Goal: Task Accomplishment & Management: Complete application form

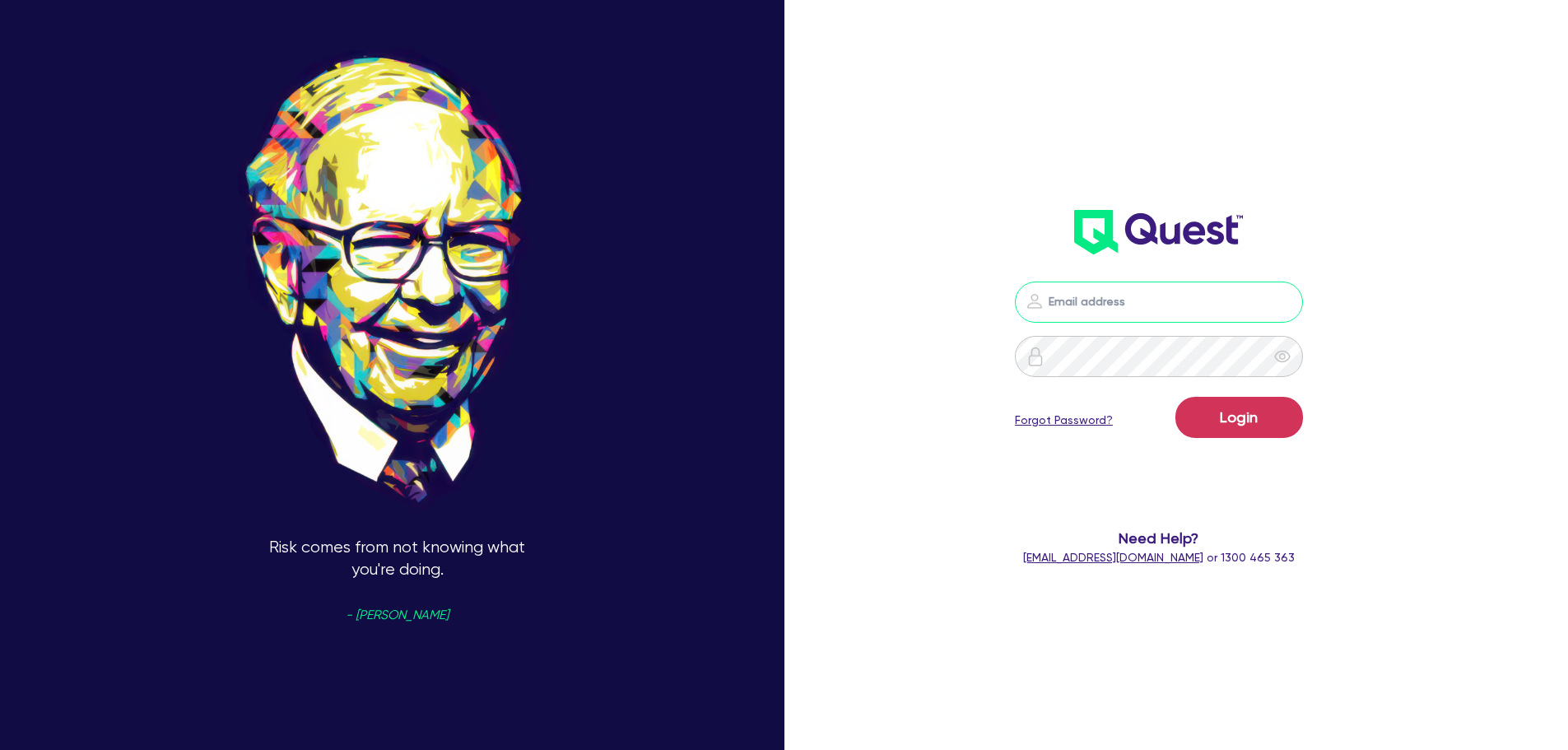
drag, startPoint x: 0, startPoint y: 0, endPoint x: 1120, endPoint y: 310, distance: 1162.1
click at [1120, 310] on input "email" at bounding box center [1158, 302] width 288 height 41
type input "[EMAIL_ADDRESS][DOMAIN_NAME]"
click at [1175, 397] on button "Login" at bounding box center [1239, 418] width 127 height 41
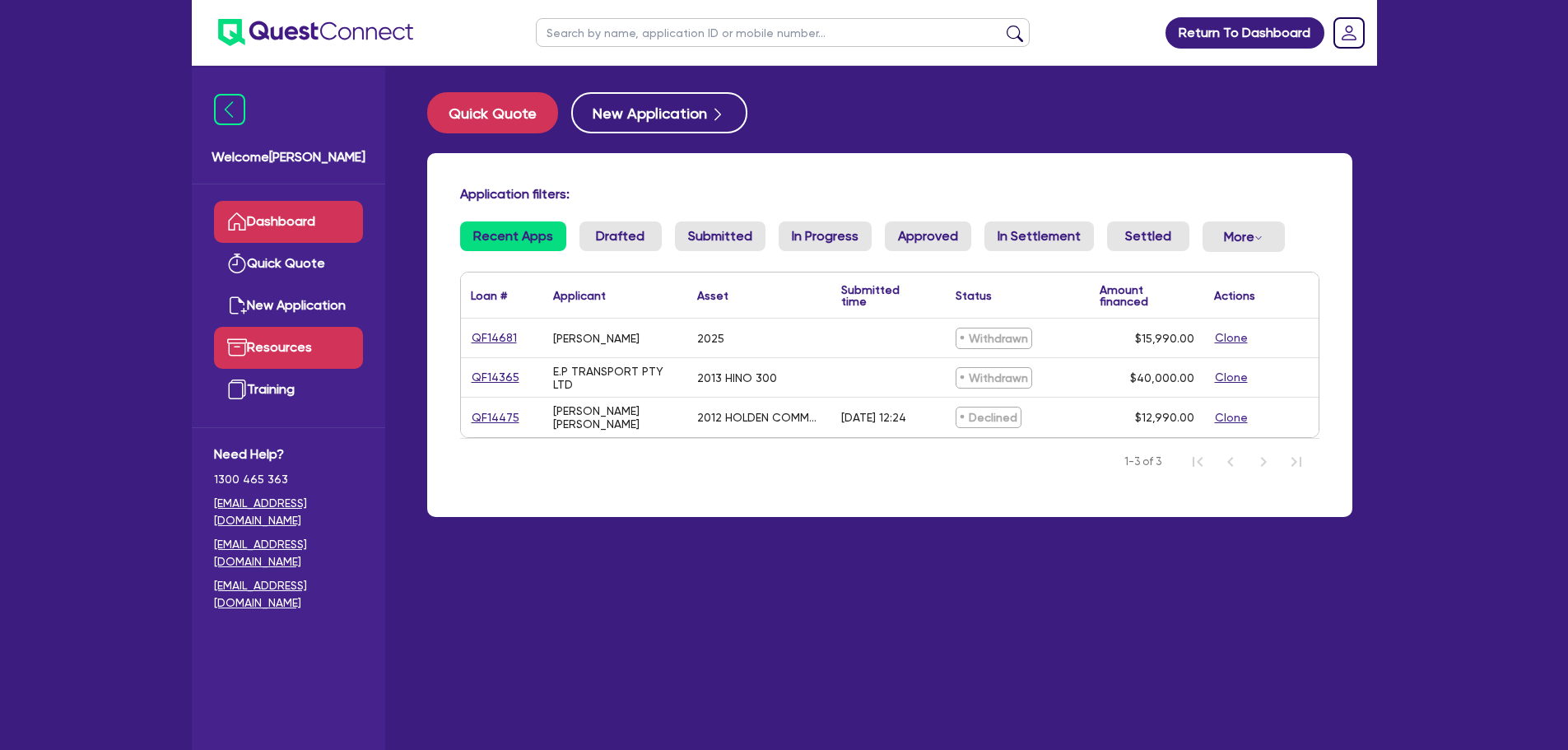
click at [277, 346] on link "Resources" at bounding box center [288, 347] width 149 height 42
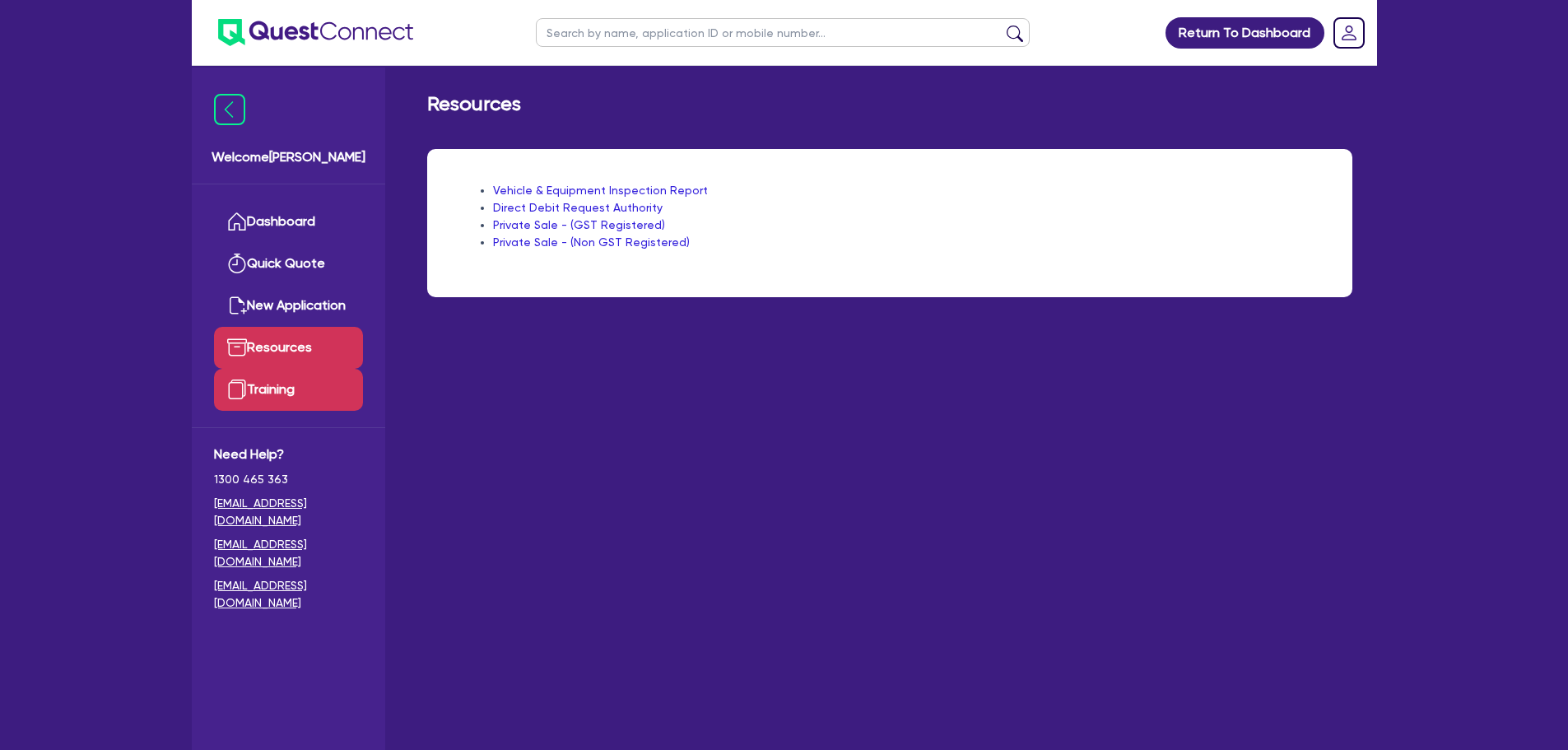
click at [276, 387] on link "Training" at bounding box center [288, 389] width 149 height 42
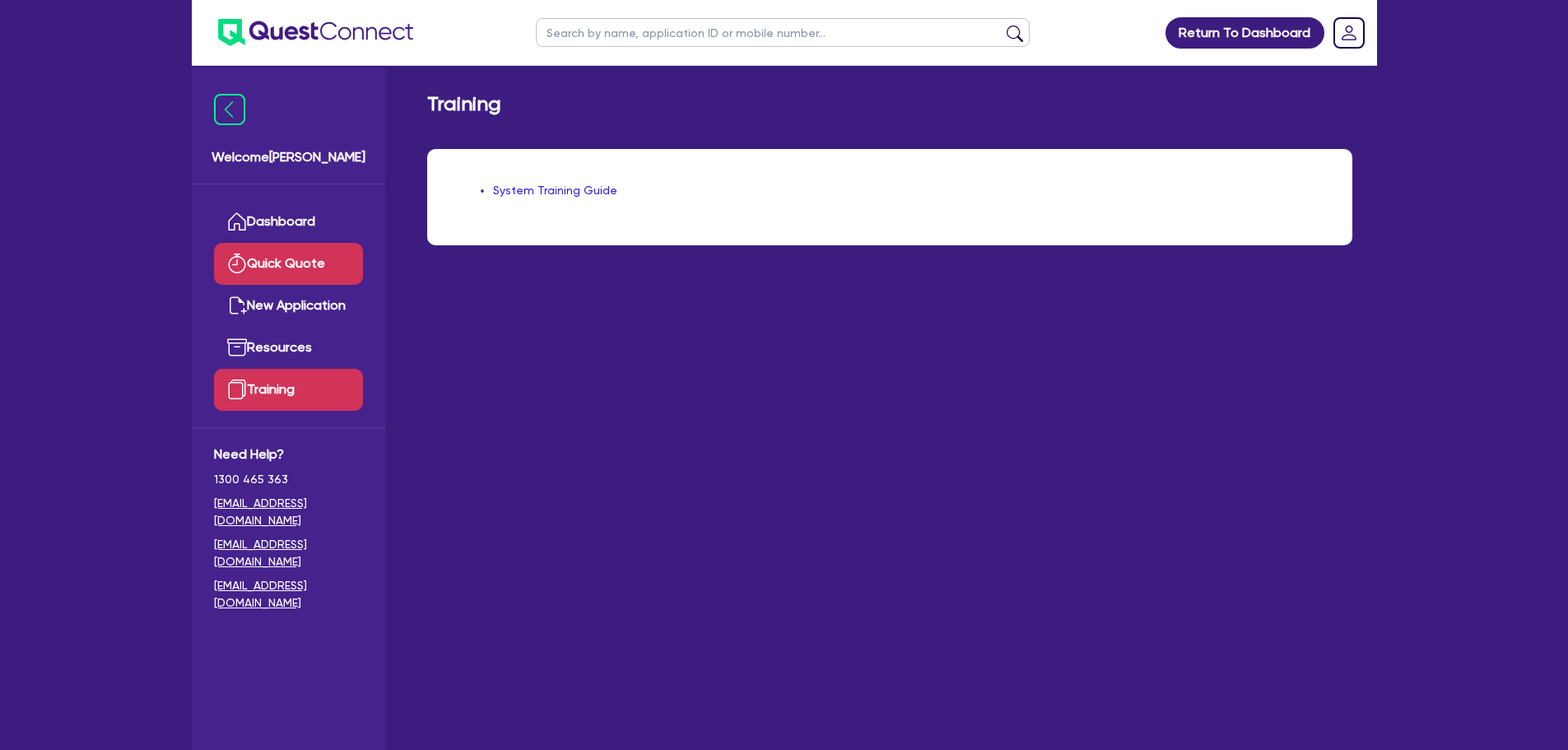
click at [270, 266] on link "Quick Quote" at bounding box center [288, 264] width 149 height 42
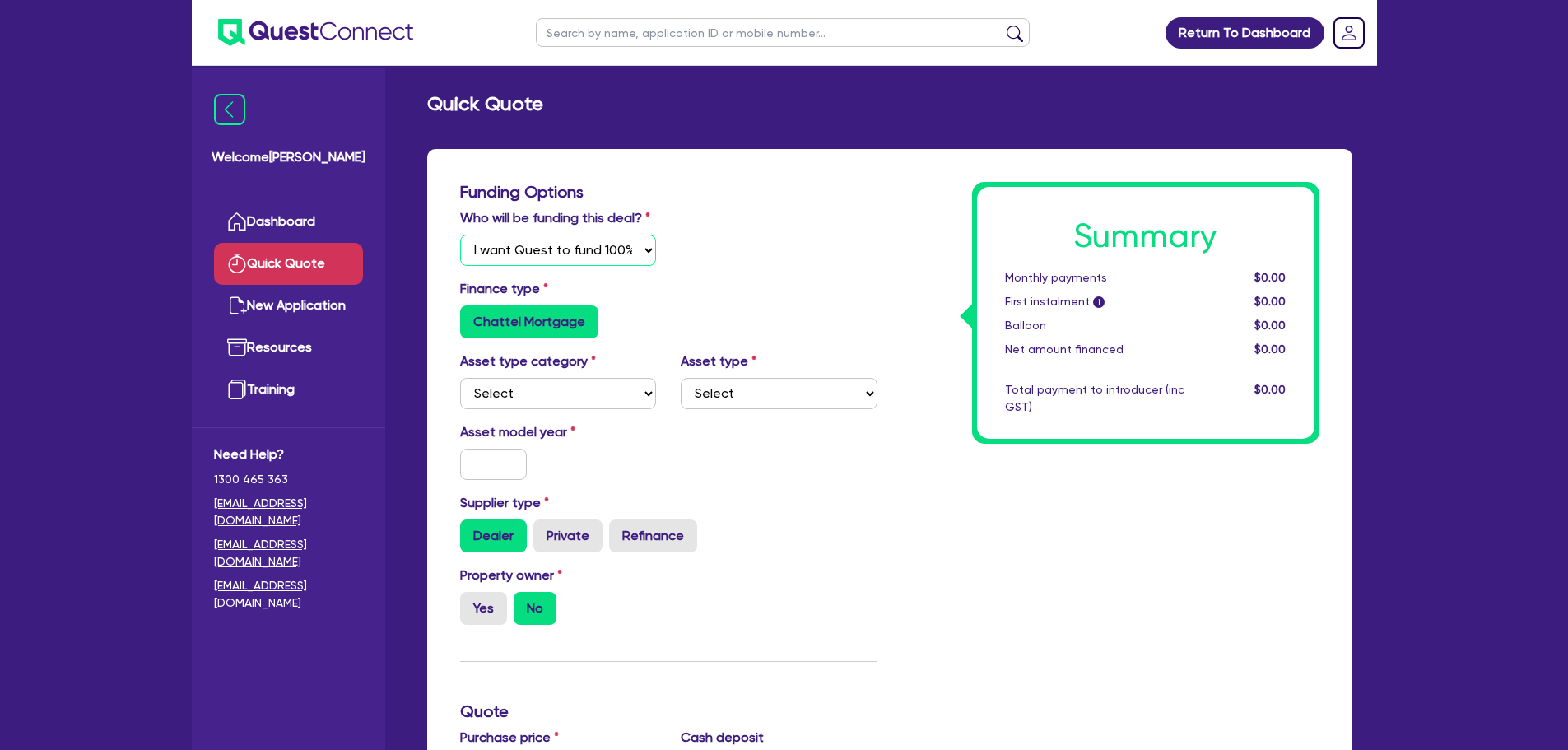
click at [596, 250] on select "Select I will fund 100% I will co-fund with Quest I want Quest to fund 100% Oth…" at bounding box center [558, 250] width 196 height 31
click at [460, 235] on select "Select I will fund 100% I will co-fund with Quest I want Quest to fund 100% Oth…" at bounding box center [558, 250] width 196 height 31
click at [628, 247] on select "Select I will fund 100% I will co-fund with Quest I want Quest to fund 100% Oth…" at bounding box center [558, 250] width 196 height 31
click at [460, 235] on select "Select I will fund 100% I will co-fund with Quest I want Quest to fund 100% Oth…" at bounding box center [558, 250] width 196 height 31
click at [540, 247] on select "Select I will fund 100% I will co-fund with Quest I want Quest to fund 100% Oth…" at bounding box center [558, 250] width 196 height 31
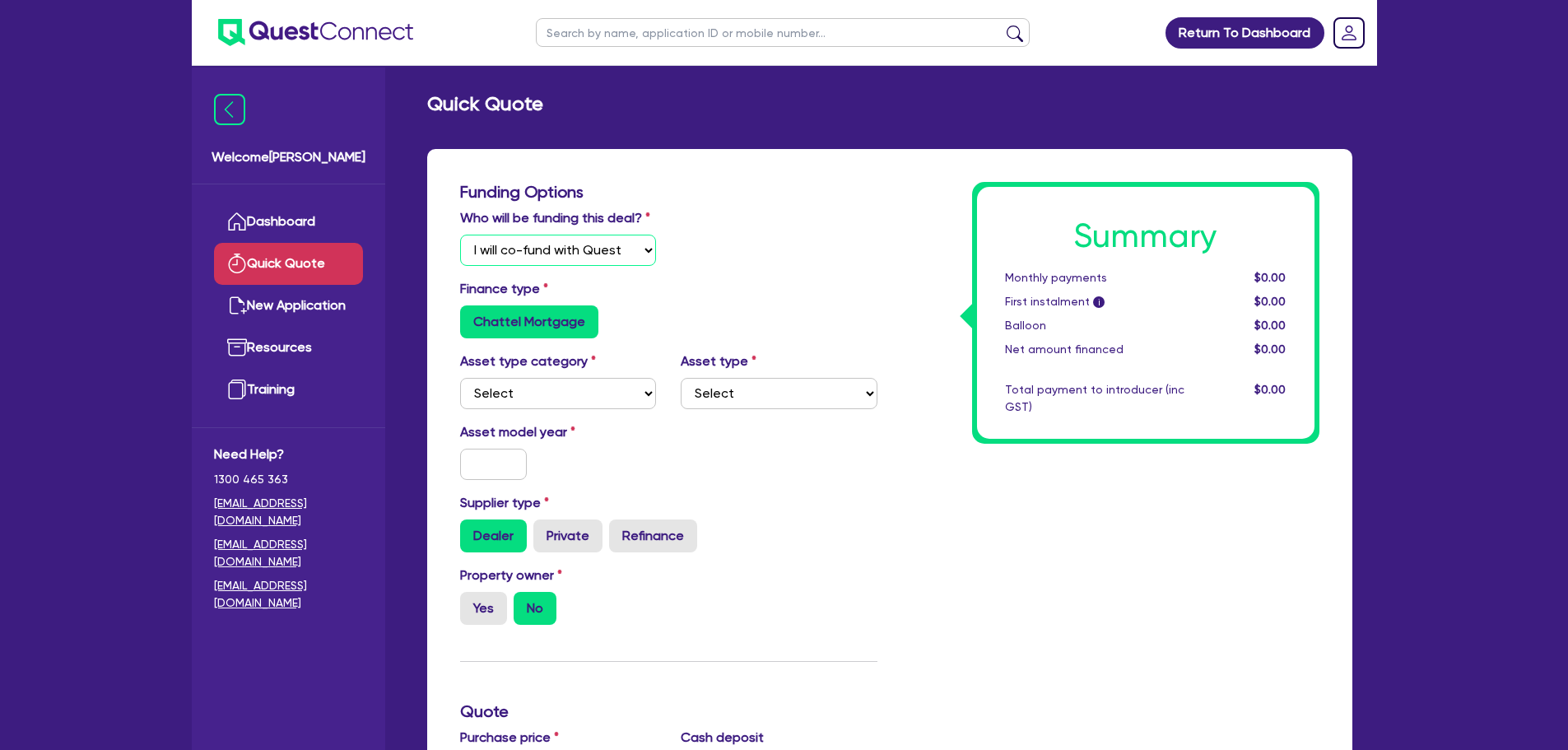
click at [460, 235] on select "Select I will fund 100% I will co-fund with Quest I want Quest to fund 100% Oth…" at bounding box center [558, 250] width 196 height 31
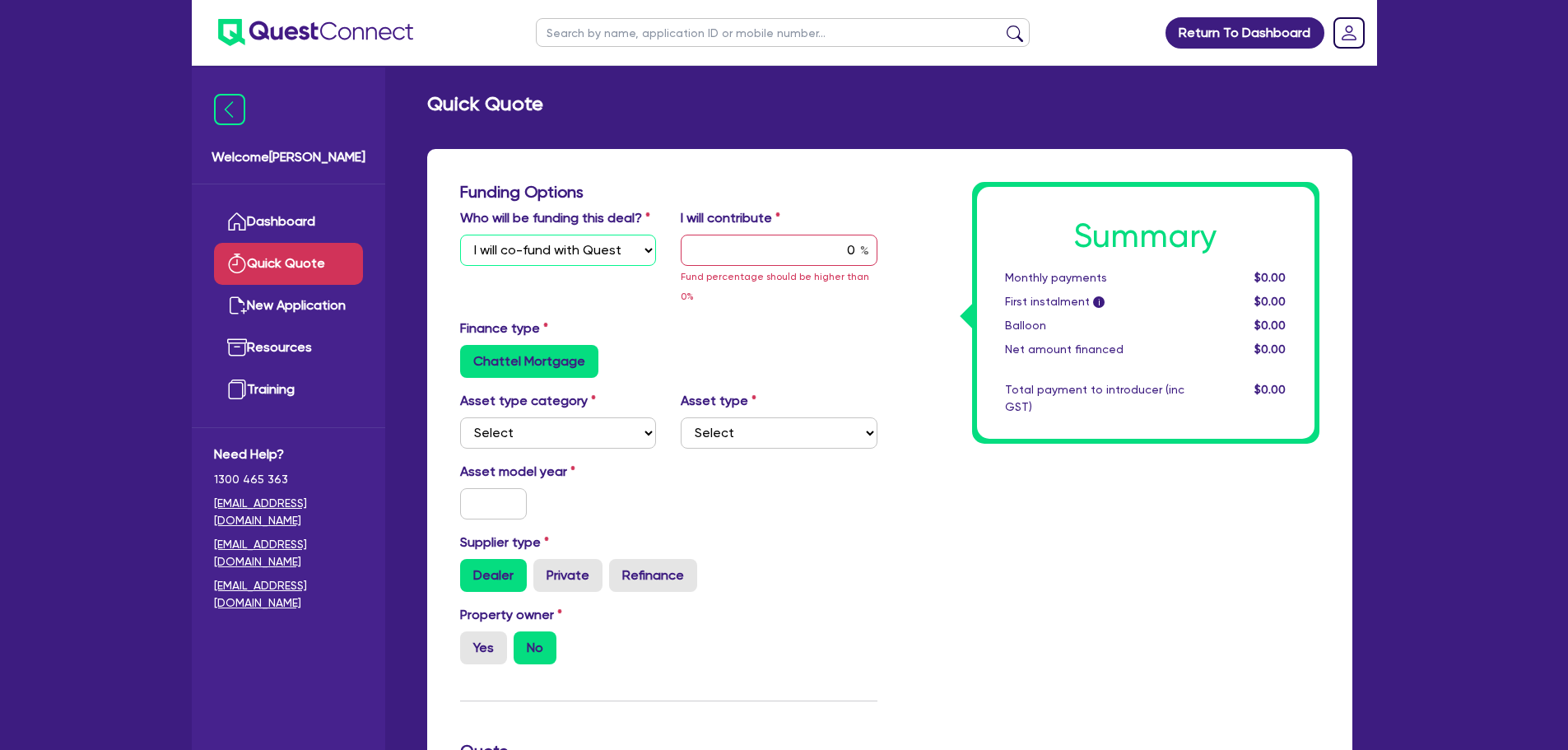
click at [591, 256] on select "Select I will fund 100% I will co-fund with Quest I want Quest to fund 100% Oth…" at bounding box center [558, 250] width 196 height 31
select select "Quest Finance - Own Book"
click at [460, 235] on select "Select I will fund 100% I will co-fund with Quest I want Quest to fund 100% Oth…" at bounding box center [558, 250] width 196 height 31
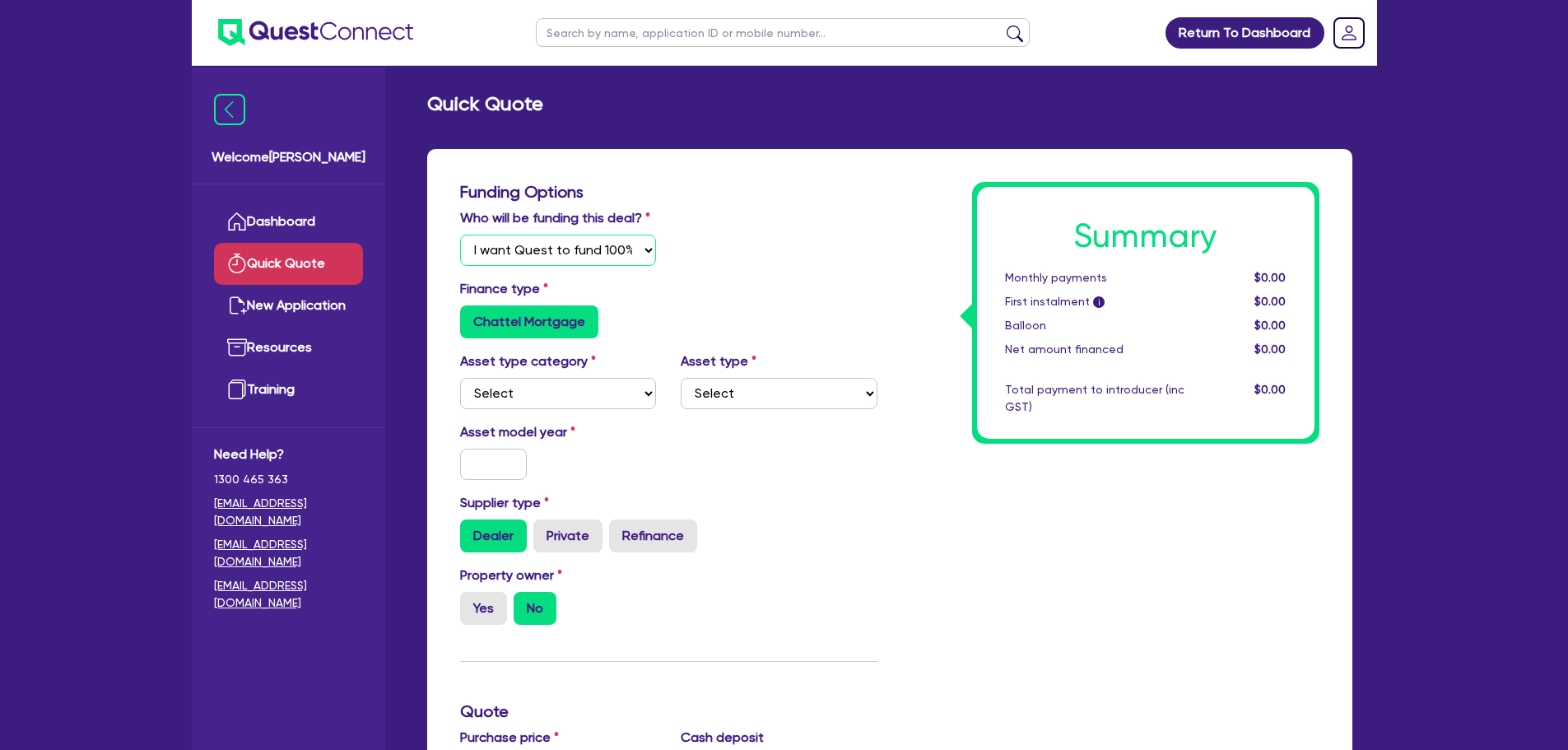
scroll to position [165, 0]
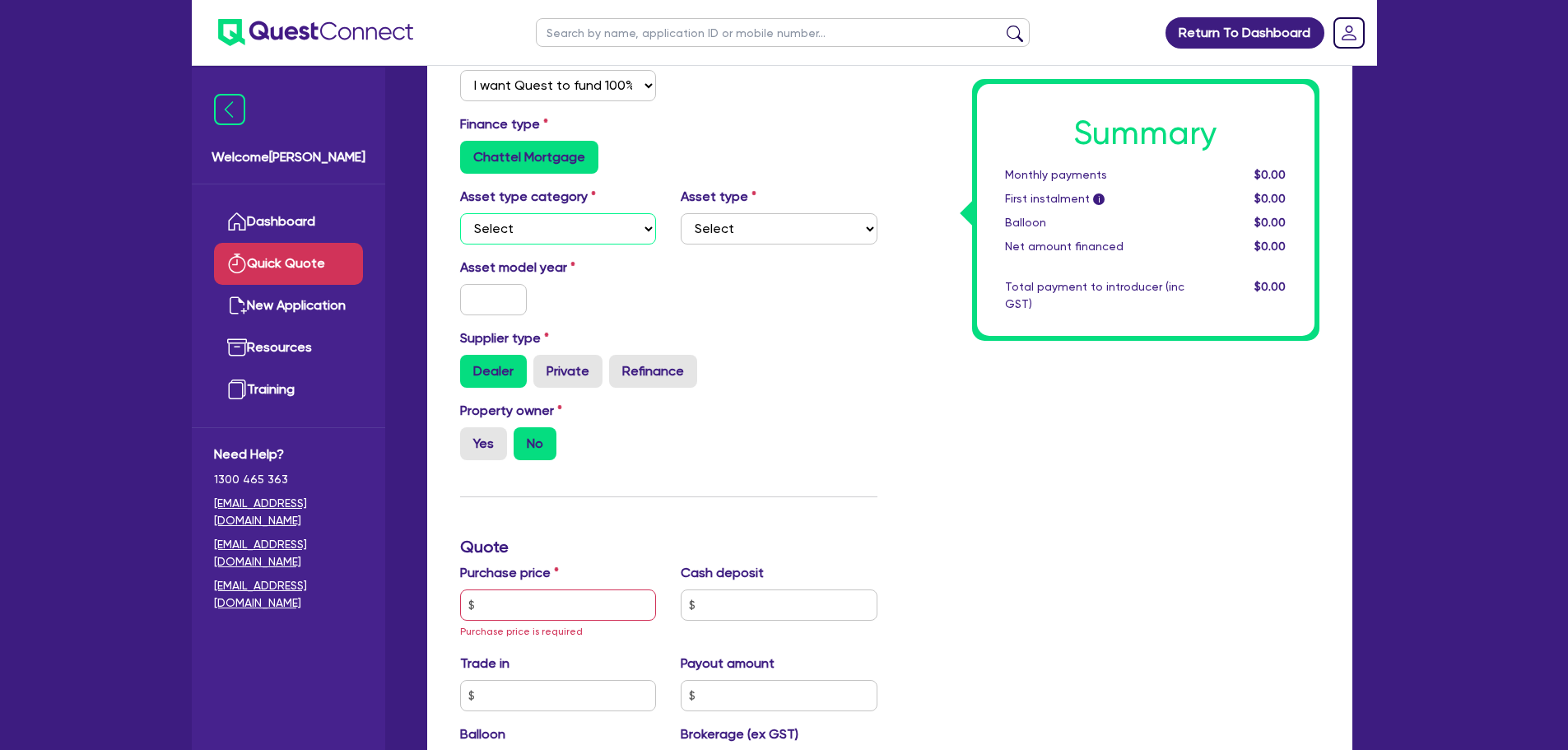
click at [603, 227] on select "Select Cars and light trucks Primary assets Secondary assets Tertiary assets" at bounding box center [558, 229] width 196 height 31
select select "PRIMARY_ASSETS"
click at [460, 213] on select "Select Cars and light trucks Primary assets Secondary assets Tertiary assets" at bounding box center [558, 229] width 196 height 31
click at [752, 236] on select "Select Heavy trucks over 4.5 tonne Trailers Bus and coaches Yellow goods and ex…" at bounding box center [778, 229] width 196 height 31
select select "HEAVY_TRUCKS"
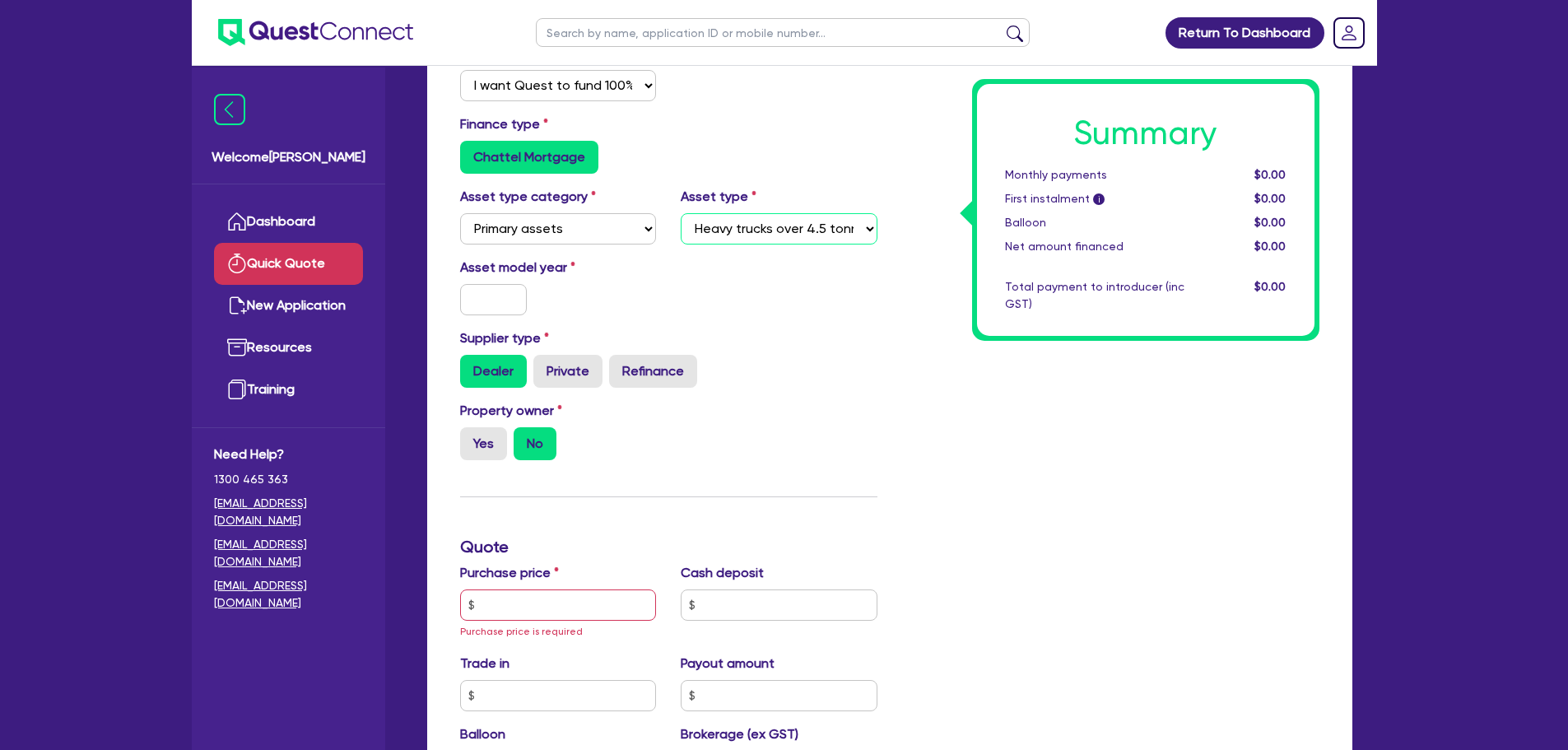
click at [681, 213] on select "Select Heavy trucks over 4.5 tonne Trailers Bus and coaches Yellow goods and ex…" at bounding box center [778, 229] width 196 height 31
click at [485, 299] on input "text" at bounding box center [493, 299] width 67 height 31
type input "2016"
click at [569, 369] on label "Private" at bounding box center [567, 371] width 69 height 33
click at [544, 366] on input "Private" at bounding box center [538, 360] width 11 height 11
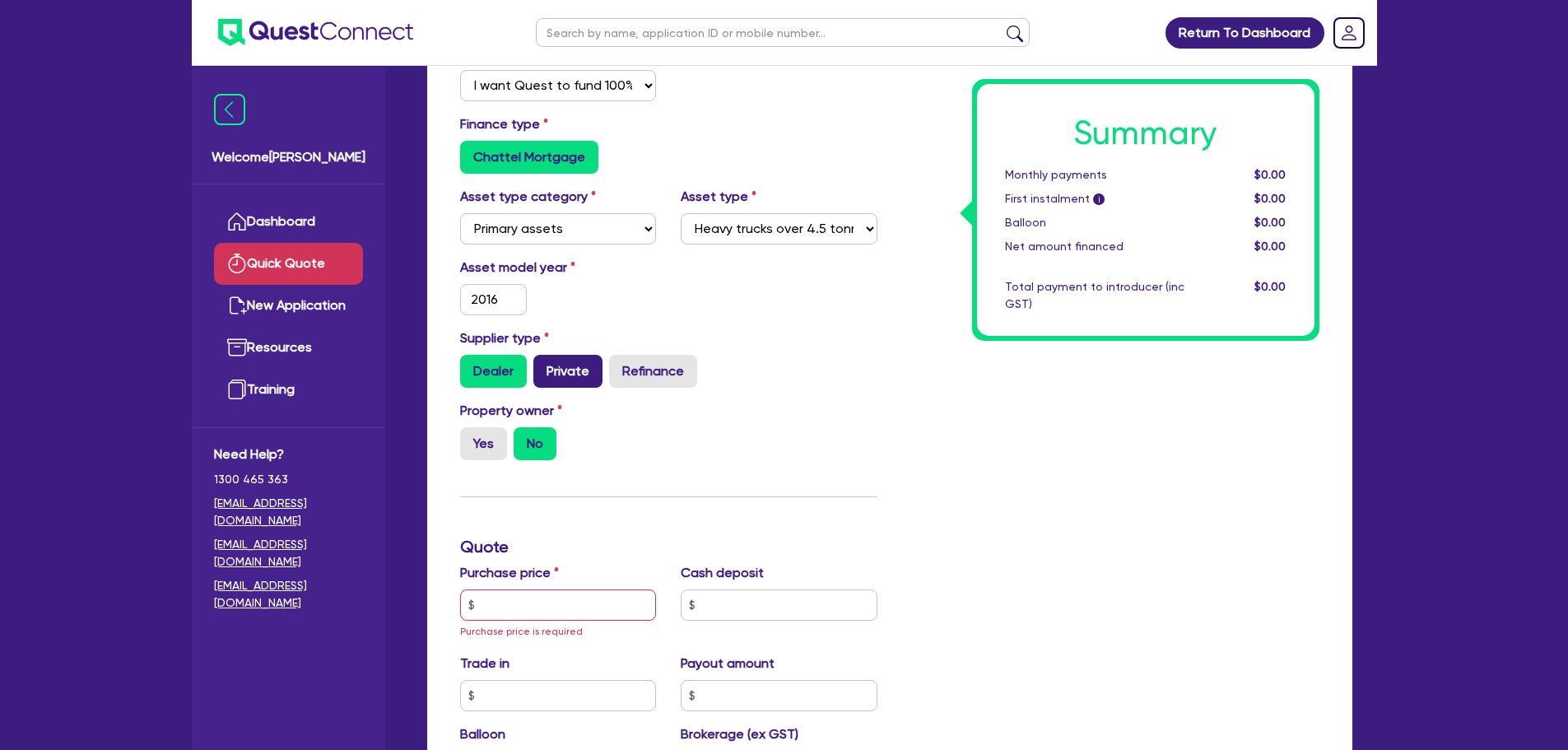
radio input "true"
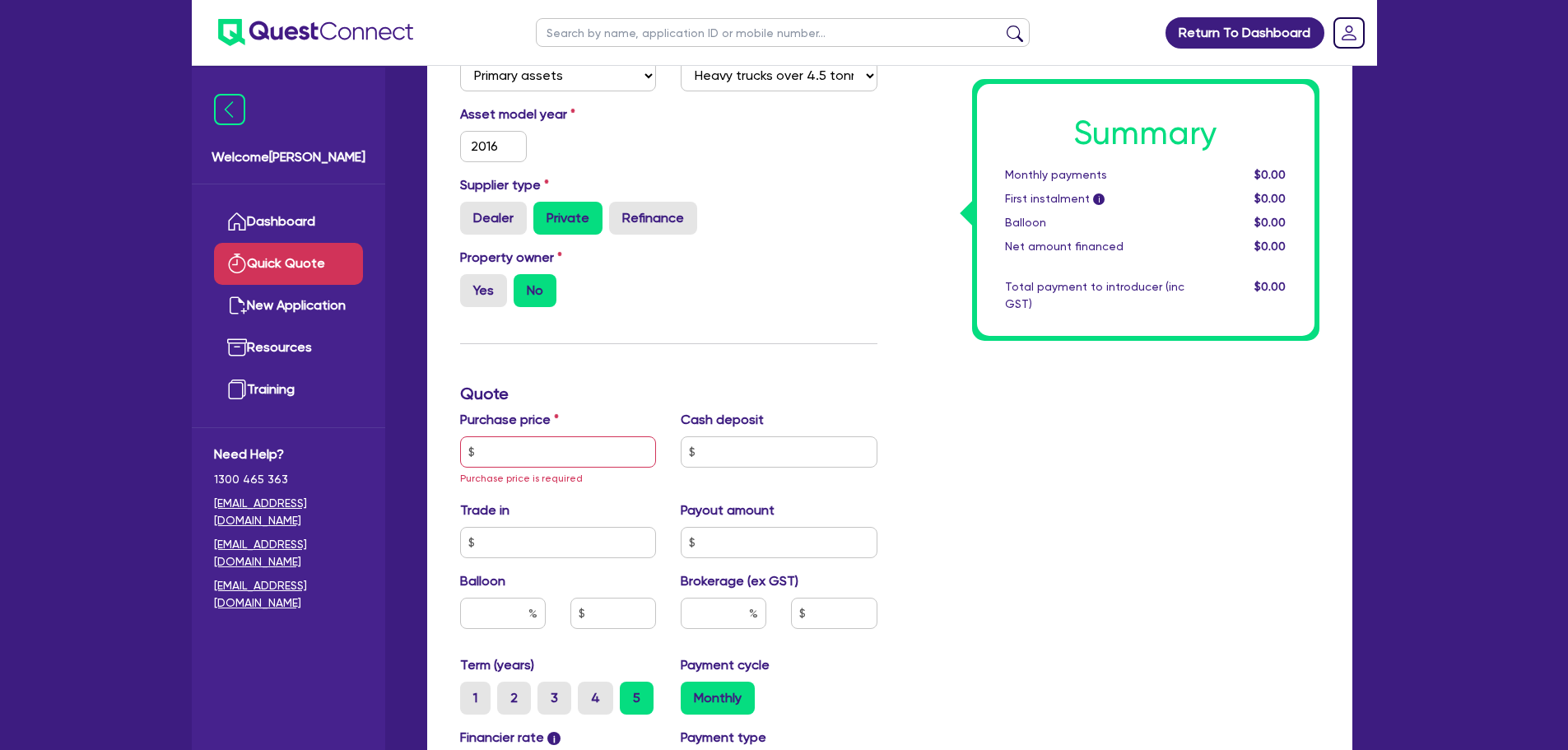
scroll to position [329, 0]
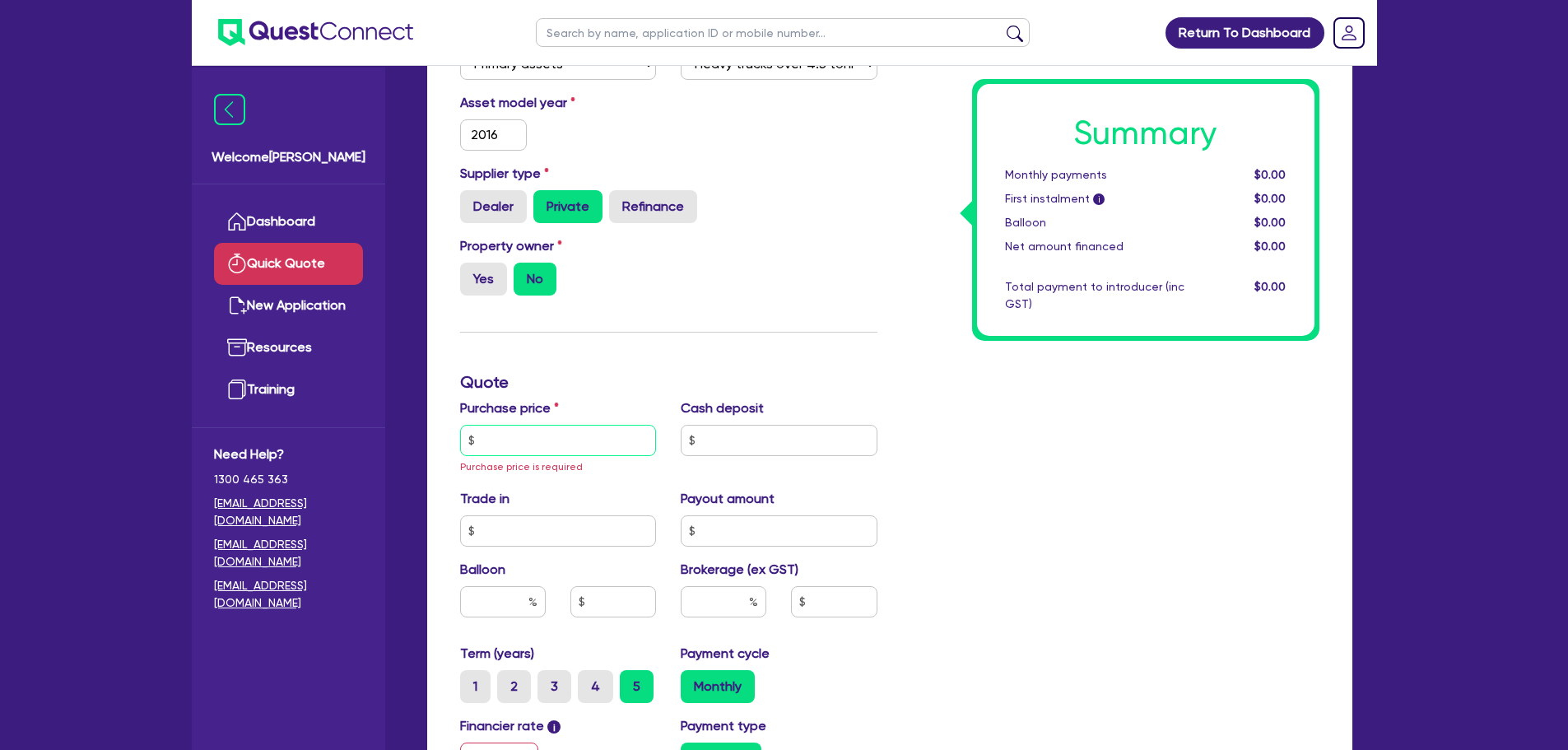
click at [548, 435] on input "text" at bounding box center [558, 440] width 196 height 31
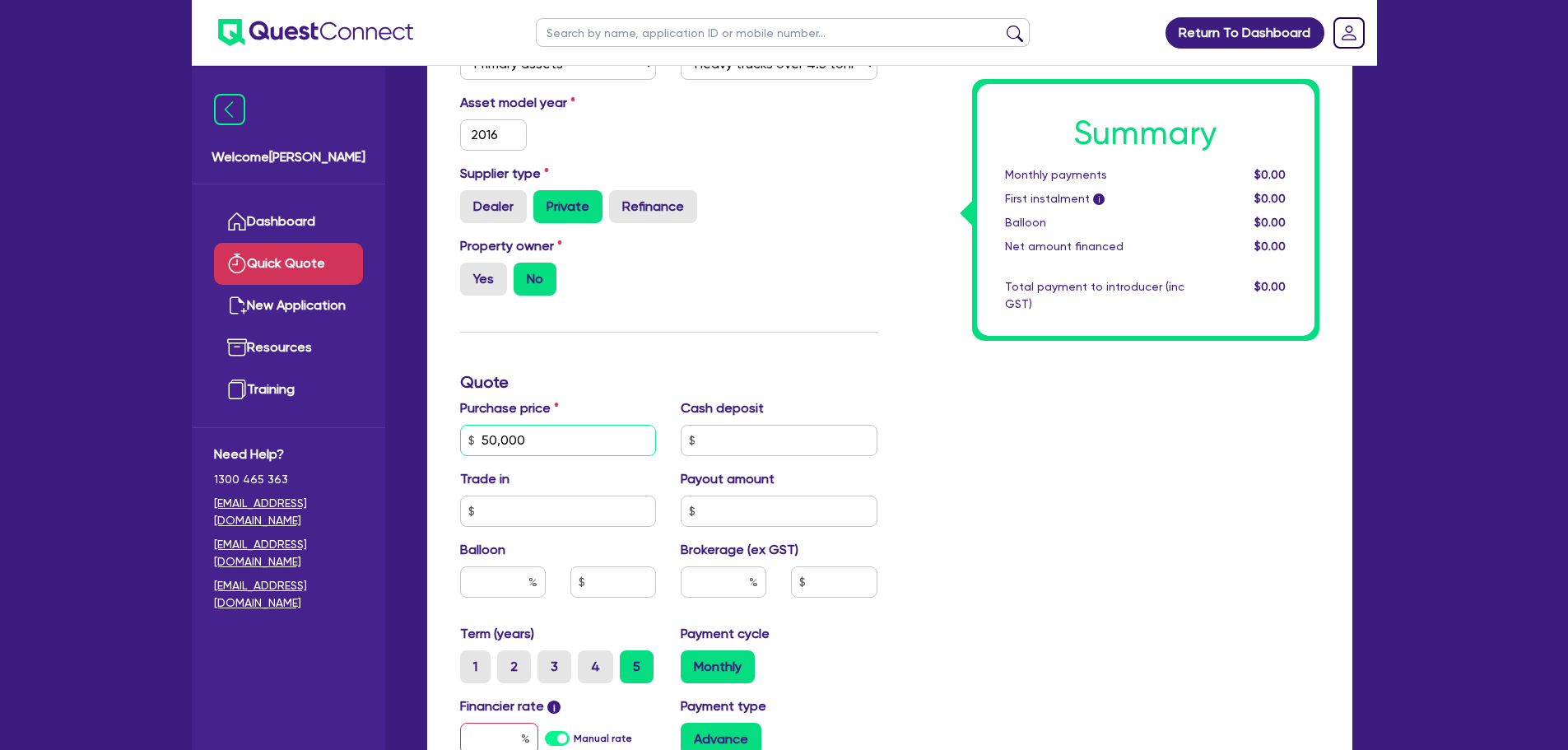
type input "50,000"
click at [719, 440] on input "text" at bounding box center [778, 440] width 196 height 31
type input "10,000"
click at [893, 457] on div "Summary Monthly payments $0.00 First instalment i $0.00 Balloon $0.00 Net amoun…" at bounding box center [1111, 392] width 442 height 1078
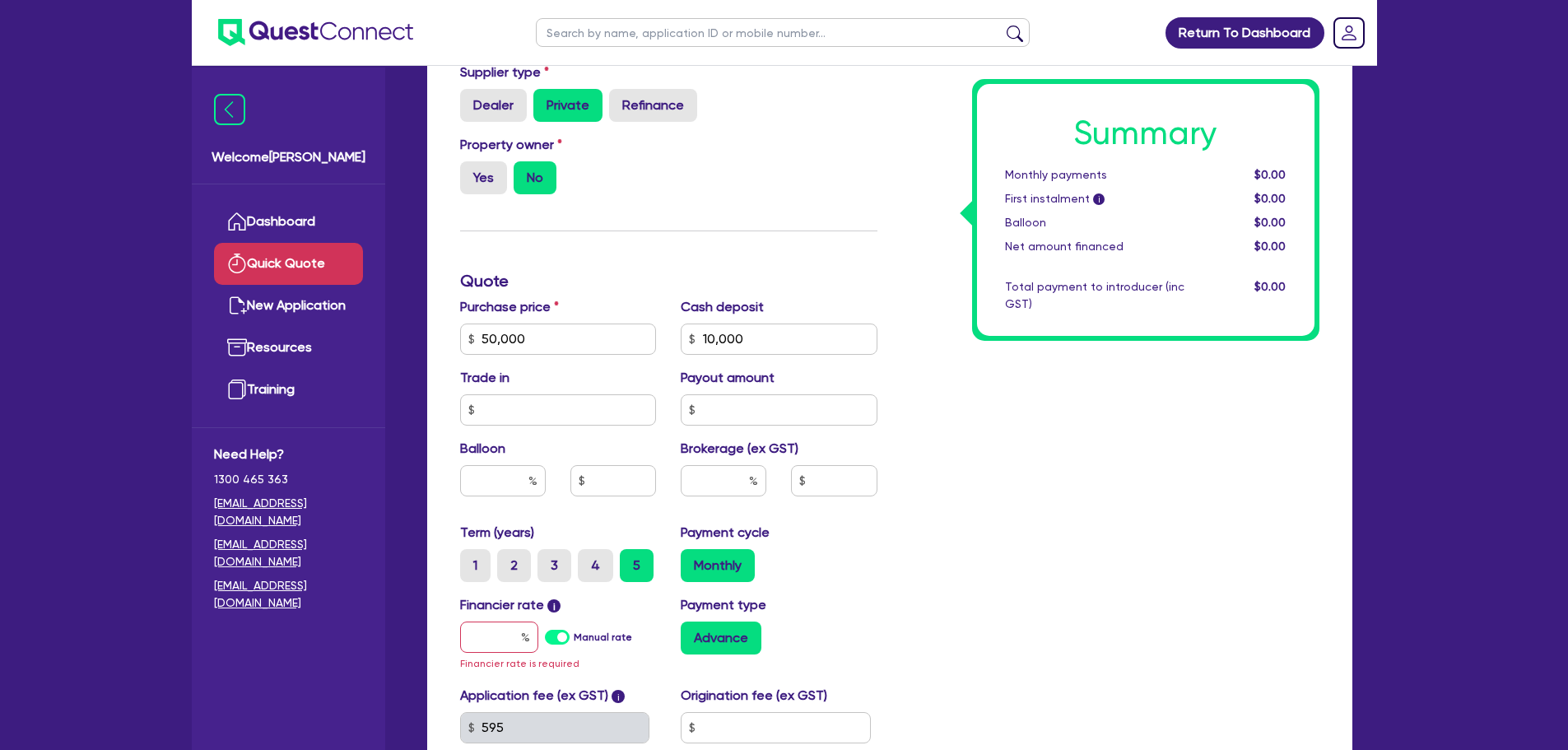
scroll to position [659, 0]
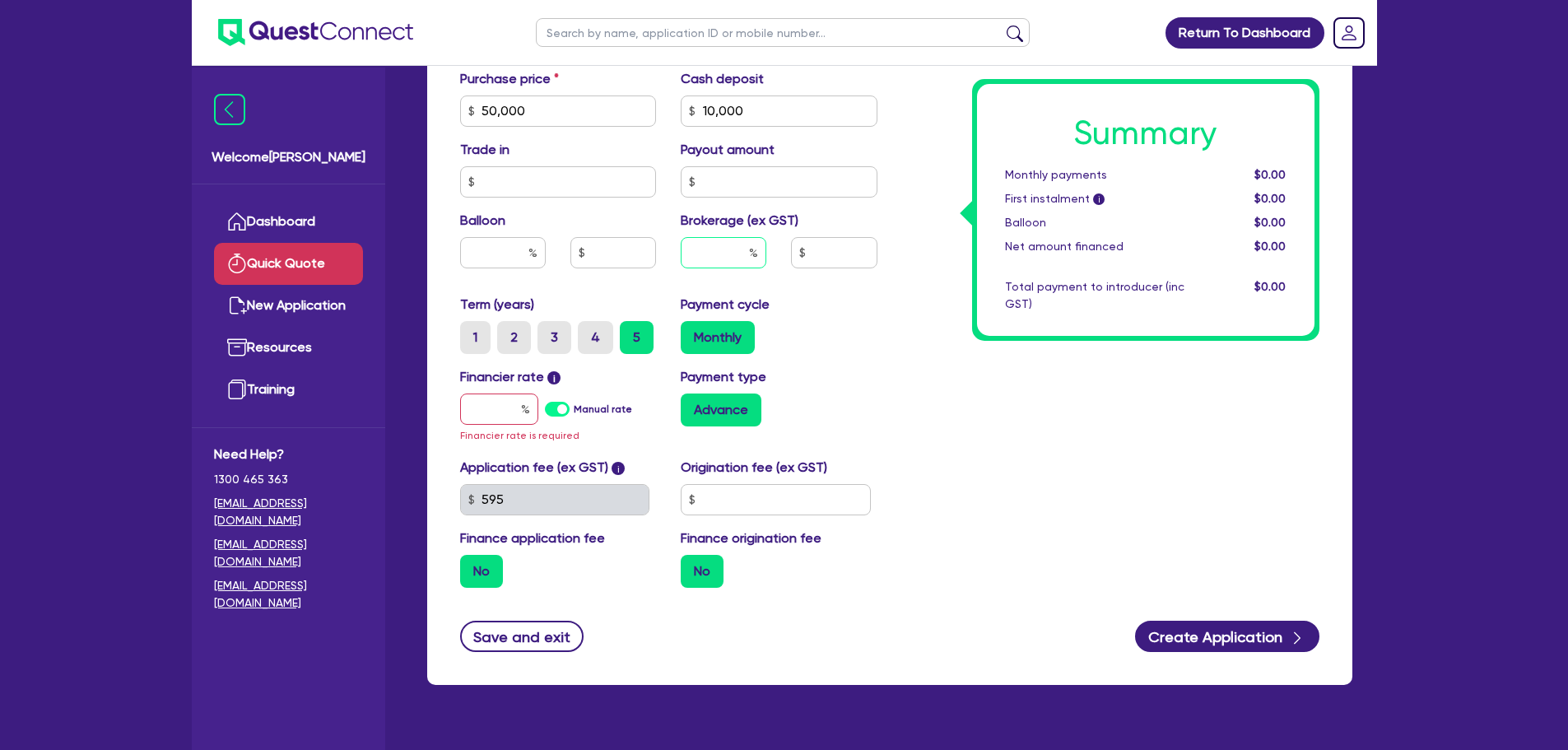
click at [727, 252] on input "text" at bounding box center [723, 253] width 86 height 31
type input "10"
click at [829, 338] on div "Monthly" at bounding box center [778, 338] width 196 height 33
drag, startPoint x: 722, startPoint y: 253, endPoint x: 785, endPoint y: 250, distance: 63.1
click at [784, 253] on div "10" at bounding box center [778, 259] width 221 height 44
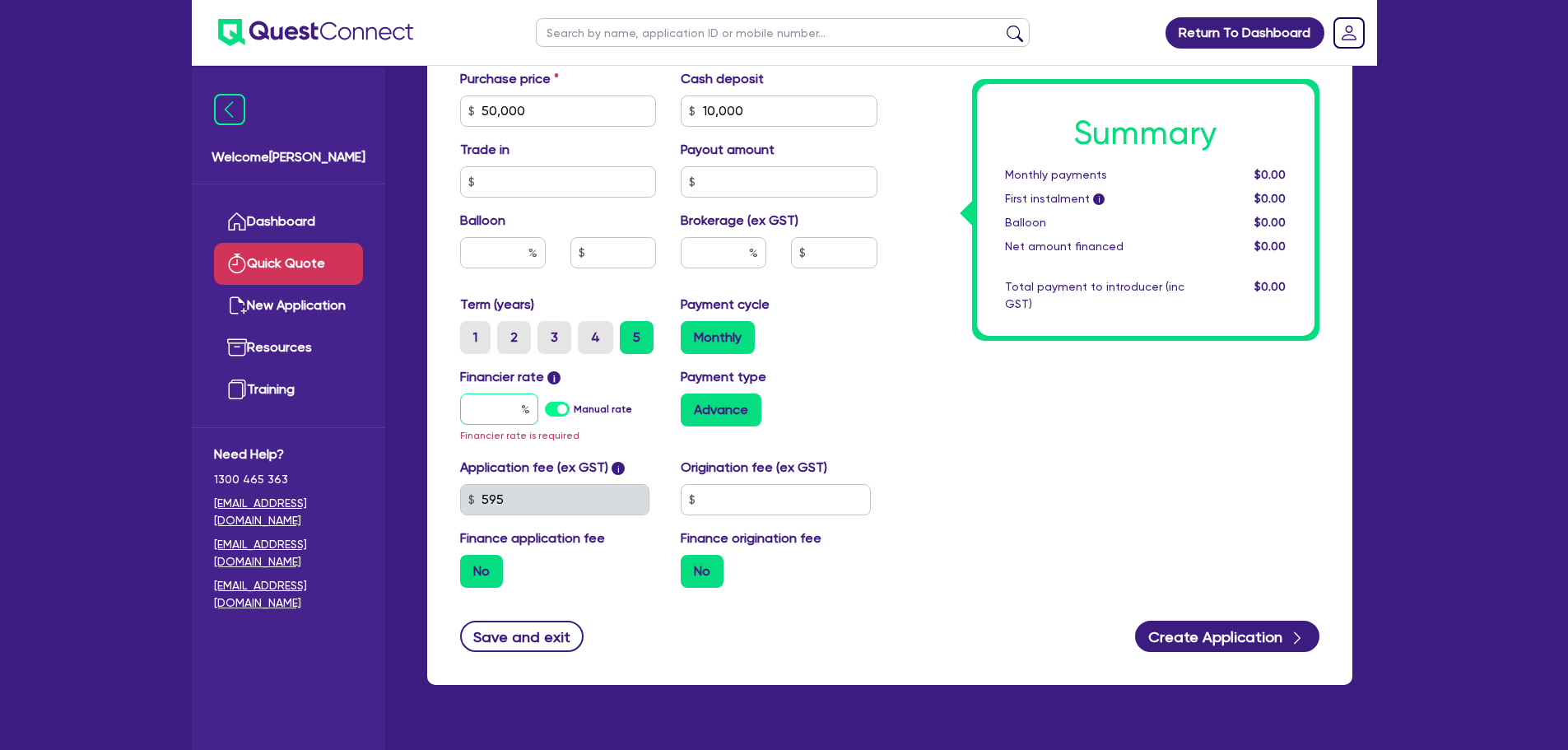
click at [507, 406] on input "text" at bounding box center [499, 409] width 78 height 31
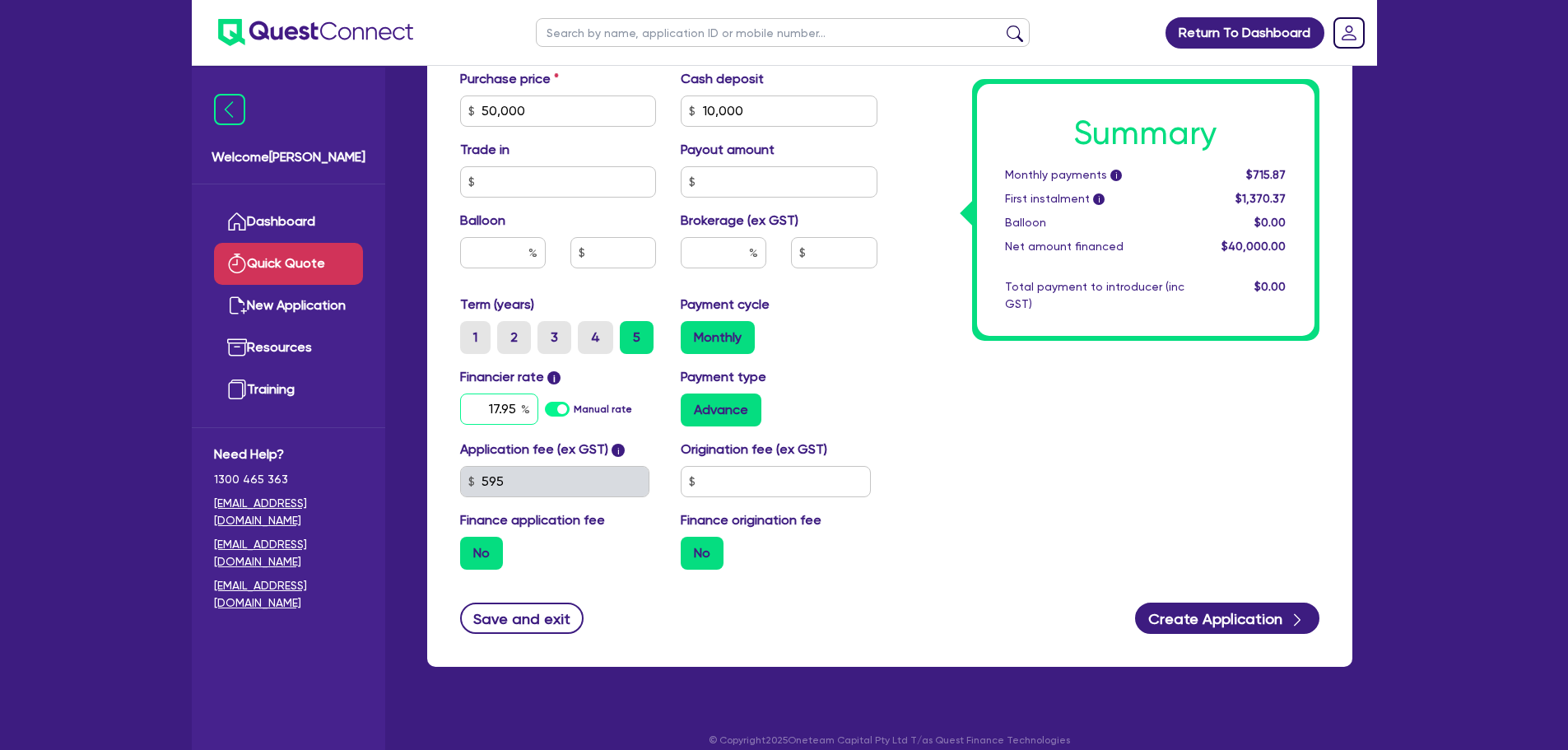
type input "17.95"
click at [928, 423] on div "Summary Monthly payments i $715.87 First instalment i $1,370.37 Balloon $0.00 N…" at bounding box center [1111, 53] width 442 height 1060
click at [747, 252] on input "text" at bounding box center [723, 253] width 86 height 31
type input "10"
click at [890, 358] on div "Summary Monthly payments i $1,042.48 First instalment i $1,696.98 Balloon $0.00…" at bounding box center [1111, 53] width 442 height 1060
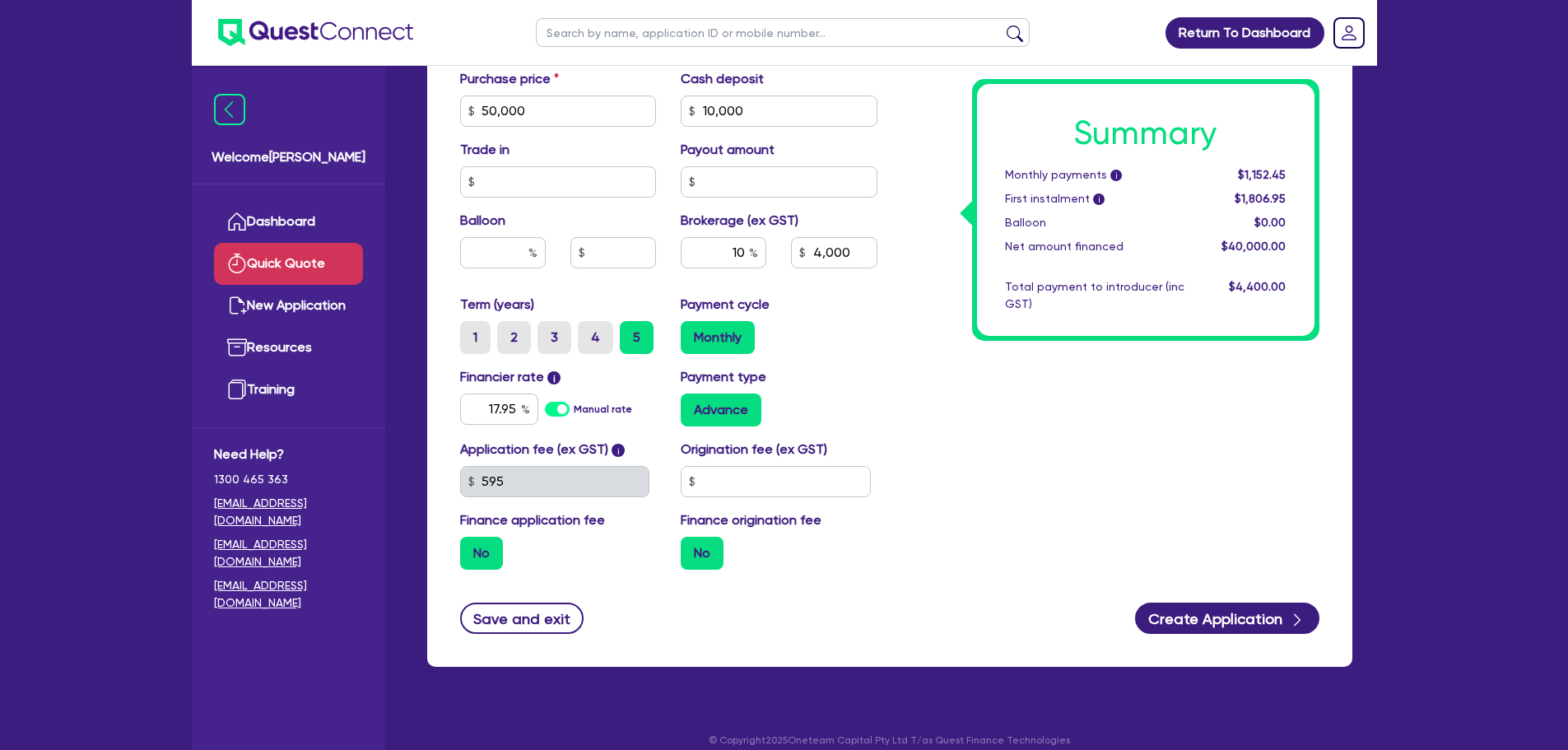
click at [529, 552] on div "No" at bounding box center [558, 553] width 196 height 33
click at [746, 551] on div "No" at bounding box center [778, 553] width 196 height 33
click at [739, 483] on input "text" at bounding box center [776, 481] width 190 height 31
type input "4,000"
type input "9"
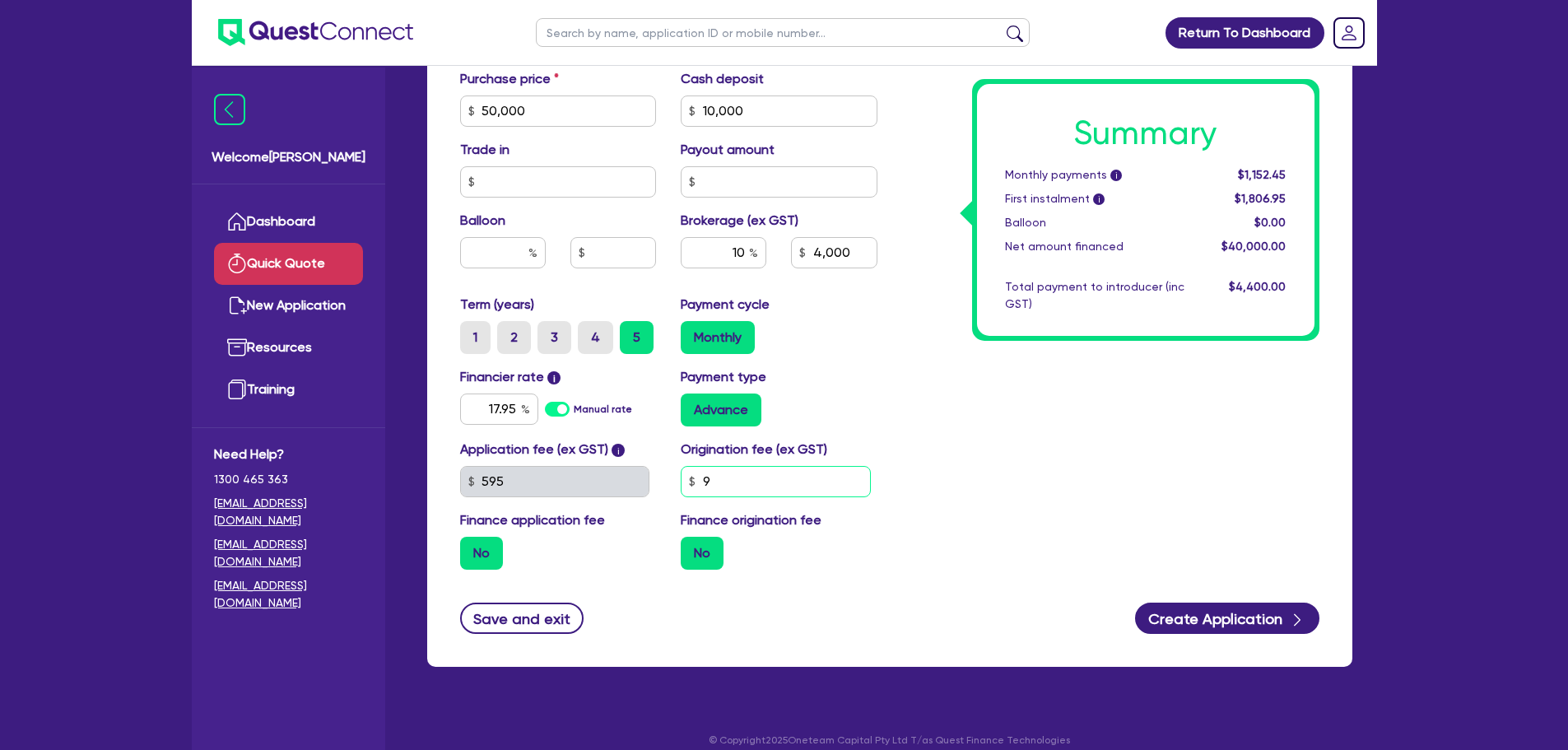
type input "4,000"
type input "99"
type input "4,000"
type input "990"
click at [1077, 540] on div "Summary Monthly payments i $1,152.45 First instalment i $1,806.95 Balloon $0.00…" at bounding box center [1111, 53] width 442 height 1060
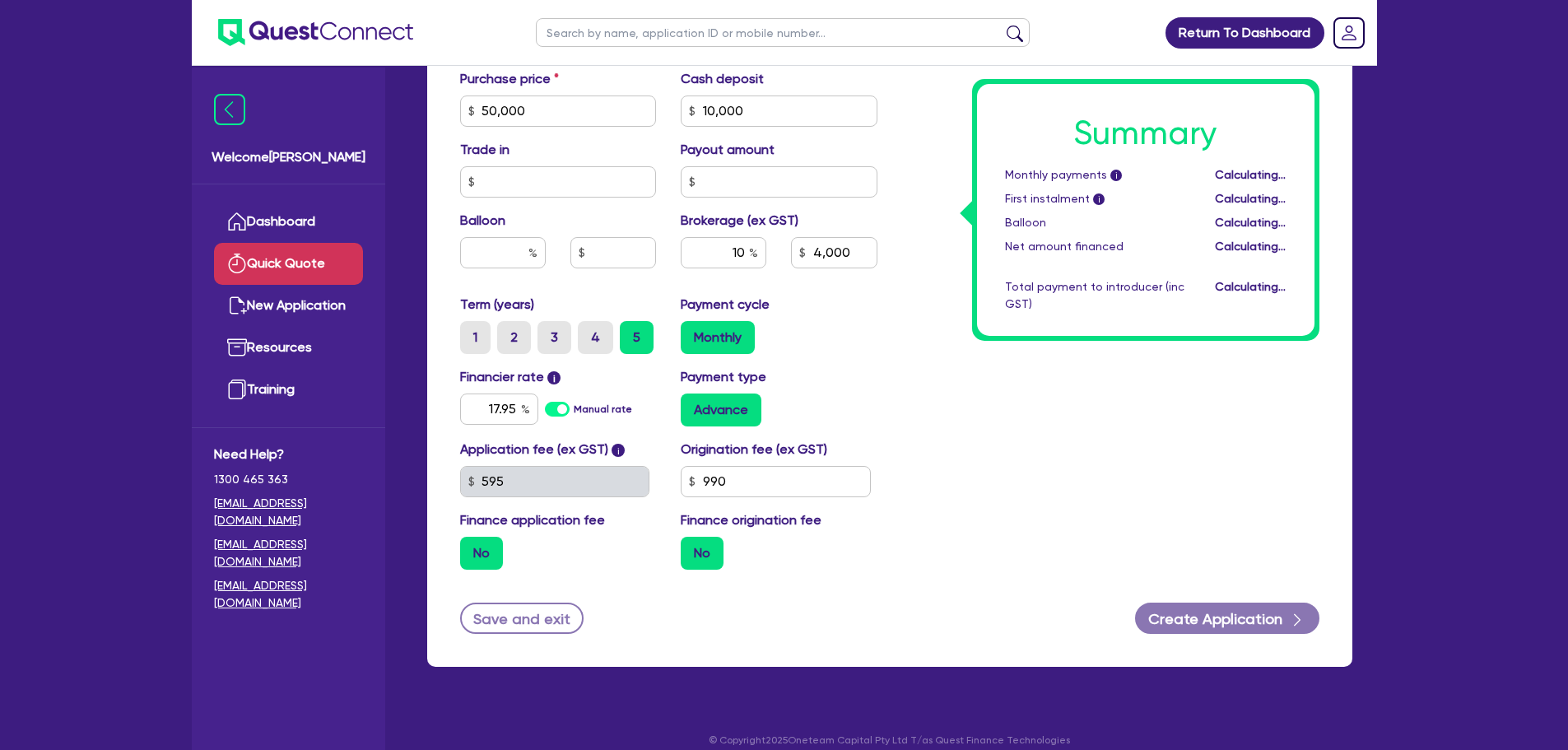
type input "4,000"
click at [1254, 622] on button "Create Application" at bounding box center [1226, 618] width 184 height 31
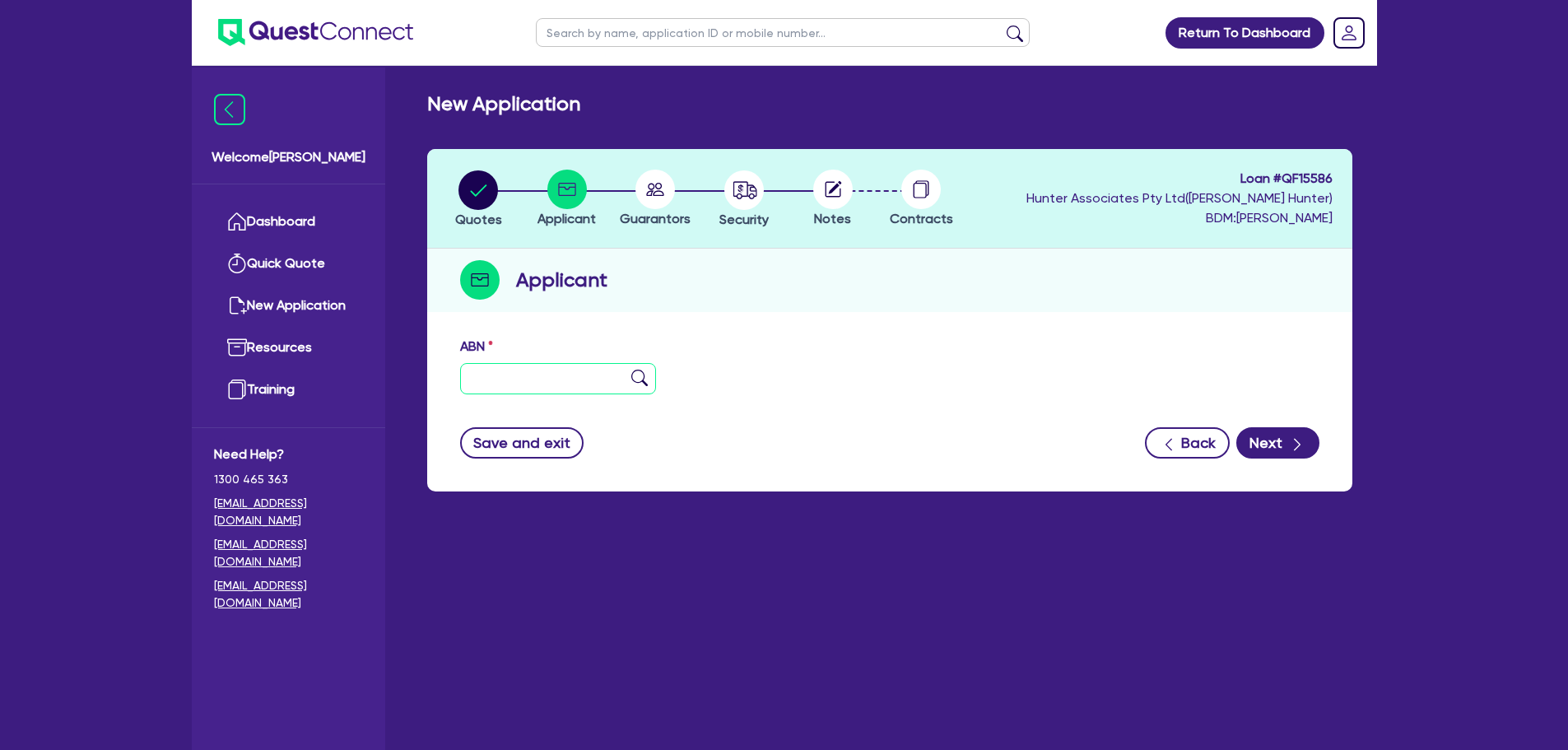
click at [535, 378] on input "text" at bounding box center [558, 378] width 196 height 31
click at [486, 371] on input "text" at bounding box center [558, 378] width 196 height 31
paste input "87 667 153 433"
type input "87 667 153 433"
click at [632, 375] on img at bounding box center [639, 378] width 16 height 16
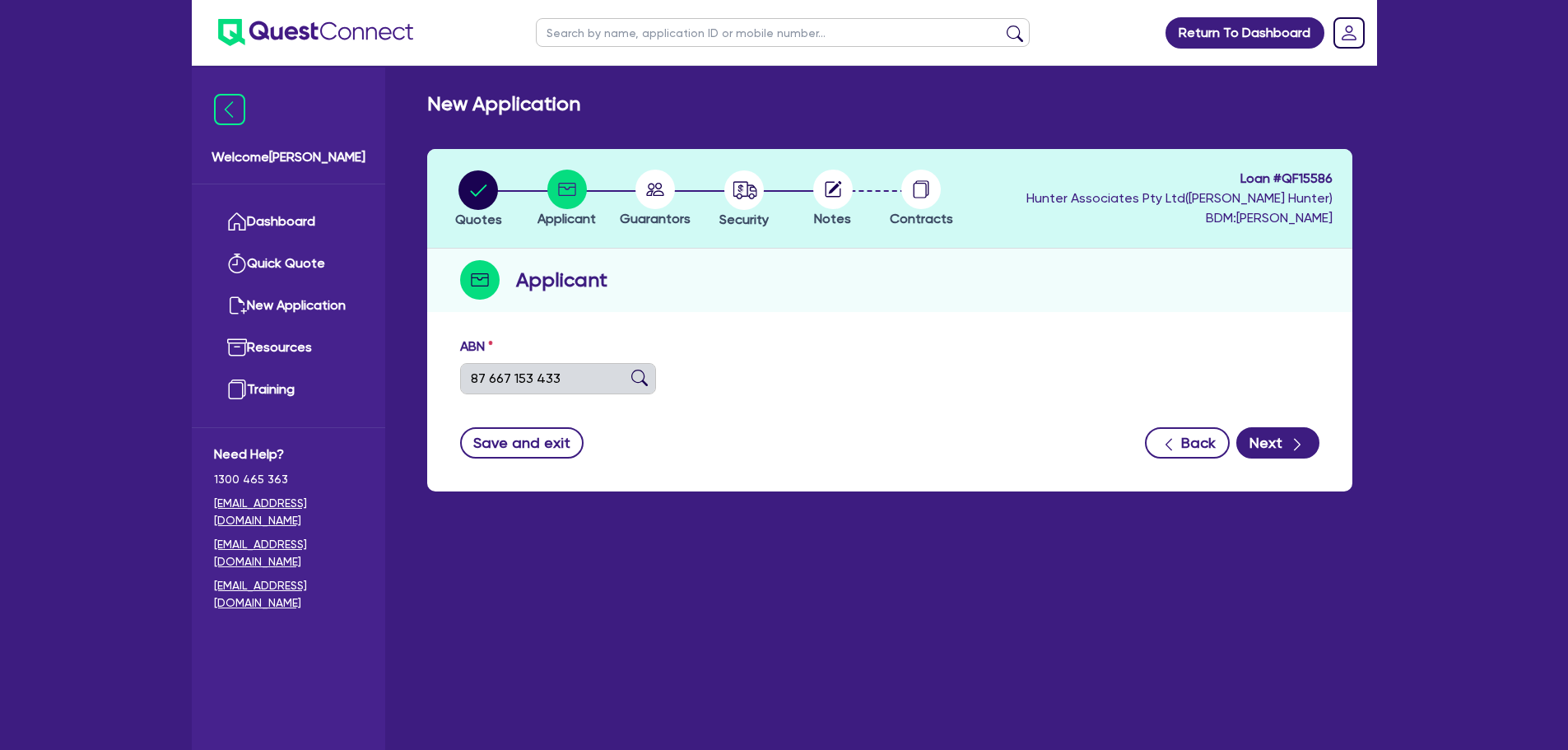
type input "IMI TRANSPORT PTY LTD"
select select "COMPANY"
type input "[DATE]"
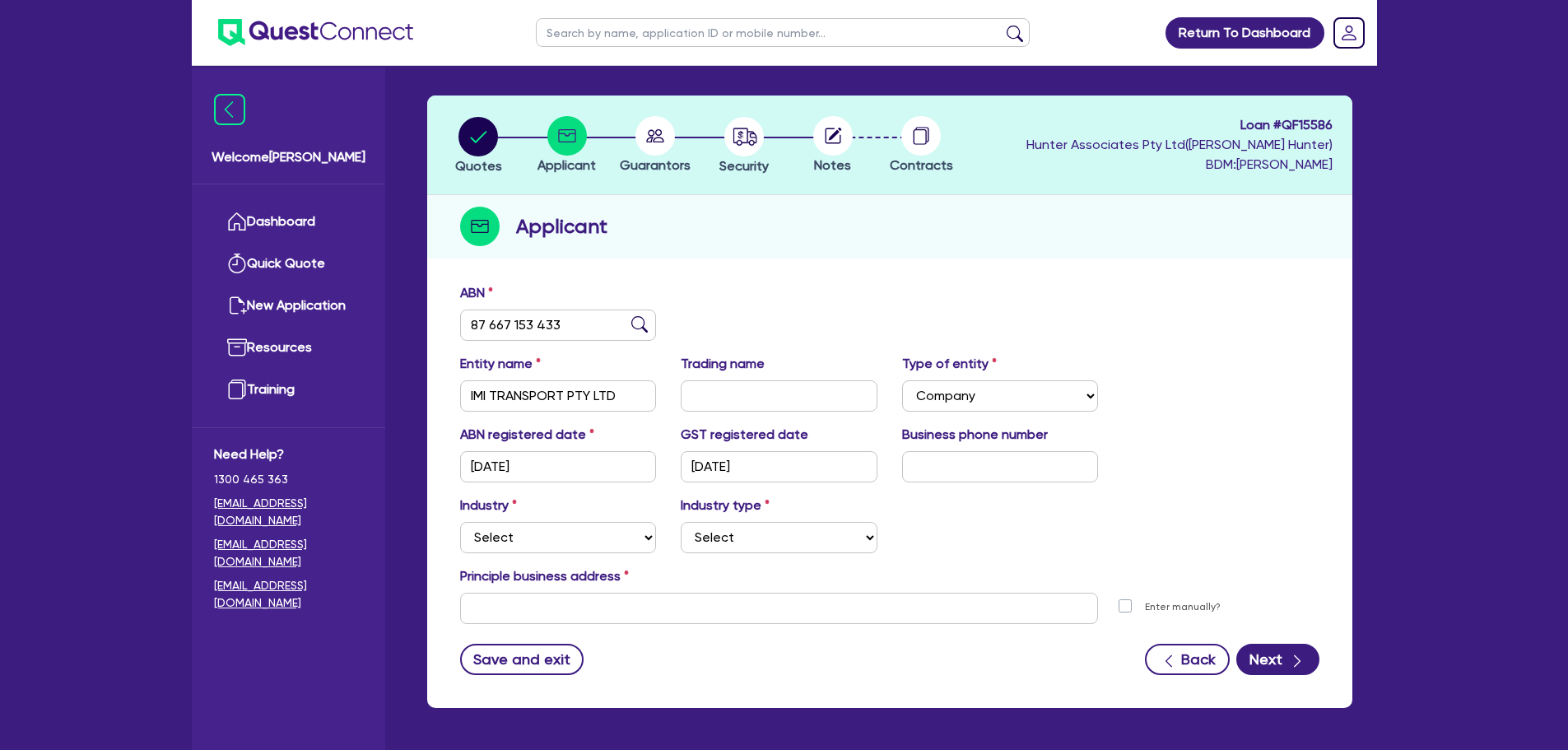
scroll to position [112, 0]
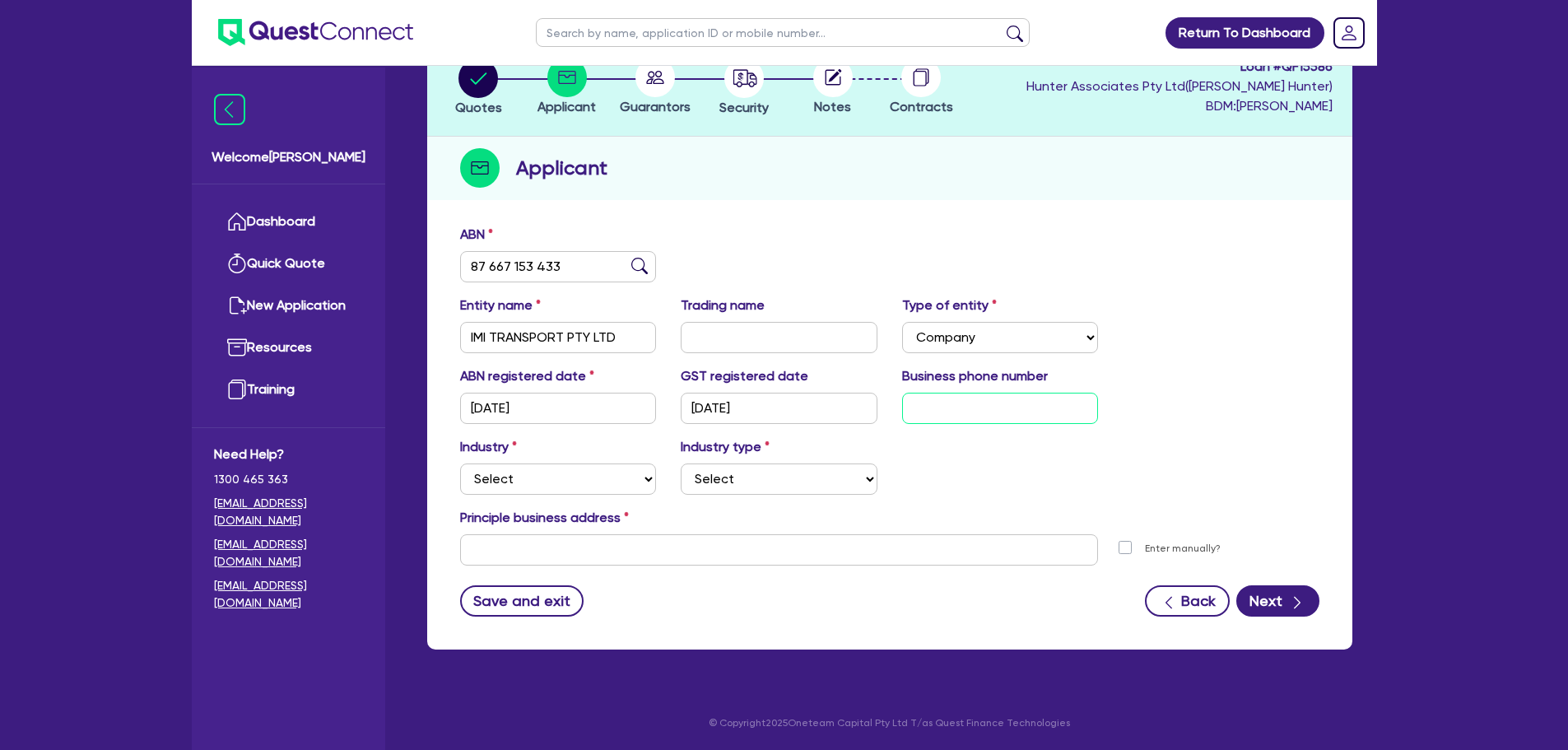
click at [1026, 415] on input "text" at bounding box center [999, 408] width 196 height 31
click at [944, 407] on input "text" at bounding box center [999, 408] width 196 height 31
paste input "23 0080 80"
type input "2"
click at [949, 408] on input "text" at bounding box center [999, 408] width 196 height 31
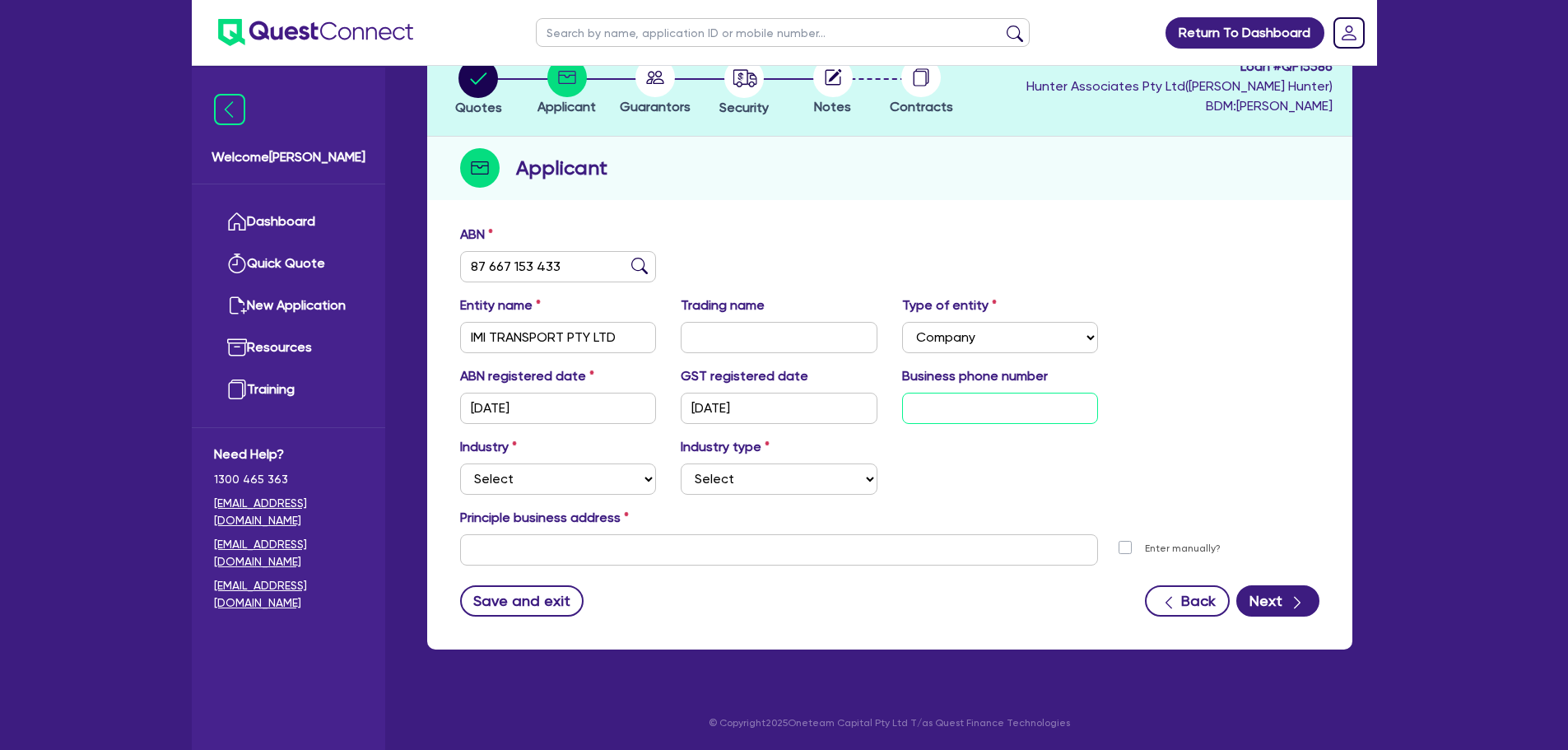
click at [924, 409] on input "text" at bounding box center [999, 408] width 196 height 31
type input "23 0080 80"
click at [526, 484] on select "Select Accomodation & Food Services Administrative & Support Services Agricultu…" at bounding box center [558, 479] width 196 height 31
select select "TRANSPORT_WAREHOUSING"
click at [460, 463] on select "Select Accomodation & Food Services Administrative & Support Services Agricultu…" at bounding box center [558, 479] width 196 height 31
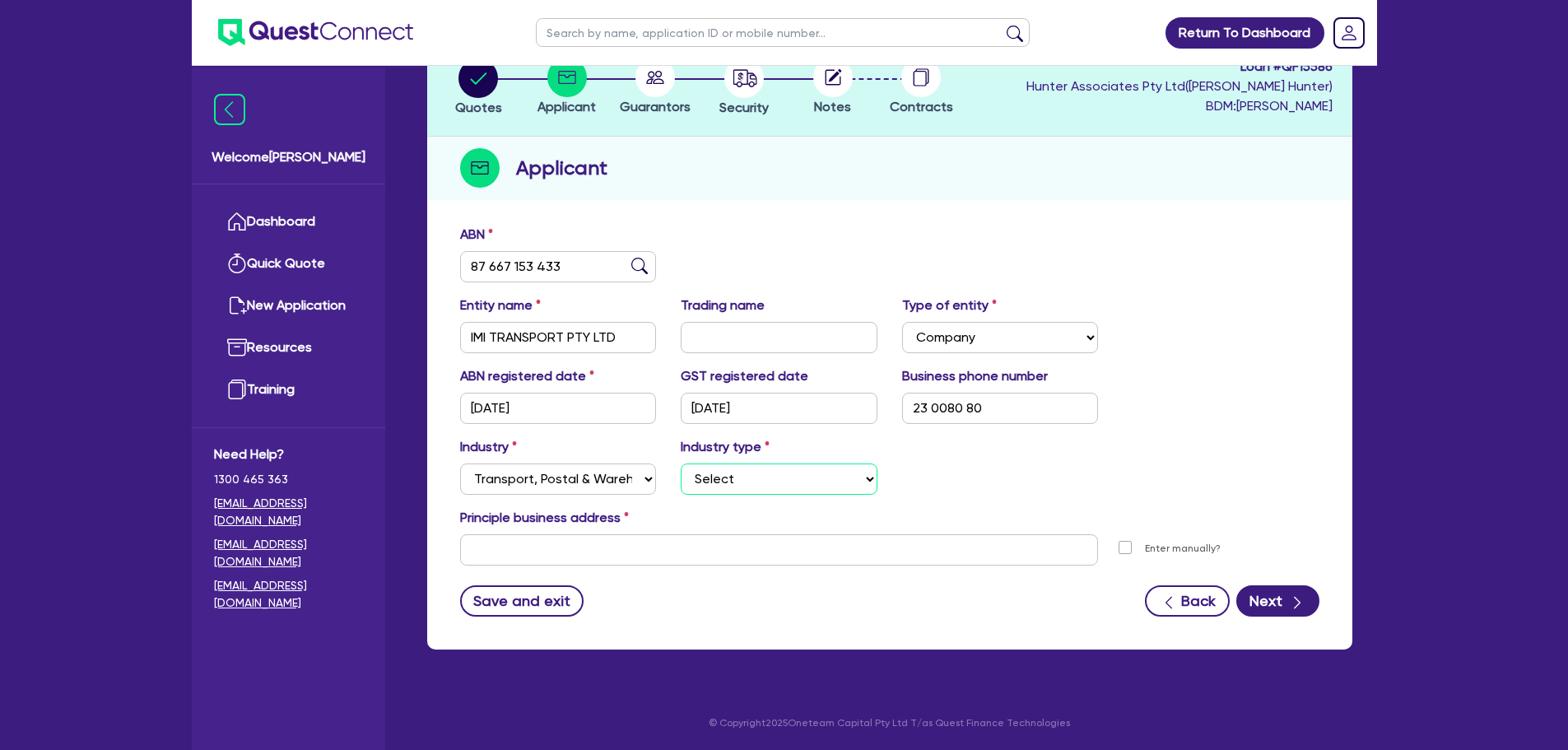
click at [790, 484] on select "Select Taxi & Luxury Car Services Passengers & Freight Transport Services Posta…" at bounding box center [778, 479] width 196 height 31
select select "PASSENGERS_FREIGHT_TRANSPORT"
click at [681, 463] on select "Select Taxi & Luxury Car Services Passengers & Freight Transport Services Posta…" at bounding box center [778, 479] width 196 height 31
click at [600, 539] on input "text" at bounding box center [778, 549] width 638 height 31
click at [521, 547] on input "text" at bounding box center [778, 549] width 638 height 31
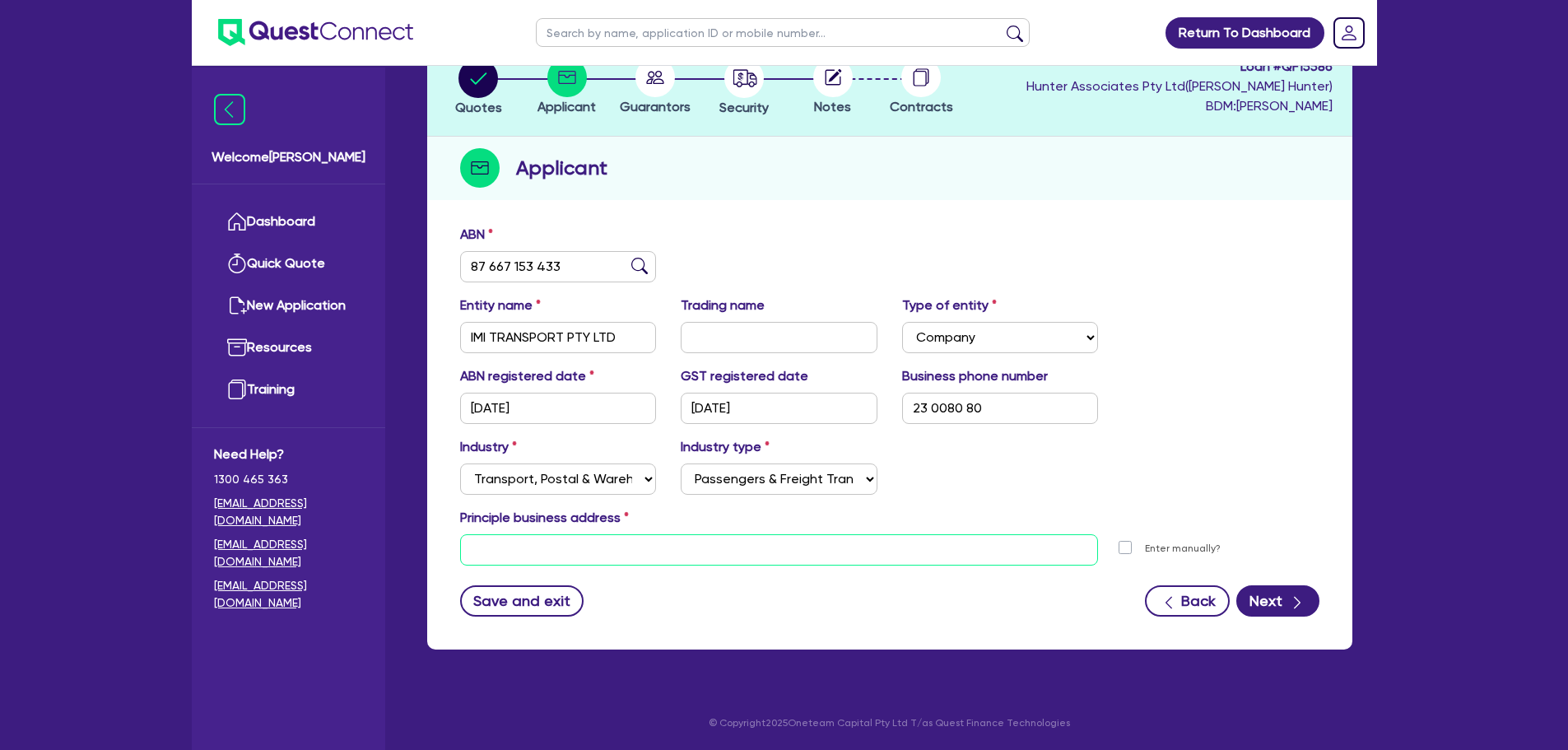
paste input "33 Marley Cres, [GEOGRAPHIC_DATA]"
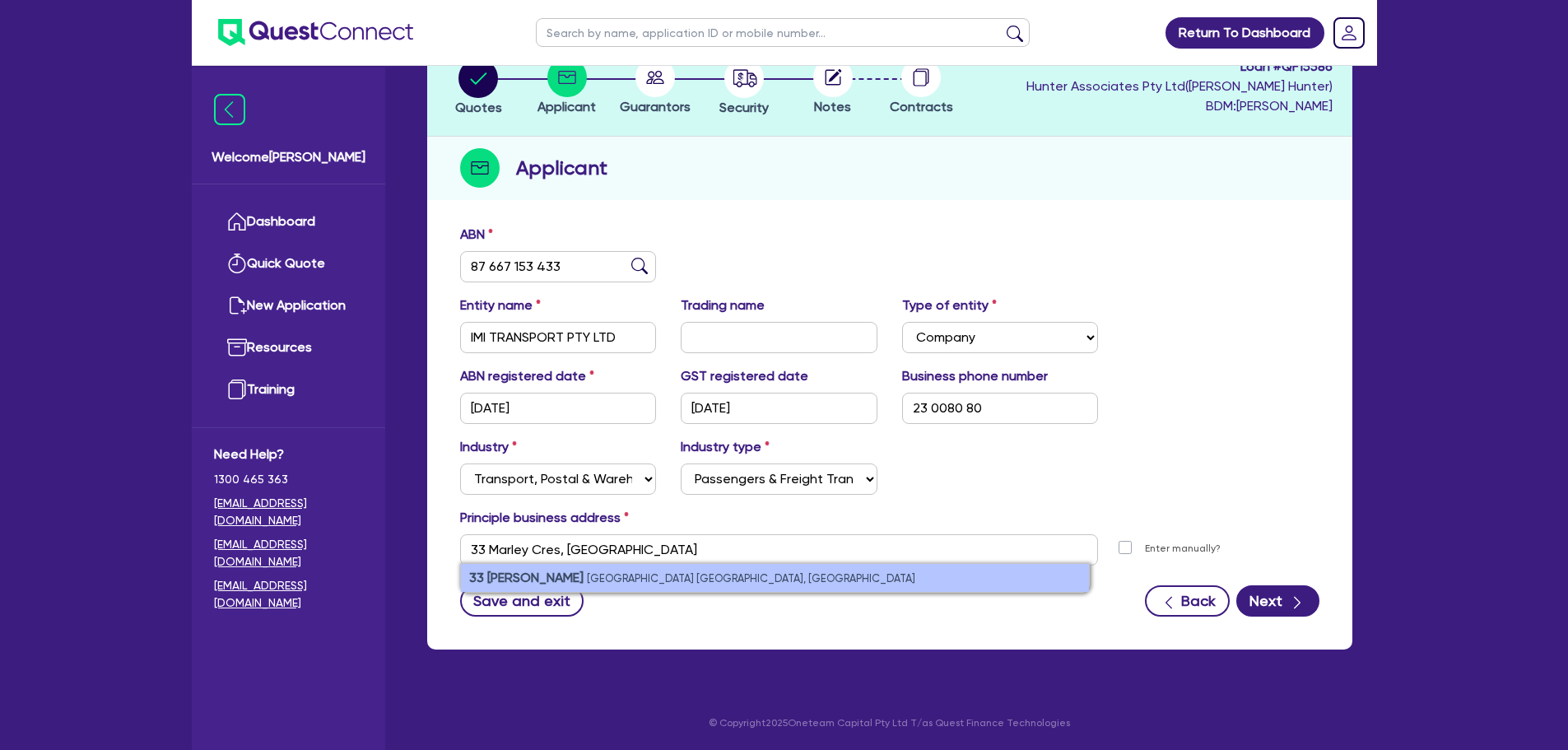
click at [646, 582] on small "[GEOGRAPHIC_DATA] [GEOGRAPHIC_DATA], [GEOGRAPHIC_DATA]" at bounding box center [750, 578] width 328 height 13
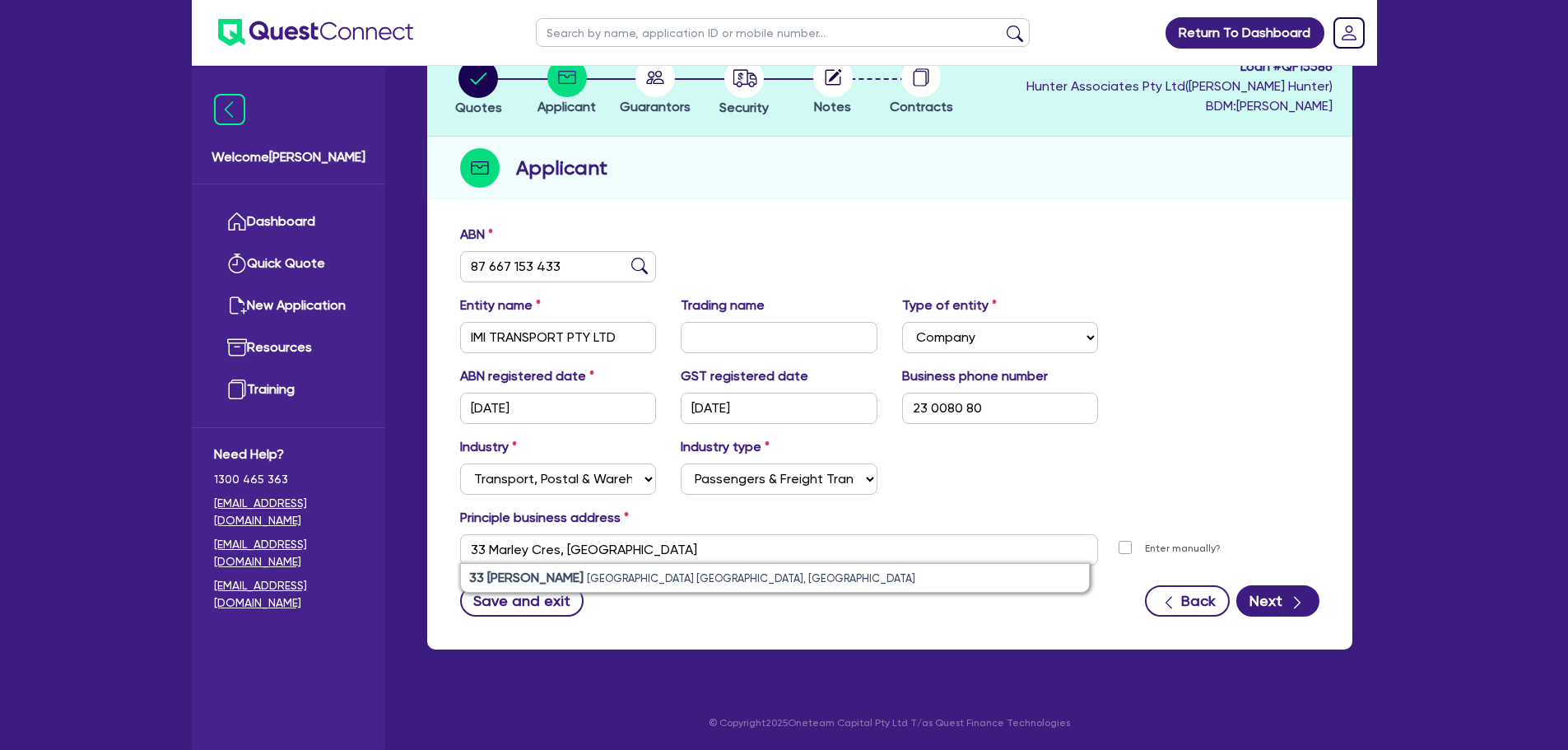
type input "[STREET_ADDRESS]"
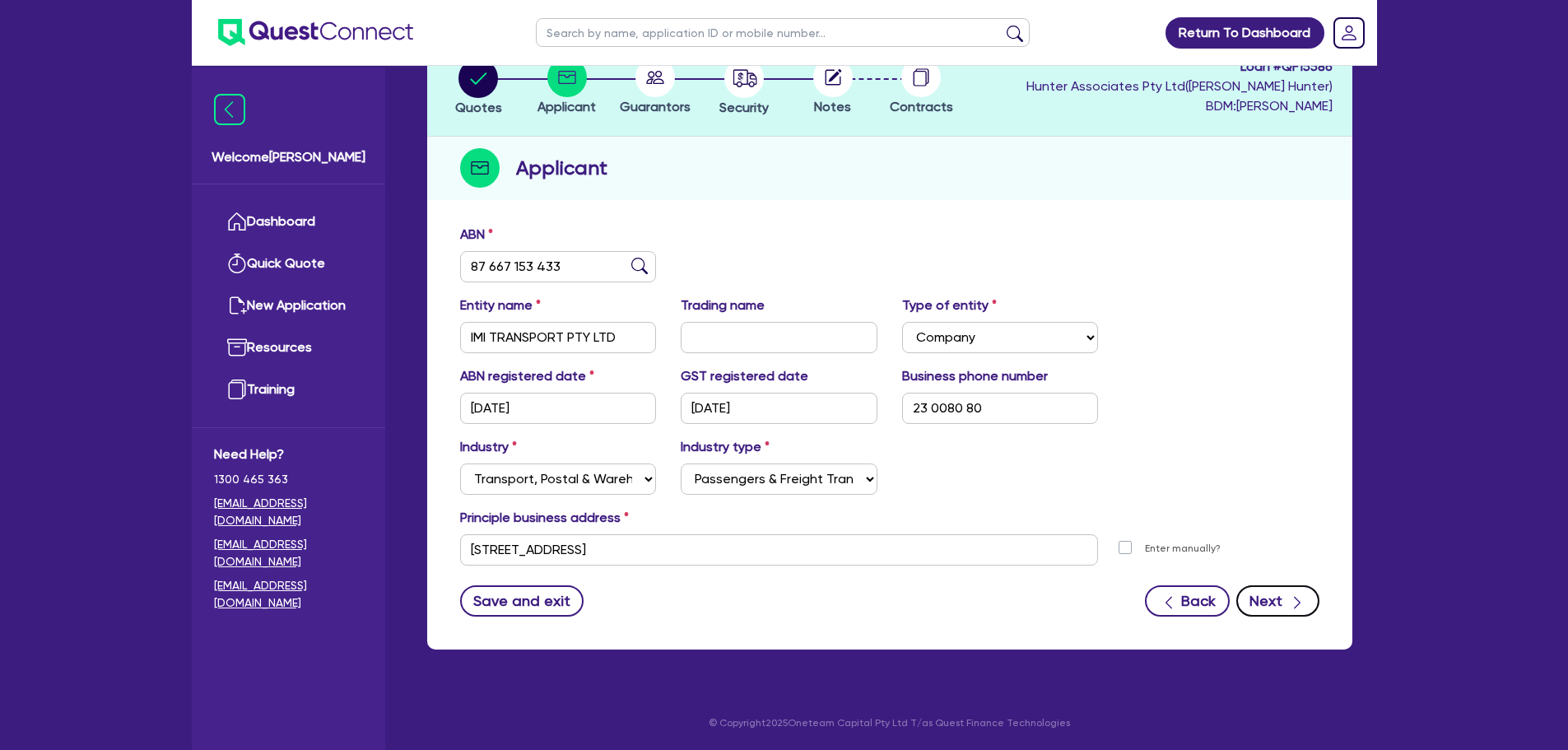
click at [1290, 601] on icon "button" at bounding box center [1296, 602] width 16 height 16
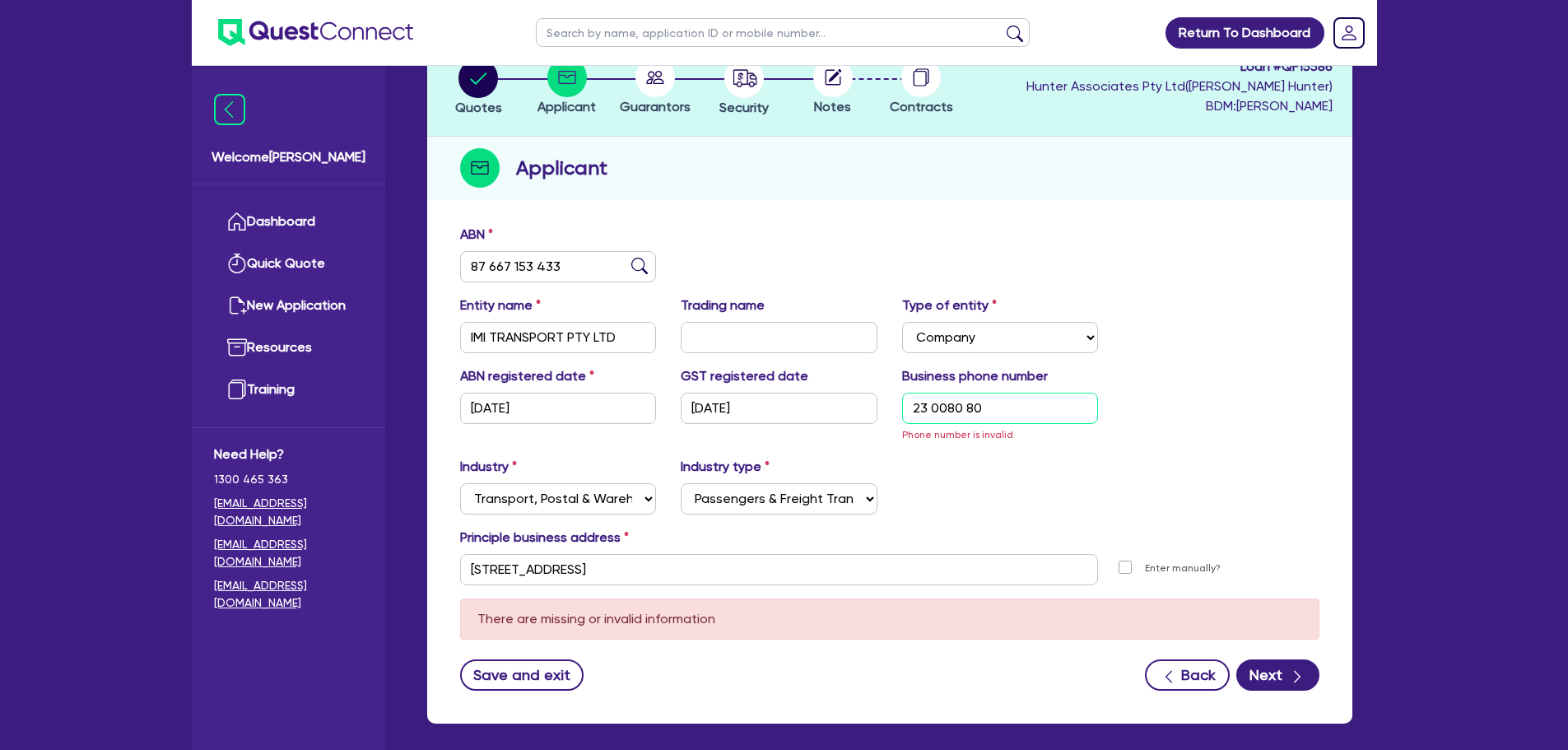
drag, startPoint x: 982, startPoint y: 406, endPoint x: 913, endPoint y: 418, distance: 70.0
click at [913, 418] on input "23 0080 80" at bounding box center [999, 408] width 196 height 31
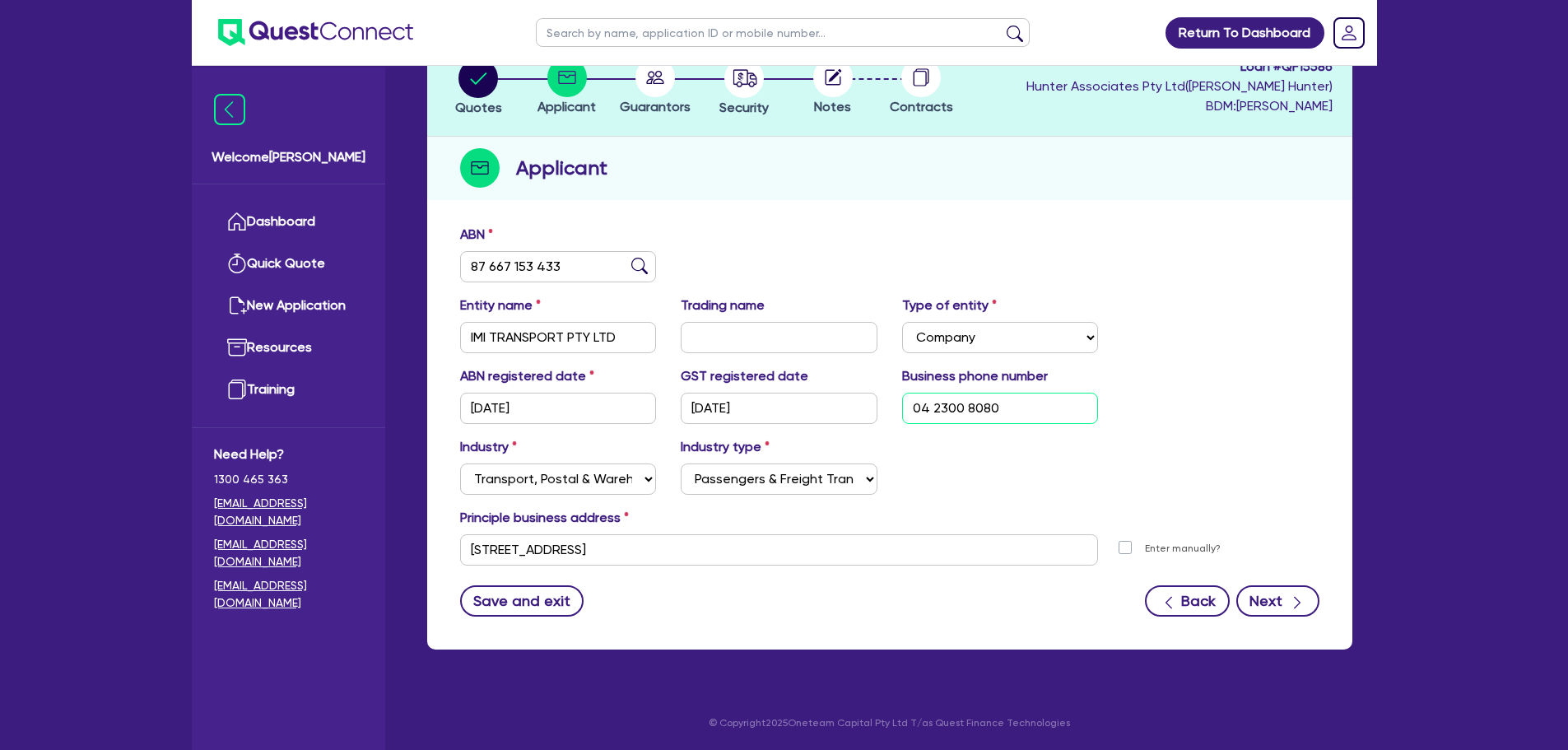
type input "04 2300 8080"
click at [1282, 609] on button "Next" at bounding box center [1277, 601] width 83 height 31
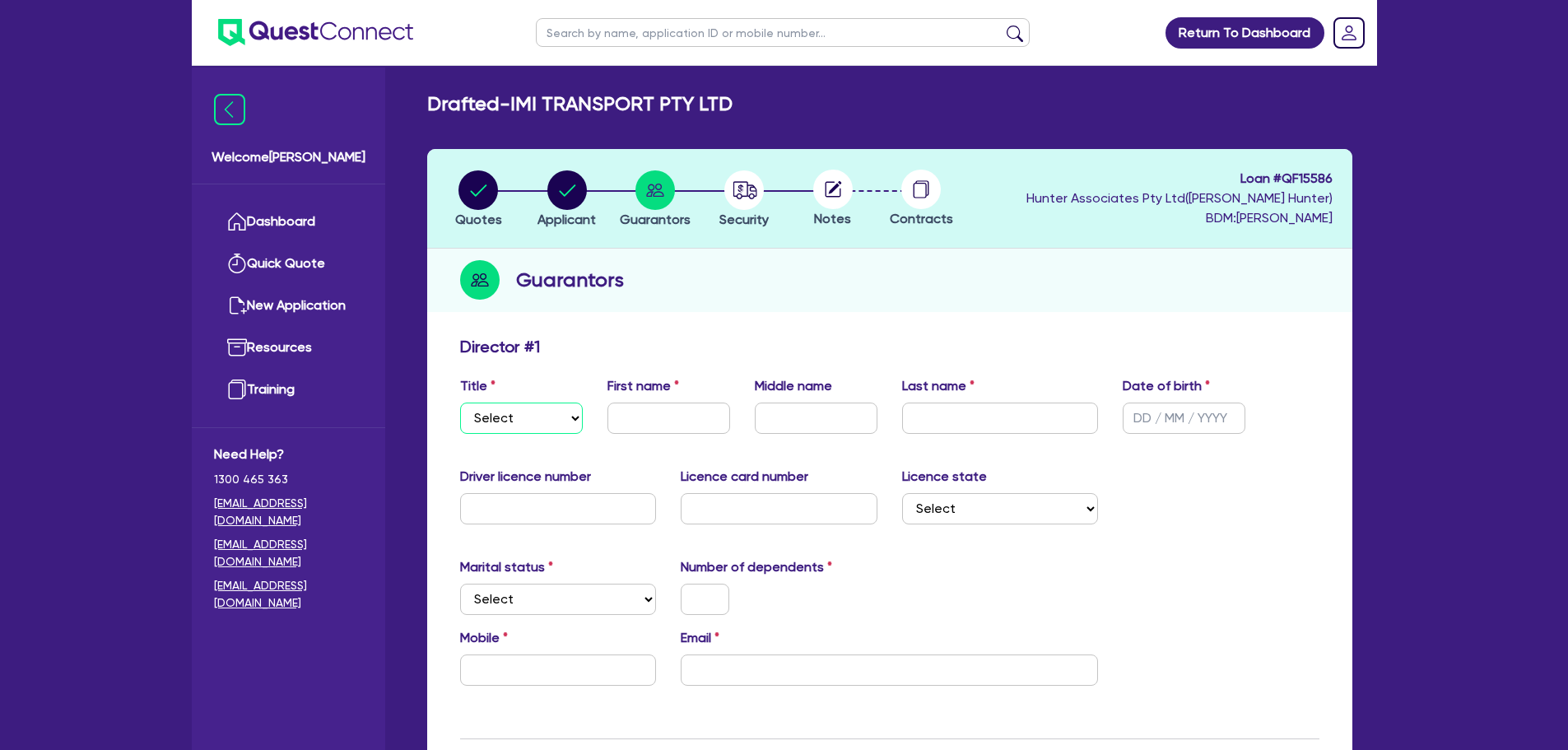
click at [541, 423] on select "Select Mr Mrs Ms Miss Dr" at bounding box center [521, 418] width 122 height 31
select select "MR"
click at [460, 403] on select "Select Mr Mrs Ms Miss Dr" at bounding box center [521, 418] width 122 height 31
click at [648, 416] on input "text" at bounding box center [669, 418] width 122 height 31
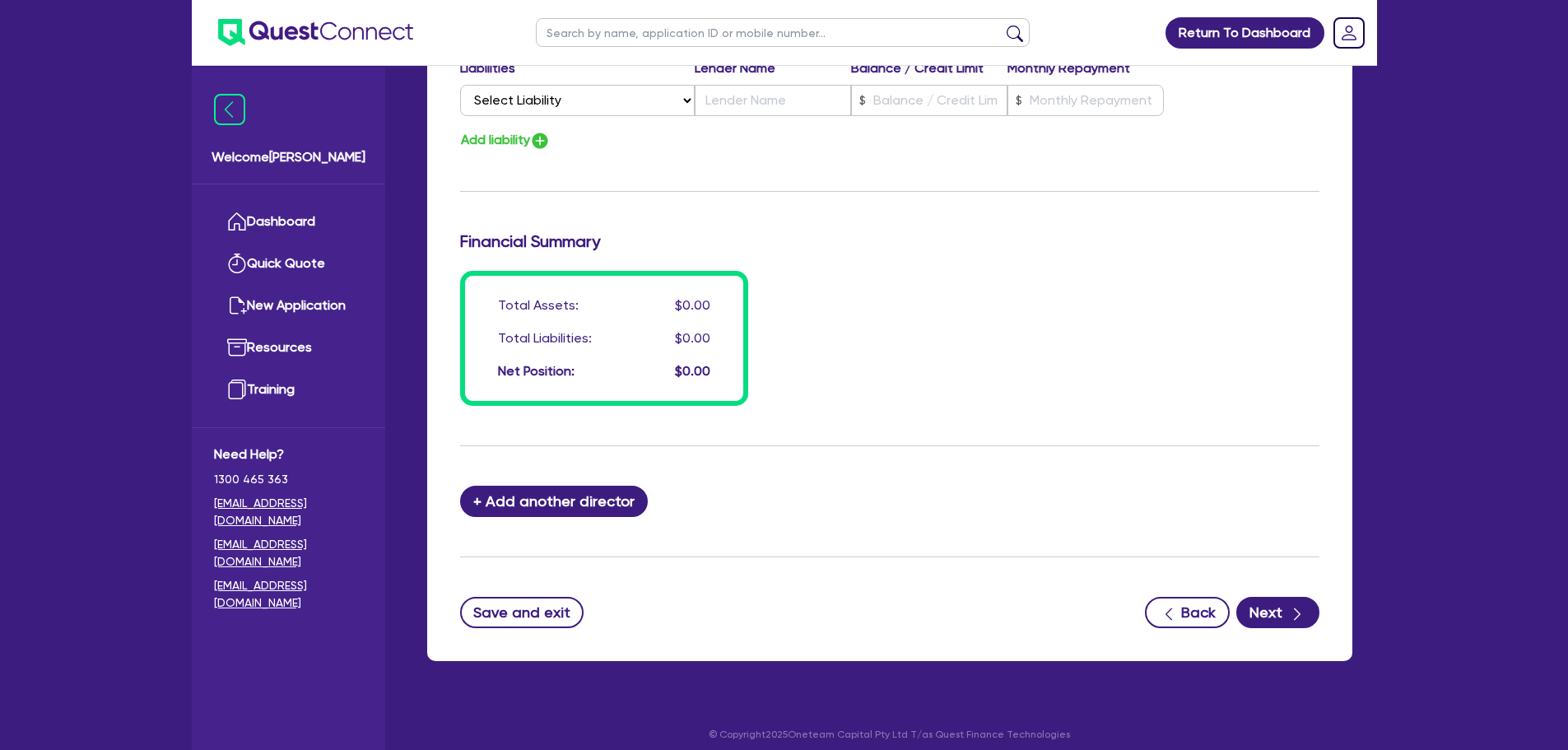
scroll to position [1160, 0]
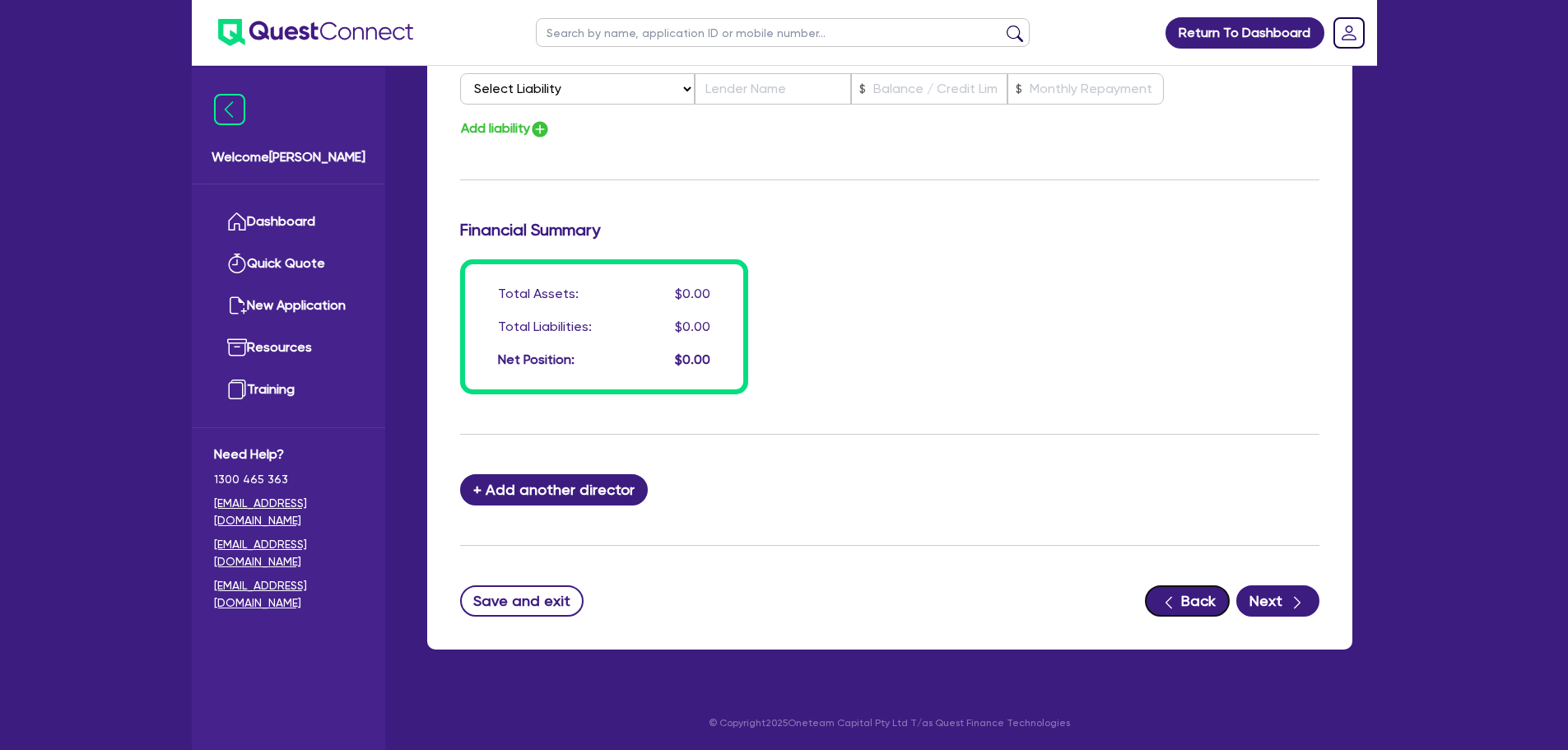
click at [1180, 611] on button "Back" at bounding box center [1187, 601] width 85 height 31
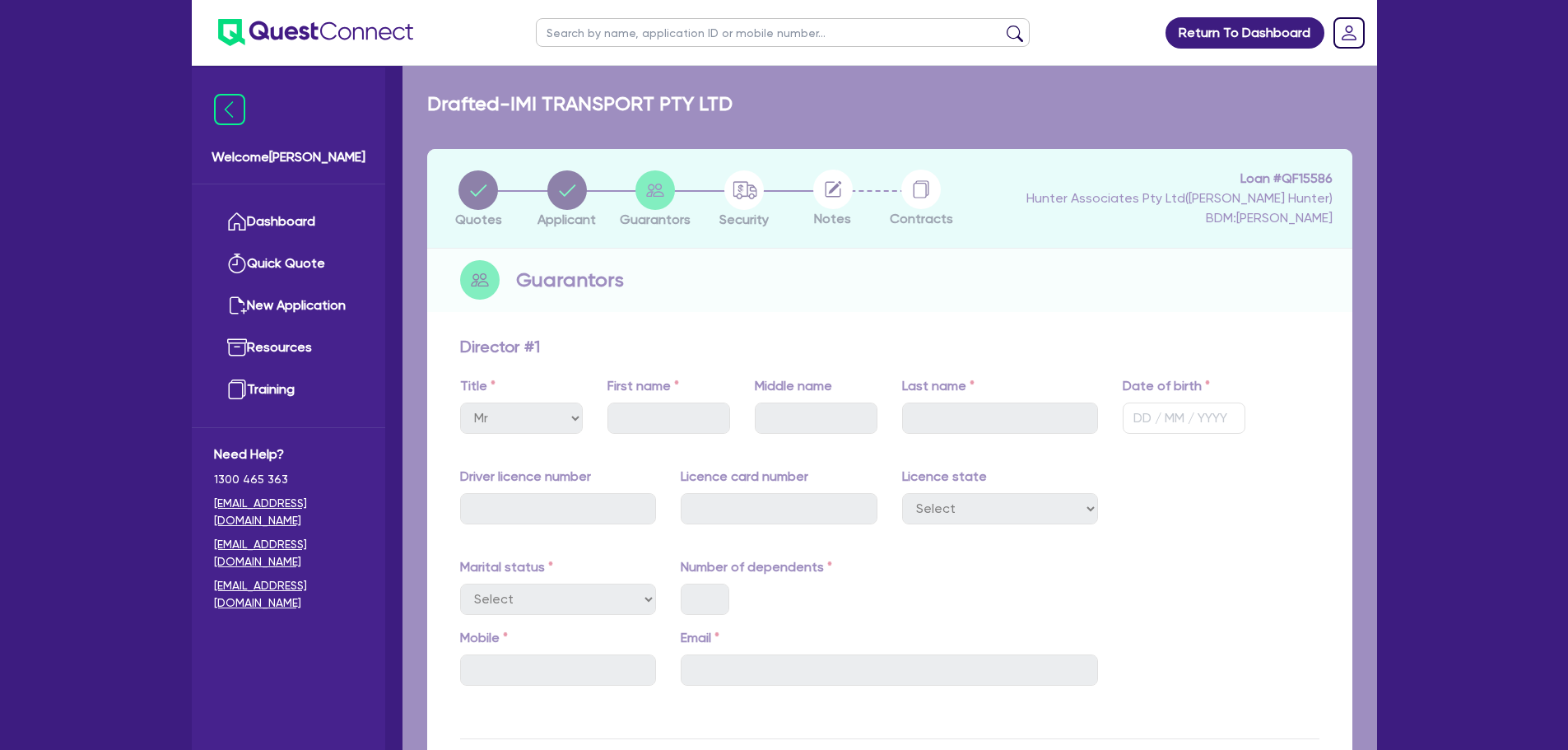
select select "COMPANY"
select select "TRANSPORT_WAREHOUSING"
select select "PASSENGERS_FREIGHT_TRANSPORT"
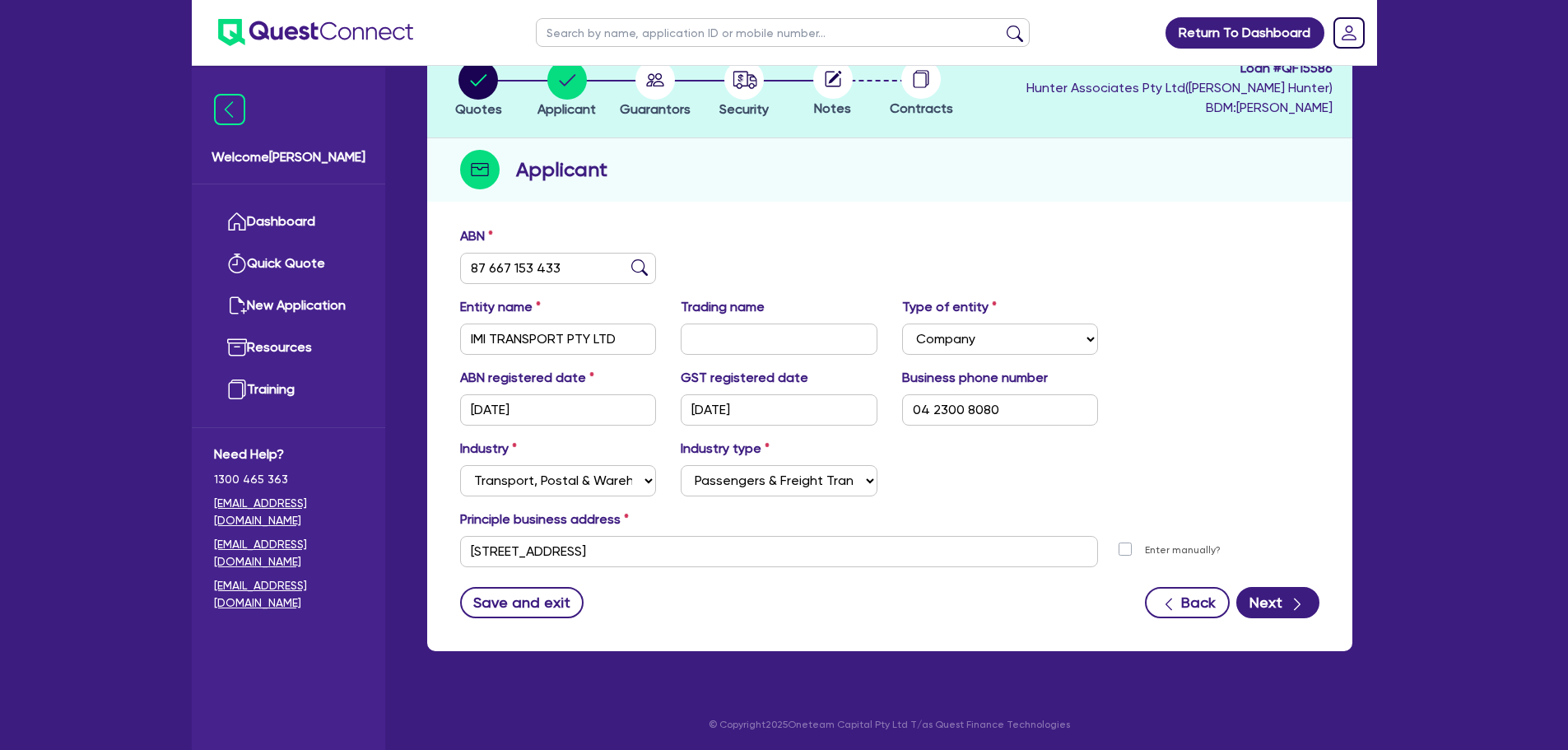
scroll to position [112, 0]
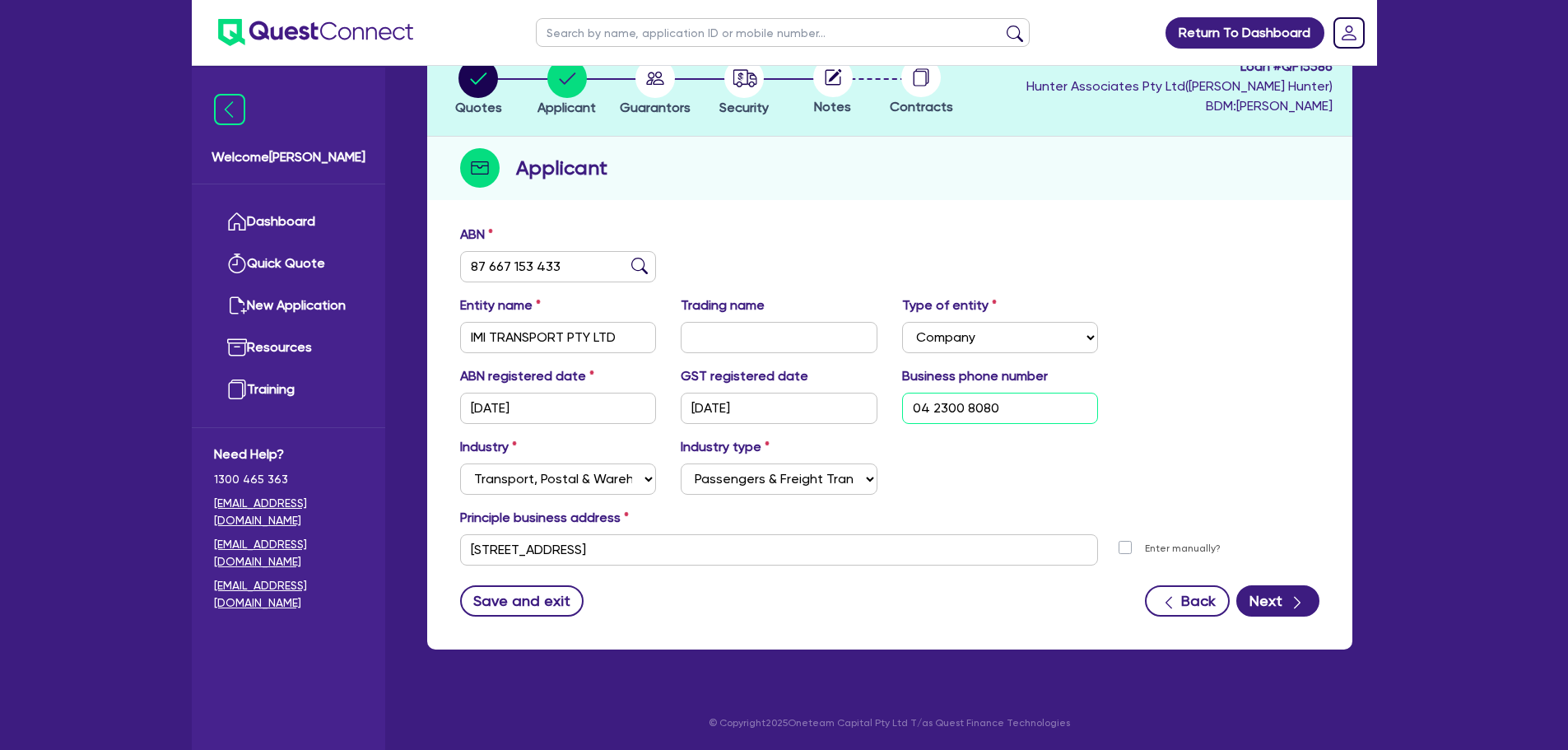
drag, startPoint x: 1009, startPoint y: 408, endPoint x: 890, endPoint y: 408, distance: 119.0
click at [890, 408] on div "Business phone number [PHONE_NUMBER]" at bounding box center [1000, 395] width 221 height 58
type input "04 0430 6914"
click at [1163, 377] on div "ABN registered date [DATE] GST registered date [DATE] Business phone number [PH…" at bounding box center [890, 401] width 884 height 71
click at [1273, 605] on button "Next" at bounding box center [1277, 601] width 83 height 31
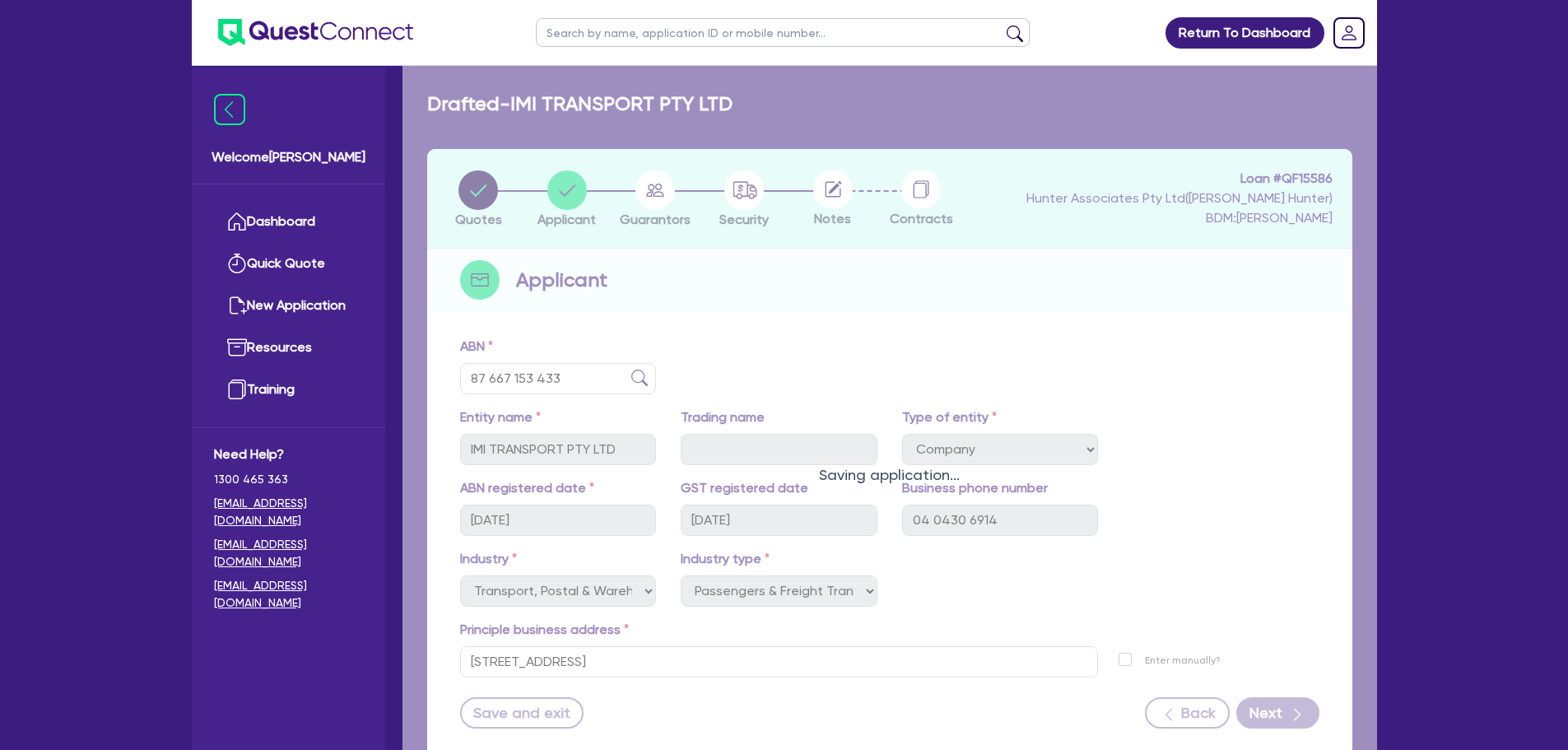
select select "MR"
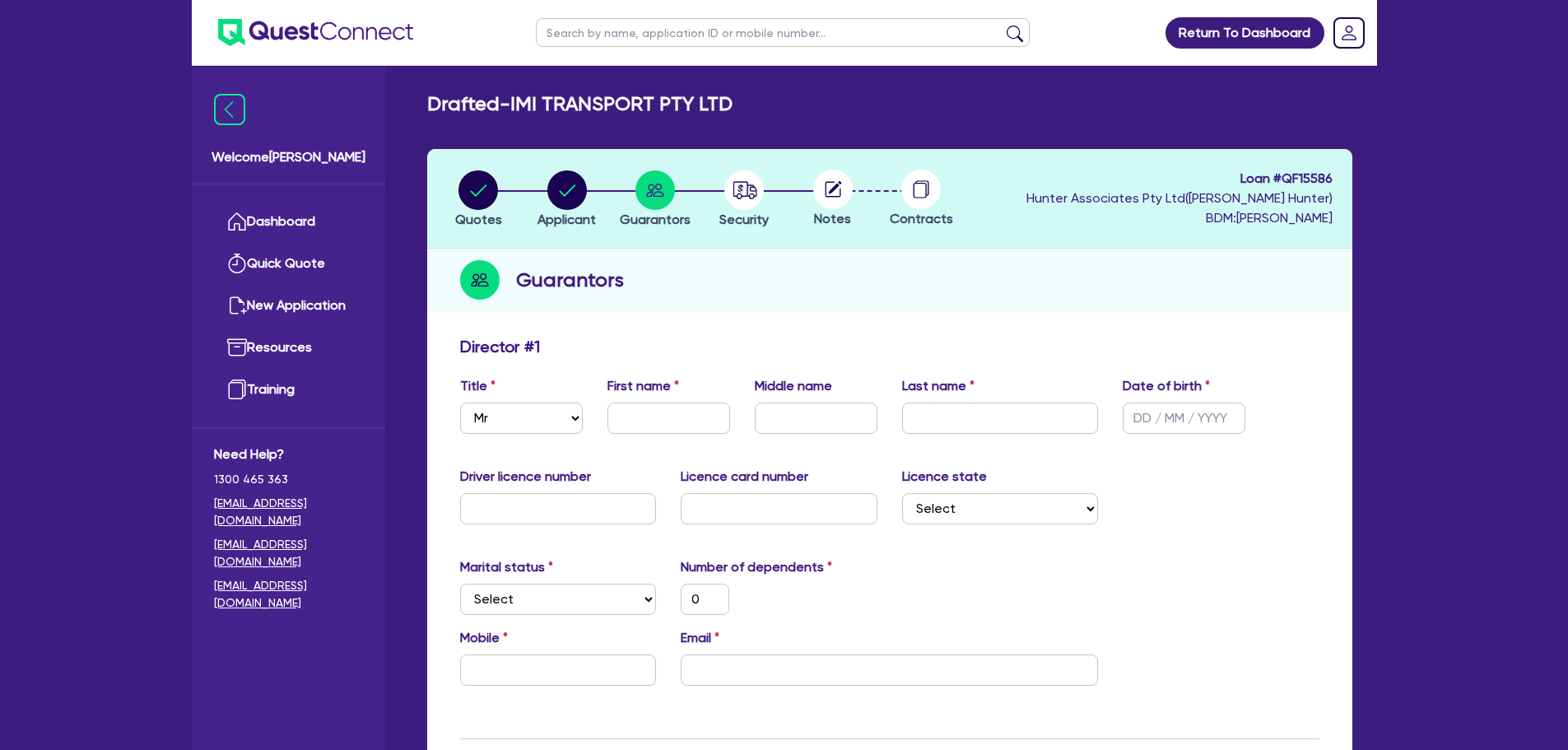
type input "0"
click at [643, 411] on input "text" at bounding box center [669, 418] width 122 height 31
click at [639, 416] on input "text" at bounding box center [669, 418] width 122 height 31
paste input "[PERSON_NAME]"
type input "[PERSON_NAME]"
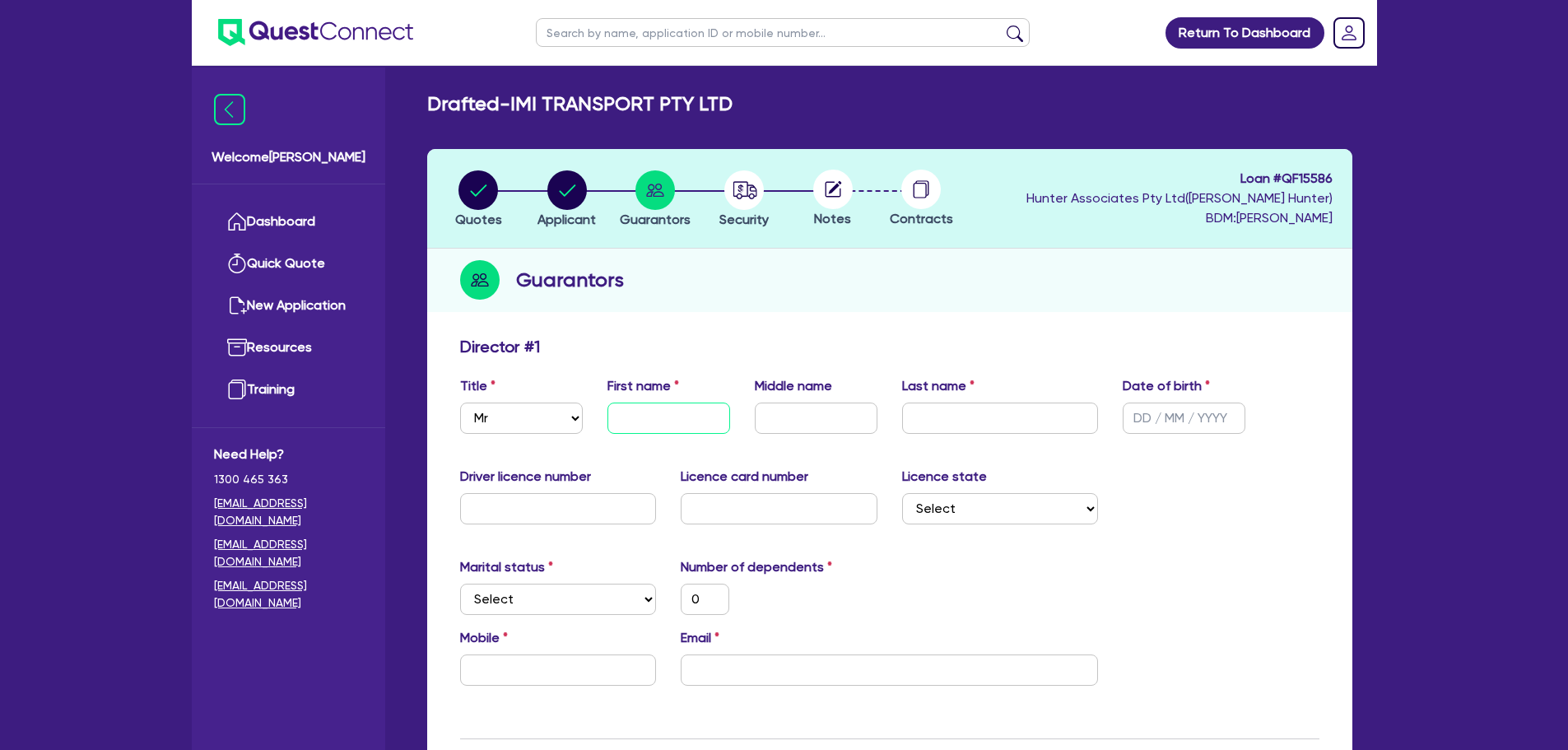
type input "0"
type input "[PERSON_NAME]"
click at [778, 418] on input "text" at bounding box center [816, 418] width 122 height 31
paste input "[PERSON_NAME]"
type input "[PERSON_NAME]"
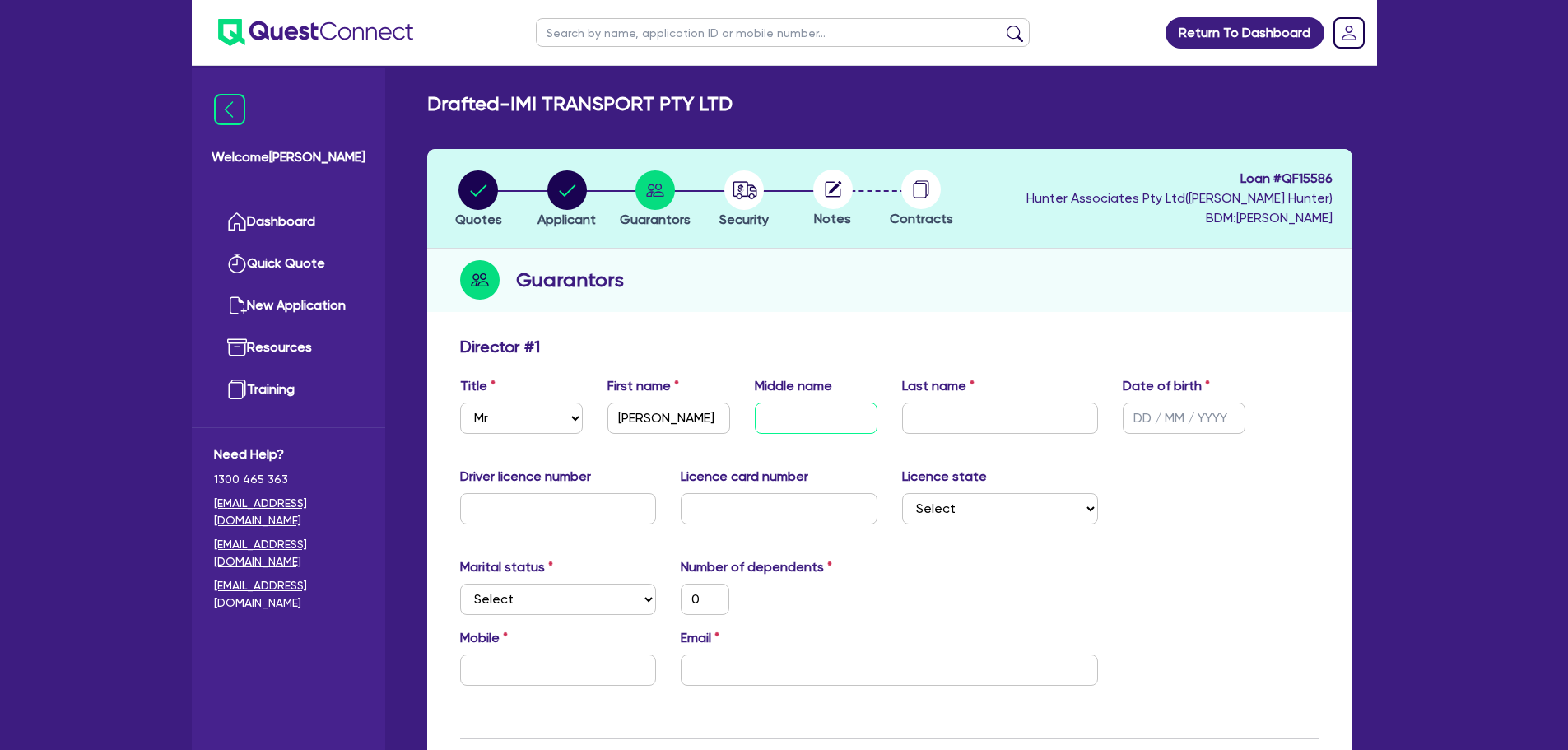
type input "0"
type input "[PERSON_NAME]"
click at [948, 422] on input "text" at bounding box center [999, 418] width 196 height 31
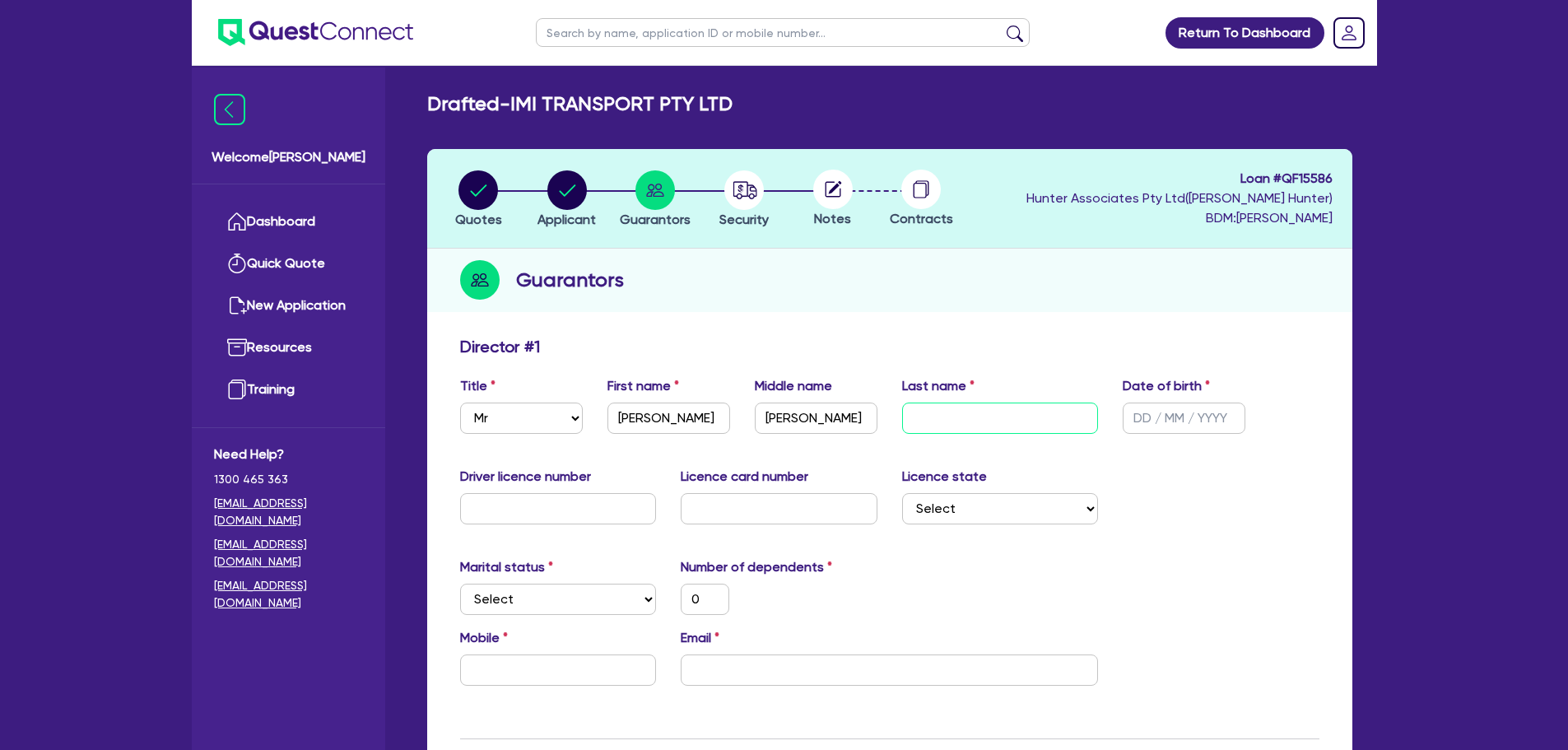
click at [937, 413] on input "text" at bounding box center [999, 418] width 196 height 31
paste input "[PERSON_NAME]"
type input "[PERSON_NAME]"
type input "0"
type input "IBRAHIM0"
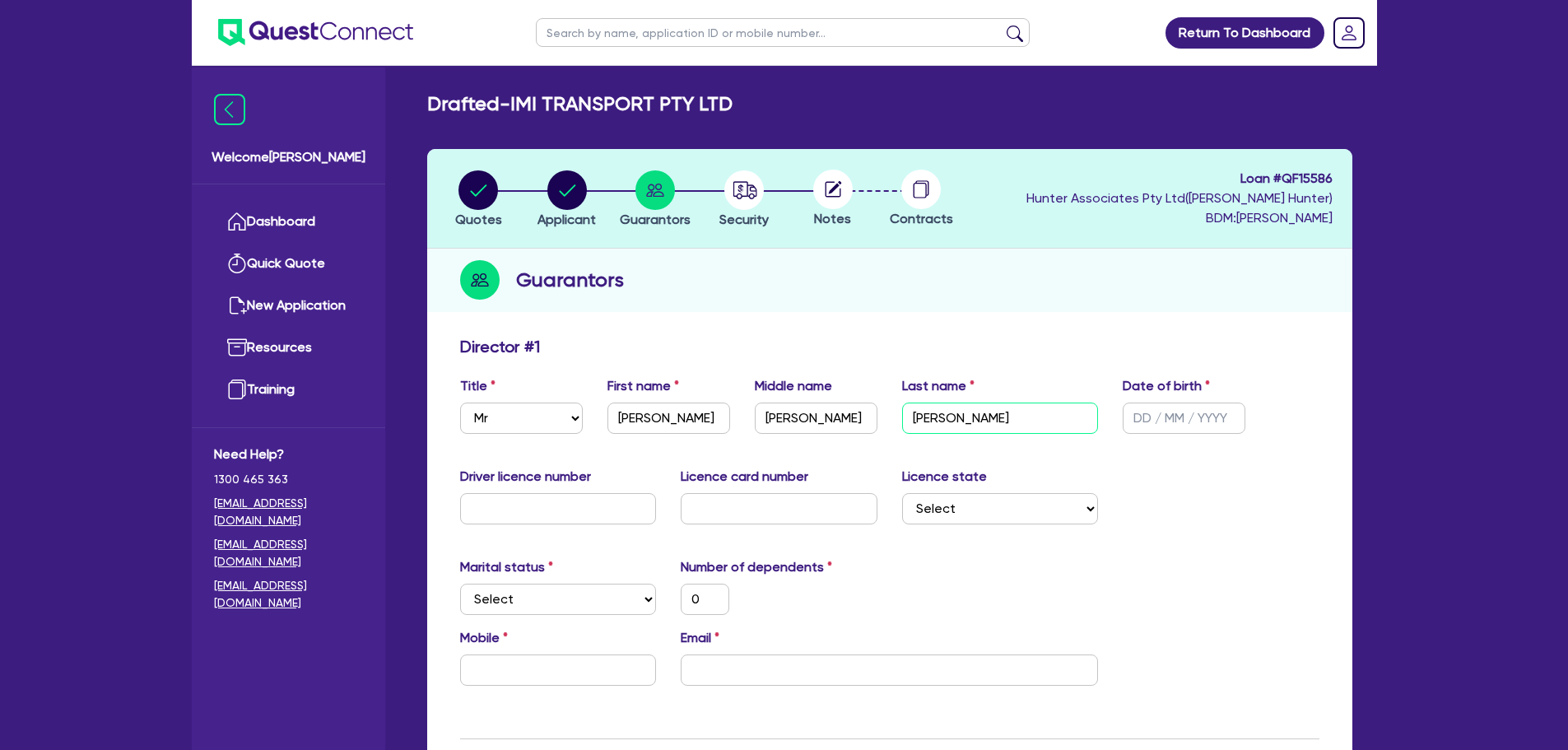
type input "0"
type input "IBRAHIM01"
type input "0"
type input "IBRAHIM010"
type input "0"
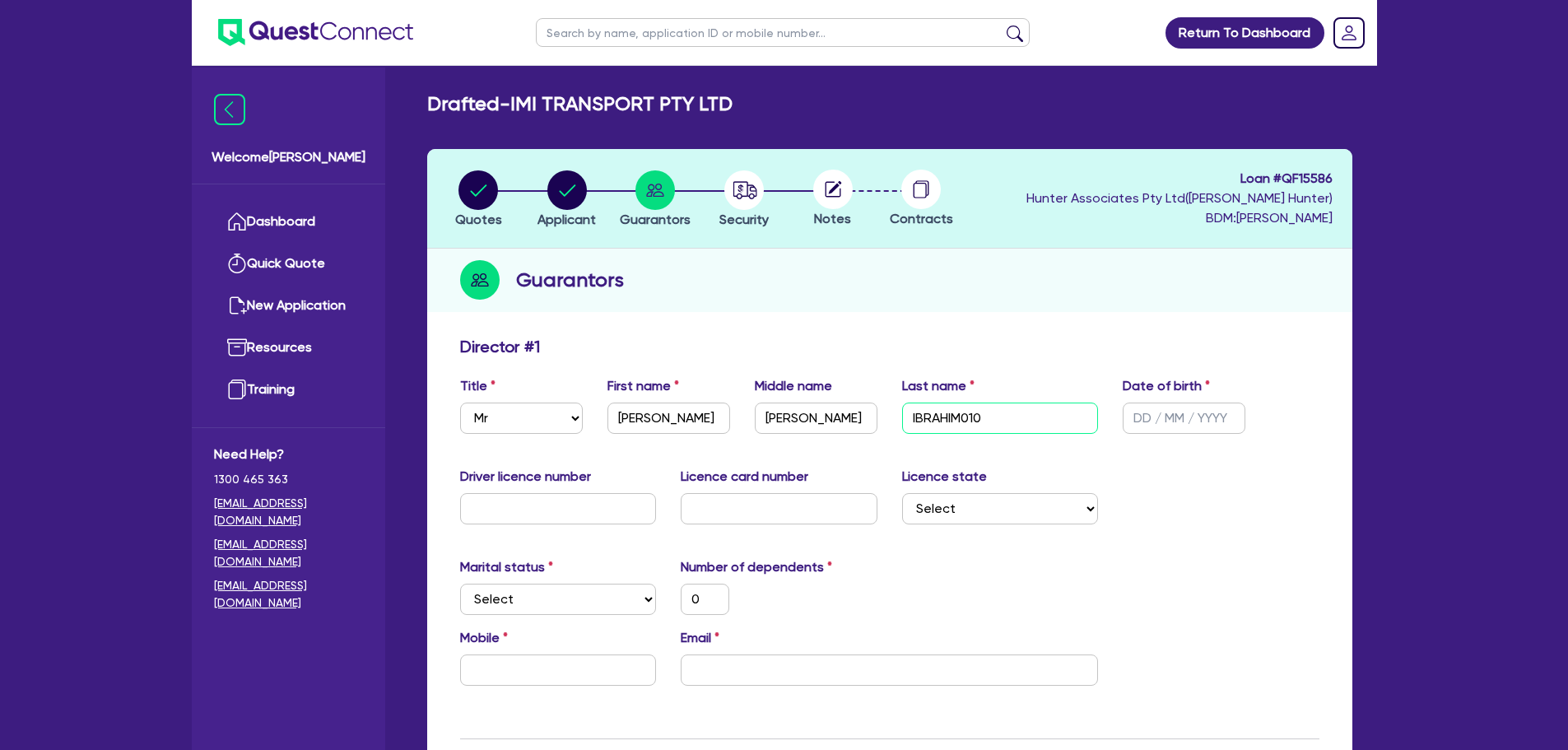
type input "IBRAHIM0104"
type input "0"
type input "IBRAHIM010"
type input "0"
type input "IBRAHIM01"
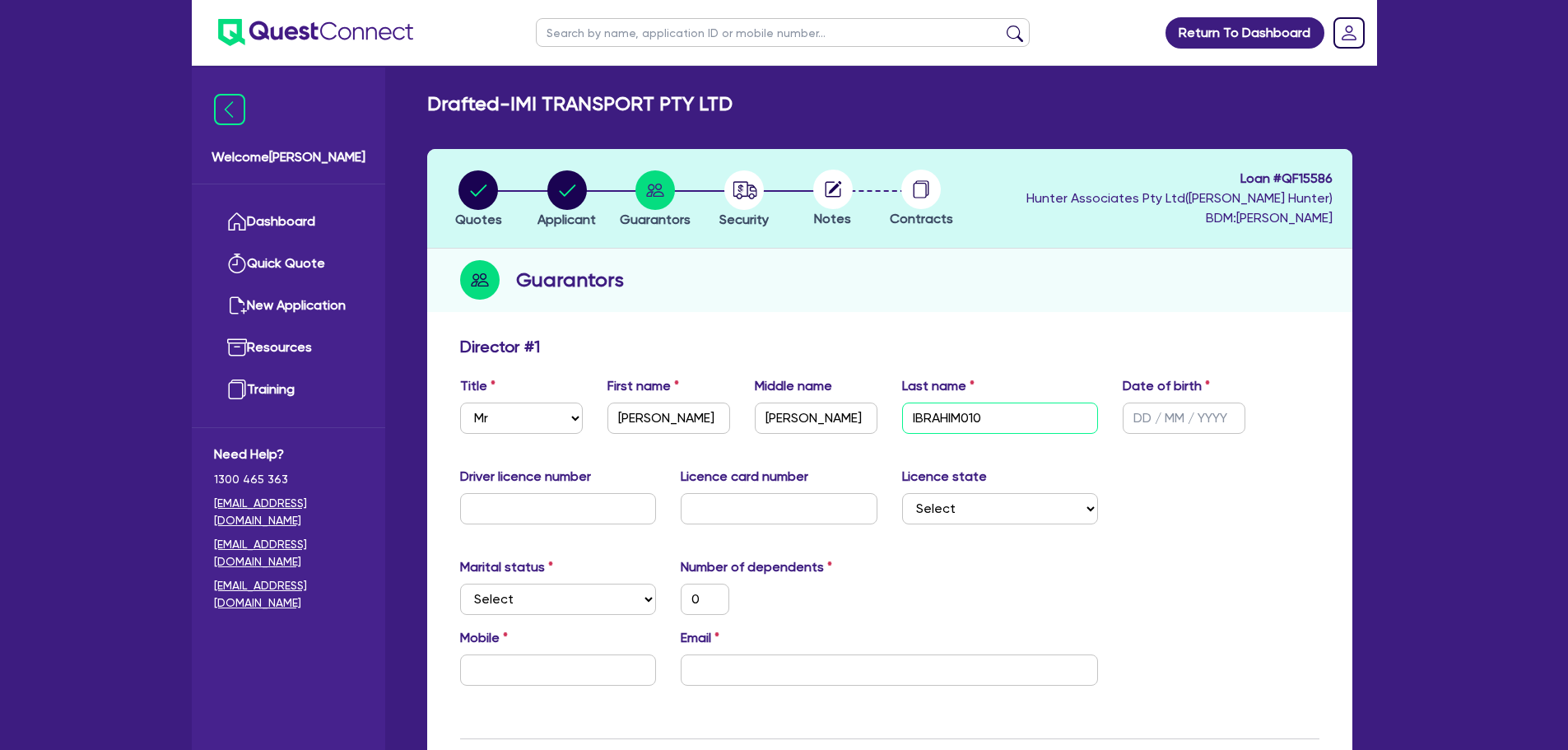
type input "0"
type input "IBRAHIM0"
type input "0"
type input "[PERSON_NAME]"
type input "0"
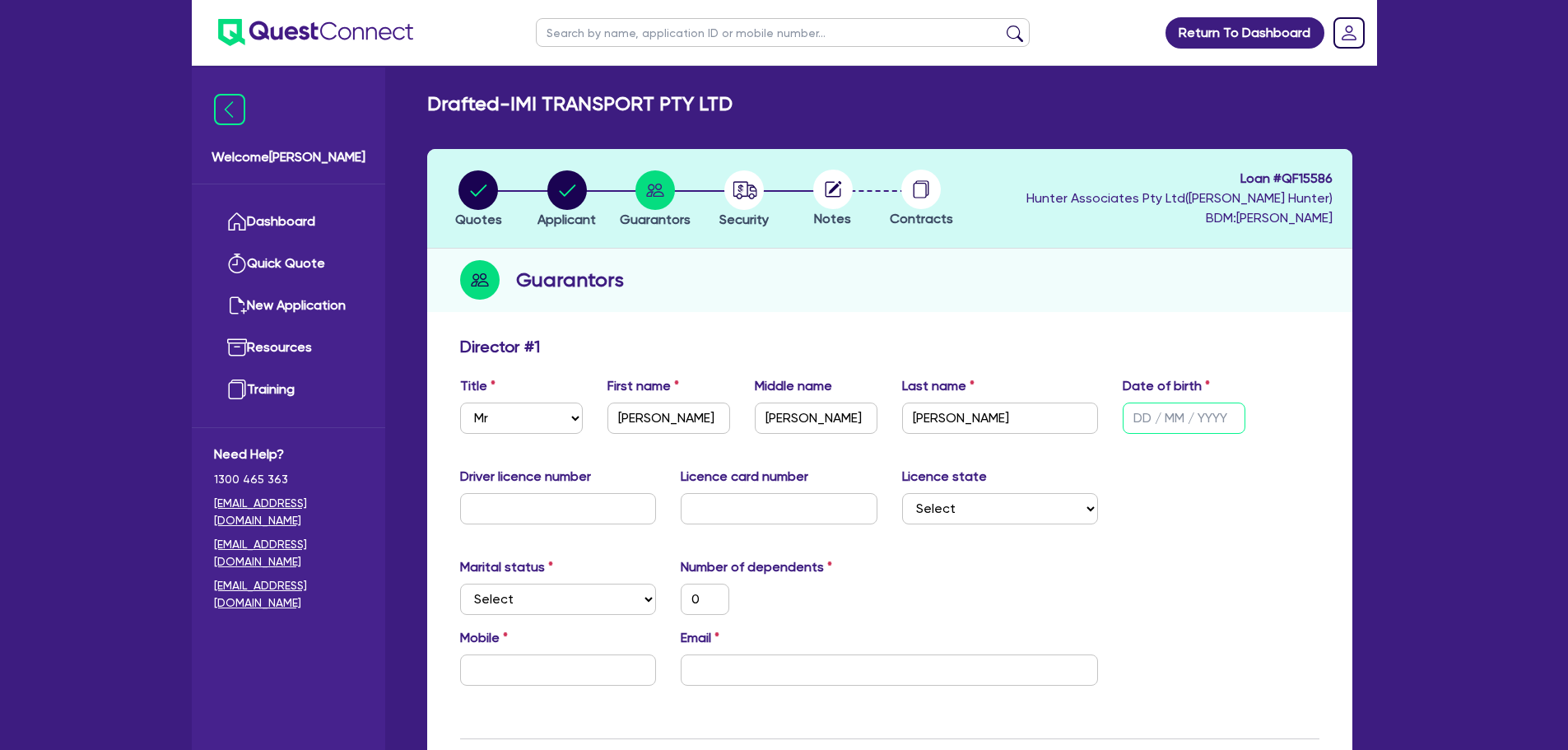
type input "0 / /"
type input "0"
type input "01/ /"
type input "0"
type input "01/0 /"
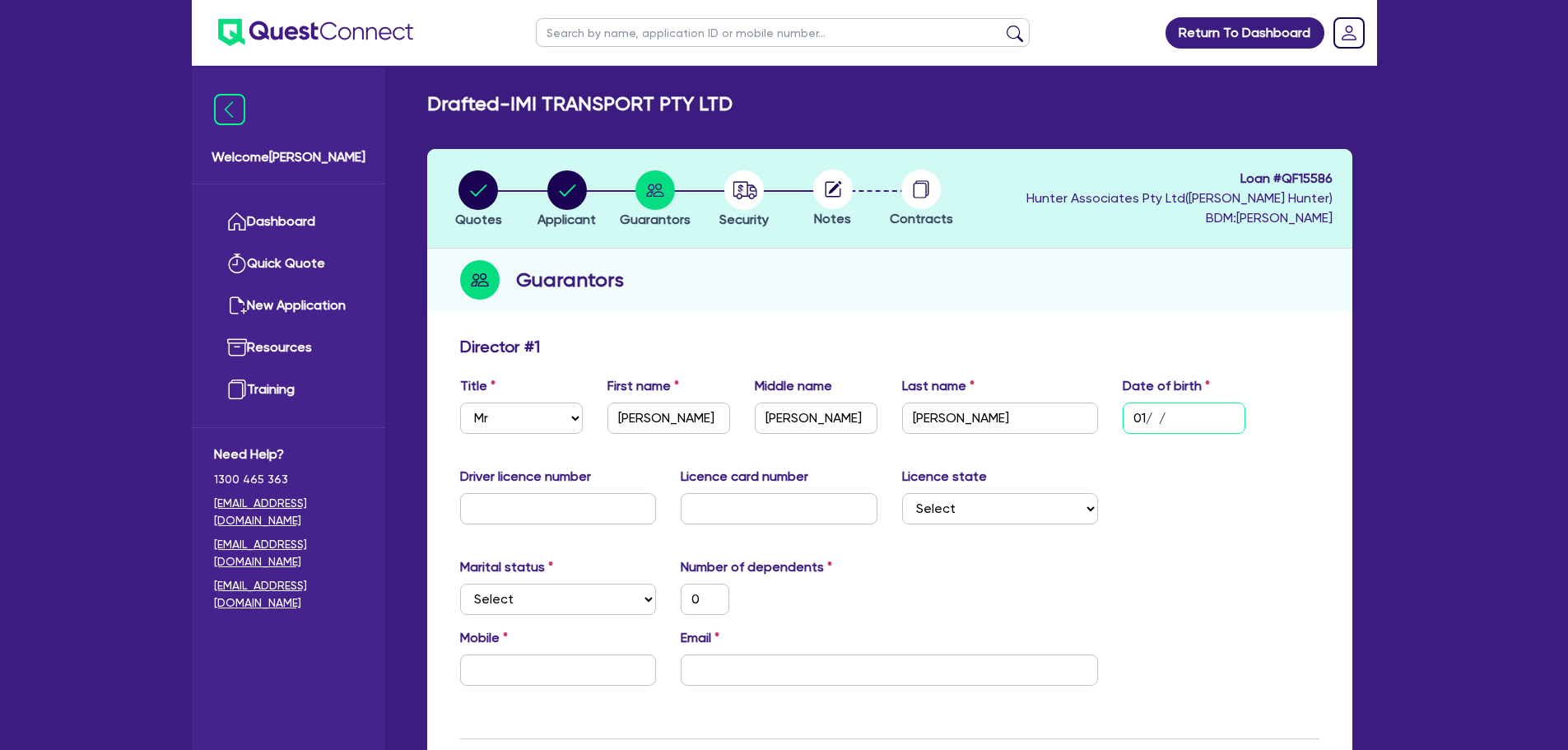
type input "0"
type input "01/04/"
type input "0"
type input "01/04/1"
type input "0"
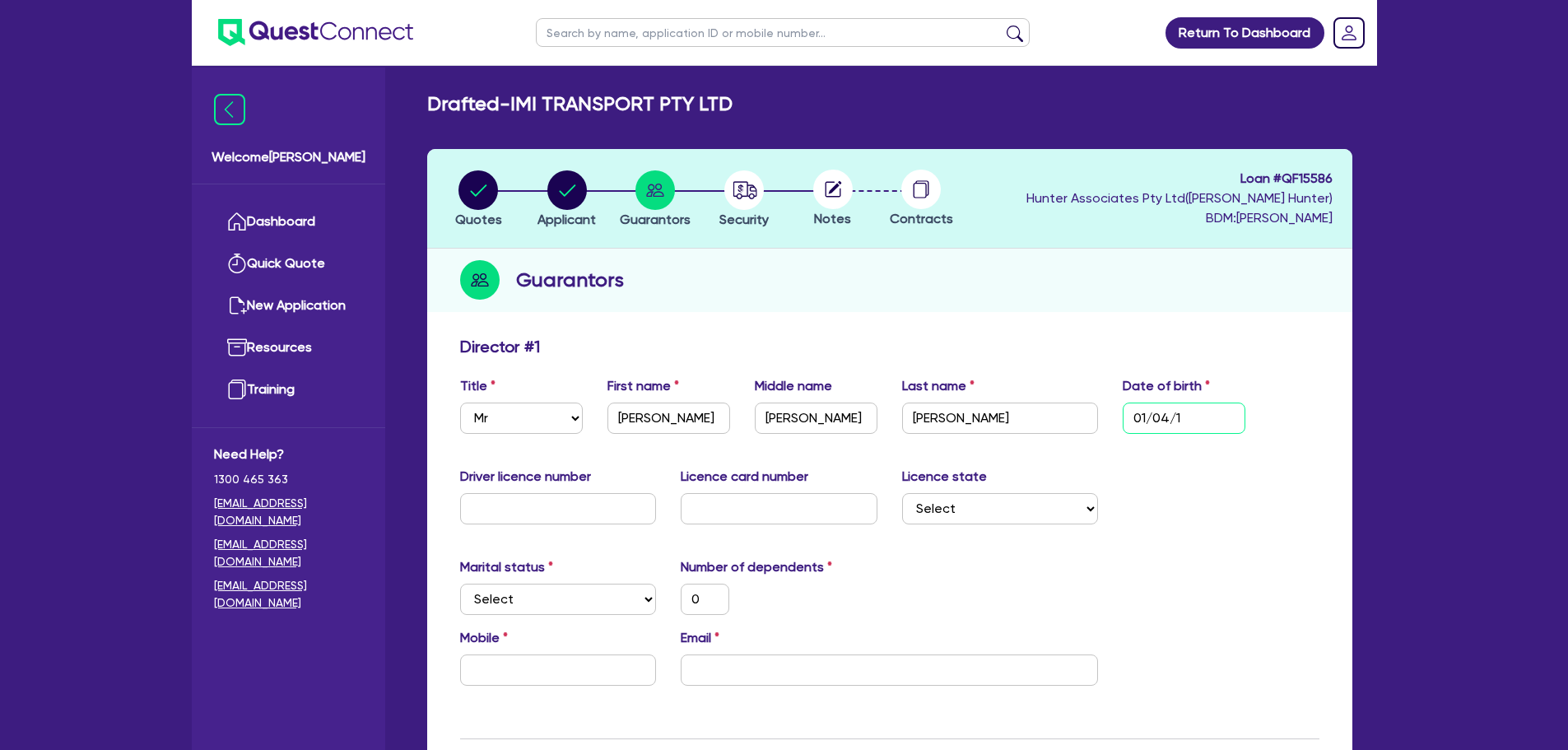
type input "[DATE]"
type input "0"
type input "01/04/199"
type input "0"
type input "[DATE]"
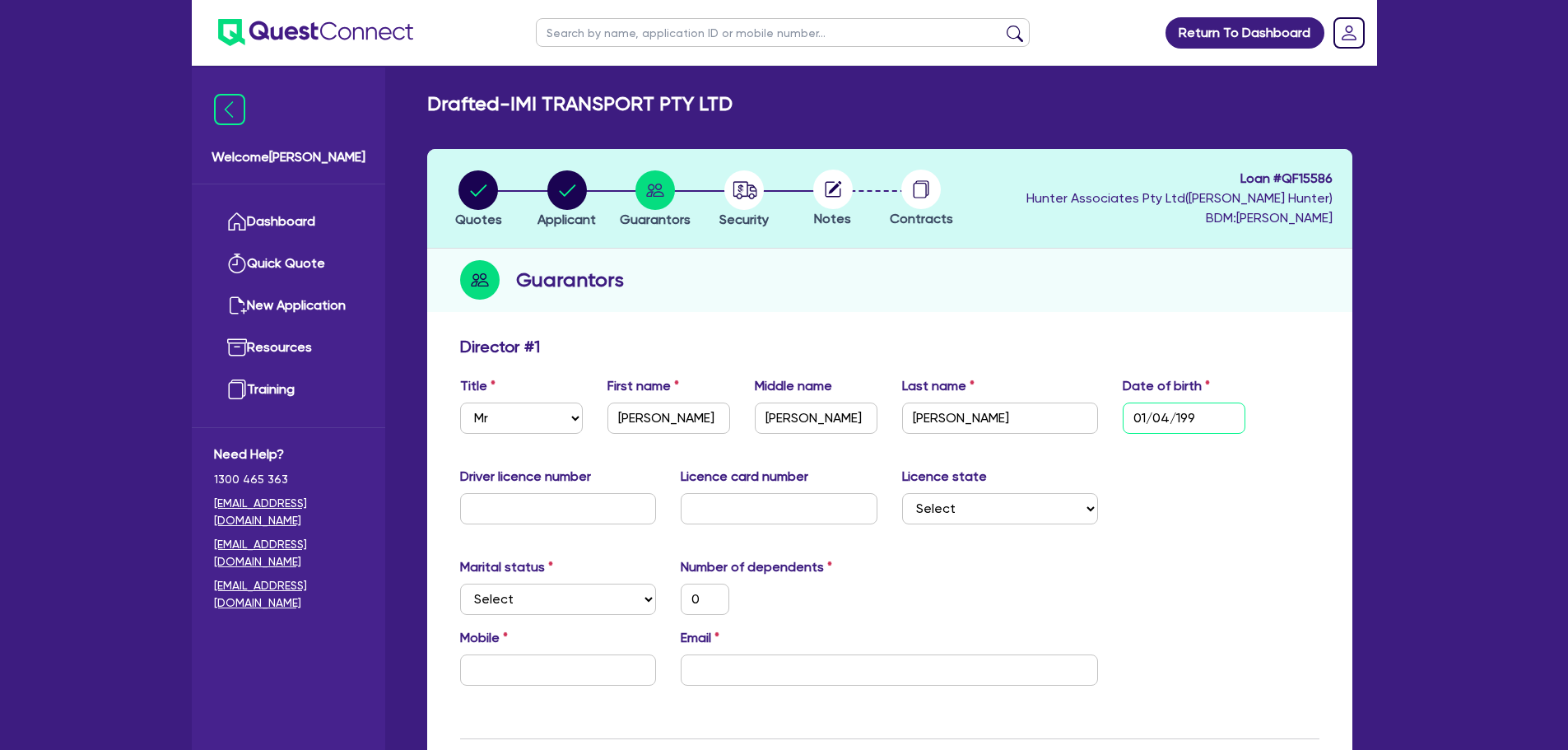
type input "0"
type input "[DATE]"
click at [535, 518] on input "text" at bounding box center [558, 509] width 196 height 31
click at [495, 504] on input "text" at bounding box center [558, 509] width 196 height 31
paste input "23008080"
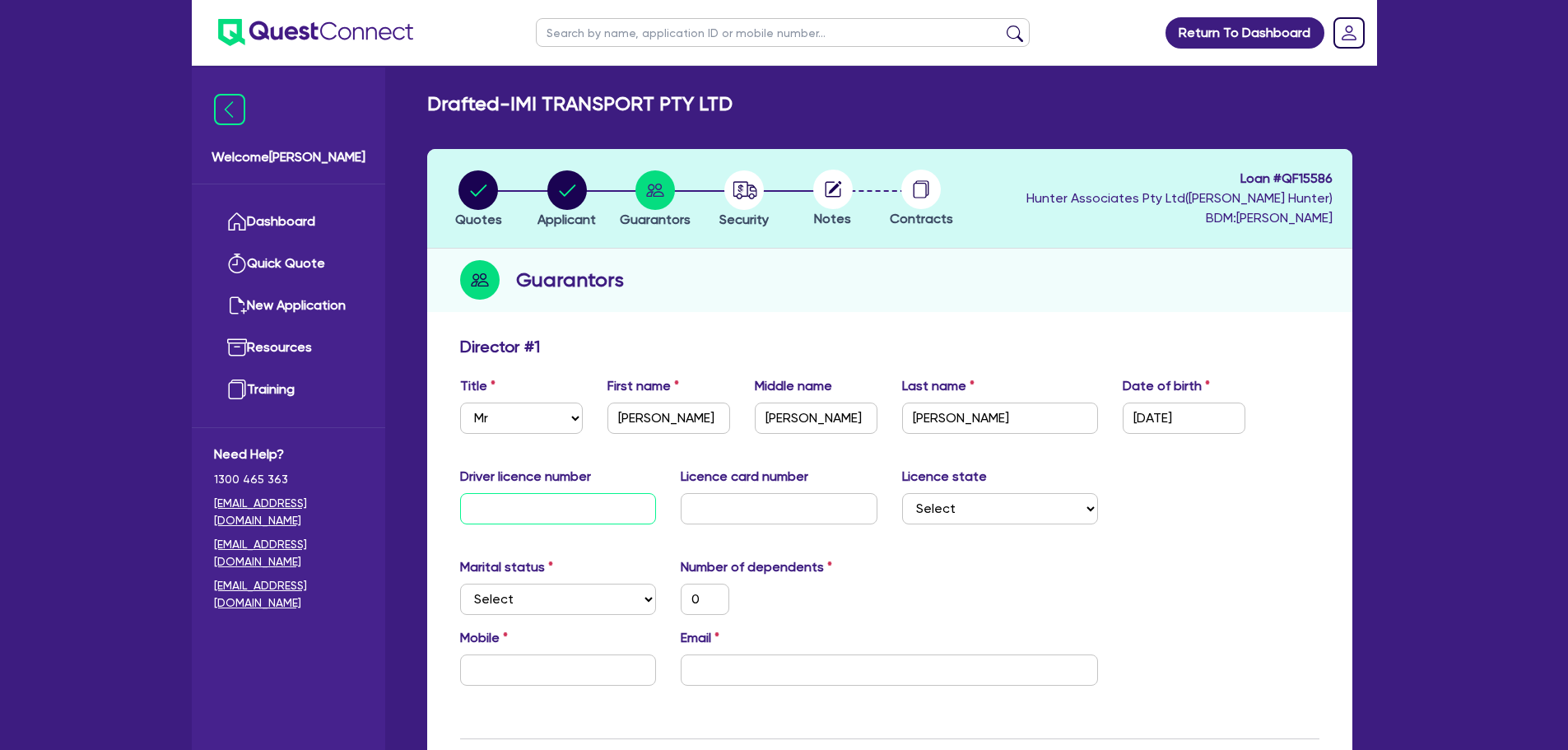
type input "23008080"
type input "0"
type input "23008080"
click at [746, 511] on input "text" at bounding box center [778, 509] width 196 height 31
paste input "2059772701"
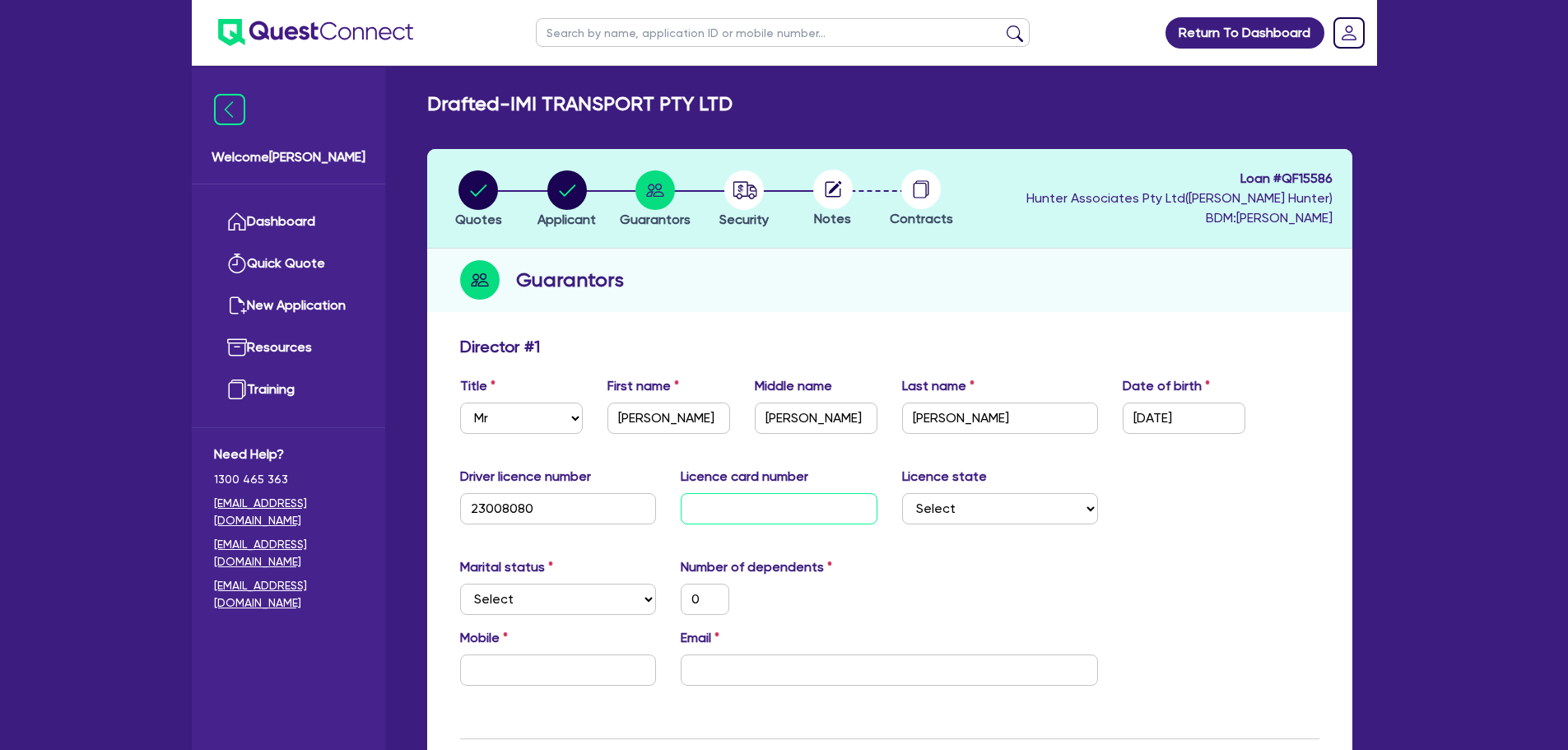
type input "2059772701"
type input "0"
type input "2059772701"
click at [1007, 508] on select "Select [GEOGRAPHIC_DATA] [GEOGRAPHIC_DATA] [GEOGRAPHIC_DATA] [GEOGRAPHIC_DATA] …" at bounding box center [999, 509] width 196 height 31
select select "[GEOGRAPHIC_DATA]"
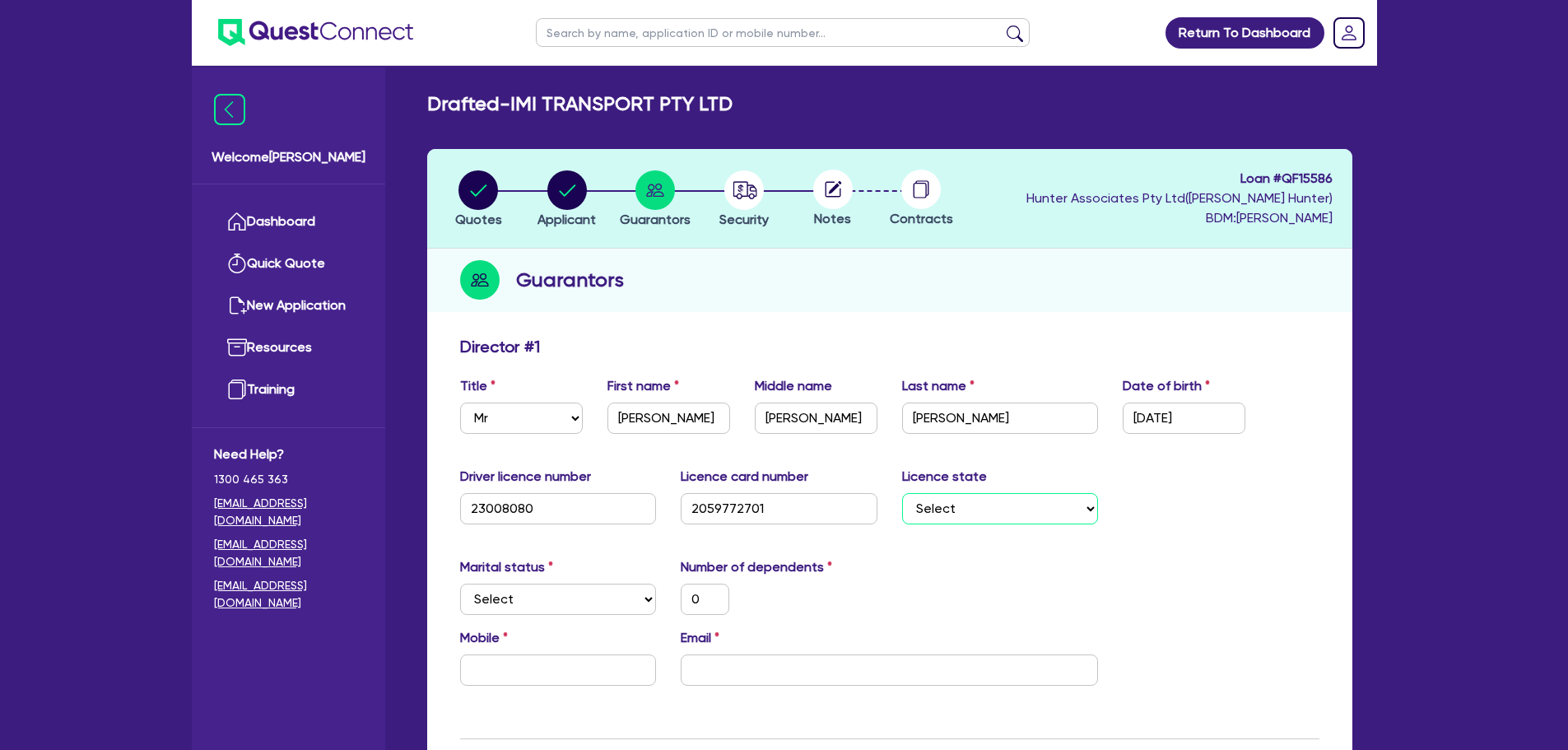
click at [902, 493] on select "Select [GEOGRAPHIC_DATA] [GEOGRAPHIC_DATA] [GEOGRAPHIC_DATA] [GEOGRAPHIC_DATA] …" at bounding box center [999, 509] width 196 height 31
type input "0"
click at [1160, 559] on div "Marital status Select [DEMOGRAPHIC_DATA] Married De Facto / Partner Number of d…" at bounding box center [890, 593] width 884 height 71
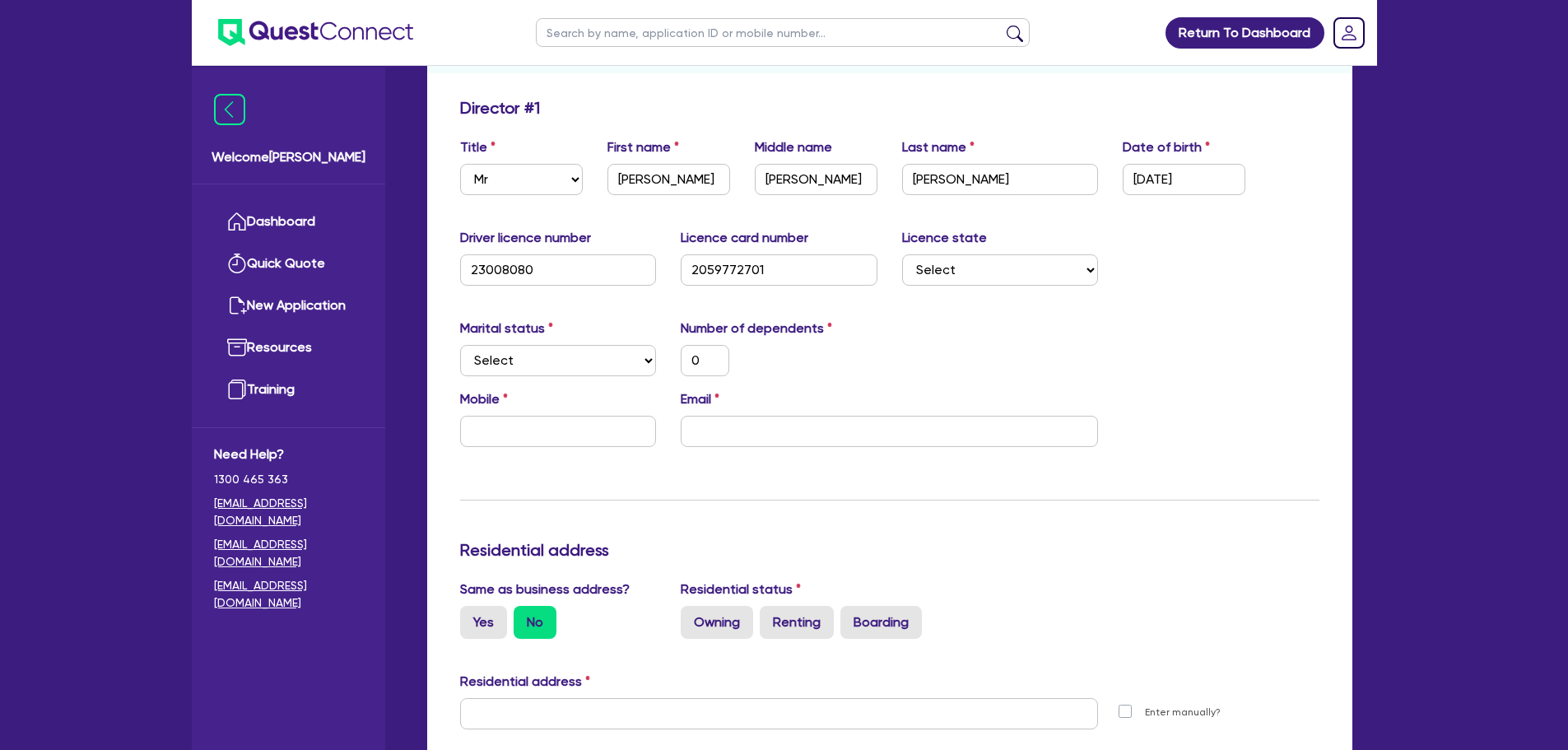
scroll to position [247, 0]
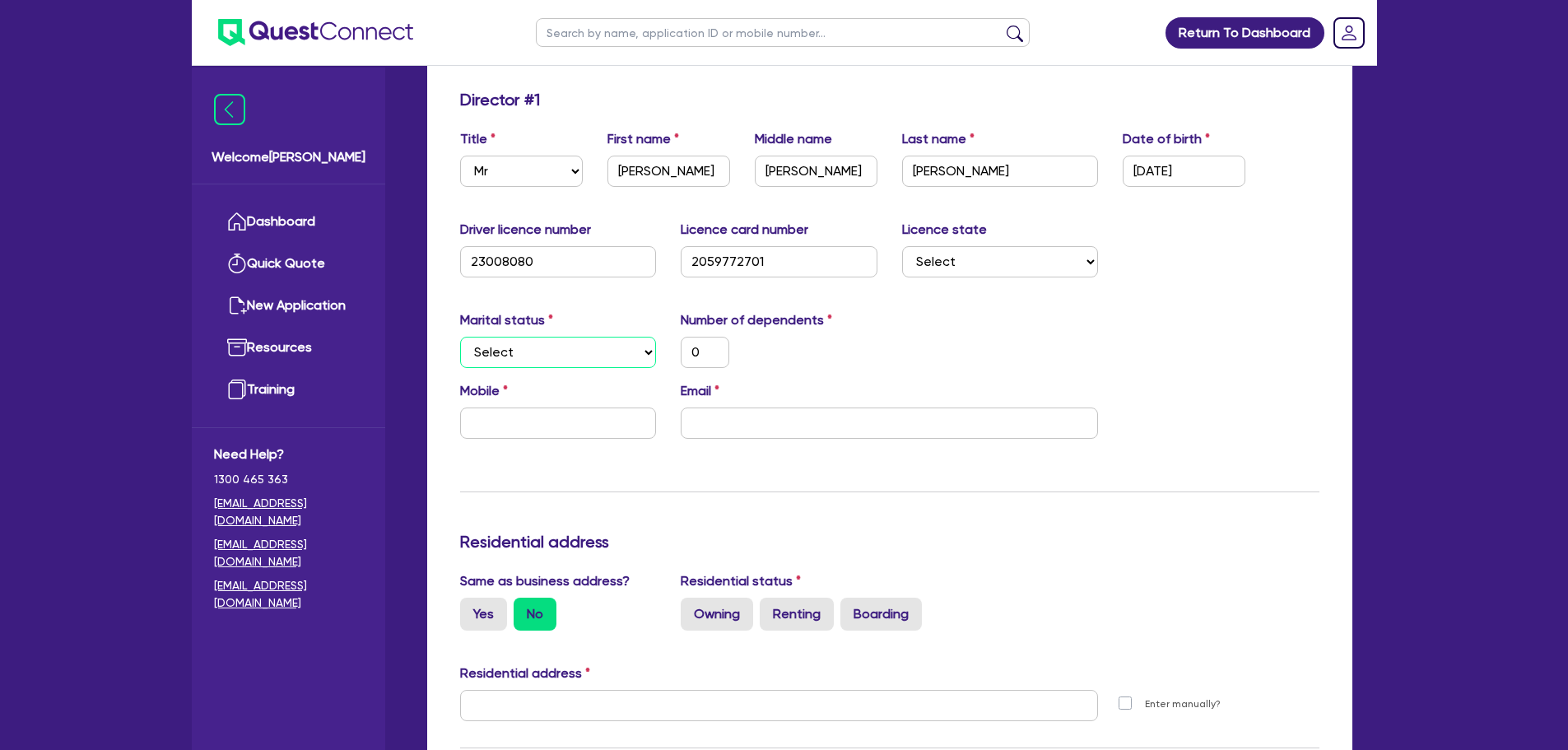
click at [569, 352] on select "Select Single Married De Facto / Partner" at bounding box center [558, 352] width 196 height 31
click at [590, 350] on select "Select Single Married De Facto / Partner" at bounding box center [558, 352] width 196 height 31
click at [958, 344] on div "Marital status Select [DEMOGRAPHIC_DATA] Married De Facto / Partner Number of d…" at bounding box center [890, 345] width 884 height 71
click at [552, 353] on select "Select Single Married De Facto / Partner" at bounding box center [558, 352] width 196 height 31
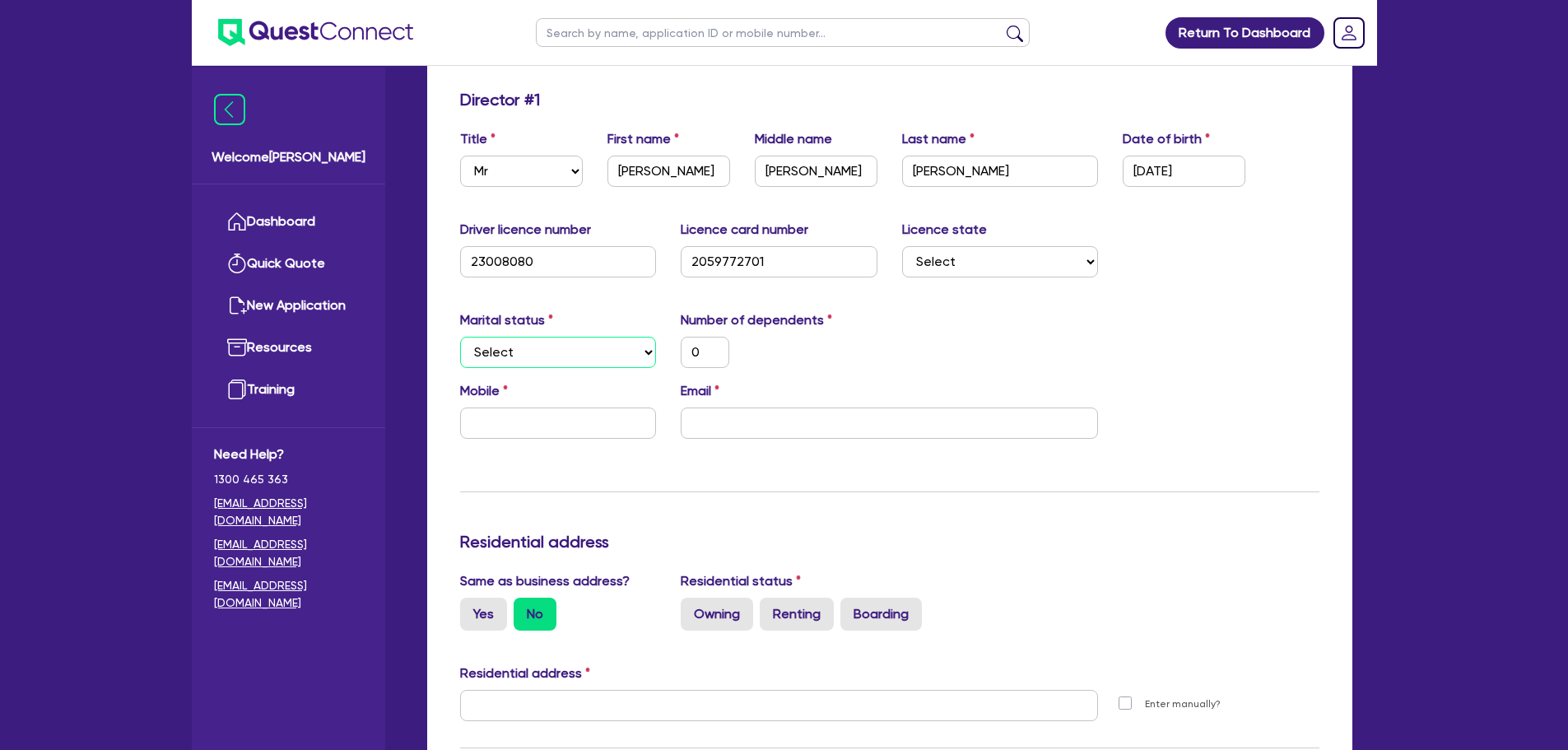
select select "SINGLE"
click at [460, 337] on select "Select Single Married De Facto / Partner" at bounding box center [558, 352] width 196 height 31
click at [493, 418] on input "text" at bounding box center [558, 423] width 196 height 31
click at [757, 421] on input "email" at bounding box center [889, 423] width 417 height 31
paste input "mailto:[EMAIL_ADDRESS][DOMAIN_NAME]"
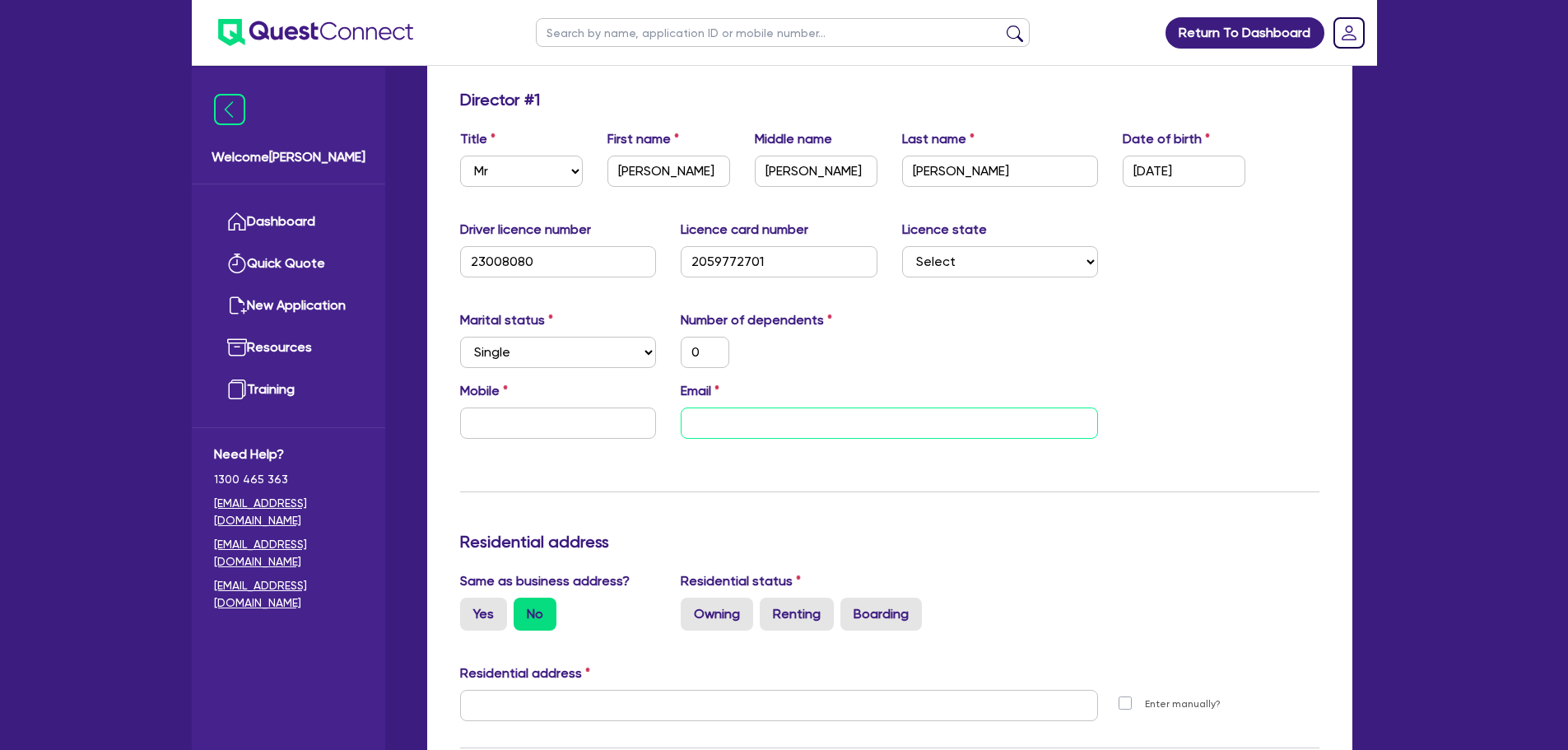
type input "0"
type input "mailto:[EMAIL_ADDRESS][DOMAIN_NAME]"
click at [735, 423] on input "mailto:[EMAIL_ADDRESS][DOMAIN_NAME]" at bounding box center [889, 423] width 417 height 31
type input "0"
type input "[EMAIL_ADDRESS][DOMAIN_NAME]"
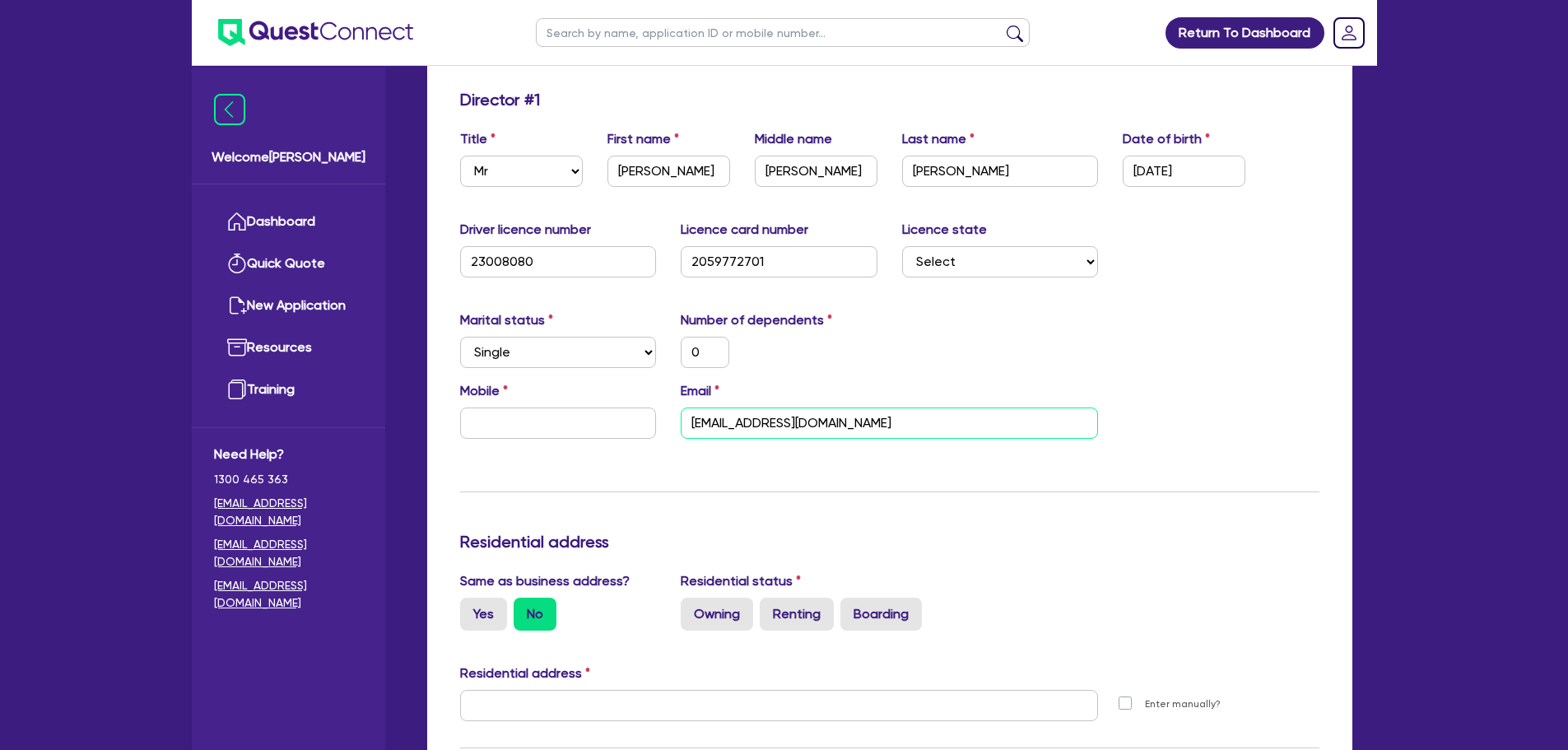
type input "0"
type input "[EMAIL_ADDRESS][DOMAIN_NAME]"
type input "0"
type input "[EMAIL_ADDRESS][DOMAIN_NAME]"
type input "0"
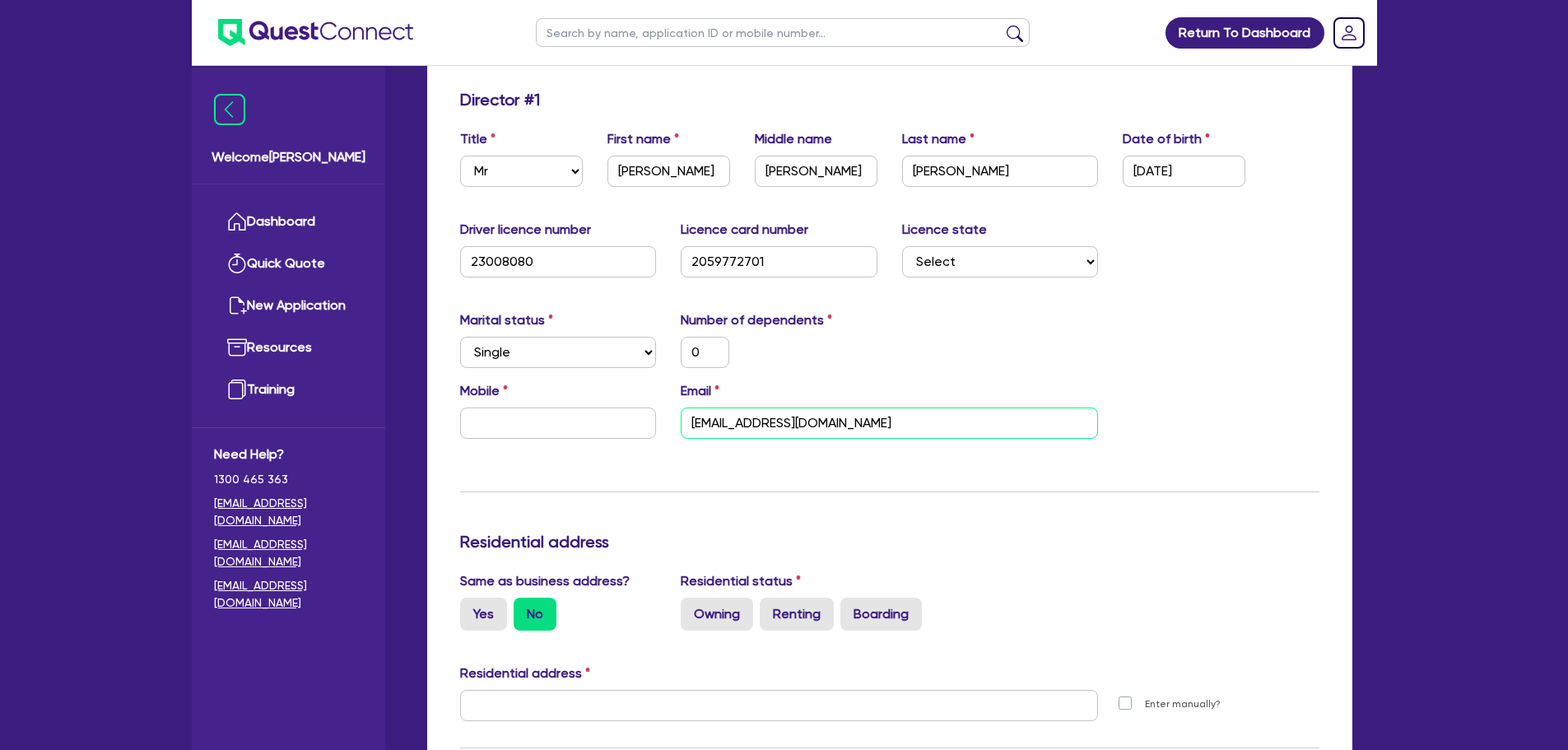
type input "[EMAIL_ADDRESS][DOMAIN_NAME]"
type input "0"
type input "[EMAIL_ADDRESS][DOMAIN_NAME]"
type input "0"
type input "[EMAIL_ADDRESS][DOMAIN_NAME]"
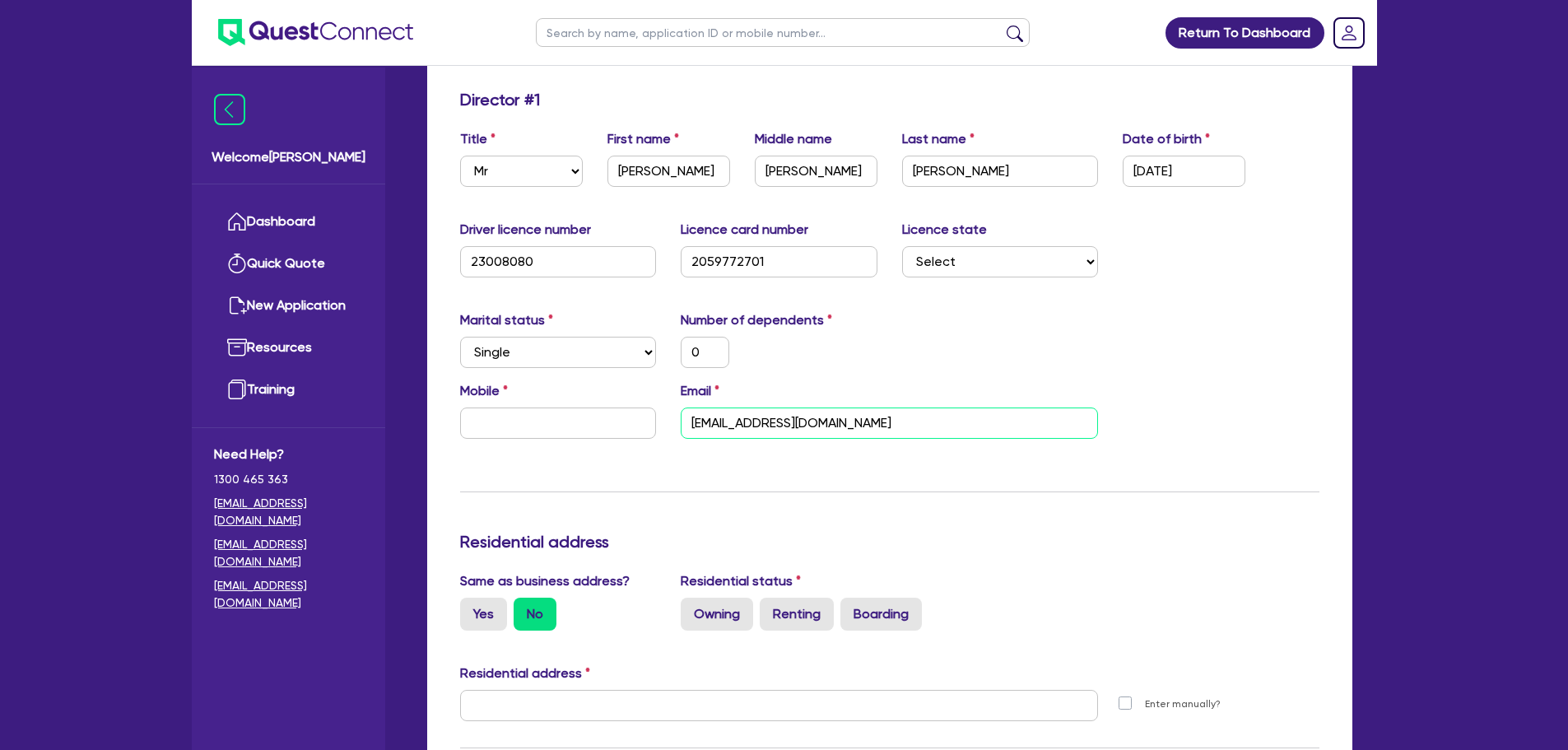
type input "0"
type input "[EMAIL_ADDRESS][DOMAIN_NAME]"
click at [484, 423] on input "text" at bounding box center [558, 423] width 196 height 31
type input "0"
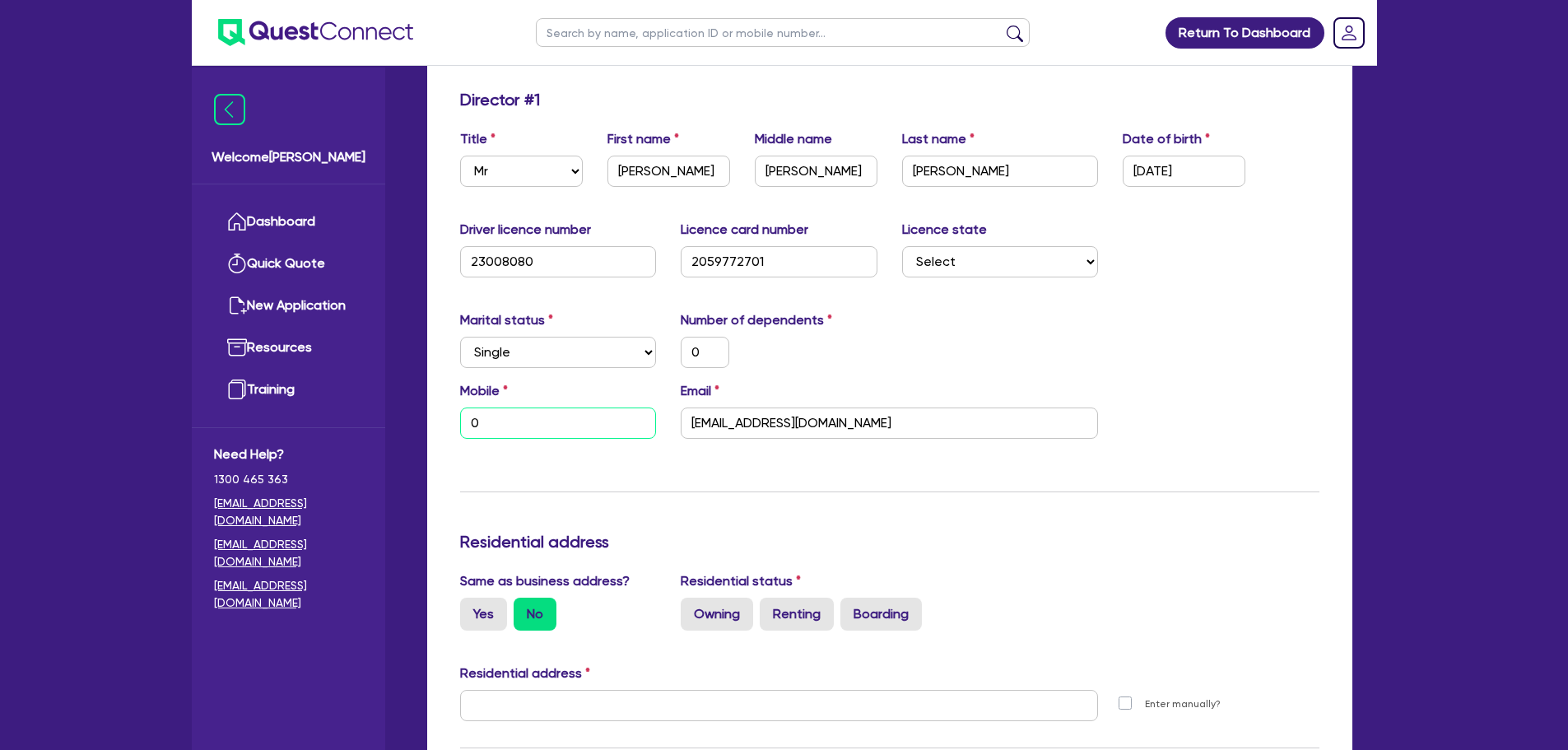
type input "0"
type input "04"
type input "0"
type input "040"
type input "0"
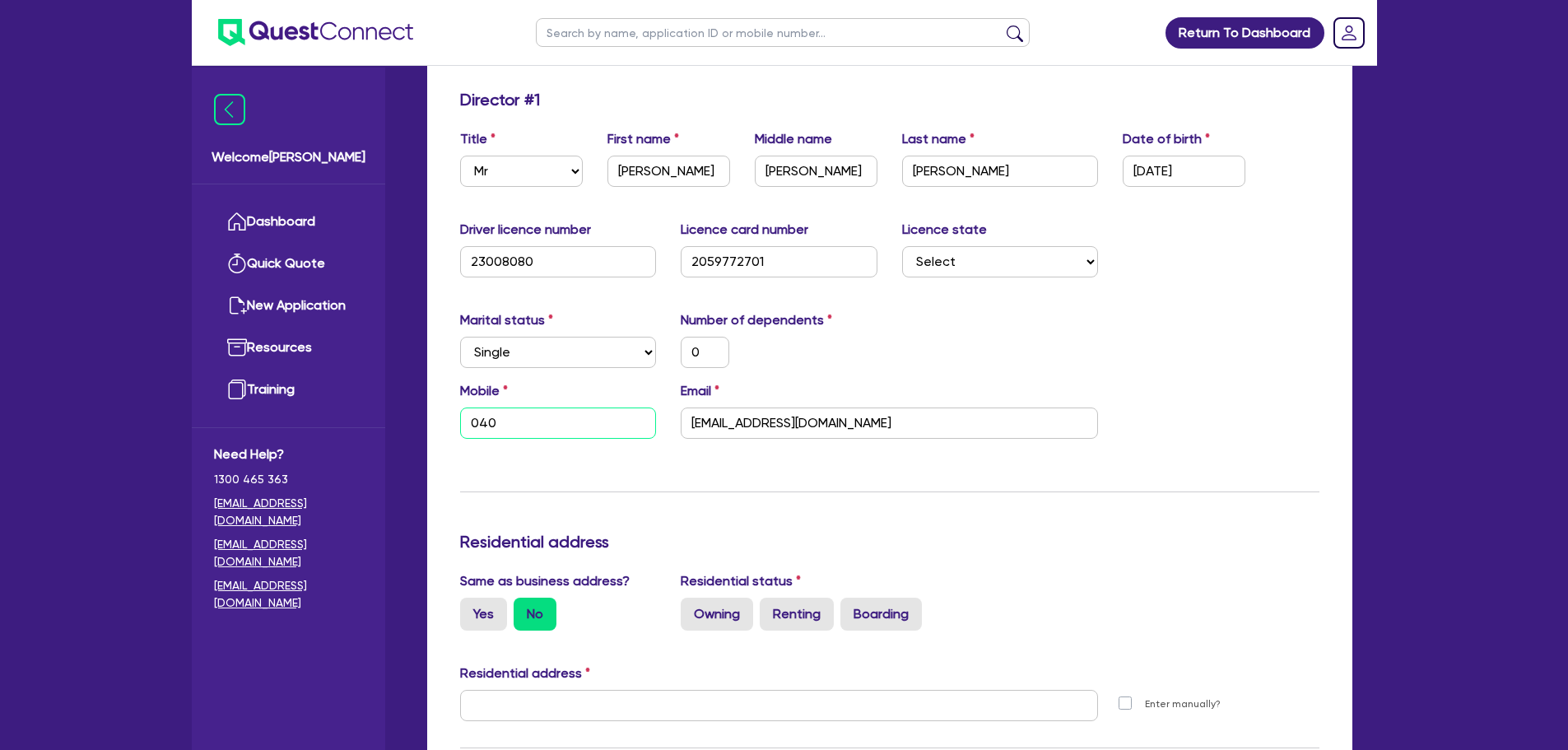
type input "0404"
type input "0"
type input "0404 3"
type input "0"
type input "0404 30"
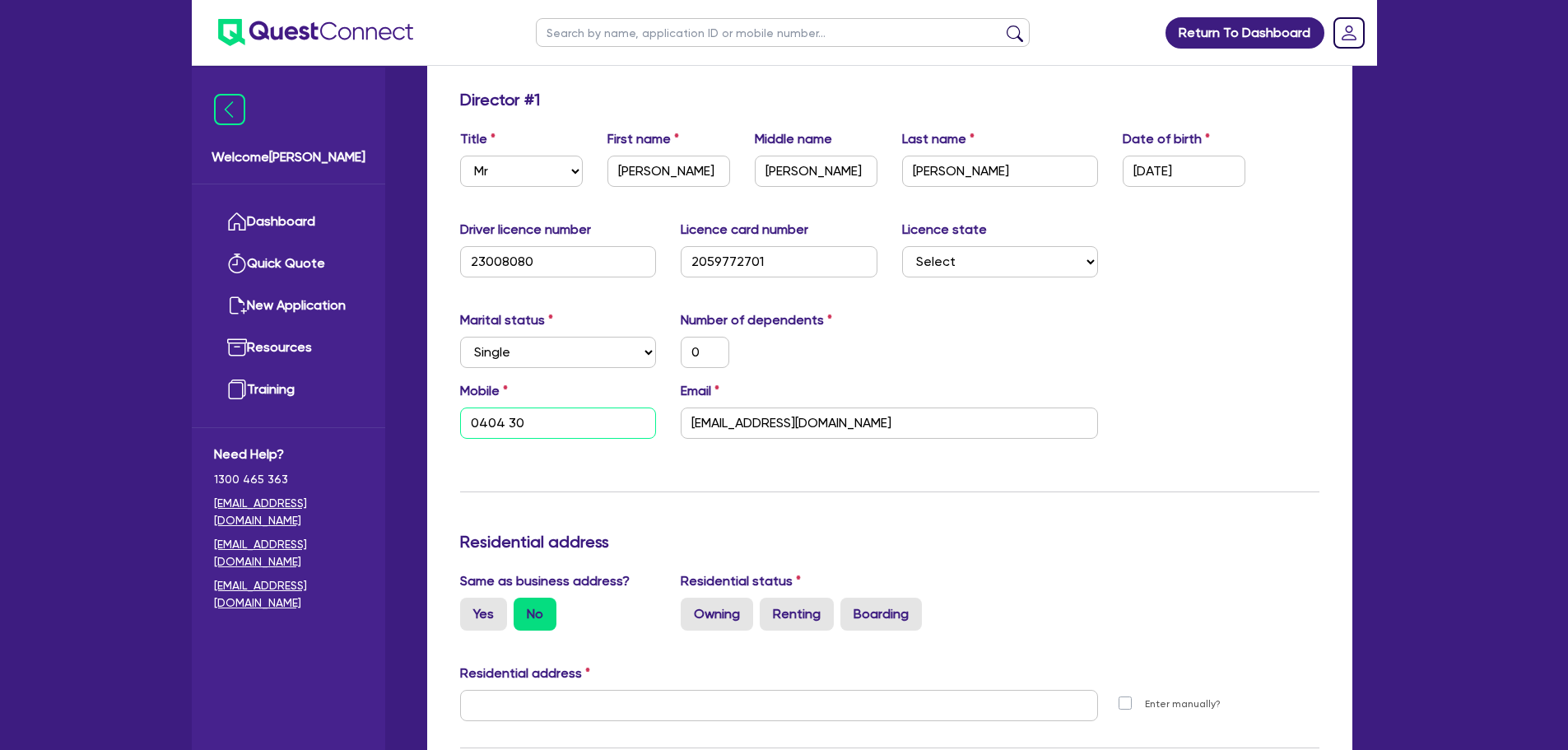
type input "0"
type input "0404 306"
type input "0"
type input "0404 306 94"
type input "0"
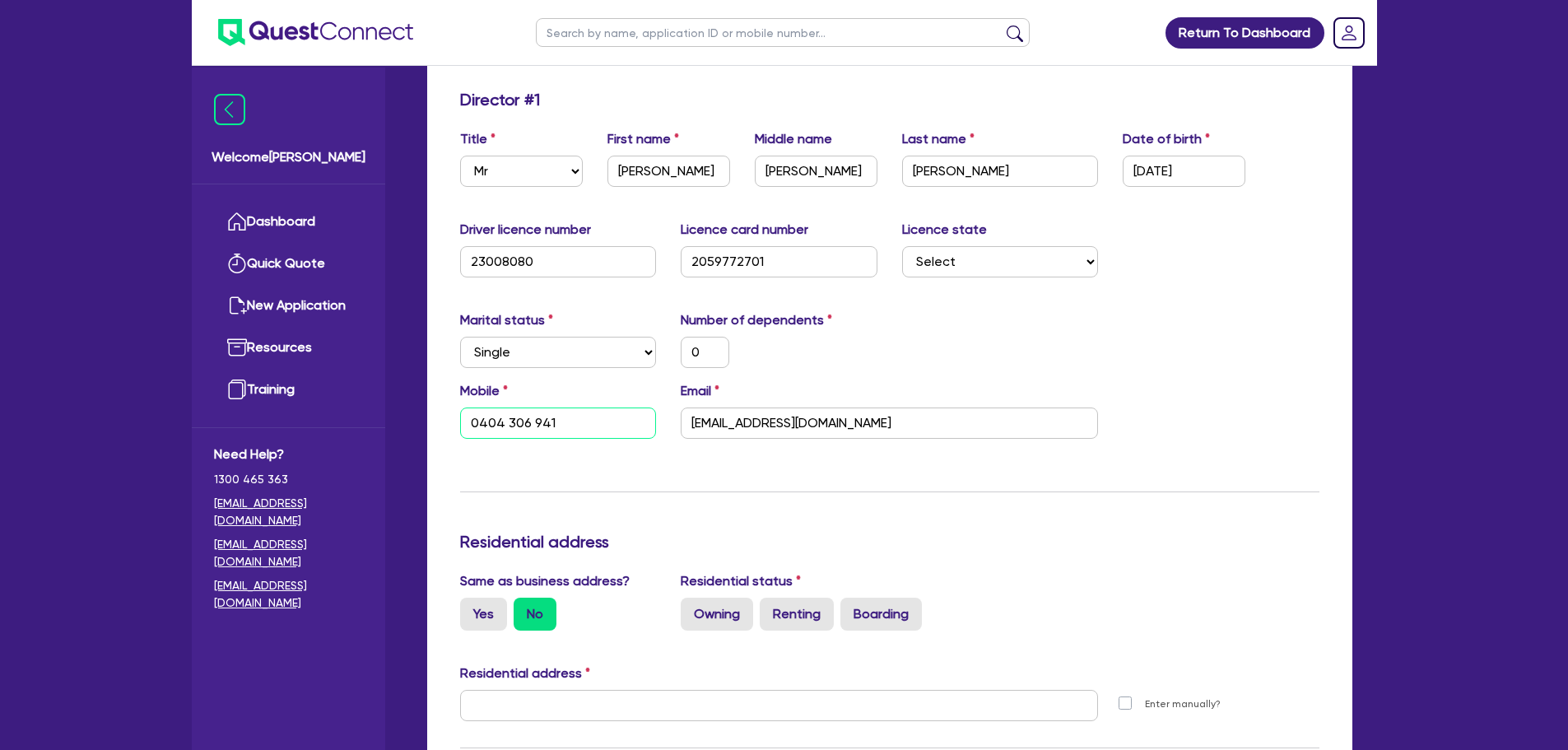
type input "0404 306 941"
type input "0"
type input "0404 306 94"
type input "0"
type input "0404 306 9"
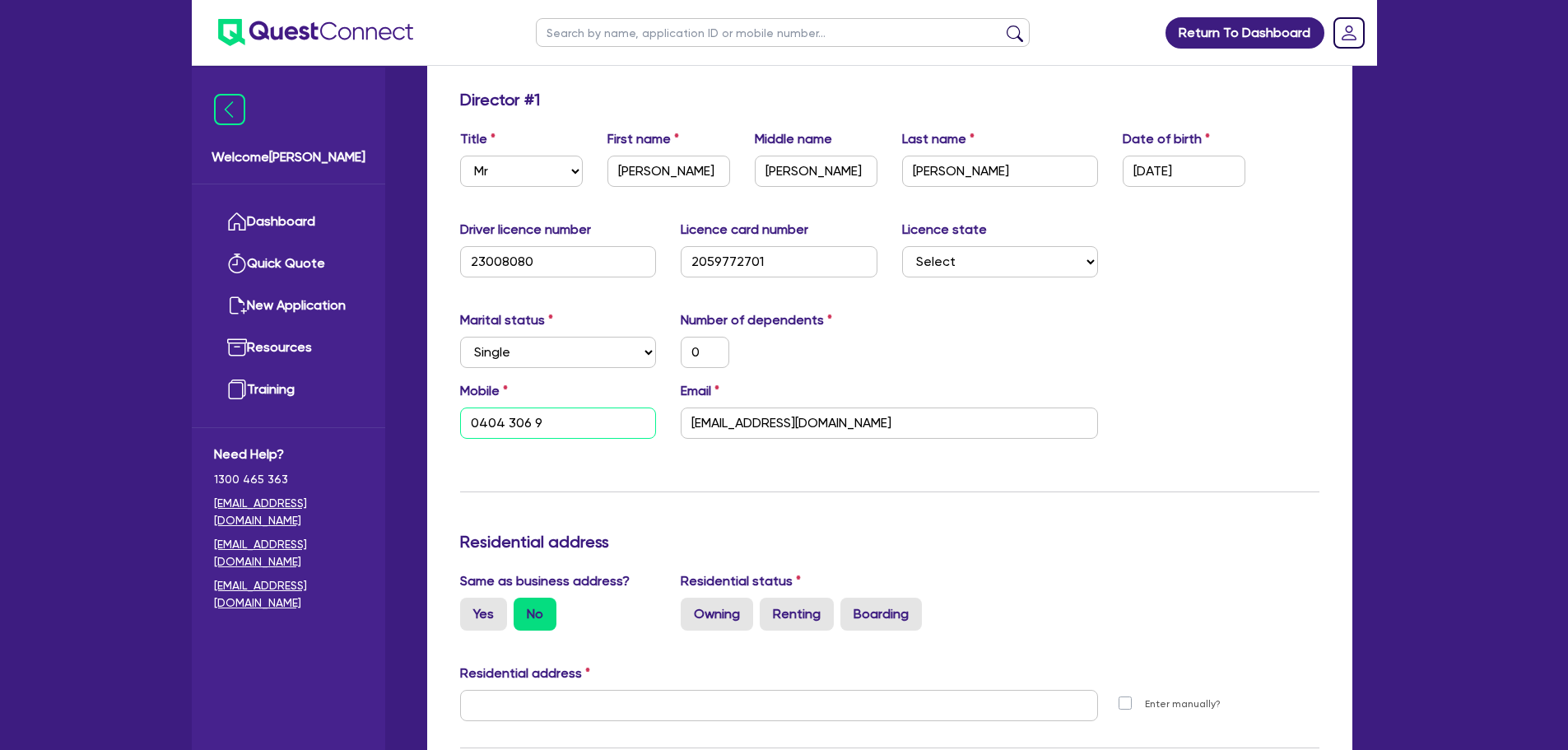
type input "0"
type input "0404 306 91"
type input "0"
type input "0404 306 914"
click at [1205, 407] on div "Mobile [PHONE_NUMBER] Email [EMAIL_ADDRESS][DOMAIN_NAME]" at bounding box center [890, 416] width 884 height 71
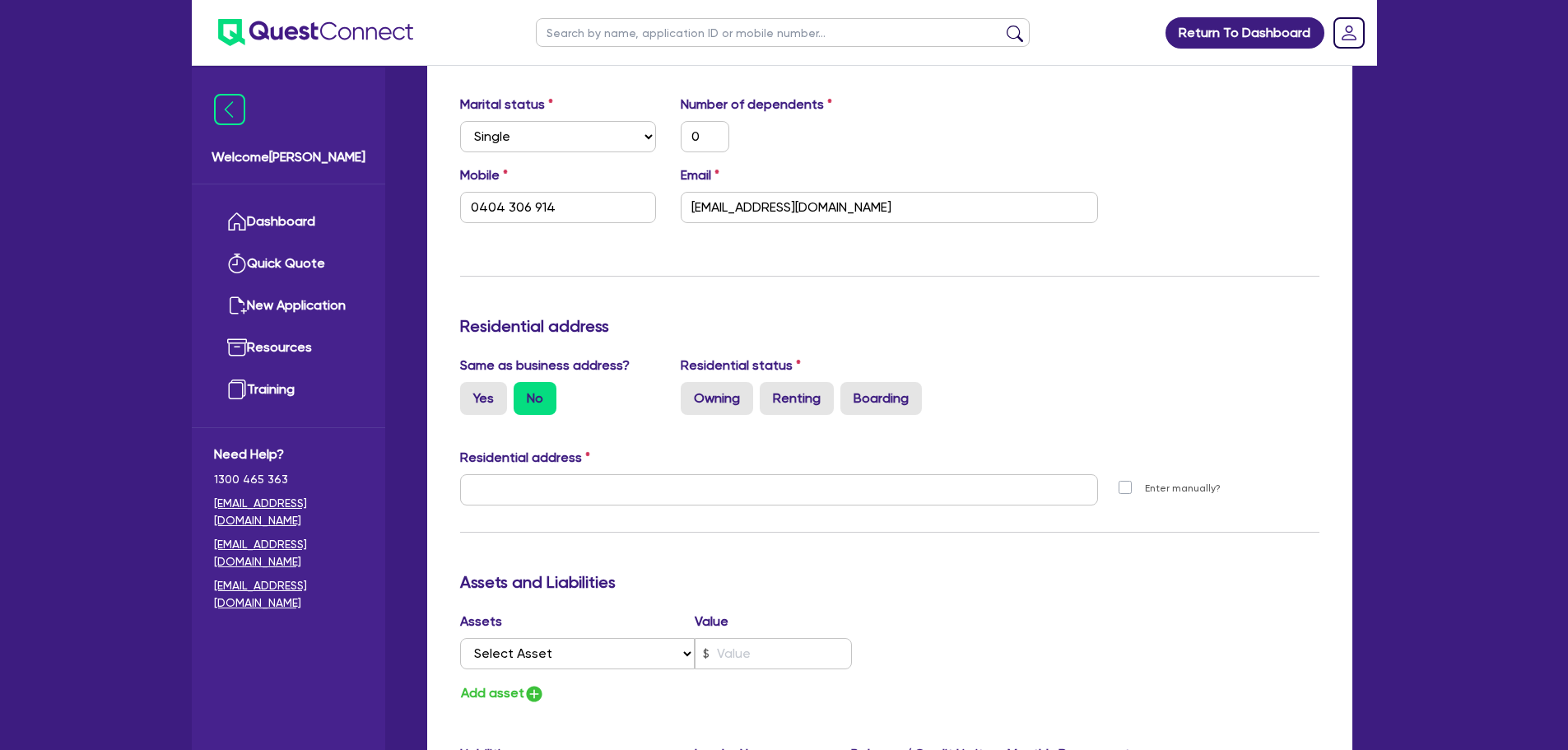
scroll to position [494, 0]
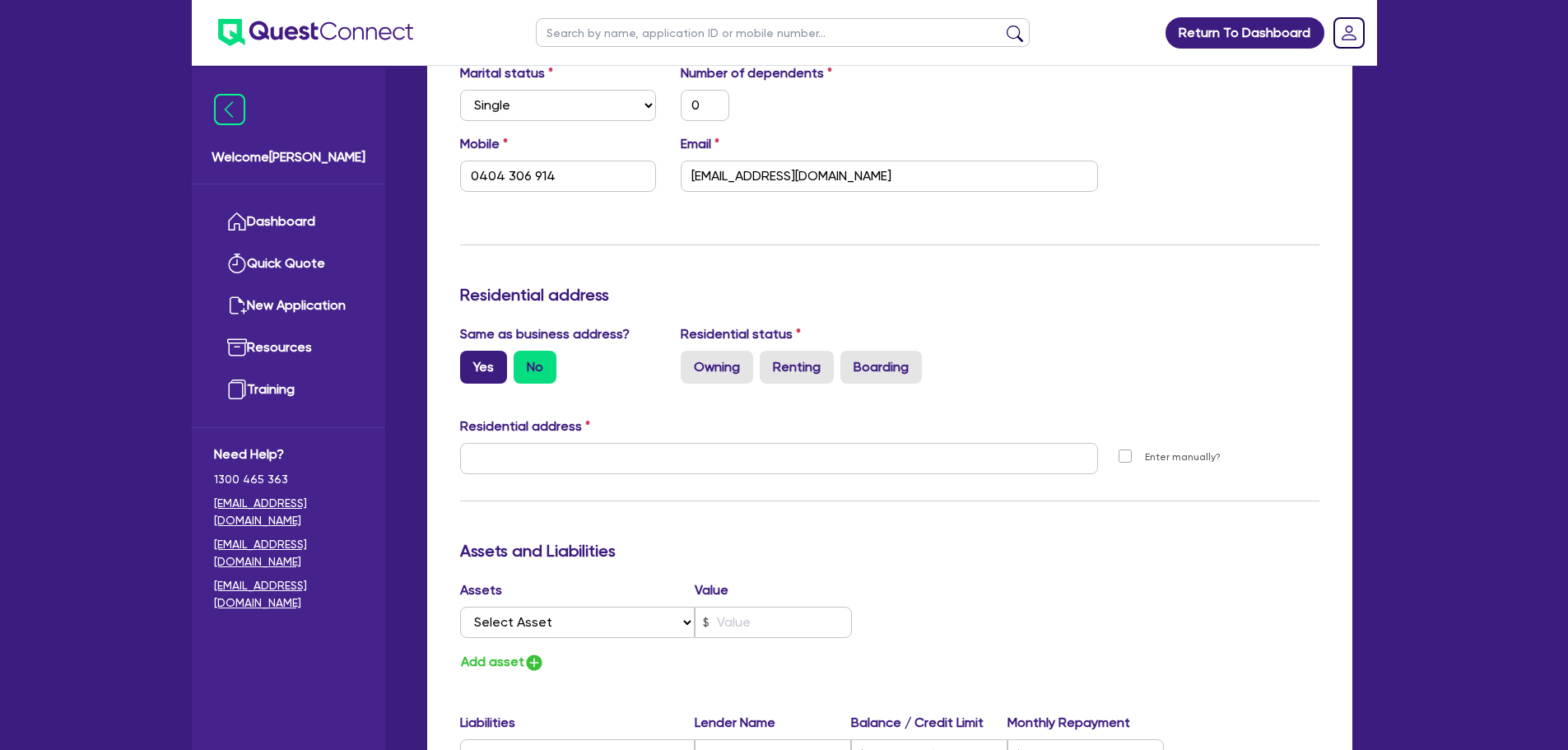
click at [473, 361] on label "Yes" at bounding box center [483, 367] width 47 height 33
click at [471, 361] on input "Yes" at bounding box center [465, 356] width 11 height 11
radio input "true"
type input "0"
type input "0404 306 914"
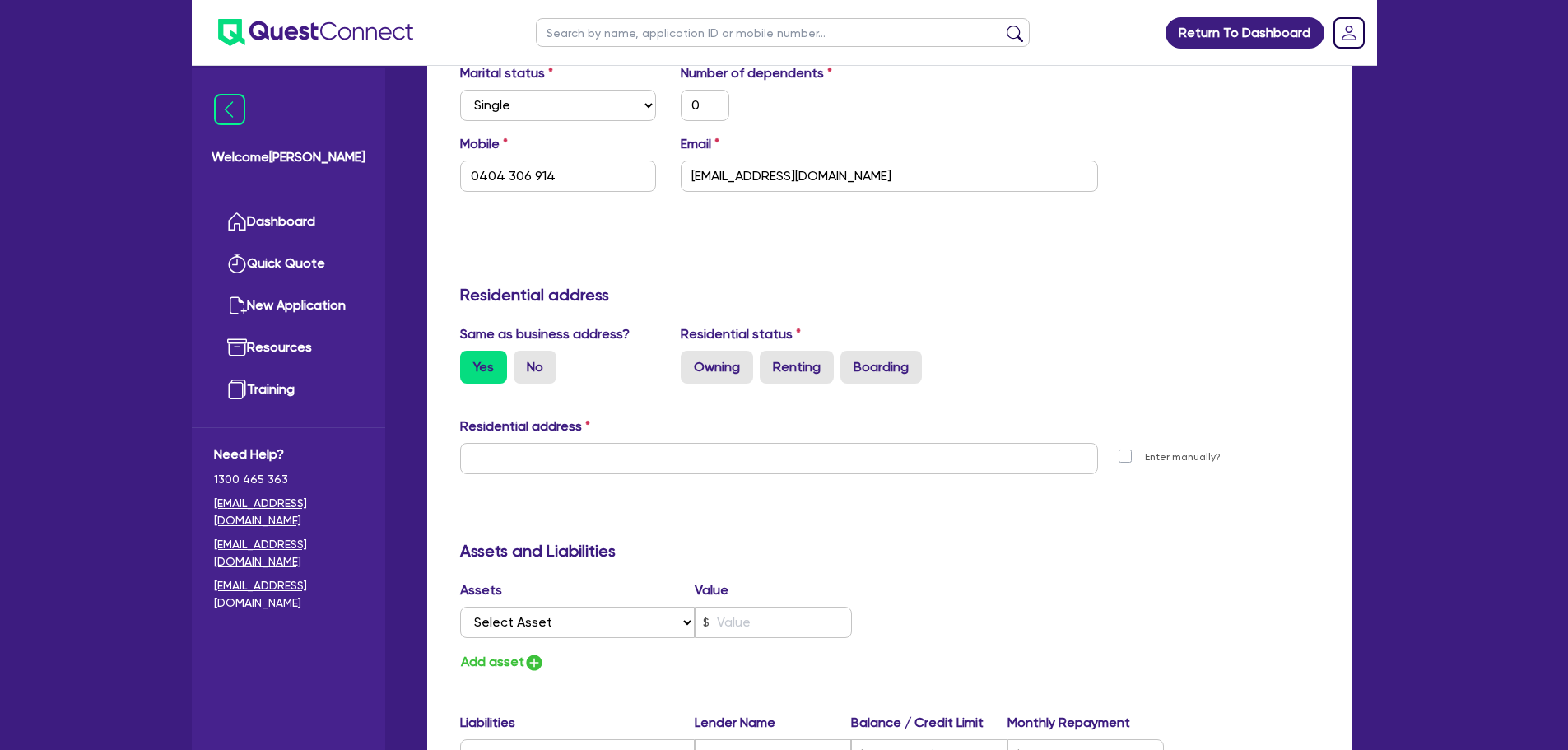
type input "[STREET_ADDRESS]"
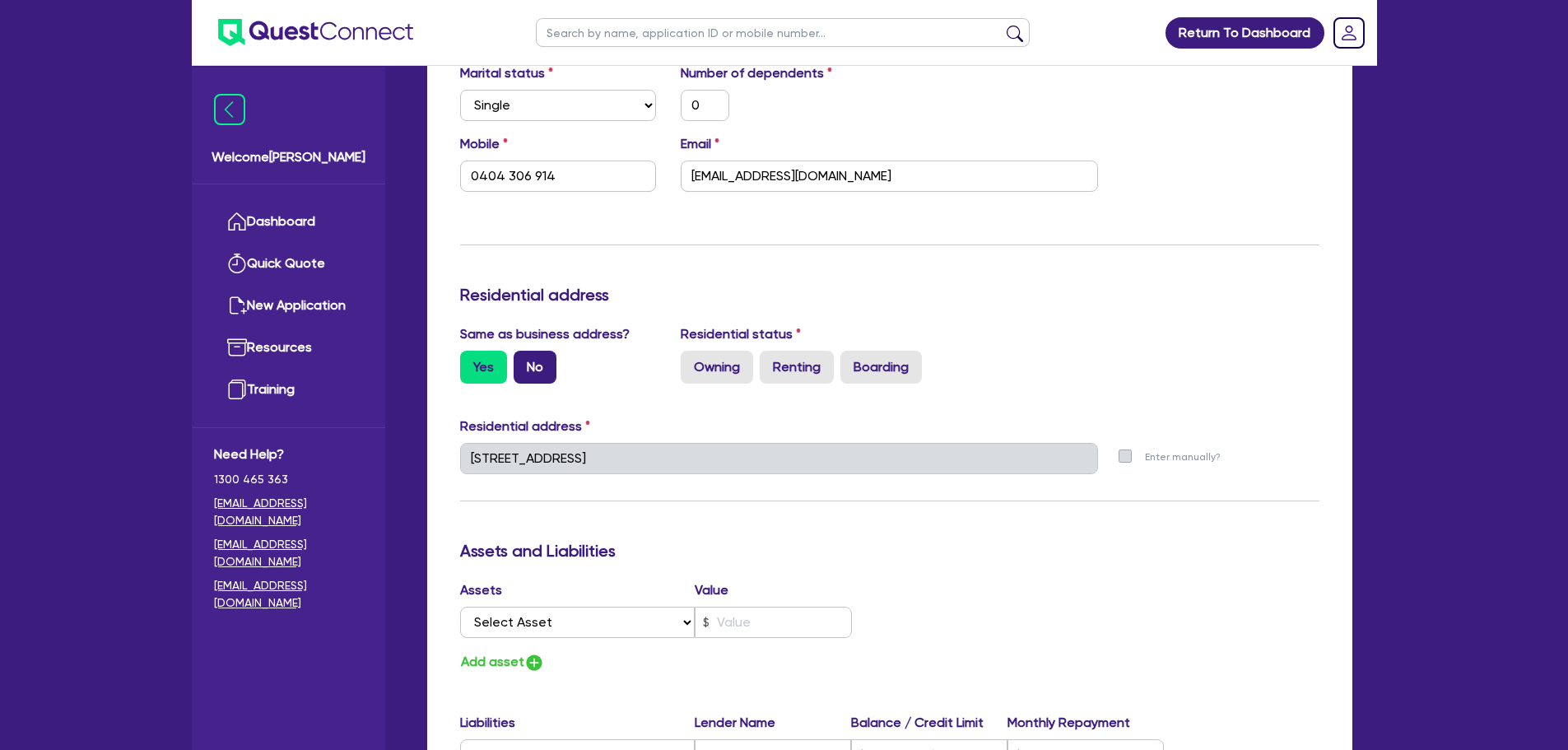
click at [534, 369] on label "No" at bounding box center [535, 367] width 42 height 33
click at [524, 361] on input "No" at bounding box center [518, 356] width 11 height 11
radio input "true"
type input "0"
type input "0404 306 914"
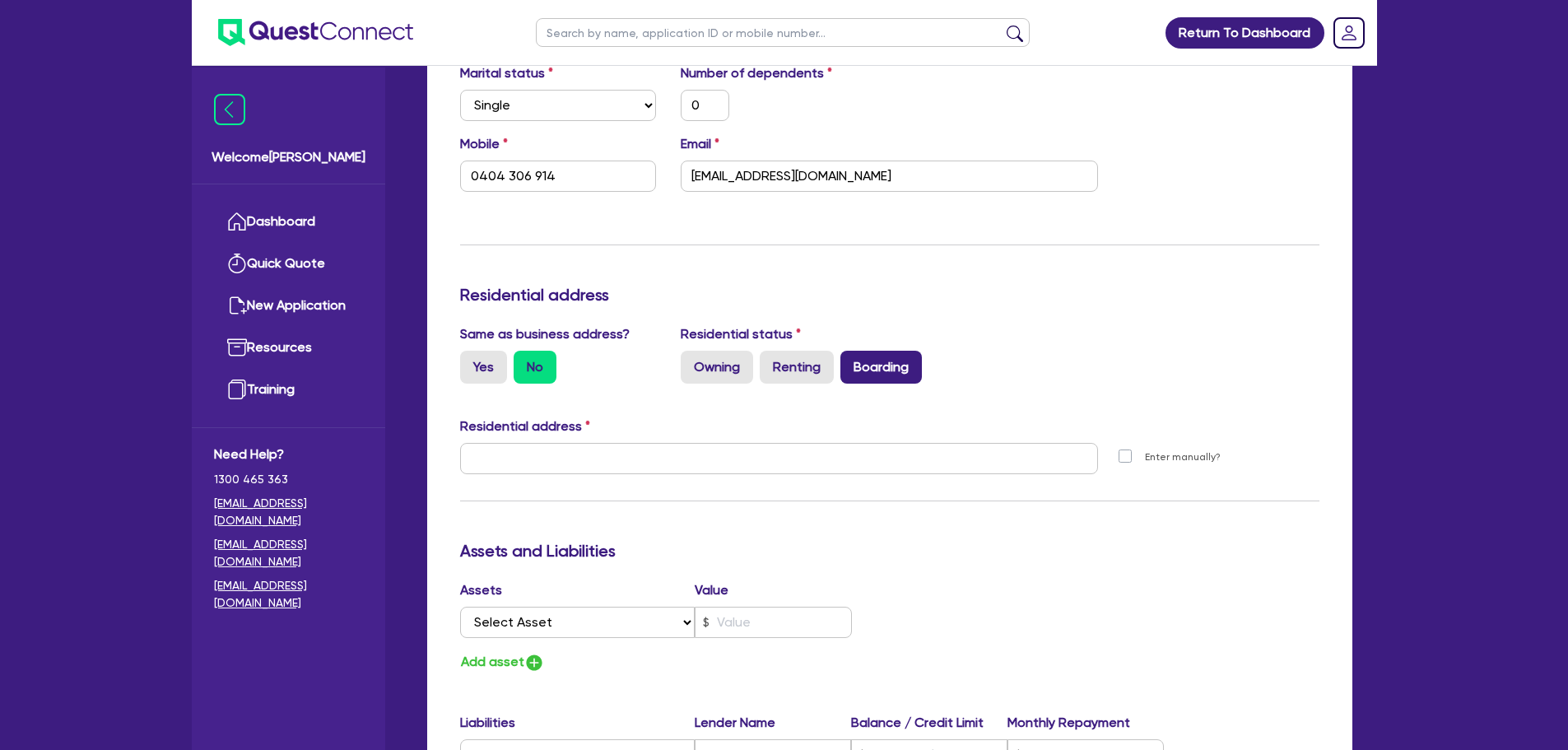
click at [863, 378] on label "Boarding" at bounding box center [881, 367] width 82 height 33
click at [851, 361] on input "Boarding" at bounding box center [846, 356] width 11 height 11
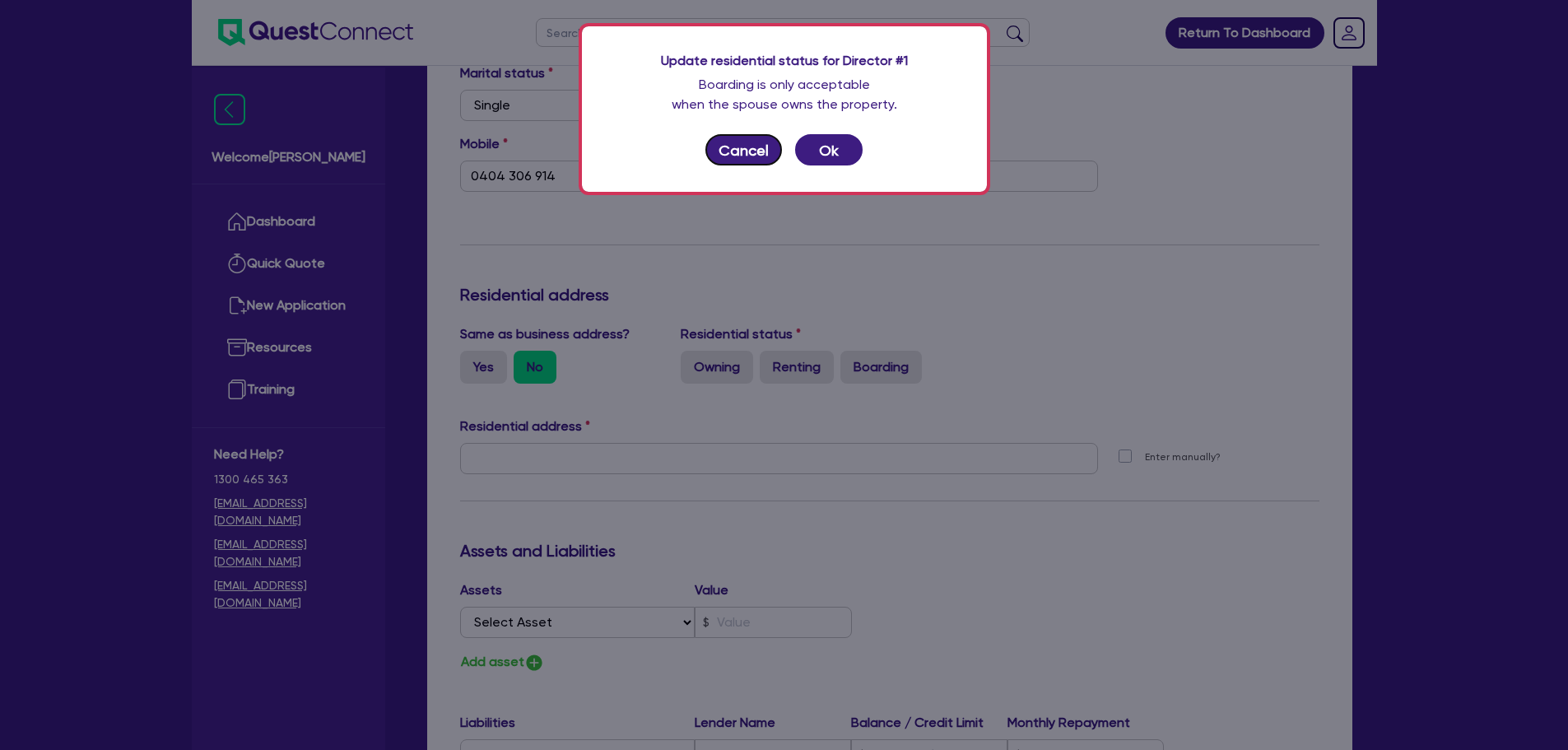
click at [724, 160] on button "Cancel" at bounding box center [744, 150] width 77 height 31
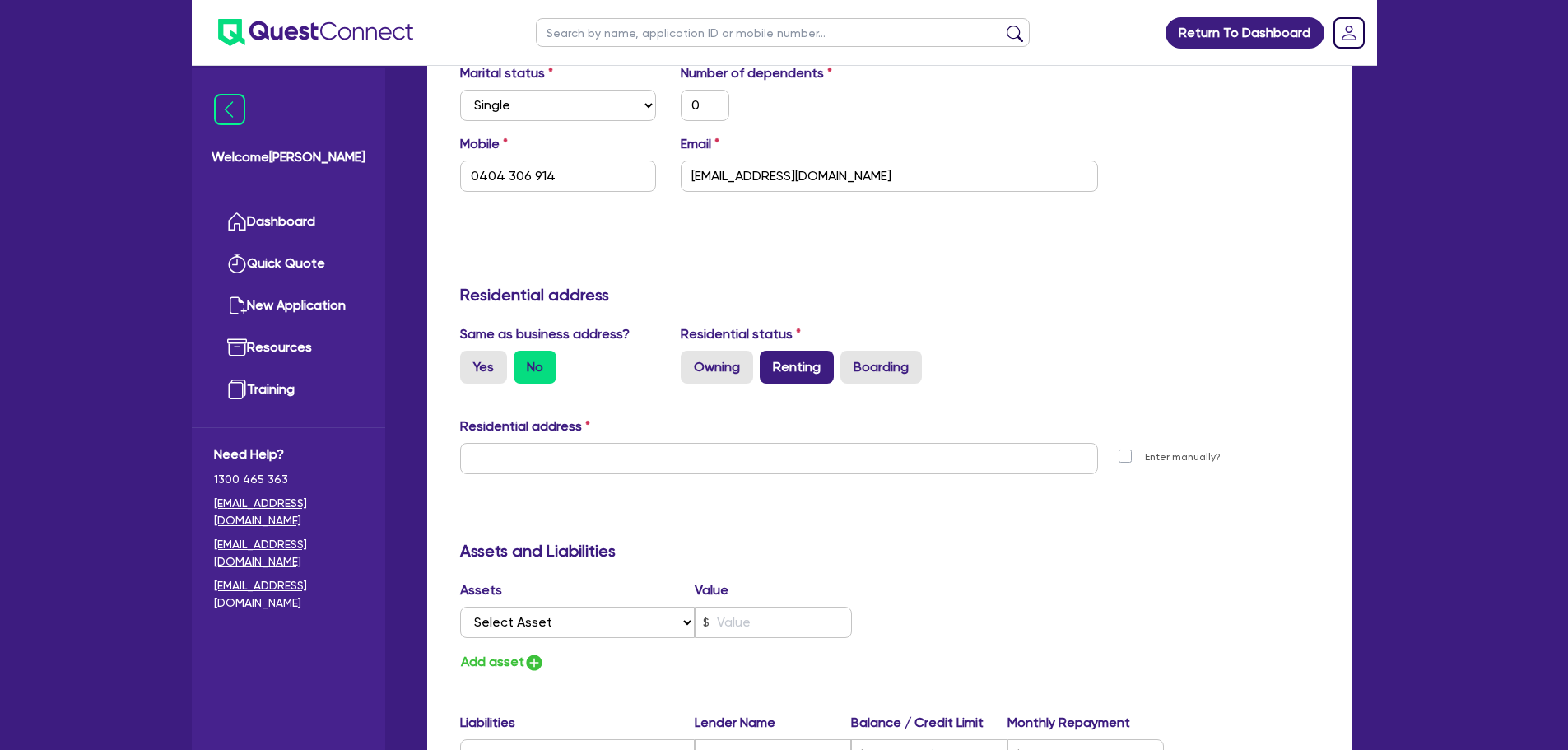
click at [797, 368] on label "Renting" at bounding box center [796, 367] width 74 height 33
click at [770, 361] on input "Renting" at bounding box center [765, 356] width 11 height 11
radio input "true"
type input "0"
type input "0404 306 914"
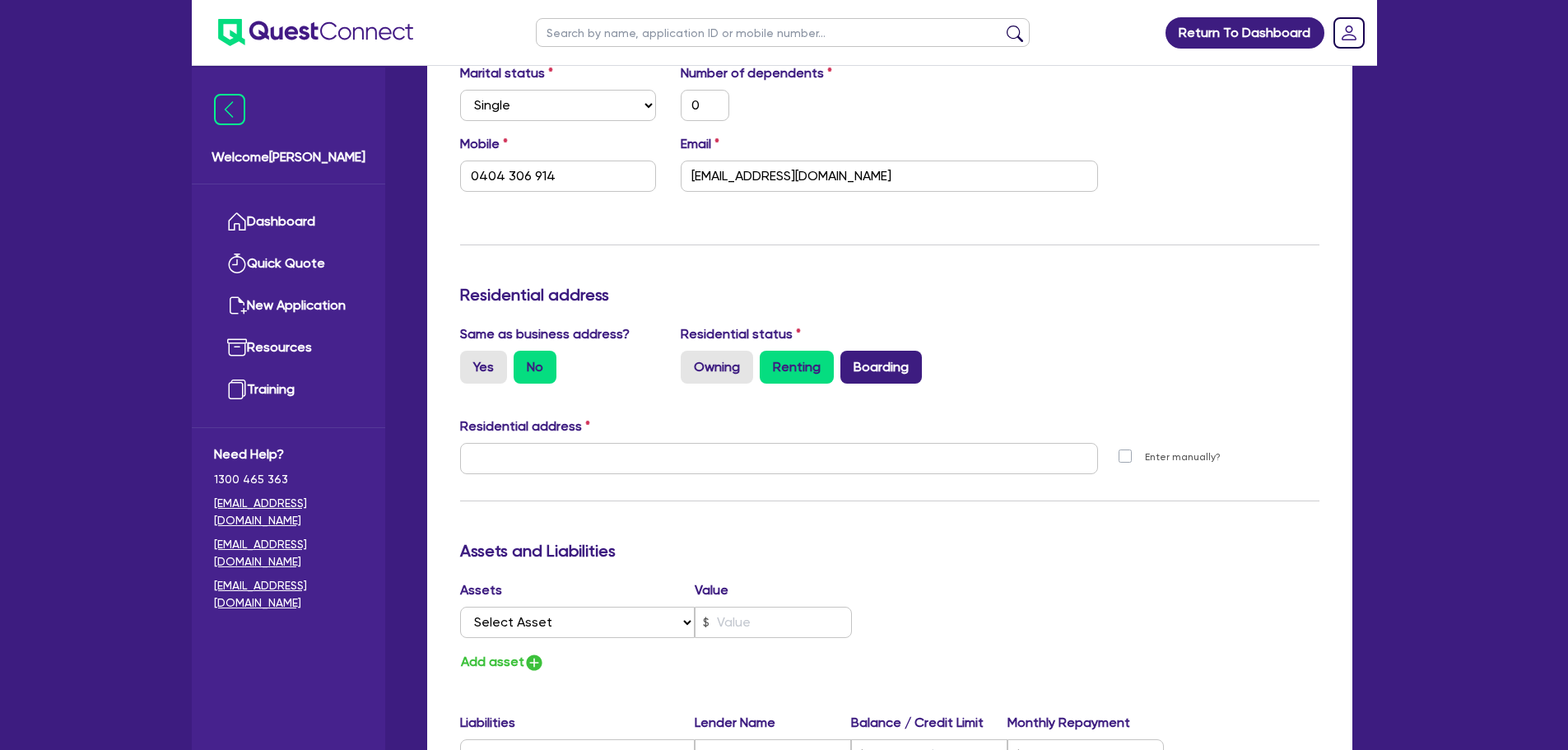
click at [889, 374] on label "Boarding" at bounding box center [881, 367] width 82 height 33
click at [851, 361] on input "Boarding" at bounding box center [846, 356] width 11 height 11
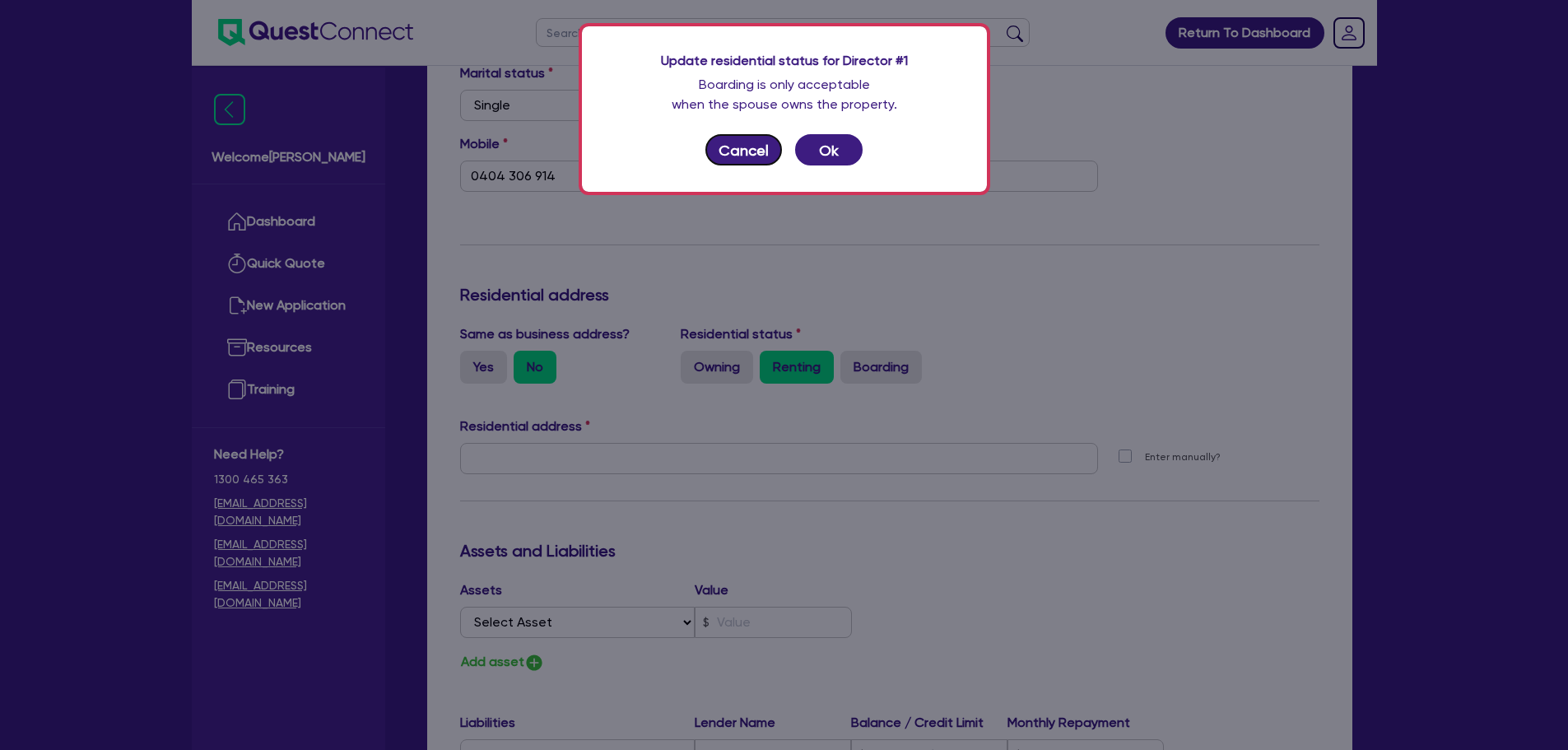
click at [727, 145] on button "Cancel" at bounding box center [744, 150] width 77 height 31
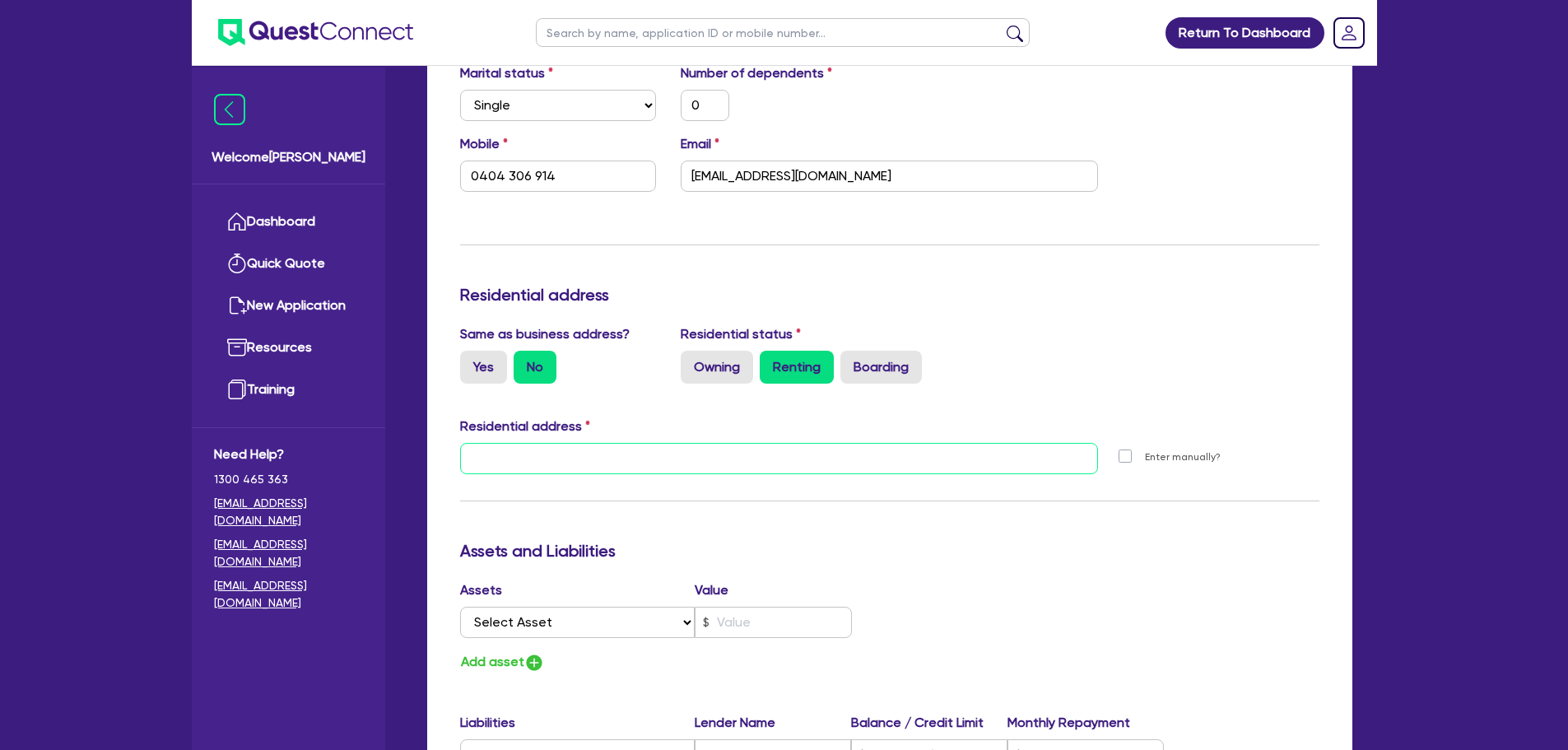
click at [522, 458] on input "text" at bounding box center [778, 458] width 638 height 31
paste input "mailto:[EMAIL_ADDRESS][DOMAIN_NAME]"
type input "m"
type input "0"
type input "0404 306 914"
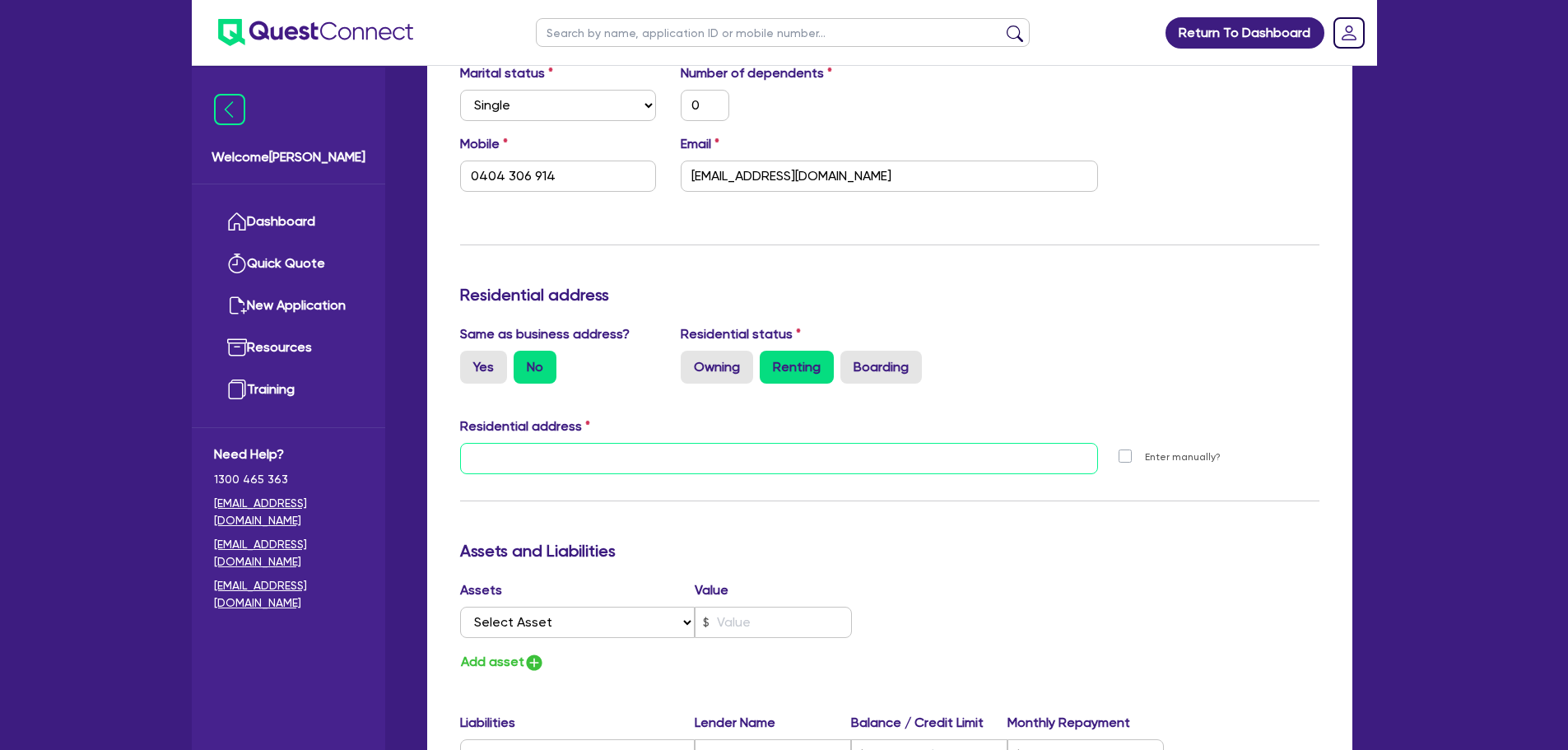
click at [491, 452] on input "text" at bounding box center [778, 458] width 638 height 31
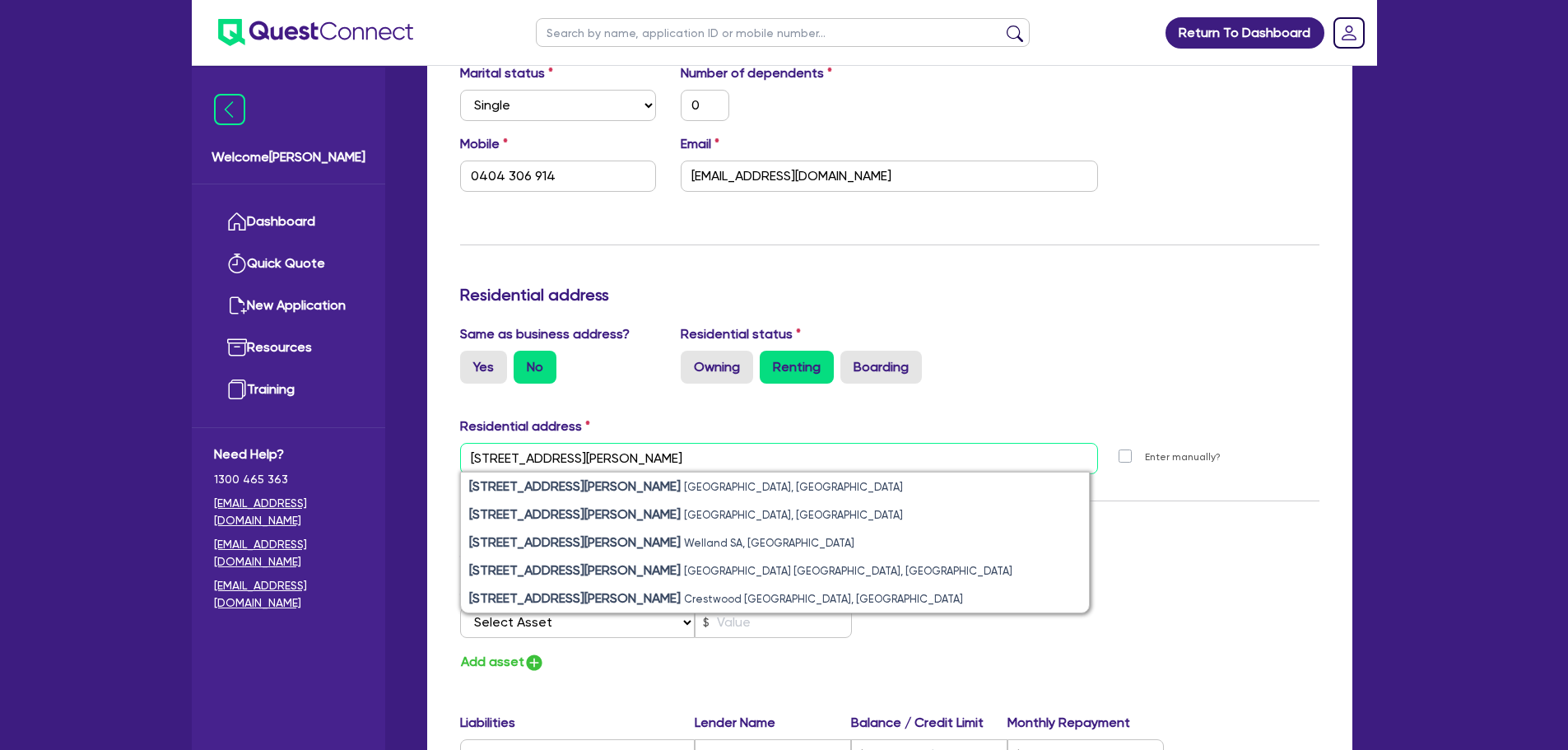
type input "[STREET_ADDRESS][PERSON_NAME]"
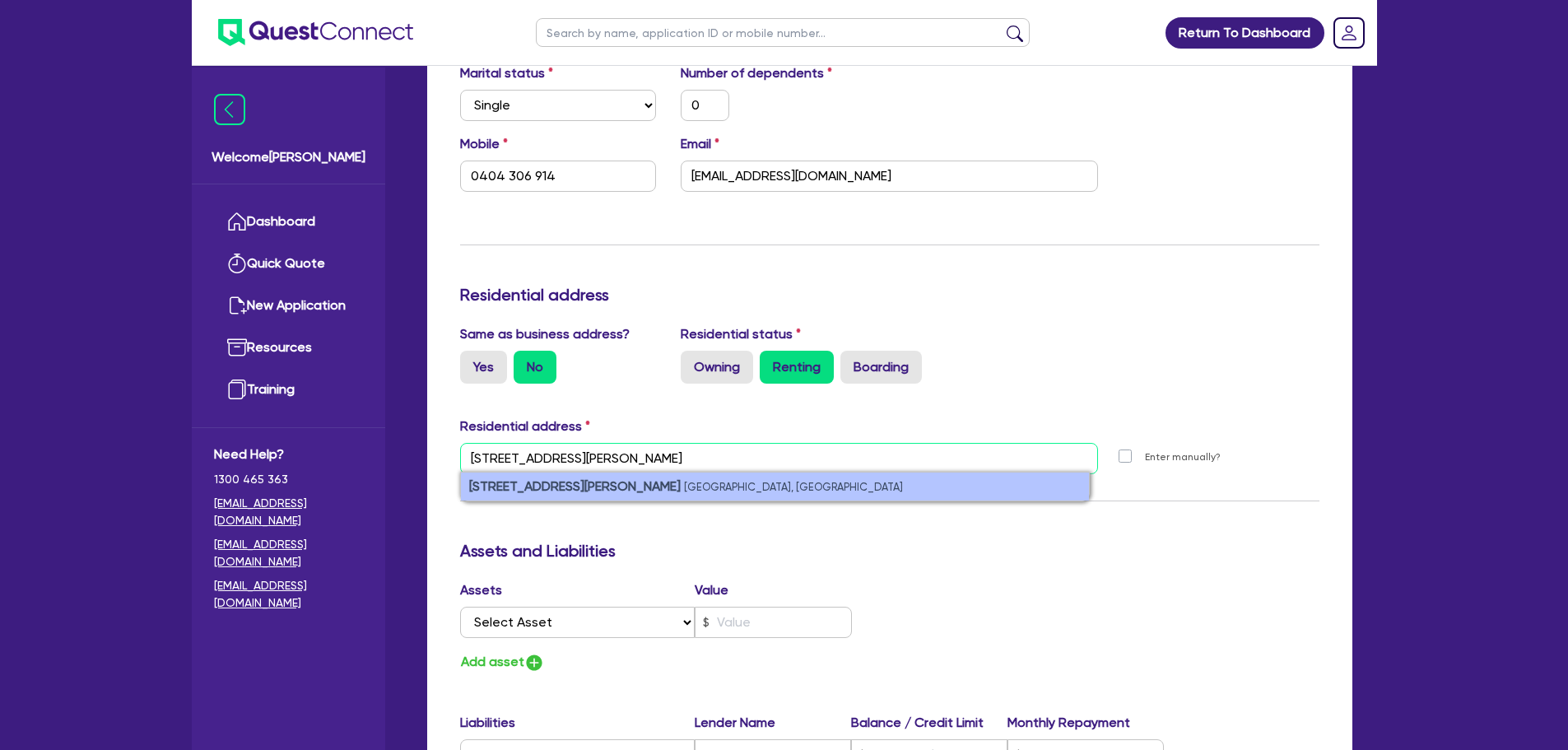
type input "[STREET_ADDRESS][PERSON_NAME]"
click at [684, 486] on small "[GEOGRAPHIC_DATA], [GEOGRAPHIC_DATA]" at bounding box center [794, 487] width 219 height 13
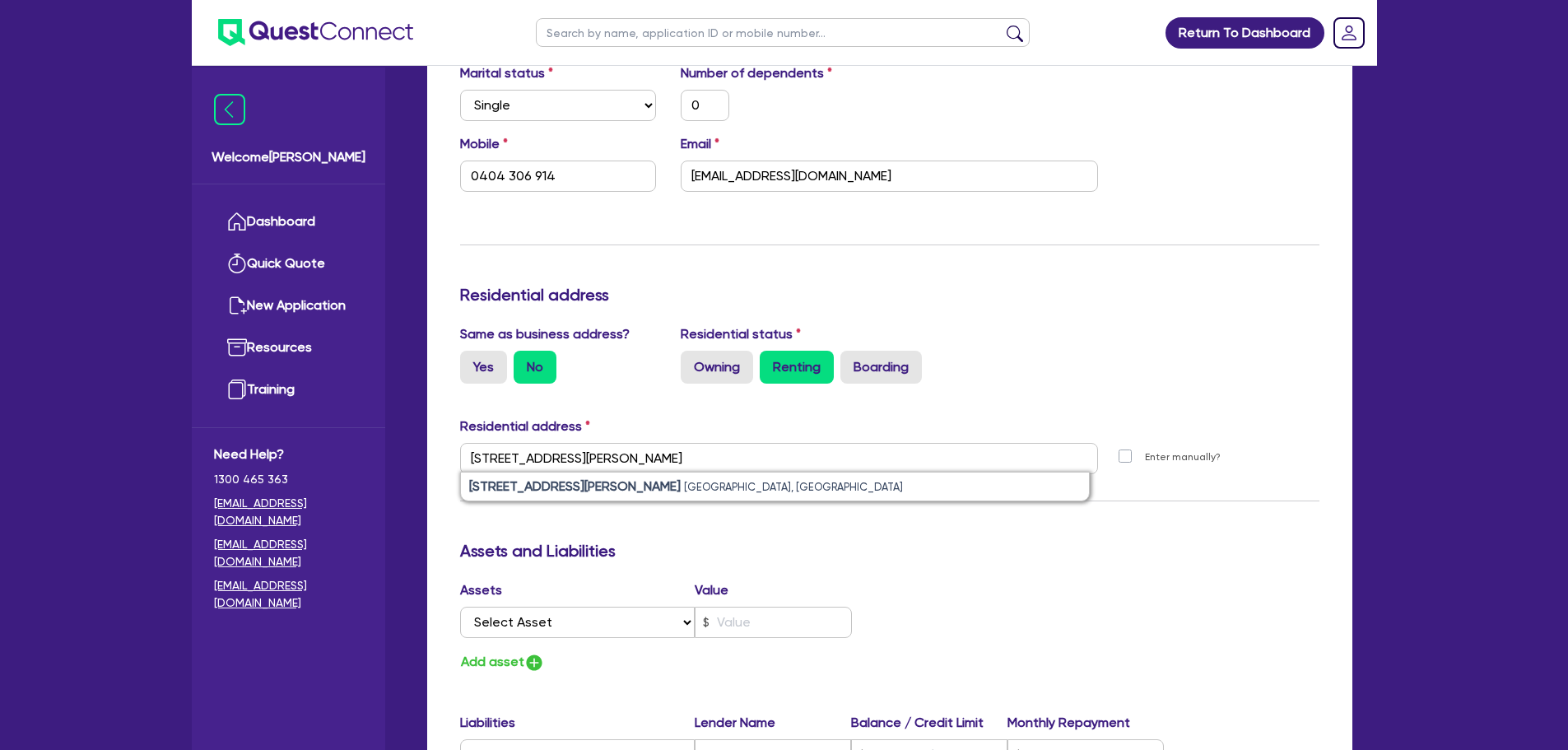
type input "0"
type input "0404 306 914"
type input "[STREET_ADDRESS][PERSON_NAME]"
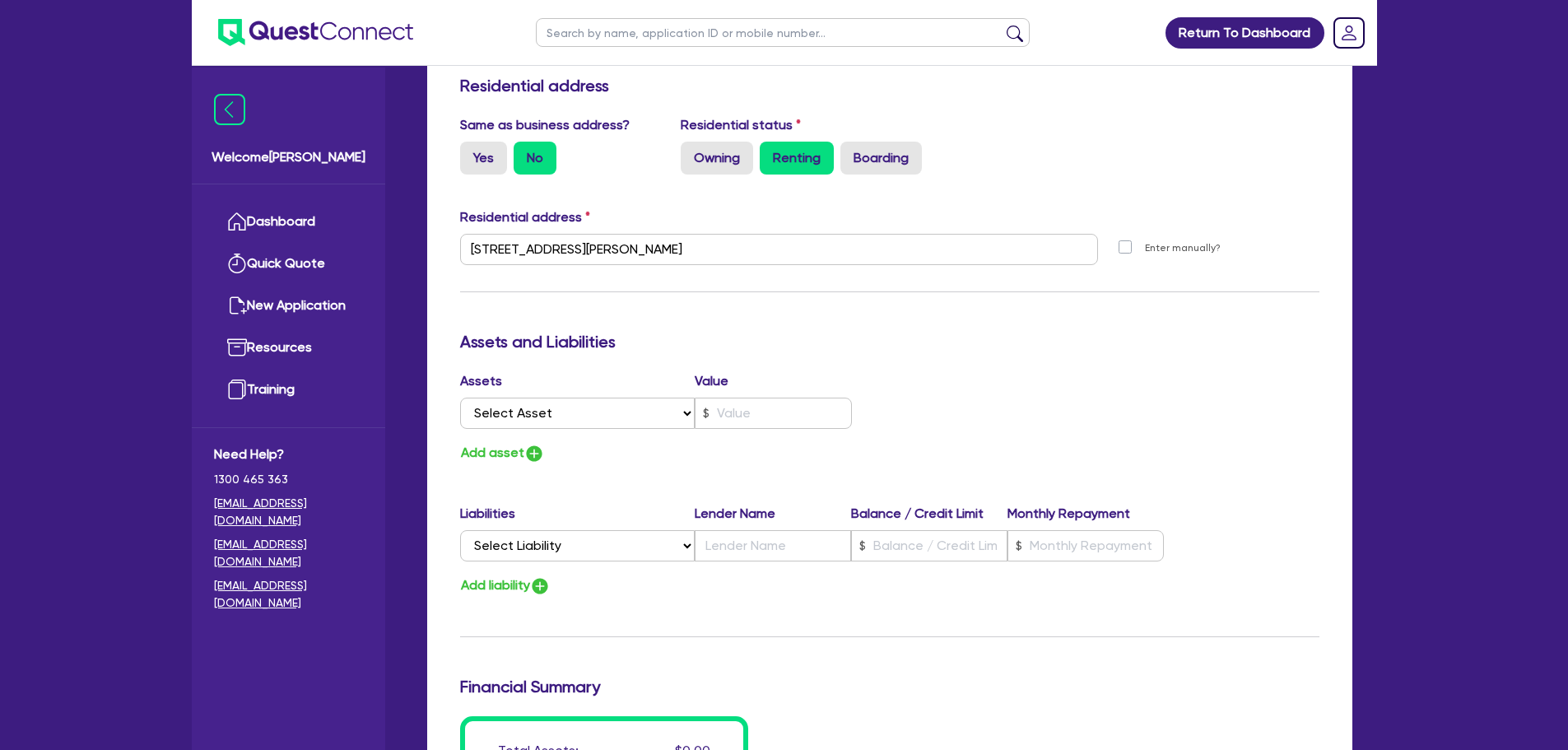
scroll to position [741, 0]
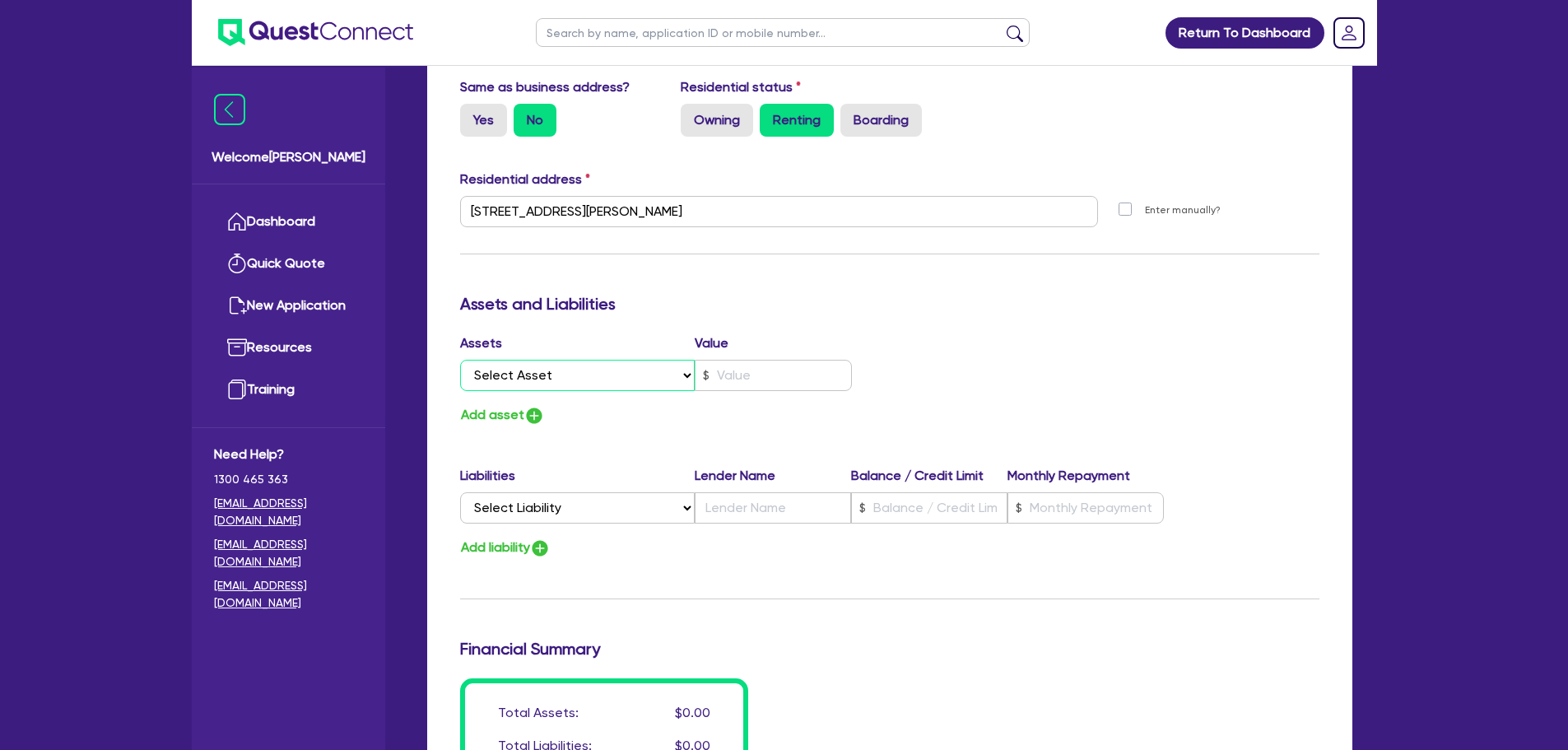
click at [634, 376] on select "Select Asset Cash Property Investment property Vehicle Truck Trailer Equipment …" at bounding box center [577, 375] width 235 height 31
select select "CASH"
click at [460, 360] on select "Select Asset Cash Property Investment property Vehicle Truck Trailer Equipment …" at bounding box center [577, 375] width 235 height 31
type input "0"
type input "0404 306 914"
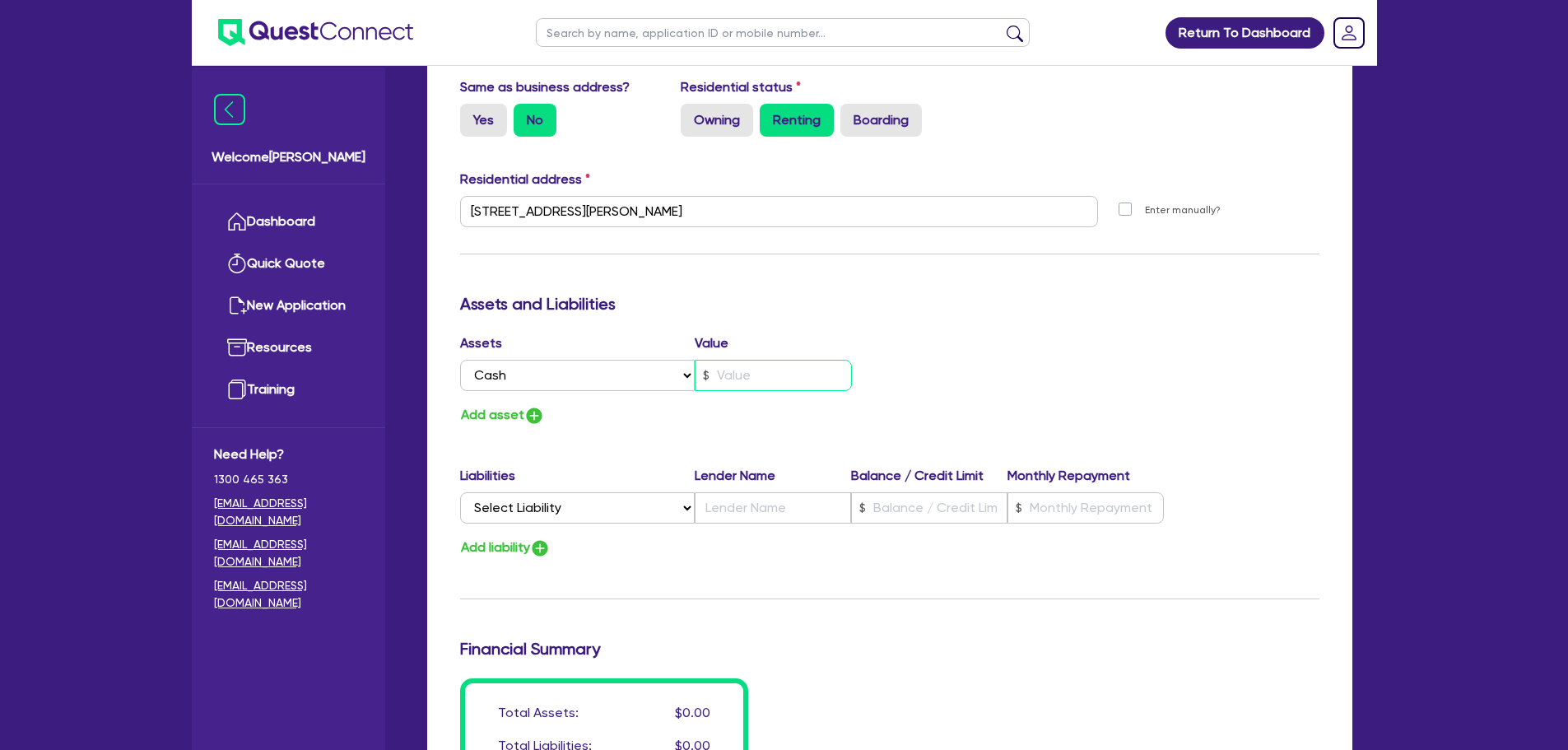
click at [767, 377] on input "text" at bounding box center [773, 375] width 157 height 31
type input "0"
type input "0404 306 914"
type input "4"
type input "0"
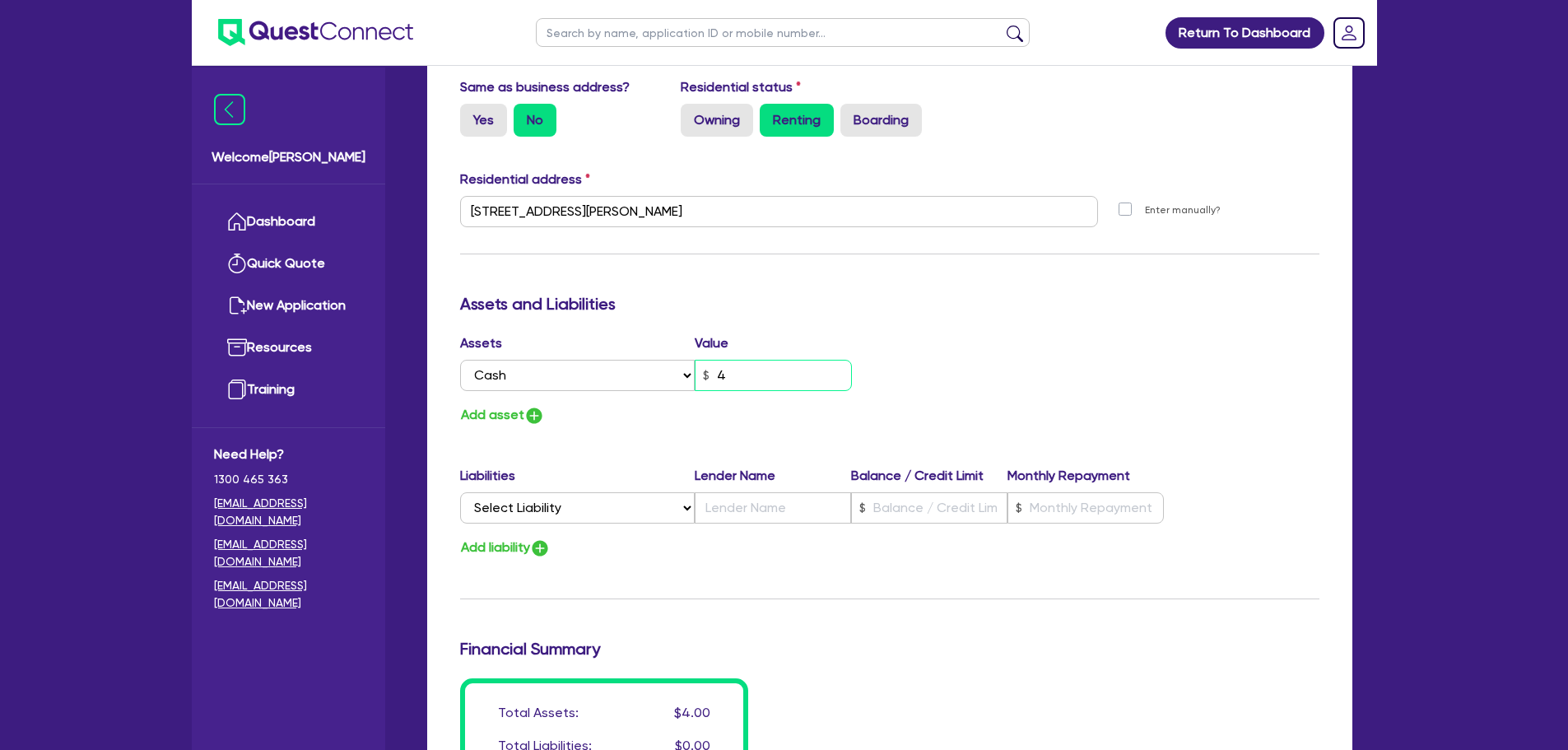
type input "0404 306 914"
type input "40"
type input "0"
type input "0404 306 914"
type input "400"
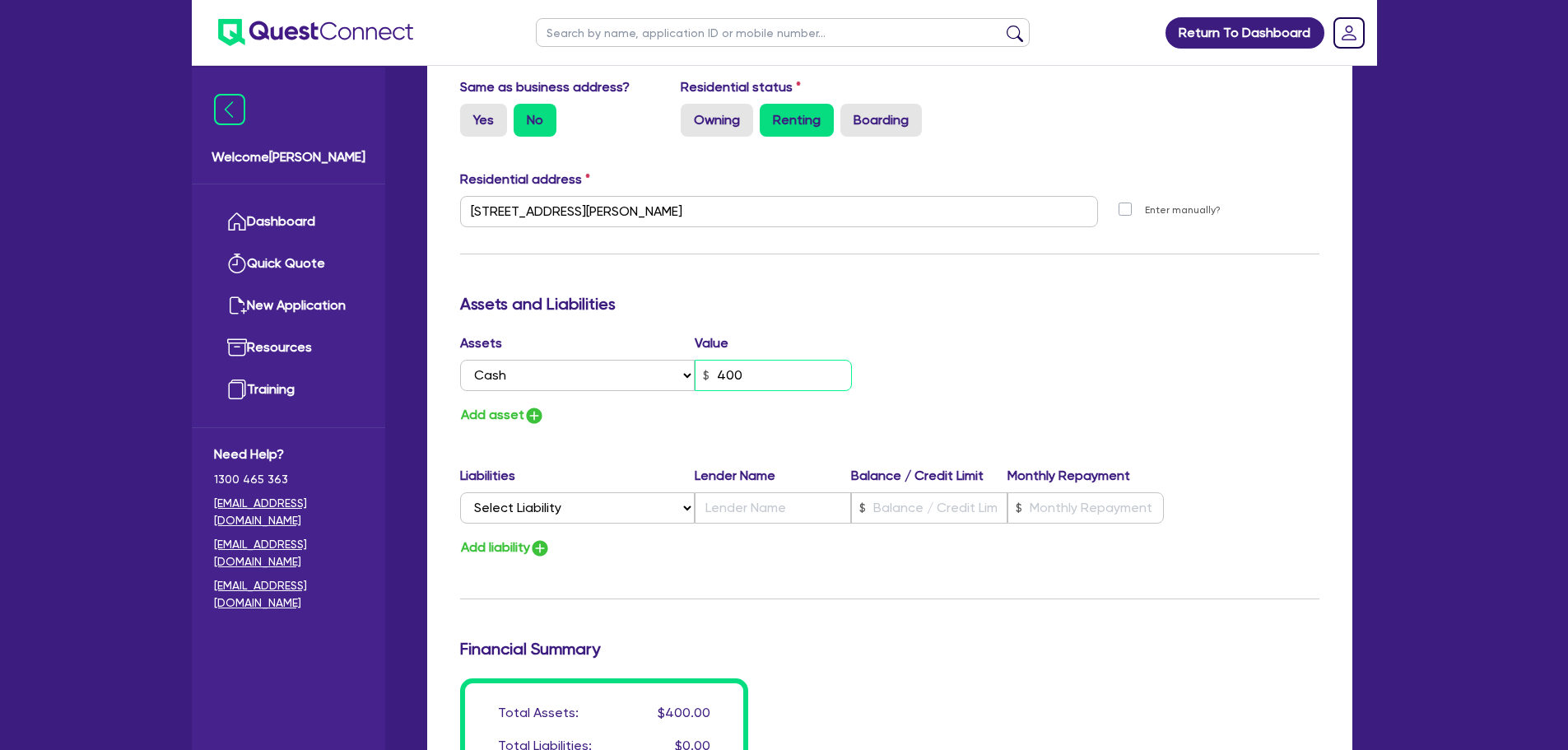
type input "0"
type input "0404 306 914"
type input "4,000"
type input "0"
type input "0404 306 914"
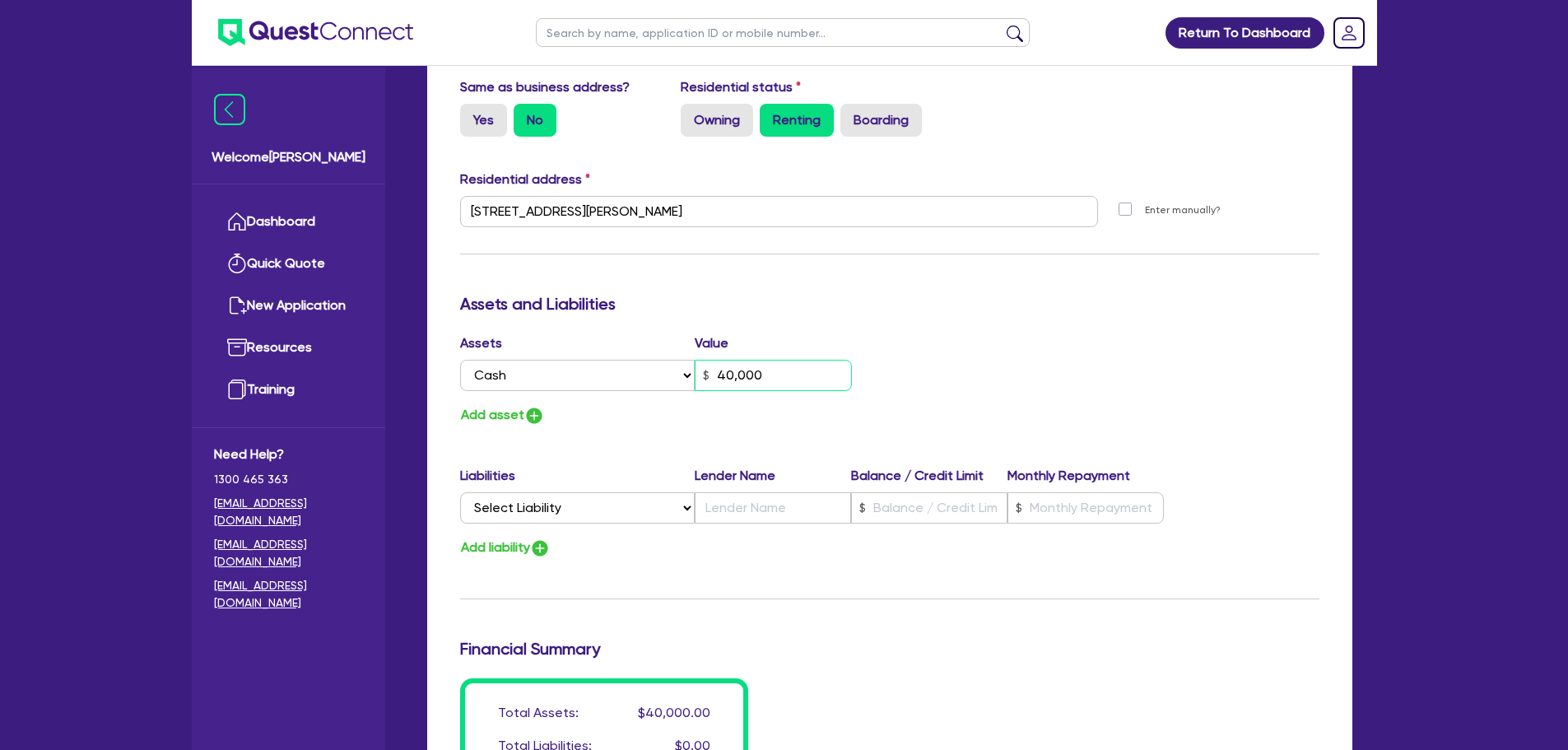
type input "40,000"
click at [496, 416] on button "Add asset" at bounding box center [502, 415] width 85 height 22
type input "0"
type input "0404 306 914"
type input "40,000"
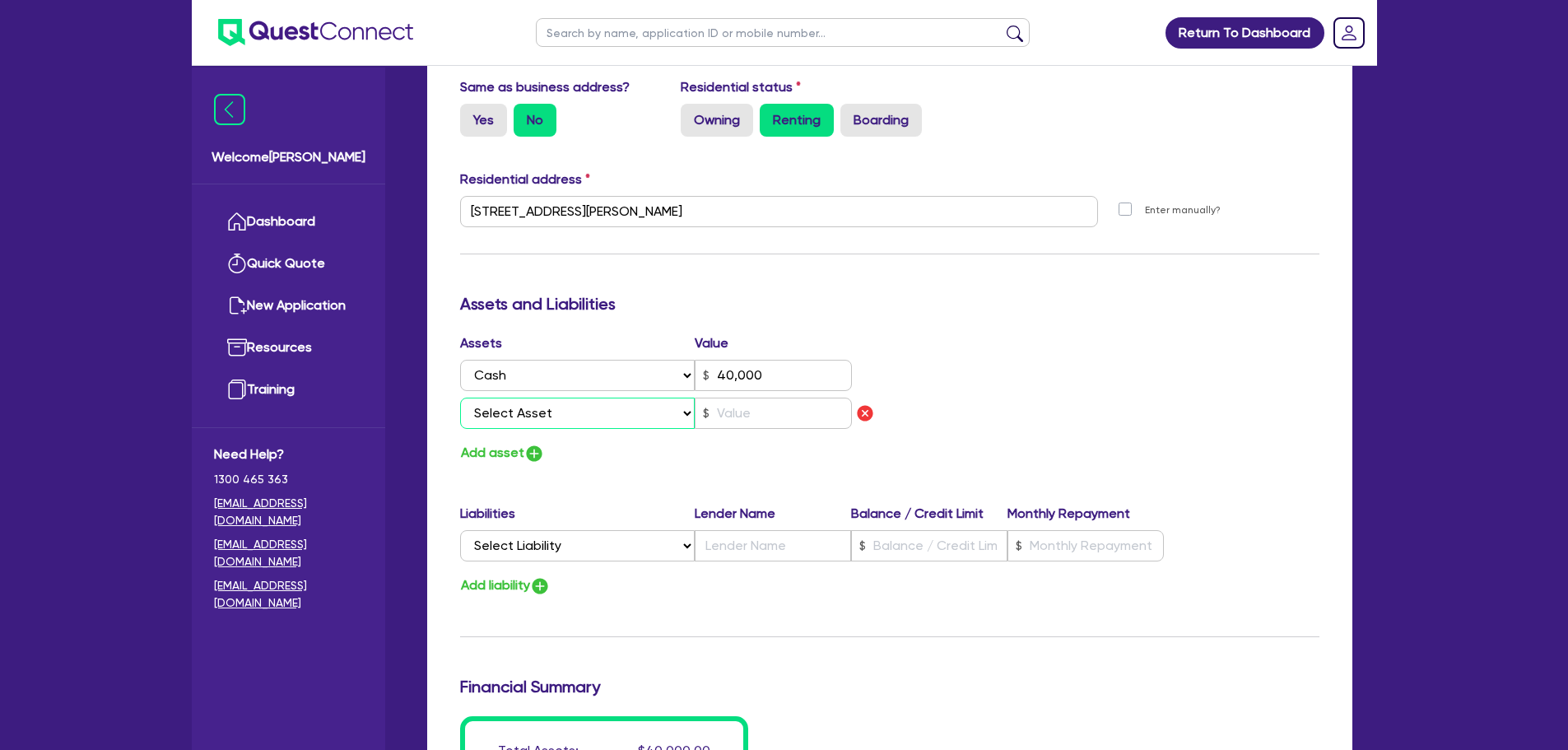
click at [570, 412] on select "Select Asset Cash Property Investment property Vehicle Truck Trailer Equipment …" at bounding box center [577, 413] width 235 height 31
select select "VEHICLE"
click at [460, 398] on select "Select Asset Cash Property Investment property Vehicle Truck Trailer Equipment …" at bounding box center [577, 413] width 235 height 31
type input "0"
type input "0404 306 914"
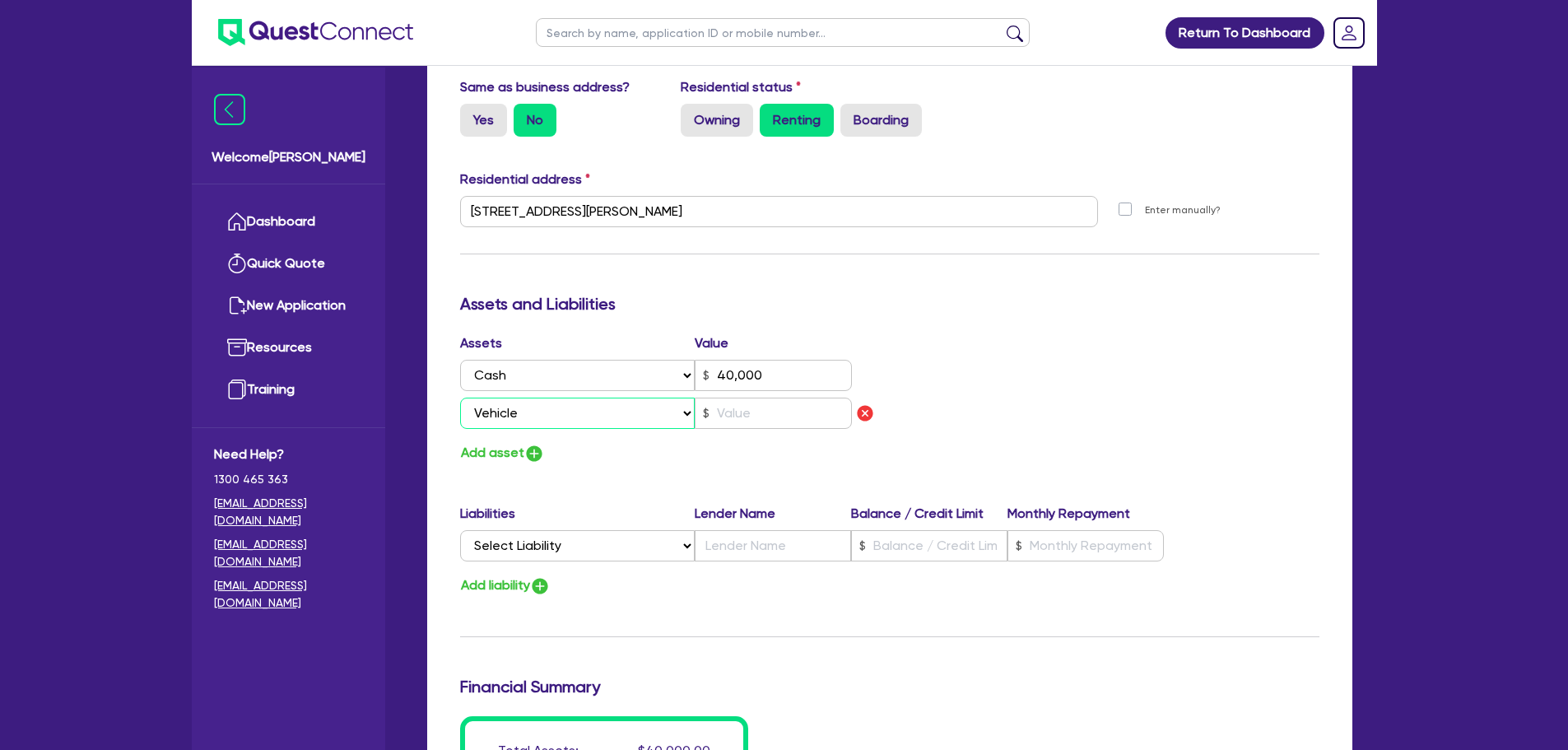
type input "40,000"
click at [742, 407] on input "text" at bounding box center [773, 413] width 157 height 31
type input "0"
type input "0404 306 914"
type input "40,000"
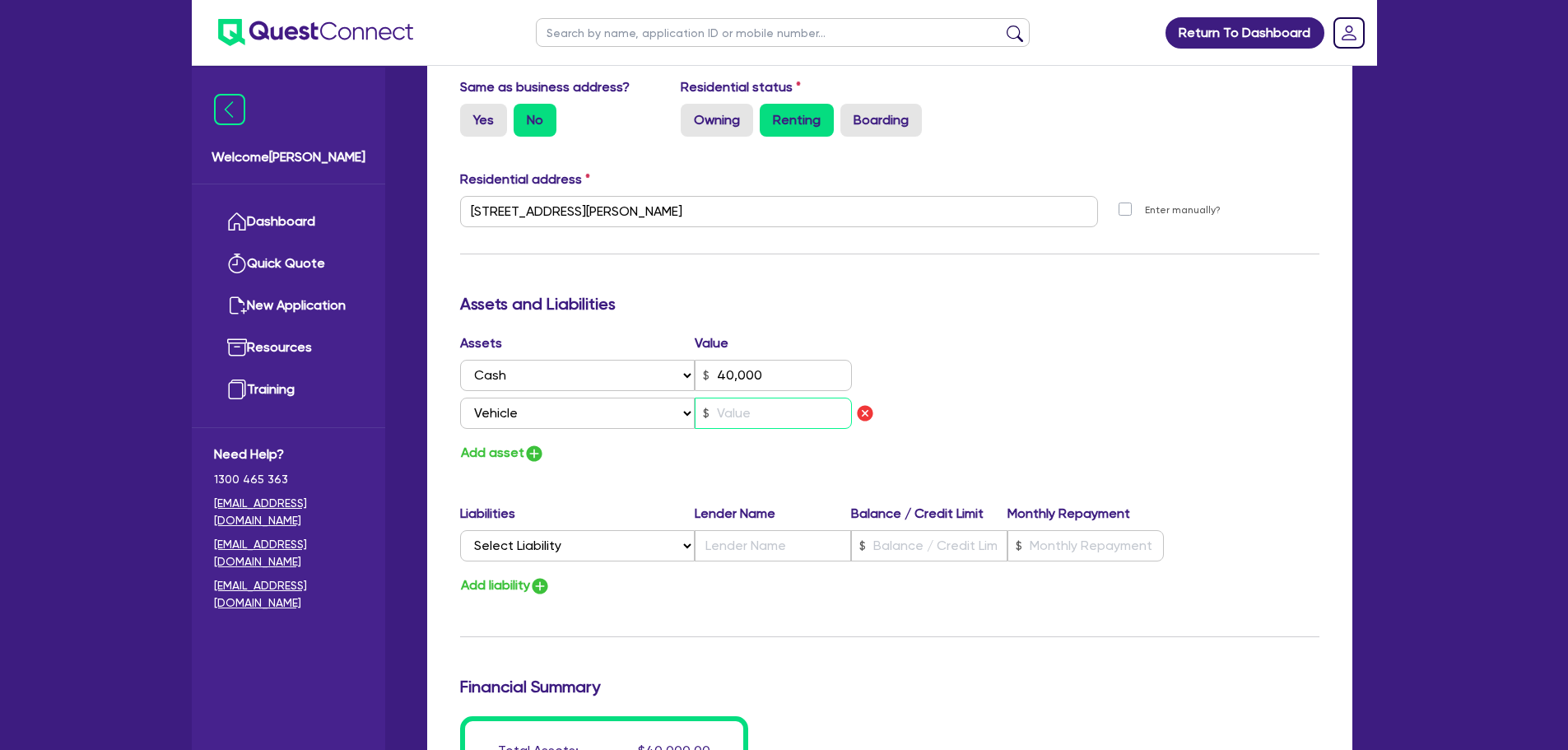
type input "2"
type input "0"
type input "0404 306 914"
type input "40,000"
type input "20"
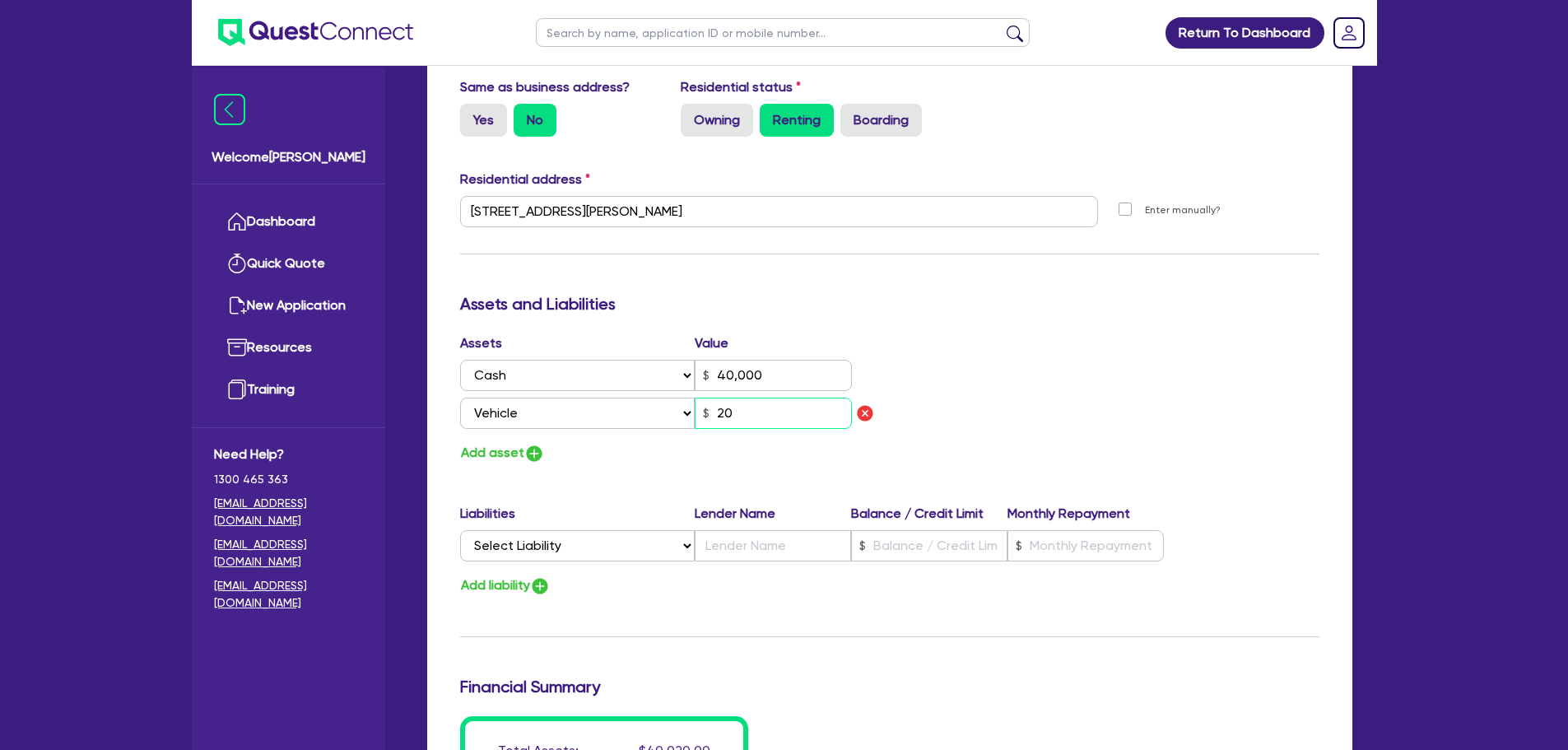
type input "0"
type input "0404 306 914"
type input "40,000"
type input "200"
type input "0"
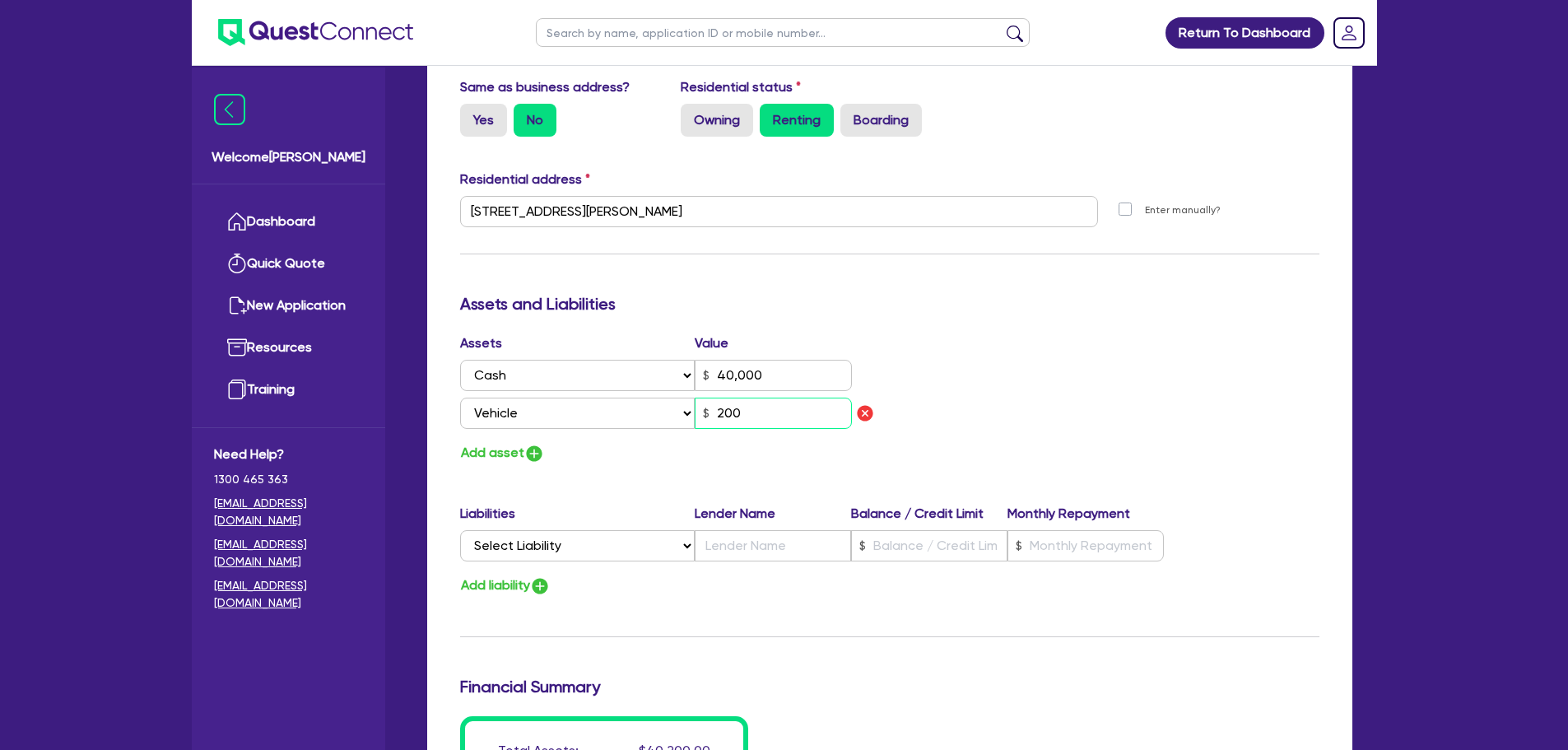
type input "0404 306 914"
type input "40,000"
type input "2,000"
type input "0"
type input "0404 306 914"
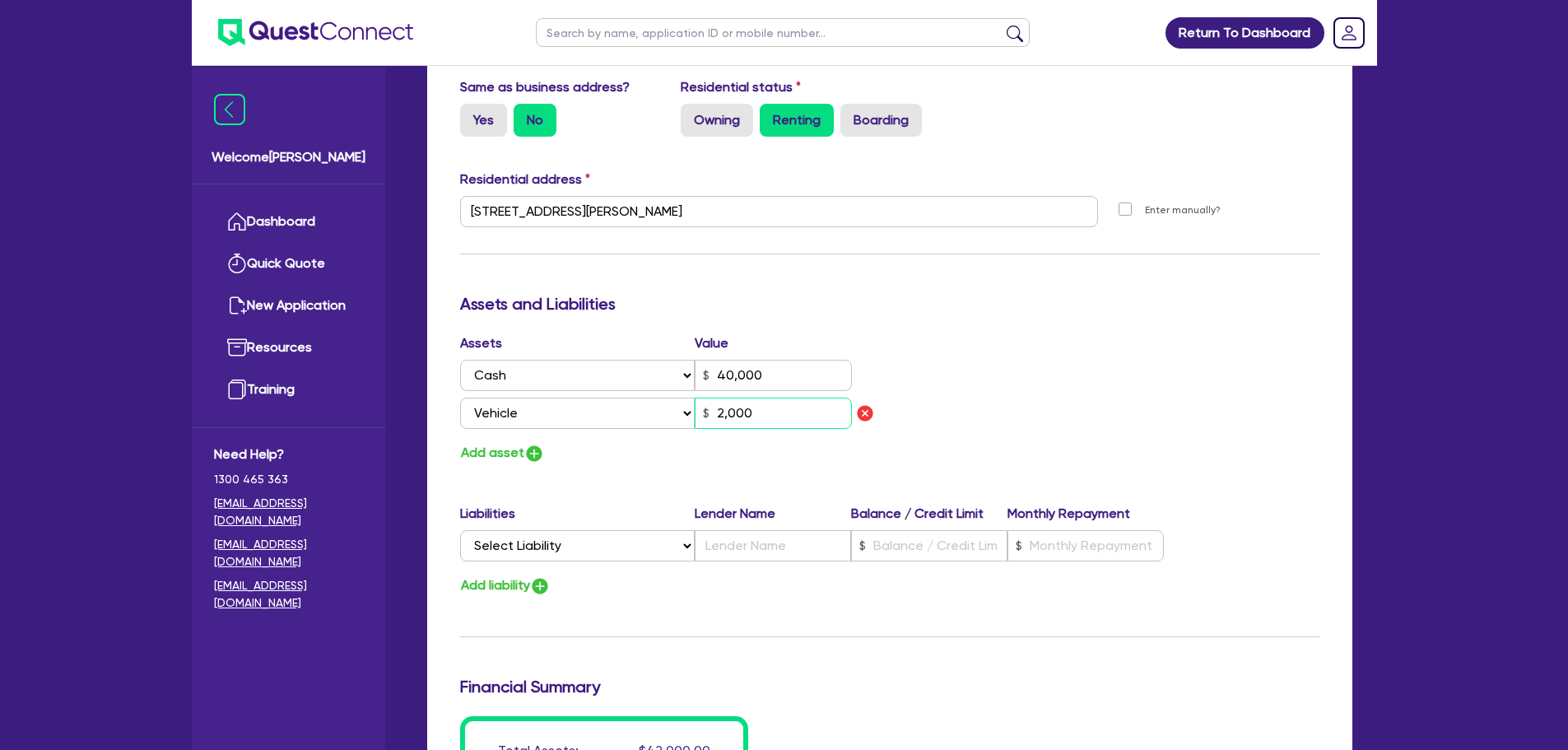
type input "40,000"
type input "20,000"
click at [498, 459] on button "Add asset" at bounding box center [502, 453] width 85 height 22
type input "0"
type input "0404 306 914"
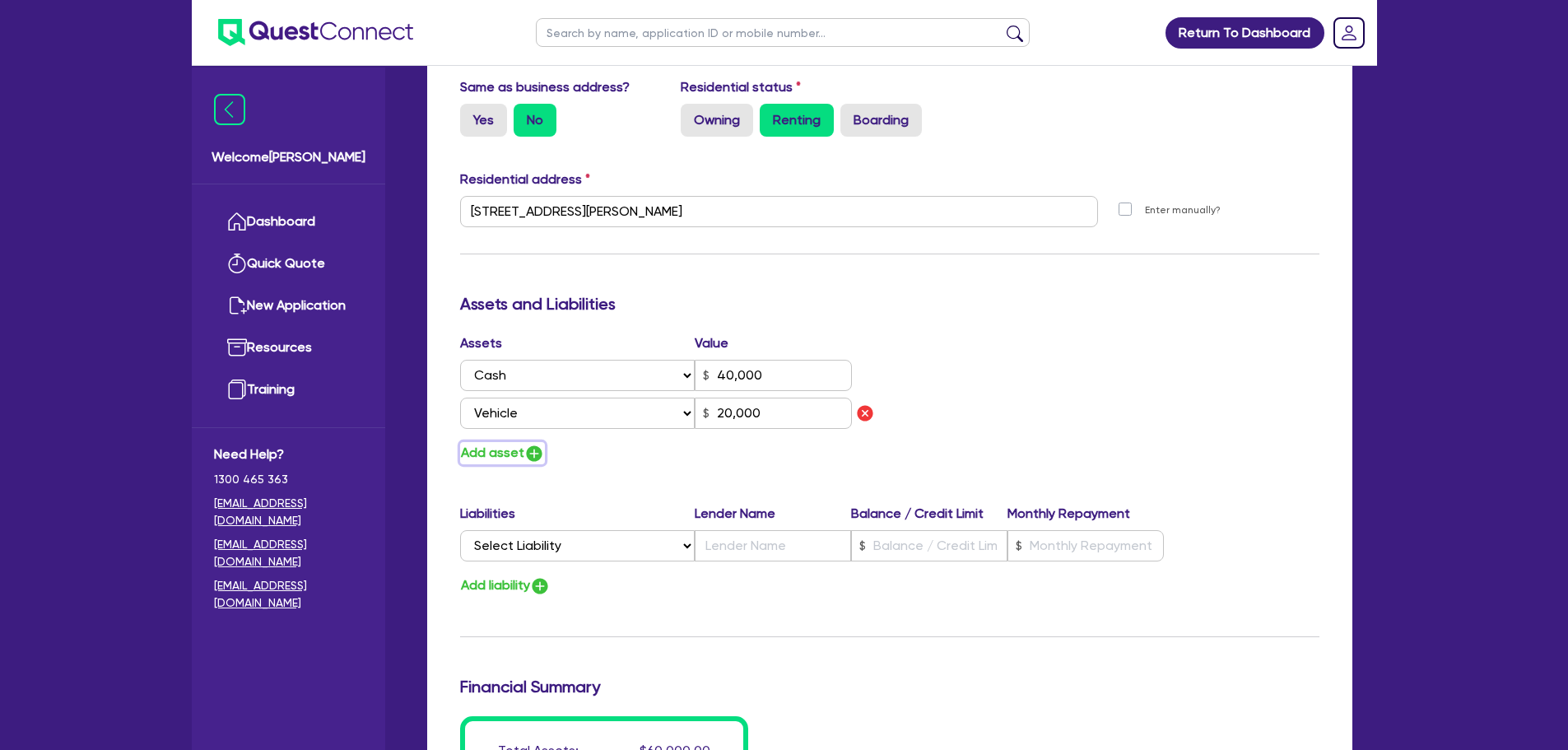
type input "40,000"
type input "20,000"
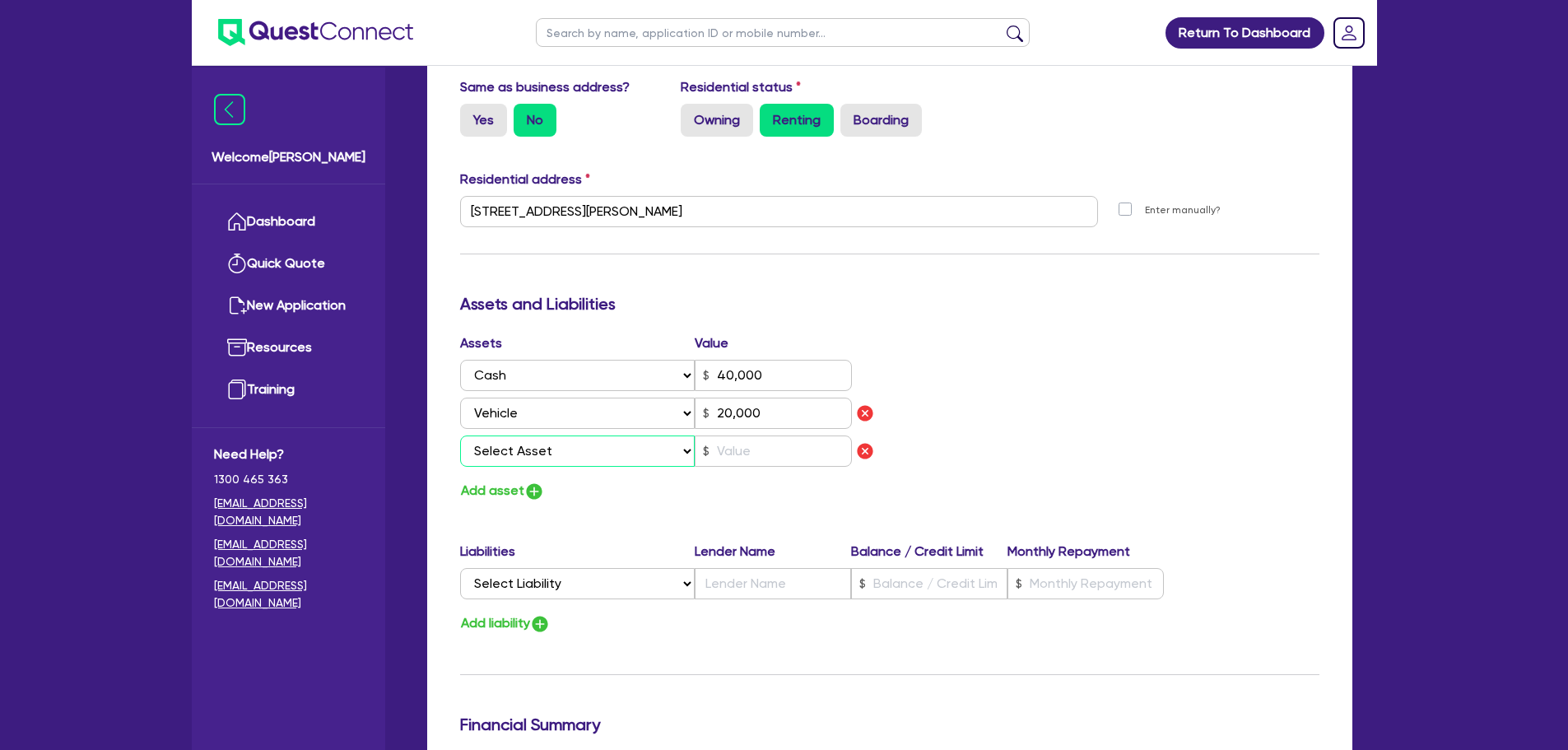
click at [543, 449] on select "Select Asset Cash Property Investment property Vehicle Truck Trailer Equipment …" at bounding box center [577, 451] width 235 height 31
select select "EQUIPMENT"
click at [460, 435] on select "Select Asset Cash Property Investment property Vehicle Truck Trailer Equipment …" at bounding box center [577, 451] width 235 height 31
type input "0"
type input "0404 306 914"
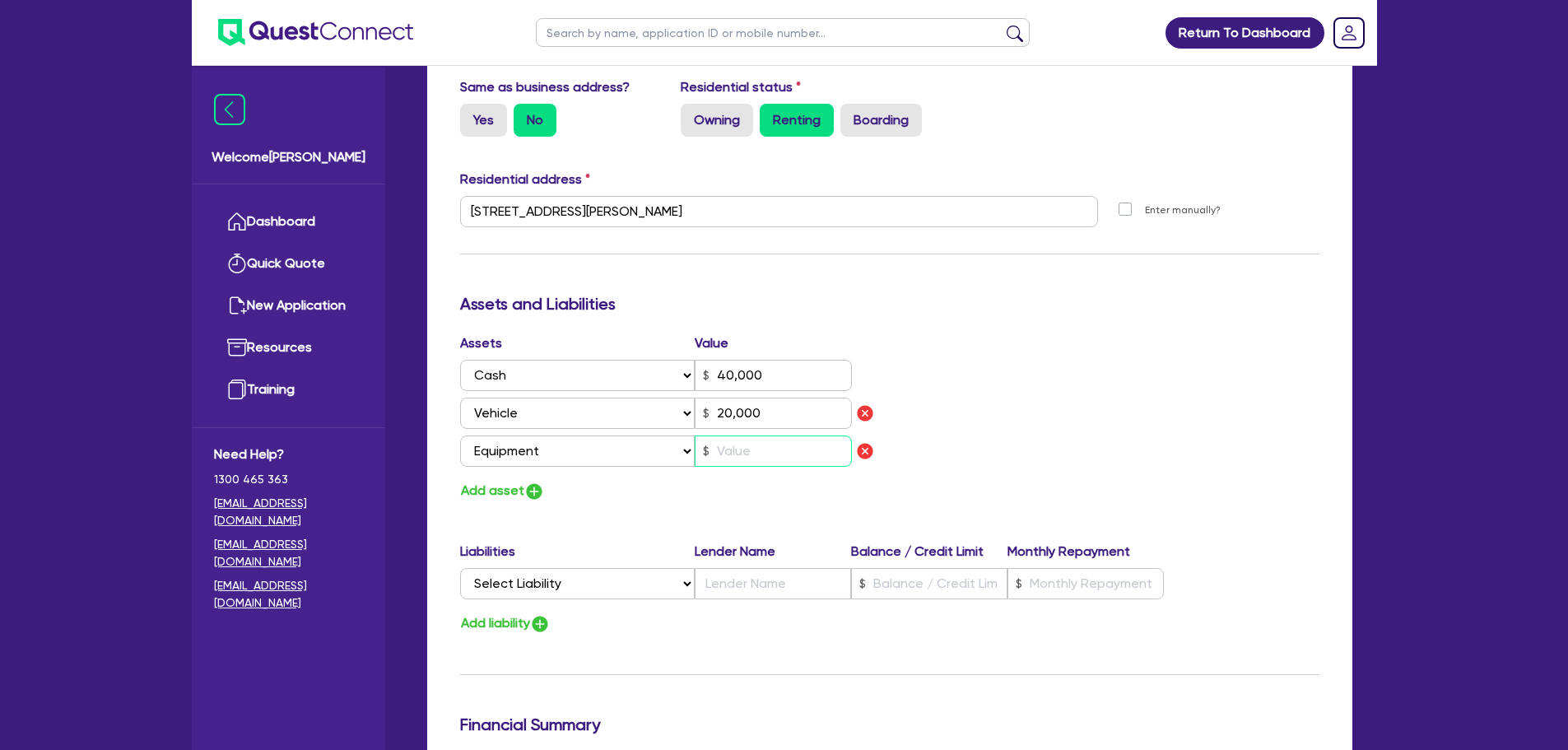
click at [734, 454] on input "text" at bounding box center [773, 451] width 157 height 31
click at [501, 494] on button "Add asset" at bounding box center [502, 491] width 85 height 22
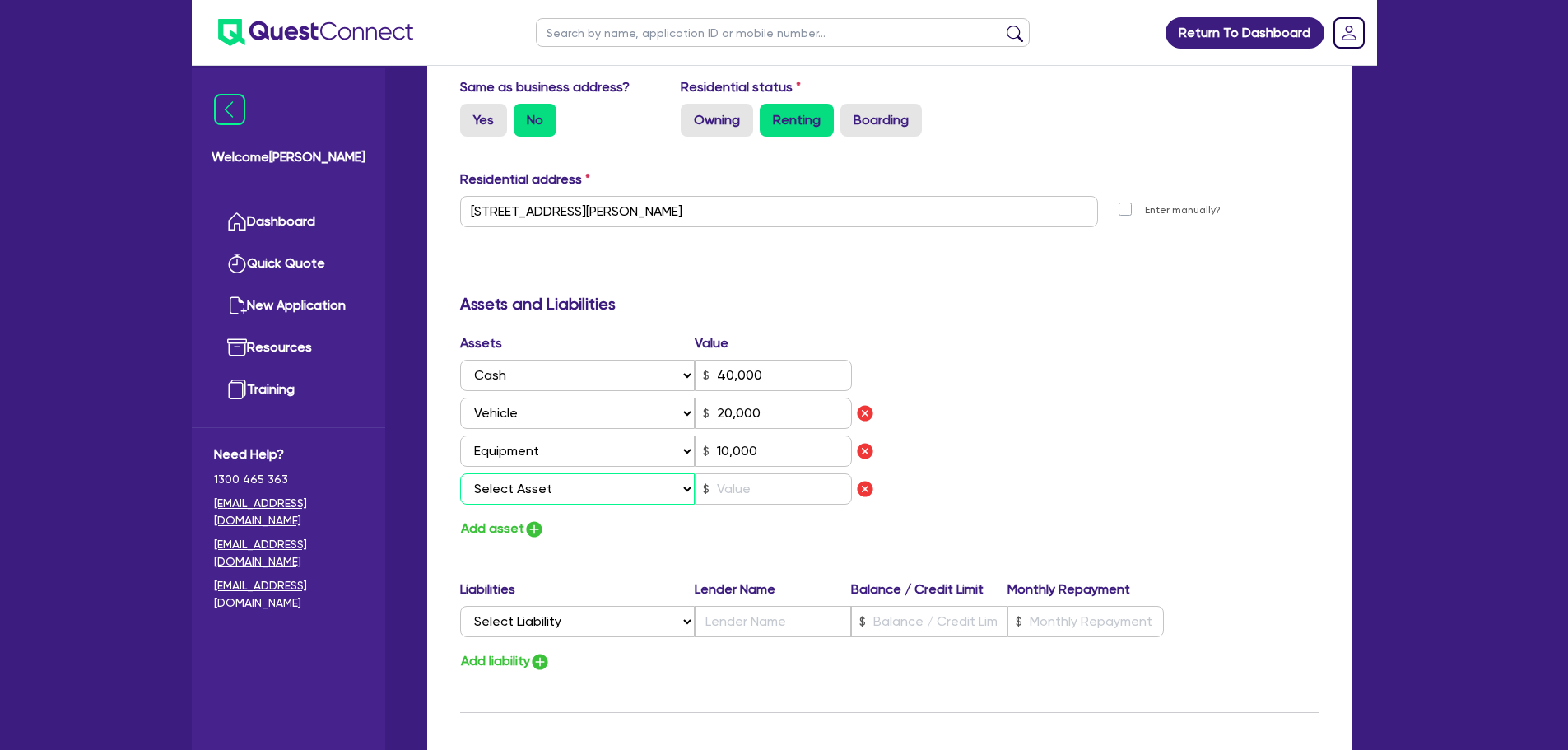
click at [506, 486] on select "Select Asset Cash Property Investment property Vehicle Truck Trailer Equipment …" at bounding box center [577, 489] width 235 height 31
click at [460, 474] on select "Select Asset Cash Property Investment property Vehicle Truck Trailer Equipment …" at bounding box center [577, 489] width 235 height 31
click at [741, 492] on input "text" at bounding box center [773, 489] width 157 height 31
click at [1019, 419] on div "Assets Value Select Asset Cash Property Investment property Vehicle Truck Trail…" at bounding box center [890, 436] width 884 height 207
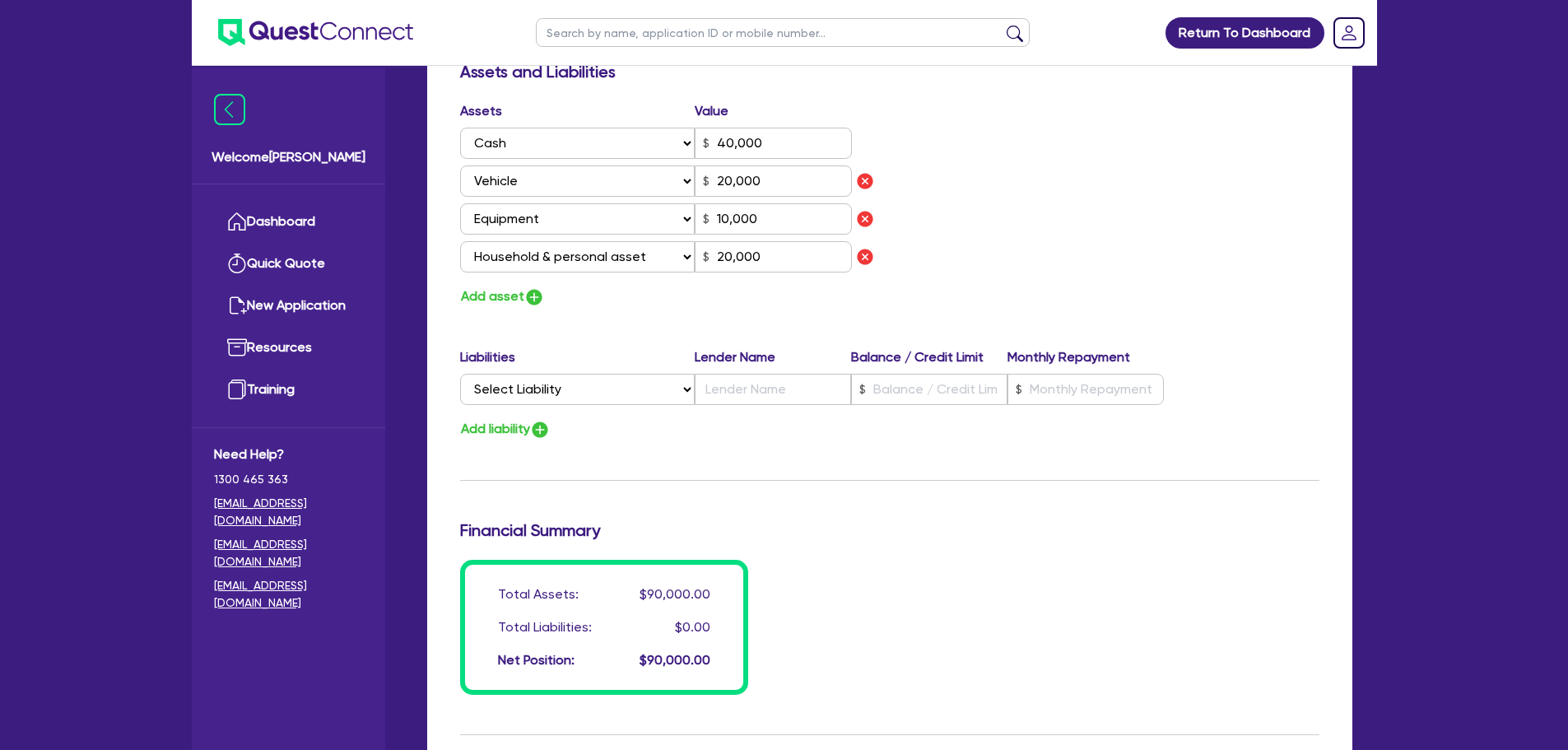
scroll to position [988, 0]
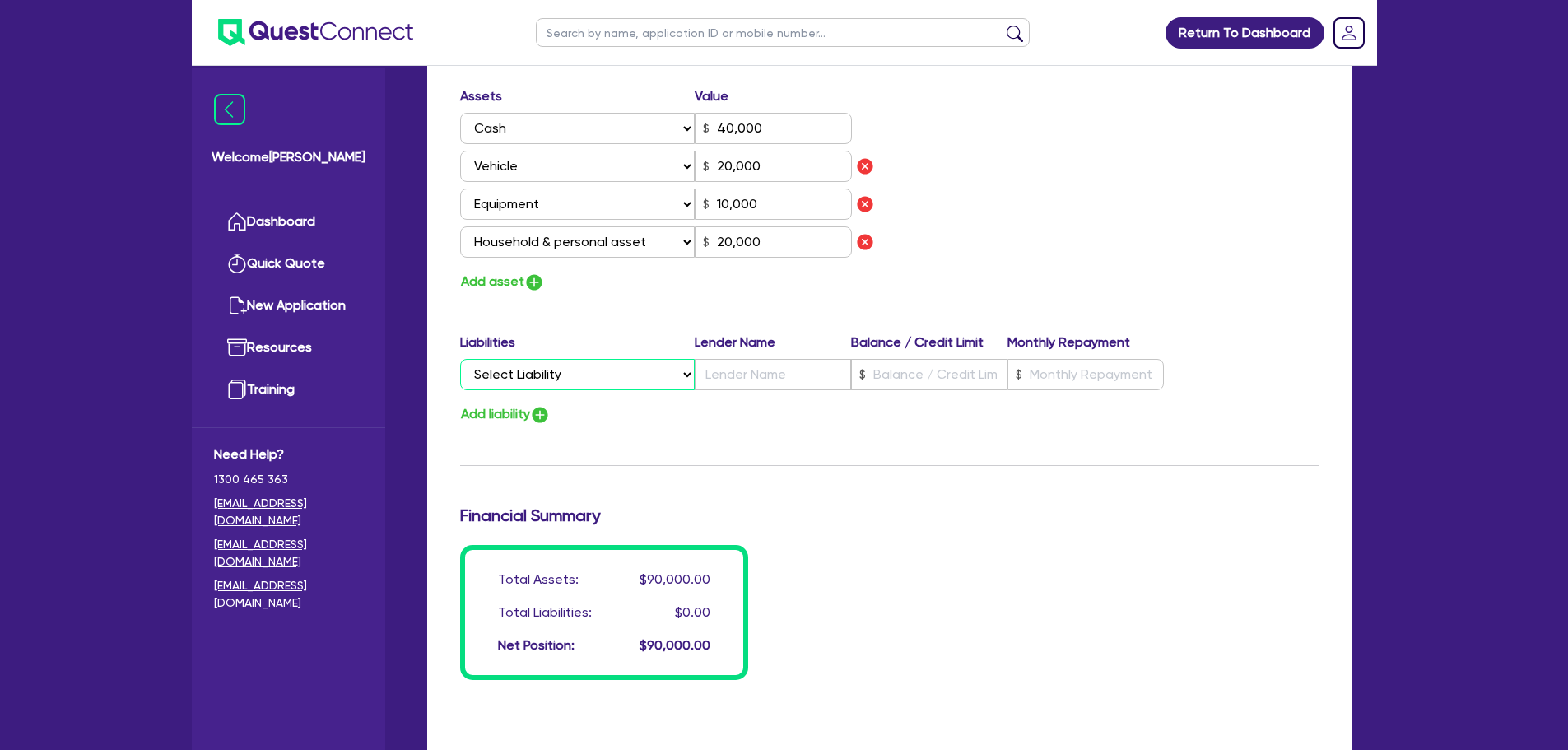
click at [665, 372] on select "Select Liability Credit card Mortgage Investment property loan Vehicle loan Tru…" at bounding box center [577, 374] width 235 height 31
click at [460, 359] on select "Select Liability Credit card Mortgage Investment property loan Vehicle loan Tru…" at bounding box center [577, 374] width 235 height 31
click at [733, 379] on input "text" at bounding box center [773, 374] width 156 height 31
click at [507, 416] on button "Add liability" at bounding box center [505, 414] width 91 height 22
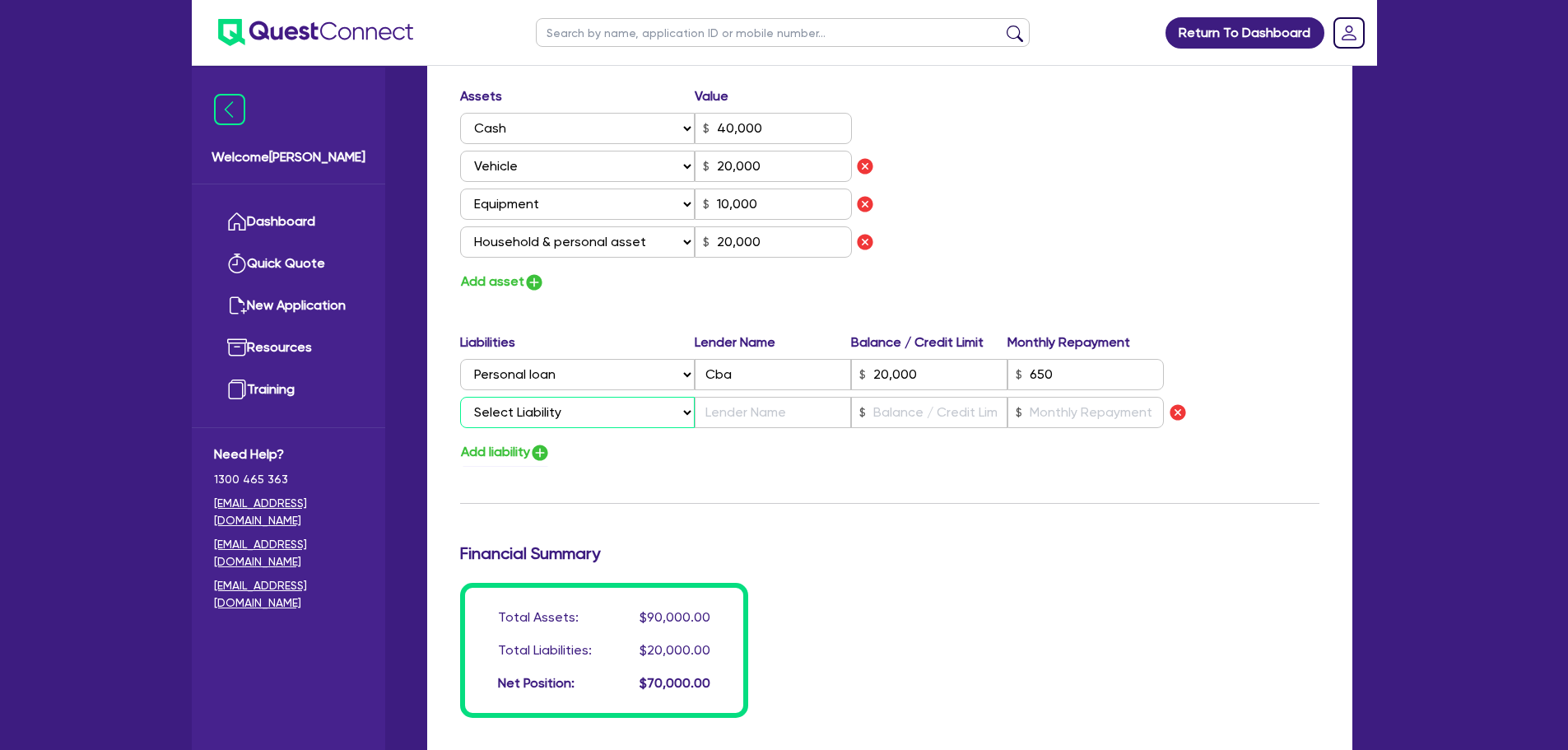
click at [532, 418] on select "Select Liability Credit card Mortgage Investment property loan Vehicle loan Tru…" at bounding box center [577, 412] width 235 height 31
click at [460, 397] on select "Select Liability Credit card Mortgage Investment property loan Vehicle loan Tru…" at bounding box center [577, 412] width 235 height 31
click at [721, 415] on input "text" at bounding box center [773, 412] width 156 height 31
click at [1079, 412] on input "text" at bounding box center [1085, 412] width 156 height 31
click at [490, 453] on button "Add liability" at bounding box center [505, 452] width 91 height 22
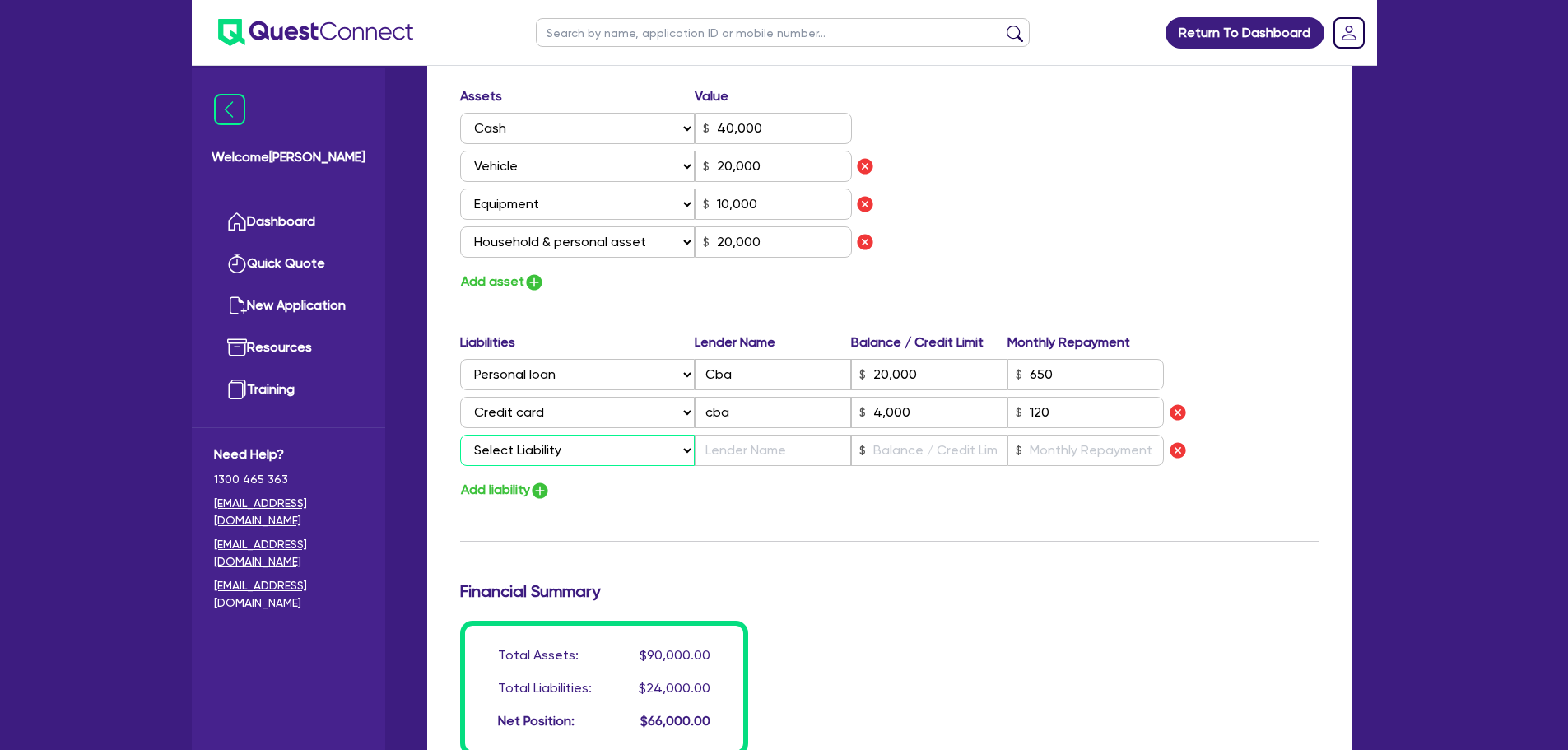
click at [554, 452] on select "Select Liability Credit card Mortgage Investment property loan Vehicle loan Tru…" at bounding box center [577, 450] width 235 height 31
click at [460, 435] on select "Select Liability Credit card Mortgage Investment property loan Vehicle loan Tru…" at bounding box center [577, 450] width 235 height 31
click at [744, 446] on input "text" at bounding box center [773, 450] width 156 height 31
drag, startPoint x: 927, startPoint y: 412, endPoint x: 817, endPoint y: 412, distance: 110.0
click at [817, 412] on div "Select Liability Credit card Mortgage Investment property loan Vehicle loan Tru…" at bounding box center [812, 412] width 705 height 31
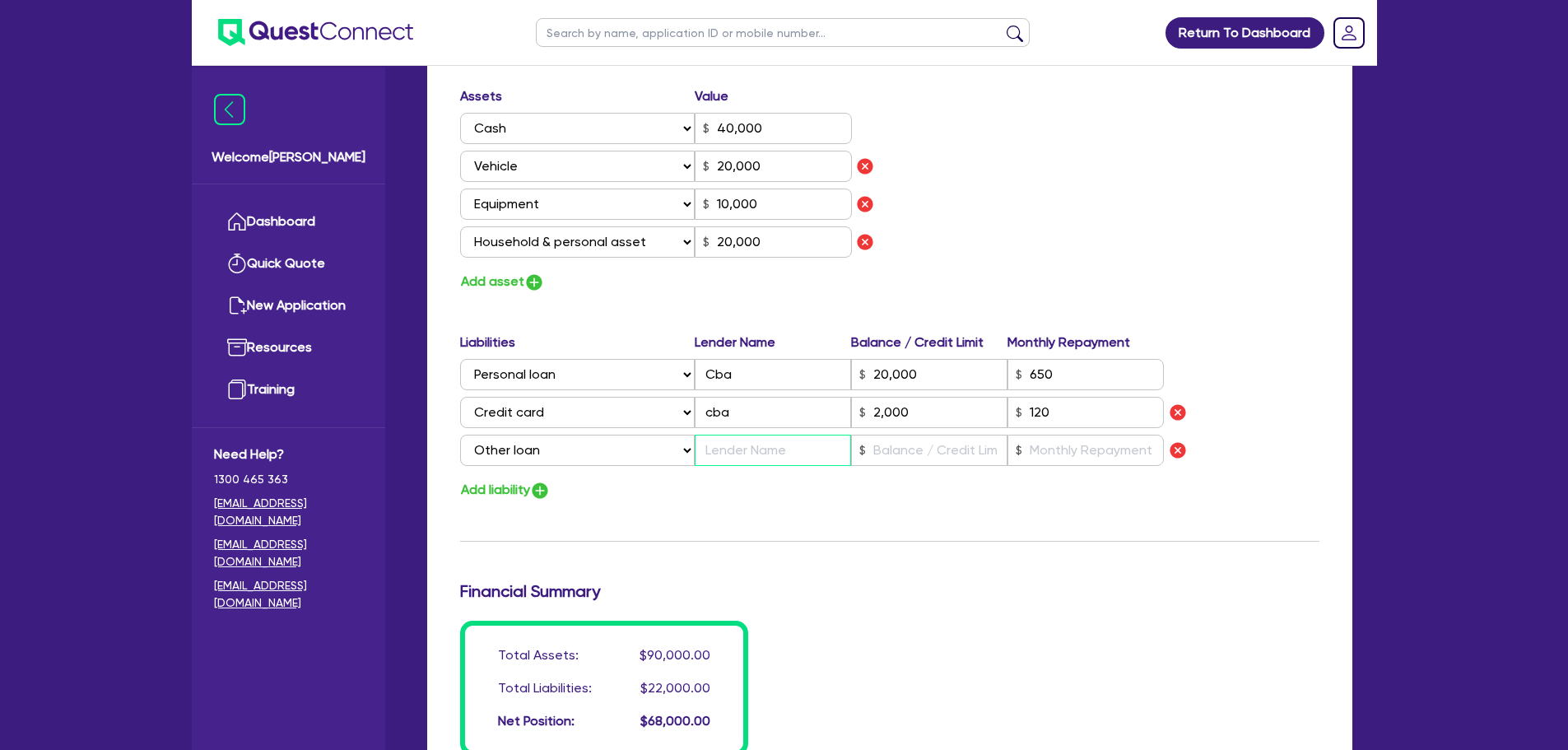
click at [744, 452] on input "text" at bounding box center [773, 450] width 156 height 31
click at [937, 554] on div "Update residential status for Director #1 Boarding is only acceptable when the …" at bounding box center [889, 52] width 859 height 1407
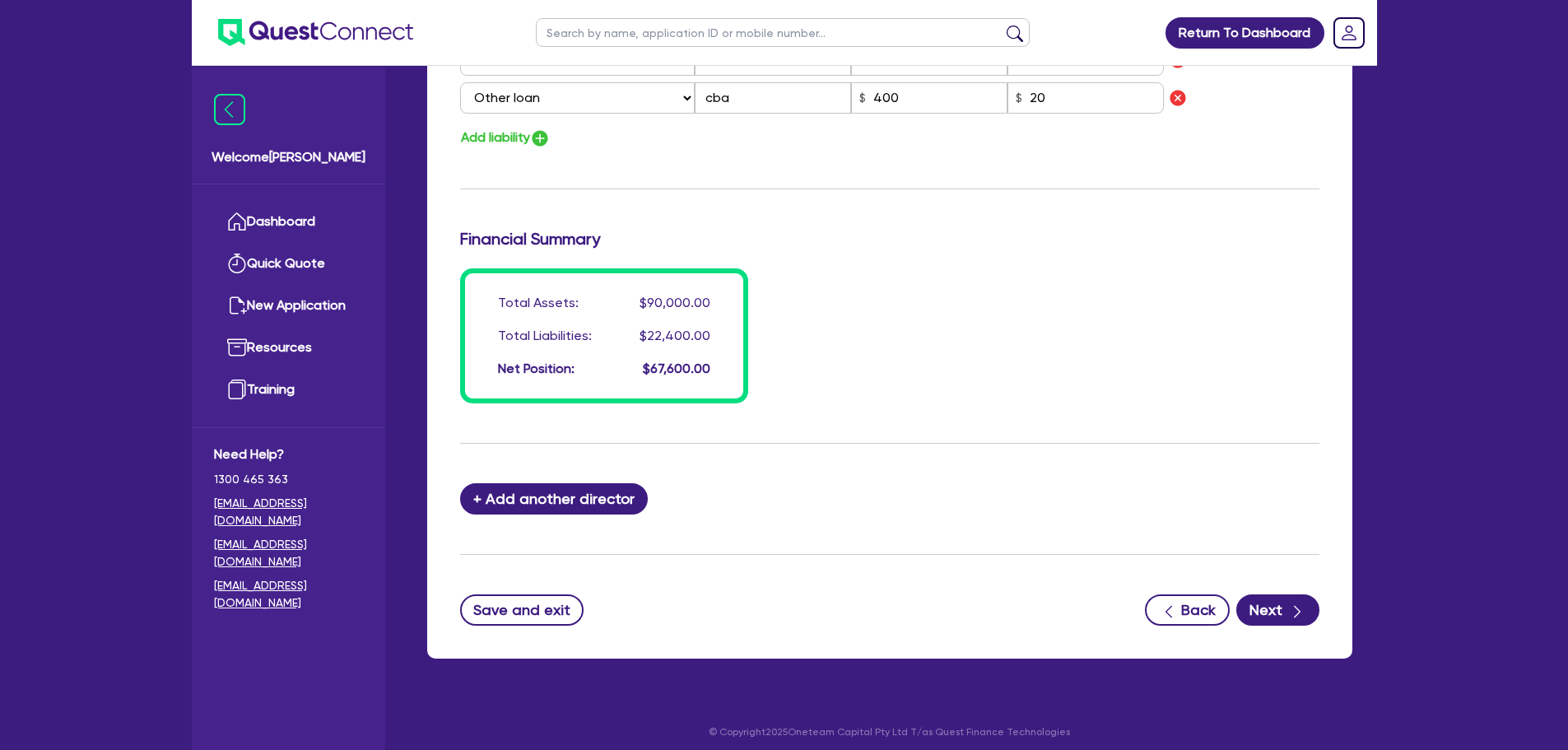
scroll to position [1349, 0]
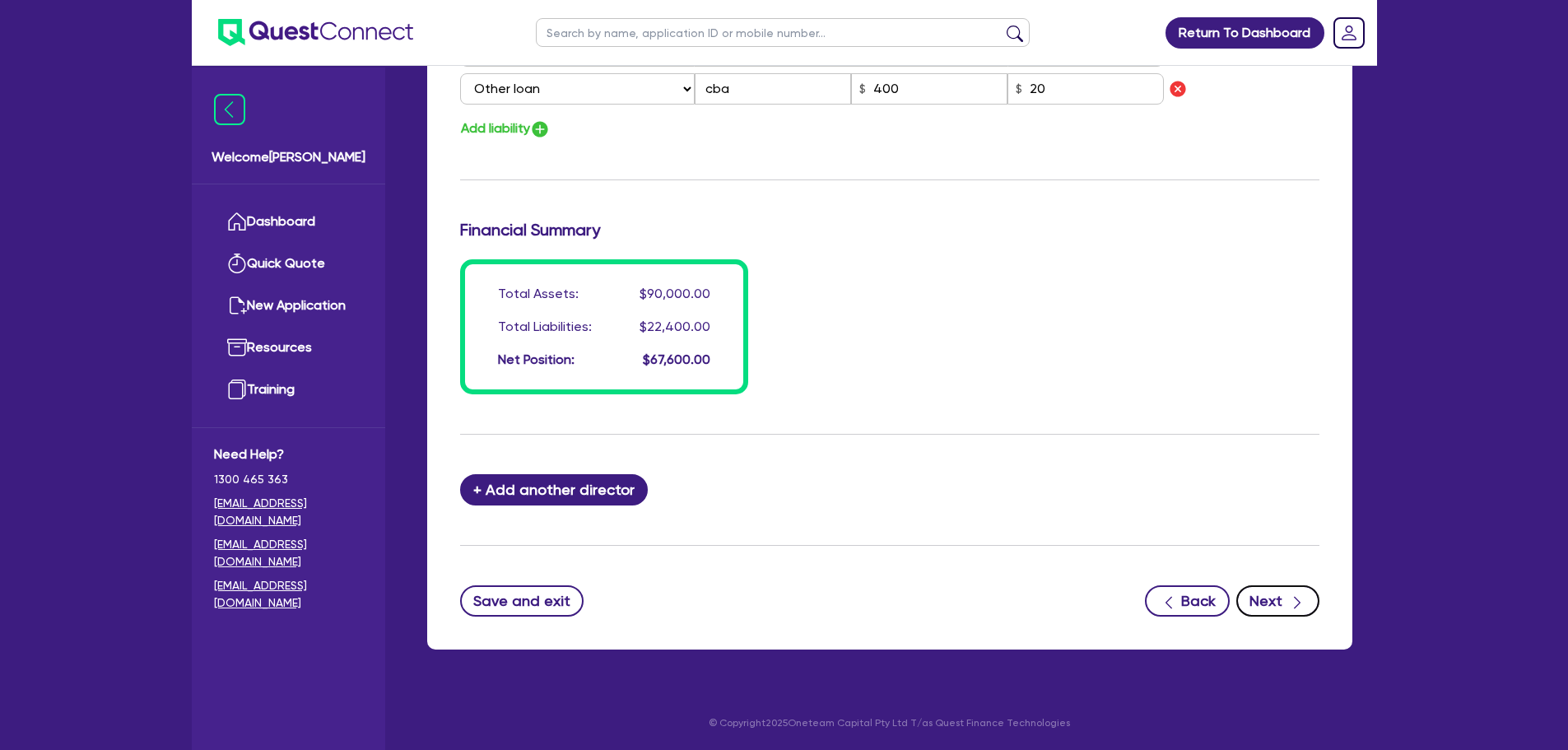
click at [1284, 615] on button "Next" at bounding box center [1277, 601] width 83 height 31
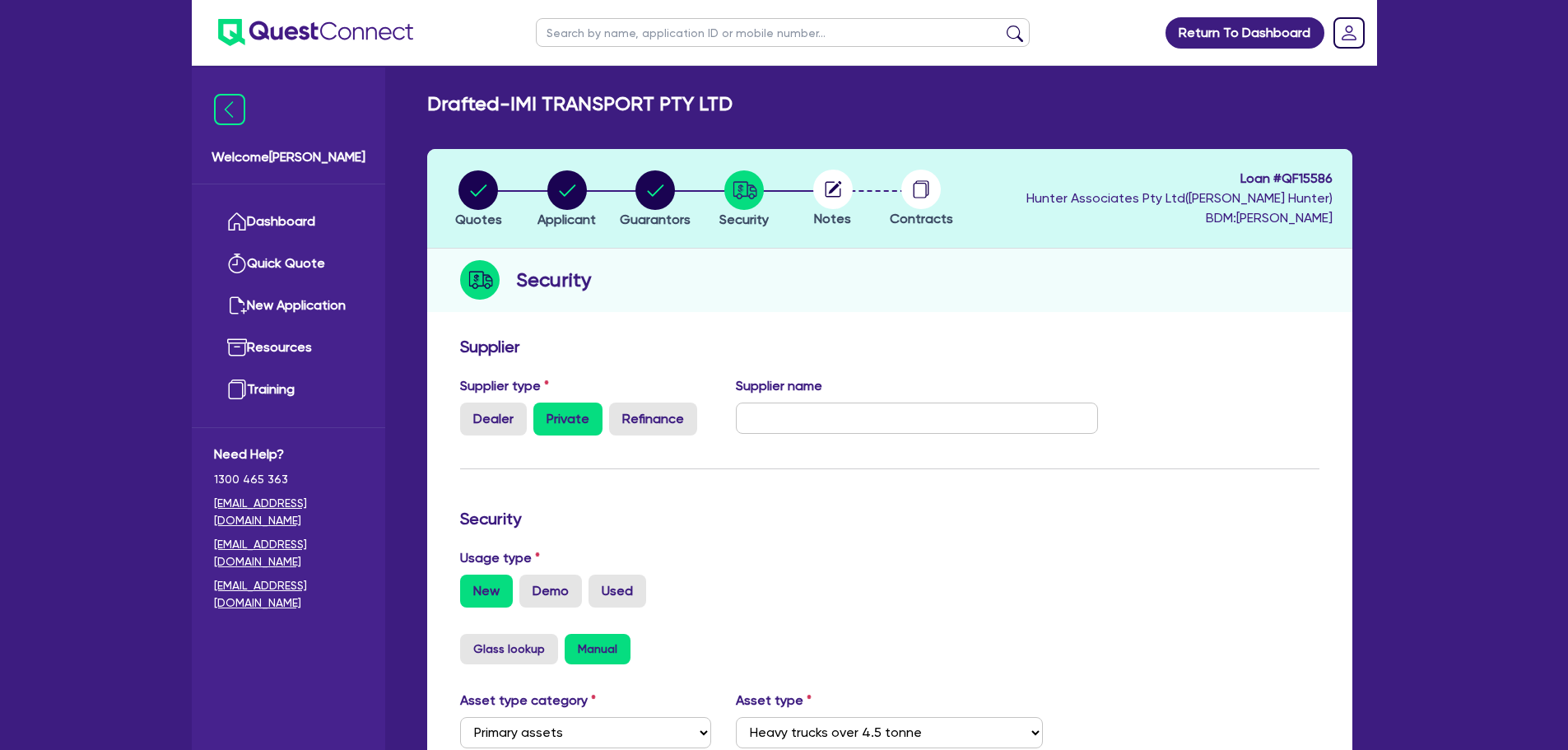
scroll to position [247, 0]
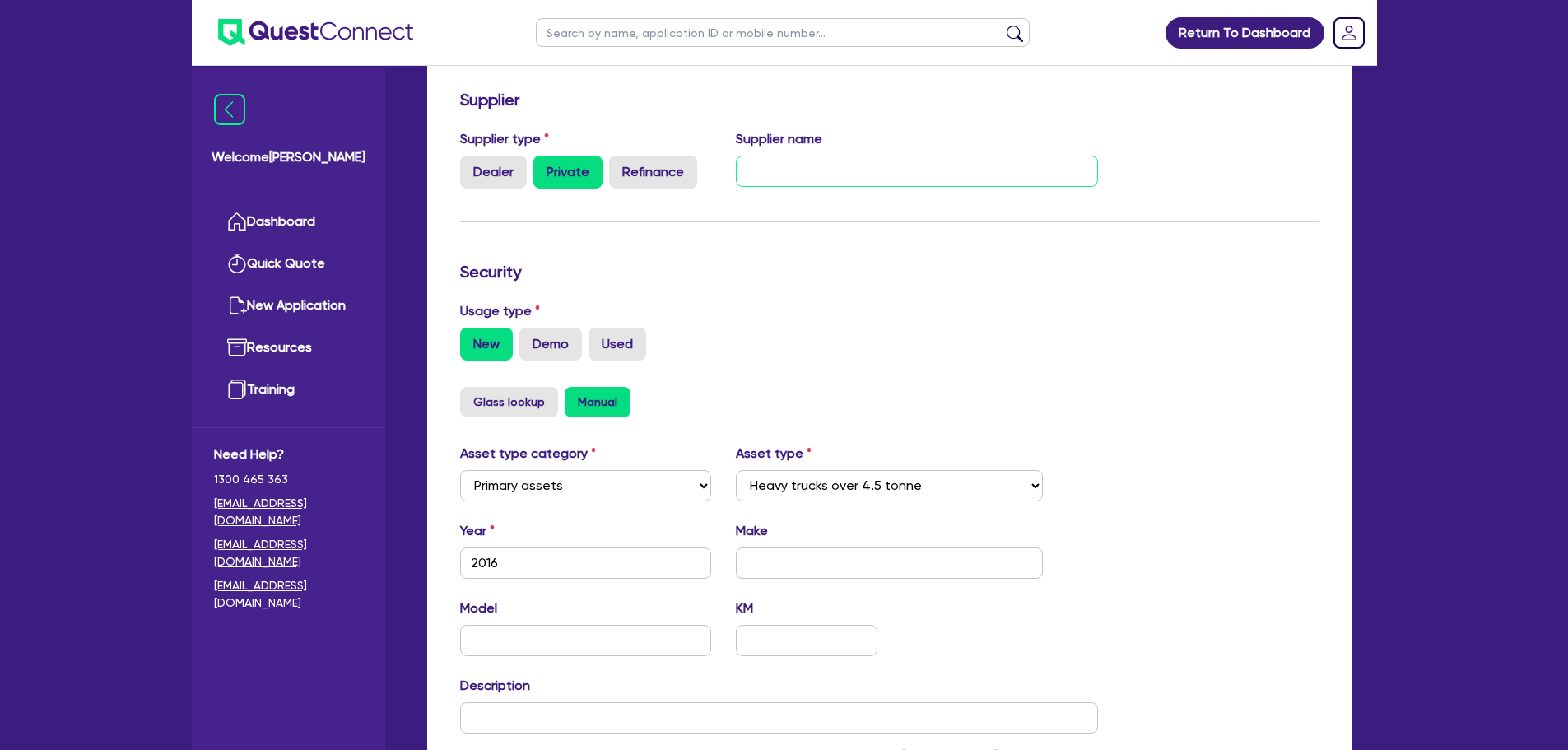
click at [788, 173] on input "text" at bounding box center [917, 171] width 362 height 31
click at [604, 345] on label "Used" at bounding box center [617, 344] width 58 height 33
click at [599, 338] on input "Used" at bounding box center [593, 332] width 11 height 11
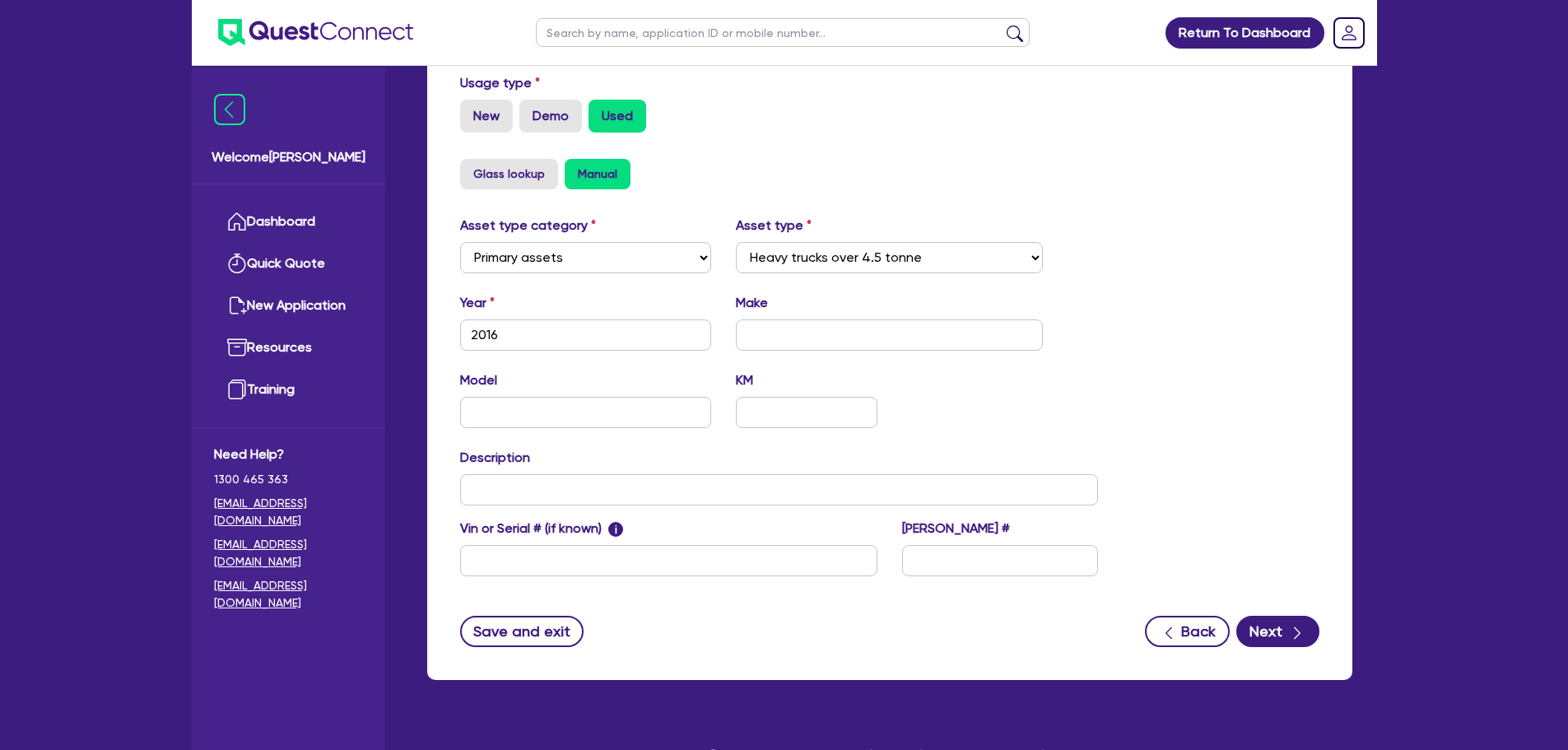
scroll to position [494, 0]
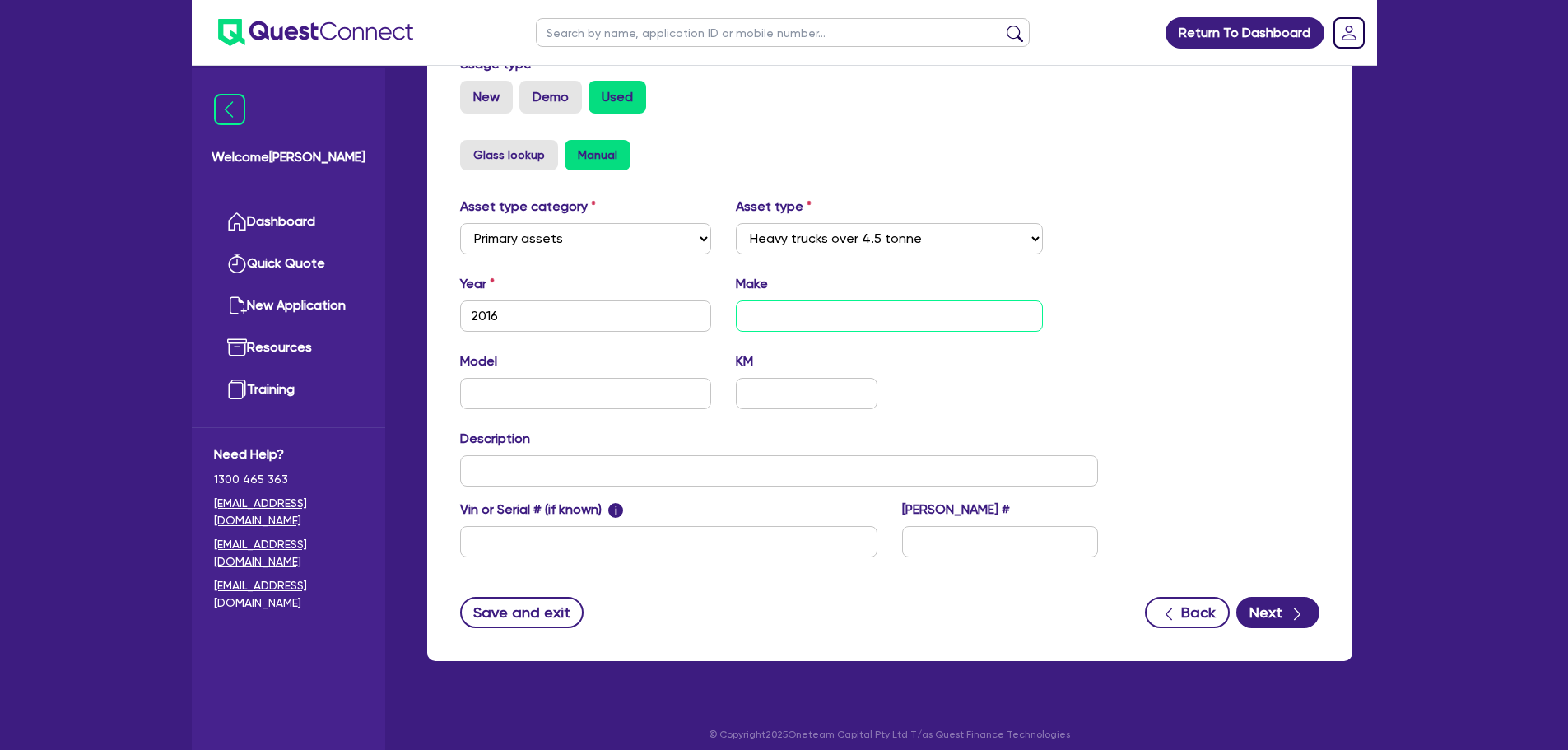
click at [801, 321] on input "text" at bounding box center [889, 315] width 307 height 31
click at [597, 399] on input "text" at bounding box center [586, 393] width 252 height 31
click at [503, 394] on input "text" at bounding box center [586, 393] width 252 height 31
click at [769, 401] on input "text" at bounding box center [807, 393] width 141 height 31
click at [537, 472] on input "text" at bounding box center [778, 471] width 638 height 31
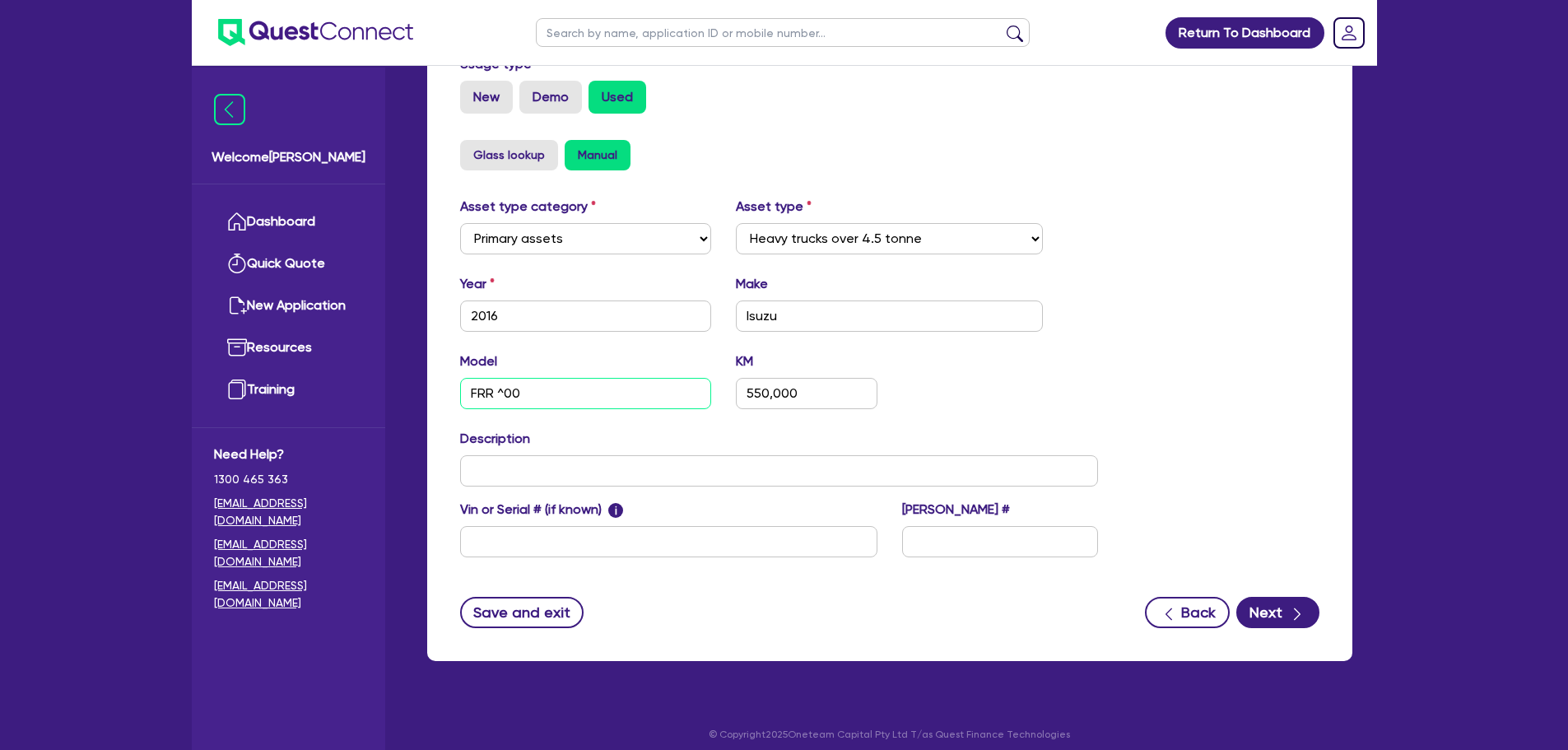
click at [503, 393] on input "FRR ^00" at bounding box center [586, 393] width 252 height 31
click at [507, 470] on input "text" at bounding box center [778, 471] width 638 height 31
click at [1276, 606] on button "Next" at bounding box center [1277, 612] width 83 height 31
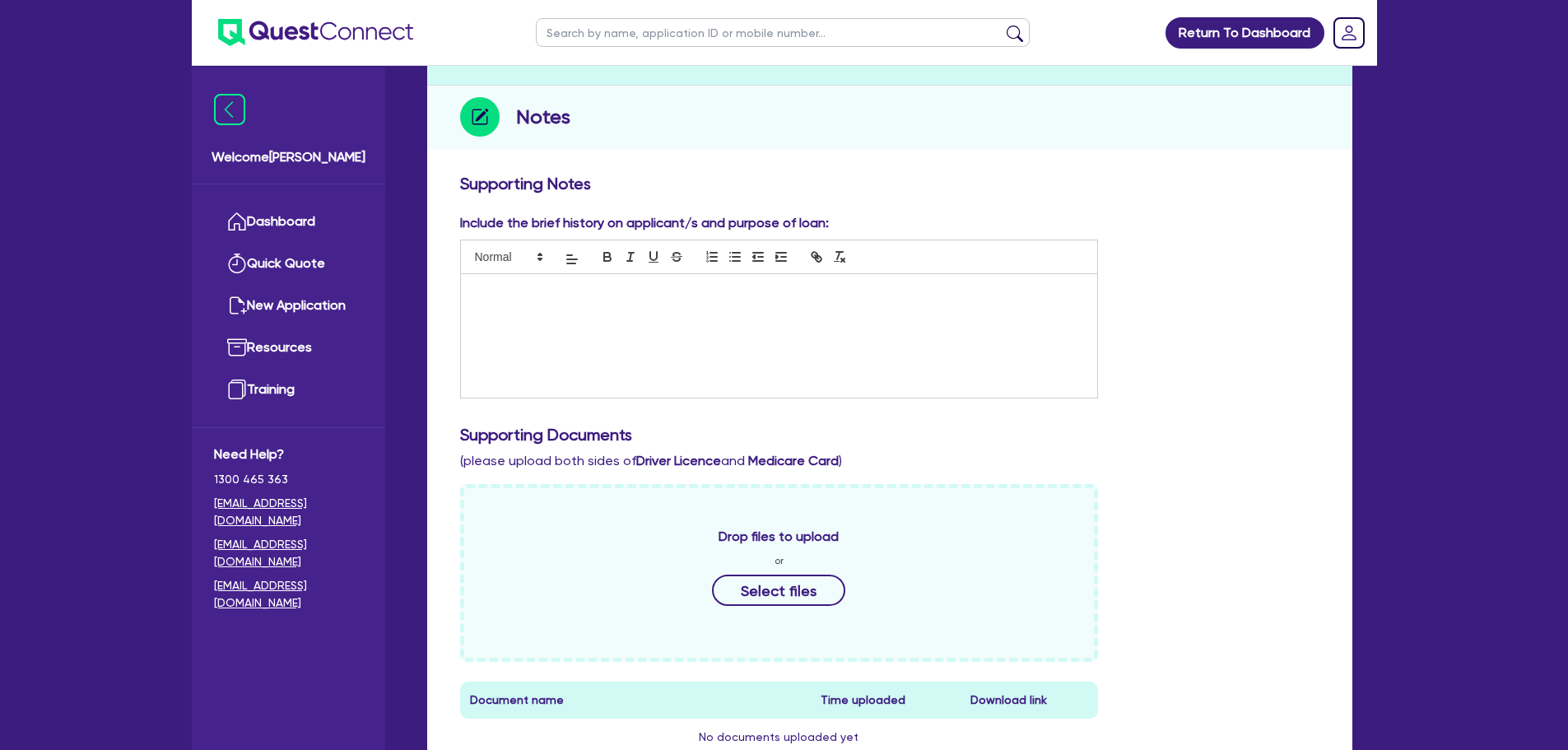
scroll to position [165, 0]
click at [539, 319] on div at bounding box center [779, 334] width 637 height 123
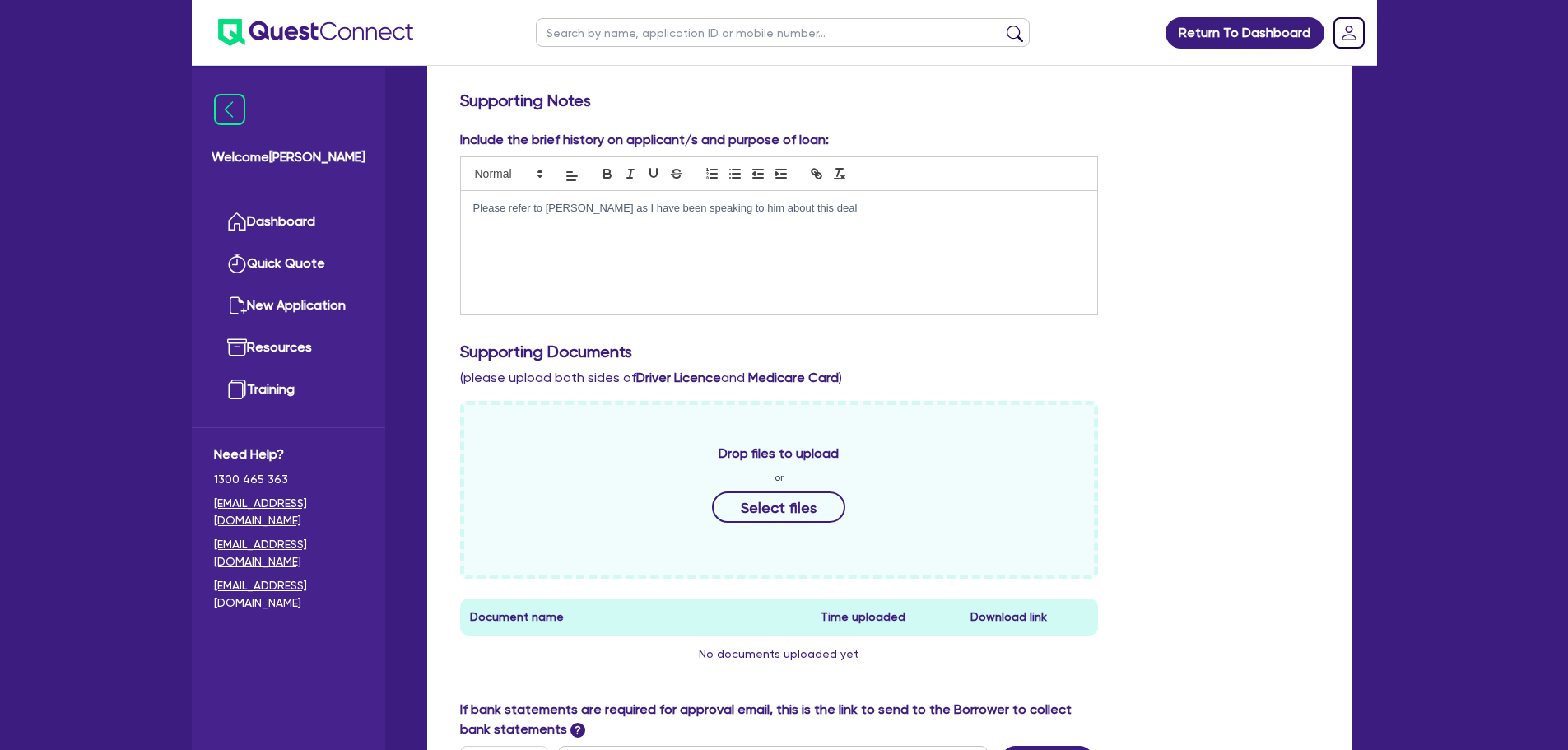
scroll to position [247, 0]
click at [753, 502] on button "Select files" at bounding box center [778, 506] width 133 height 31
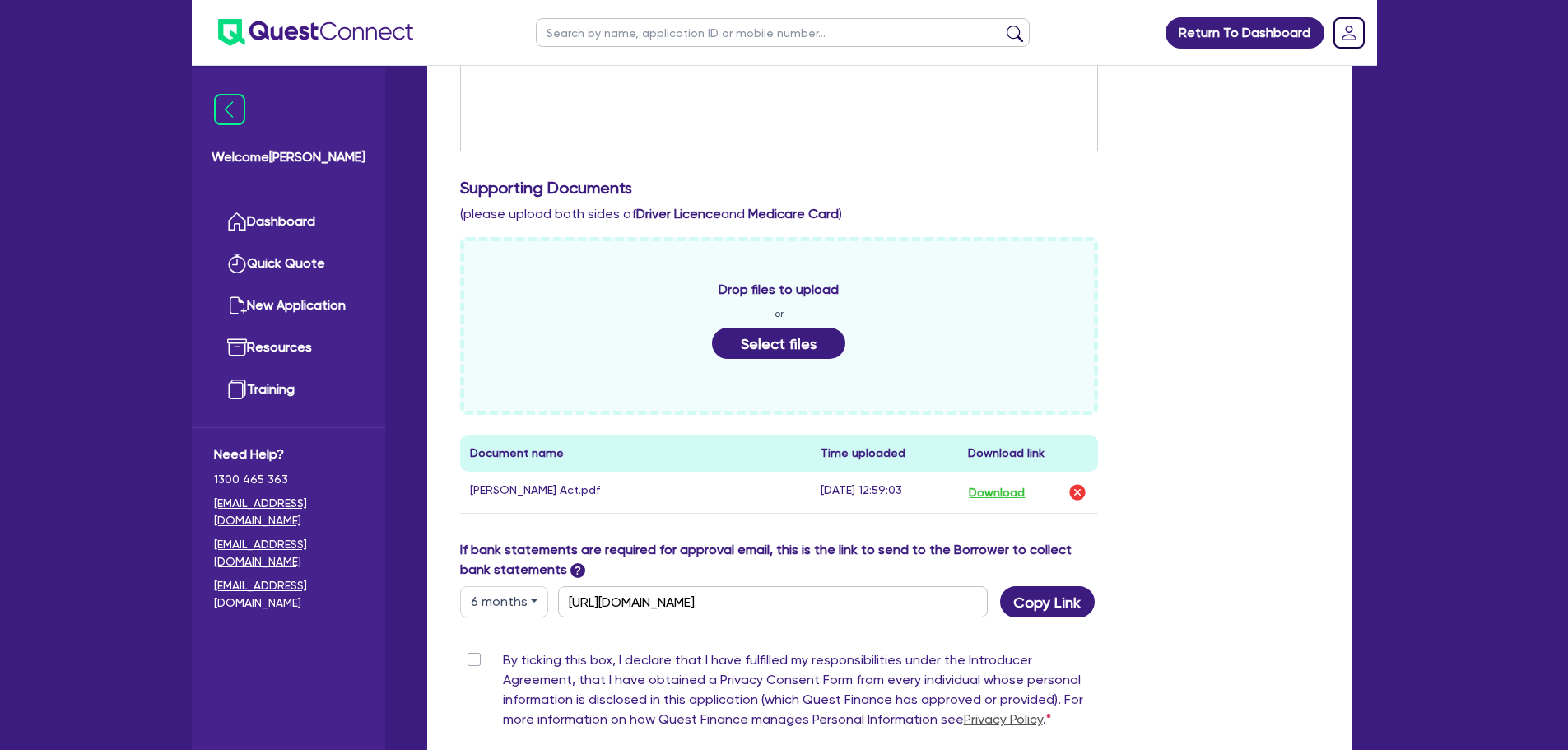
scroll to position [412, 0]
click at [782, 344] on button "Select files" at bounding box center [778, 341] width 133 height 31
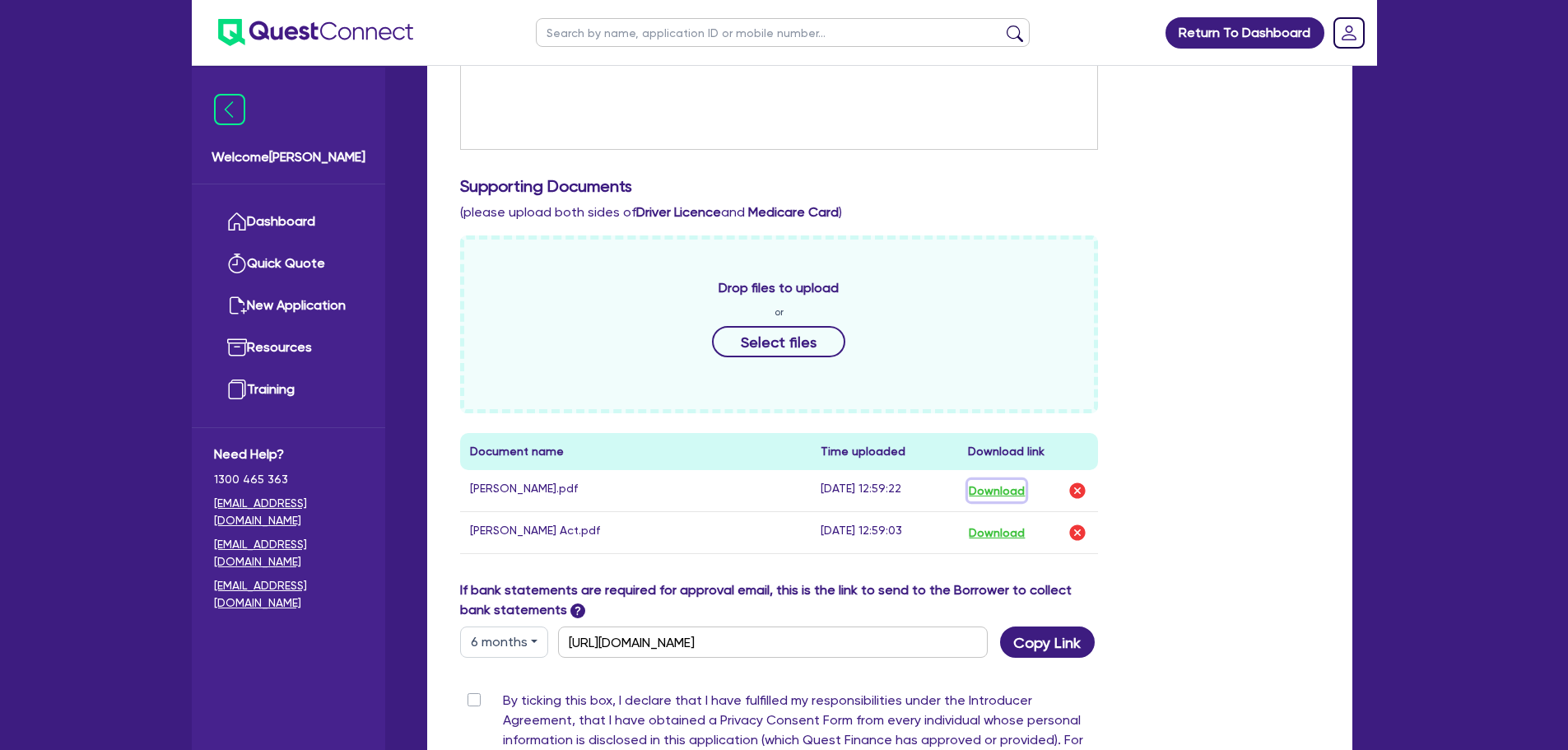
click at [1004, 490] on button "Download" at bounding box center [997, 491] width 58 height 21
click at [756, 349] on button "Select files" at bounding box center [778, 341] width 133 height 31
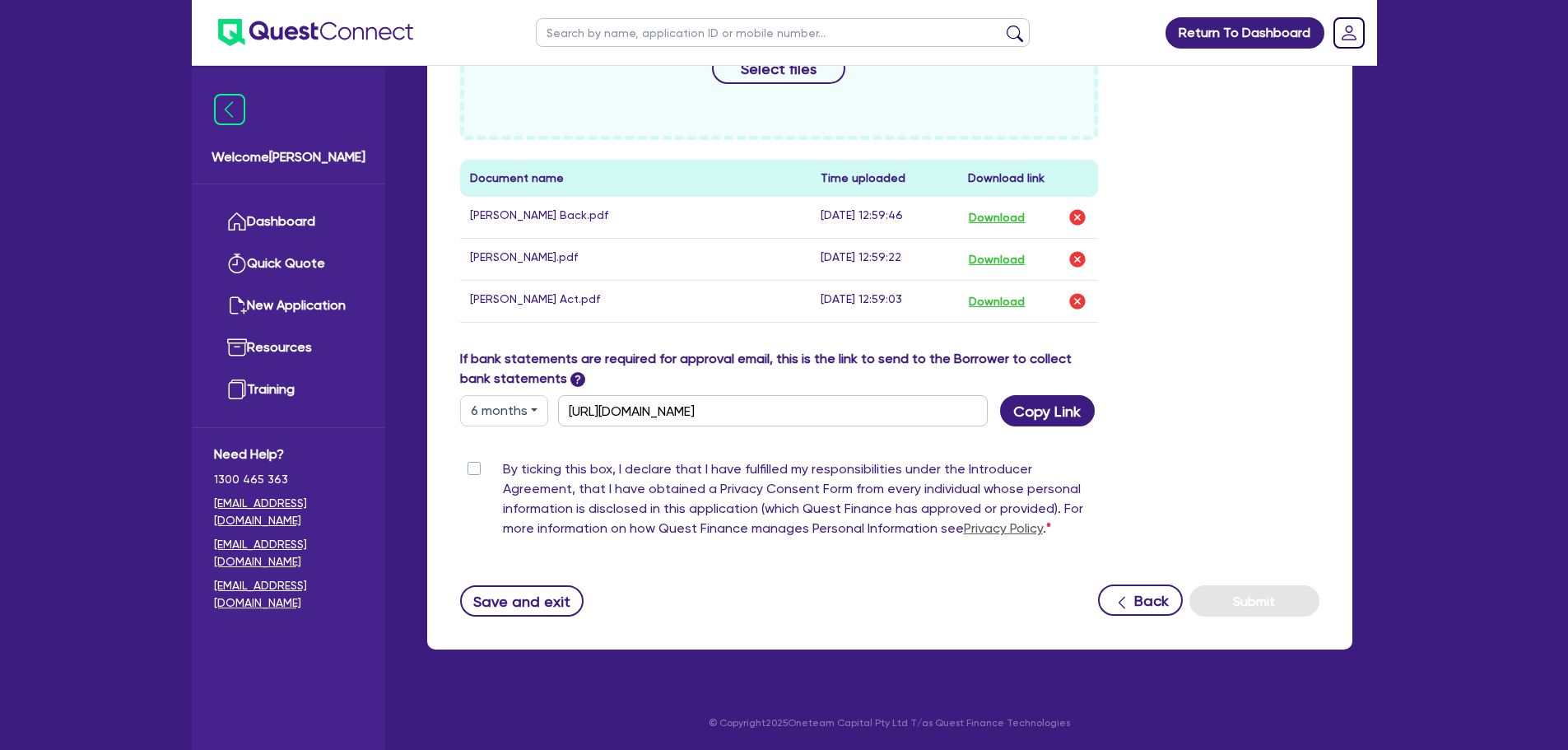
scroll to position [603, 0]
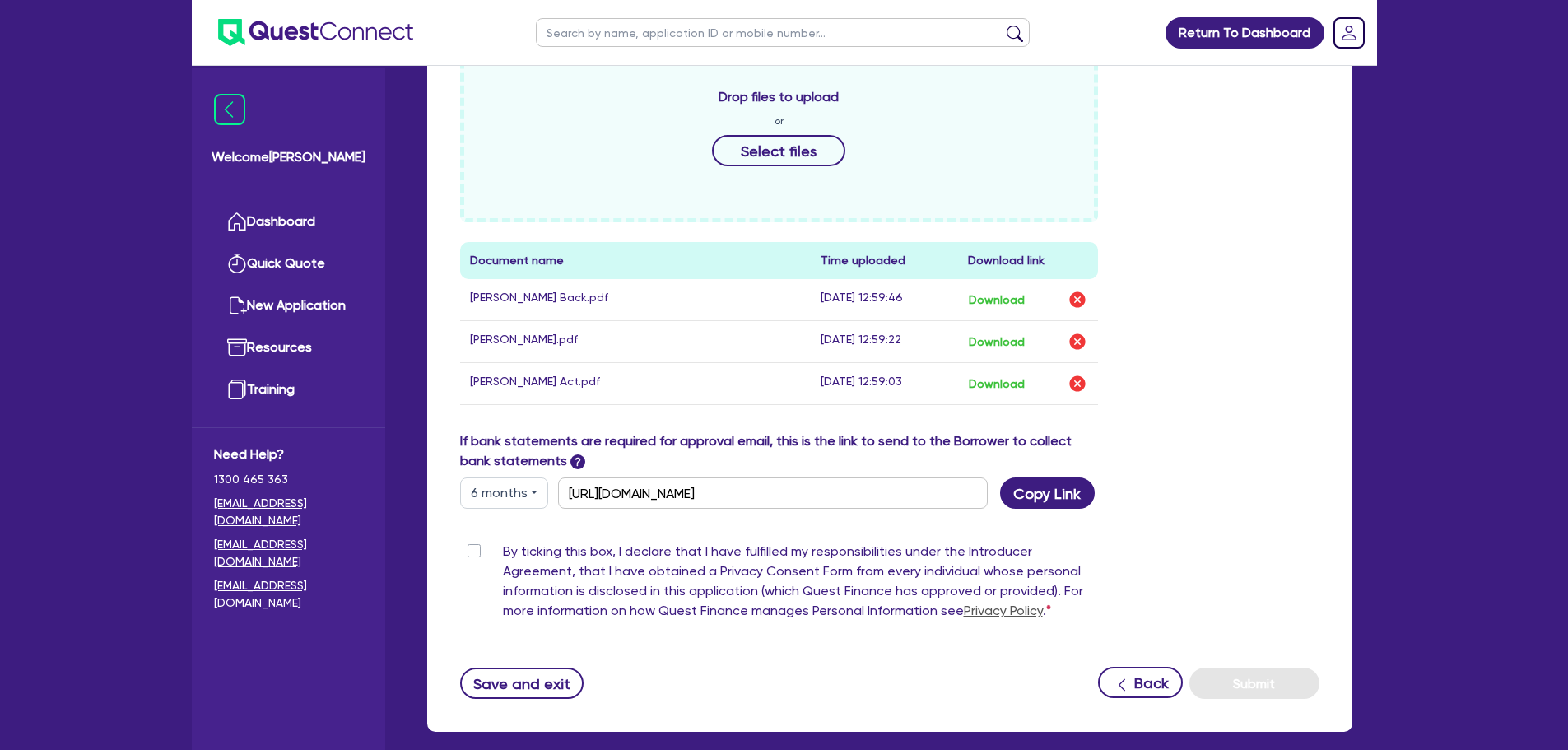
click at [521, 503] on button "6 months" at bounding box center [504, 493] width 88 height 31
click at [503, 548] on label "By ticking this box, I declare that I have fulfilled my responsibilities under …" at bounding box center [801, 584] width 596 height 86
click at [473, 548] on input "By ticking this box, I declare that I have fulfilled my responsibilities under …" at bounding box center [466, 549] width 13 height 15
click at [1245, 688] on button "Submit" at bounding box center [1254, 683] width 130 height 31
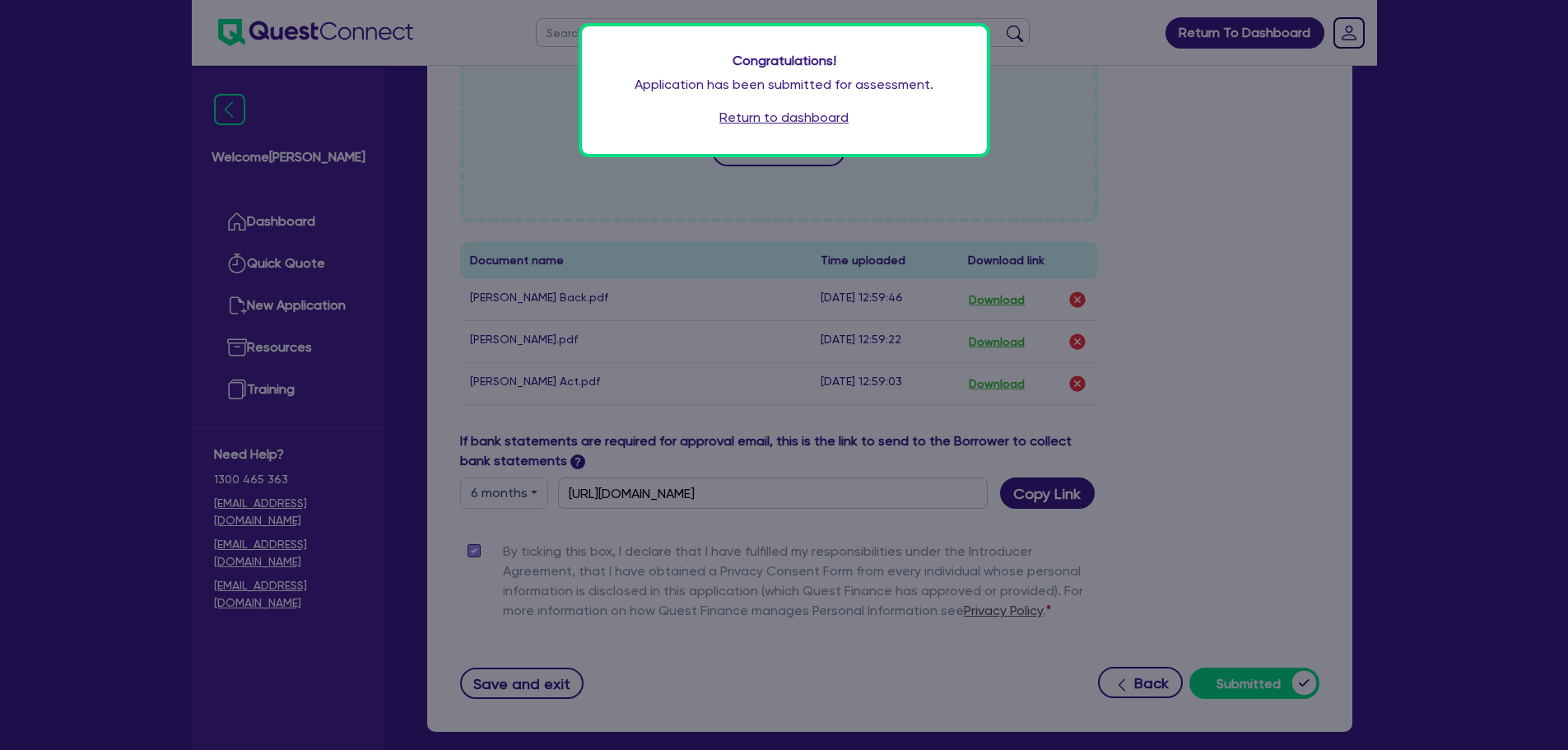
click at [784, 119] on link "Return to dashboard" at bounding box center [784, 117] width 129 height 20
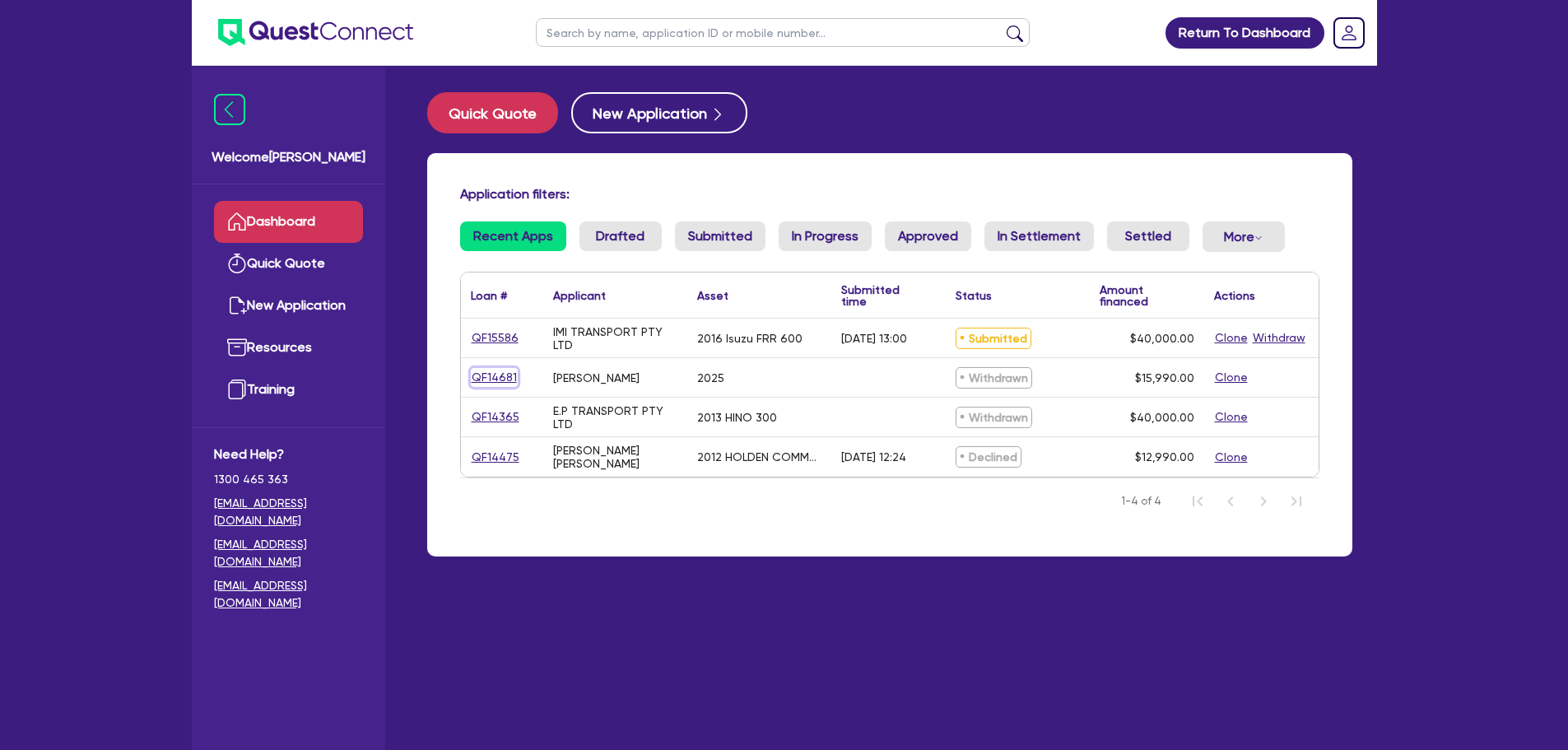
click at [484, 377] on link "QF14681" at bounding box center [494, 378] width 47 height 19
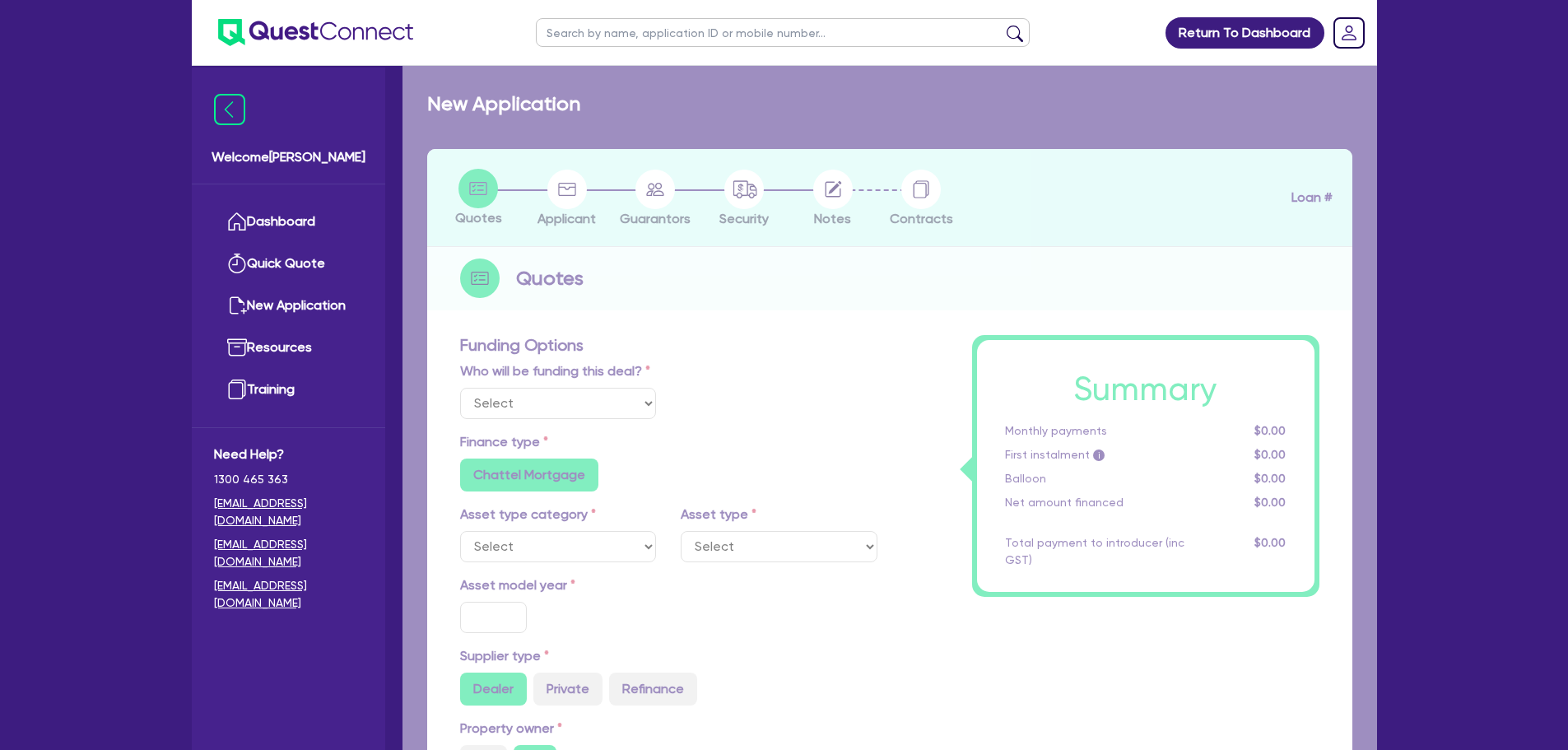
select select "PRIMARY_ASSETS"
type input "2025"
type input "15,990"
type input "5"
type input "799.5"
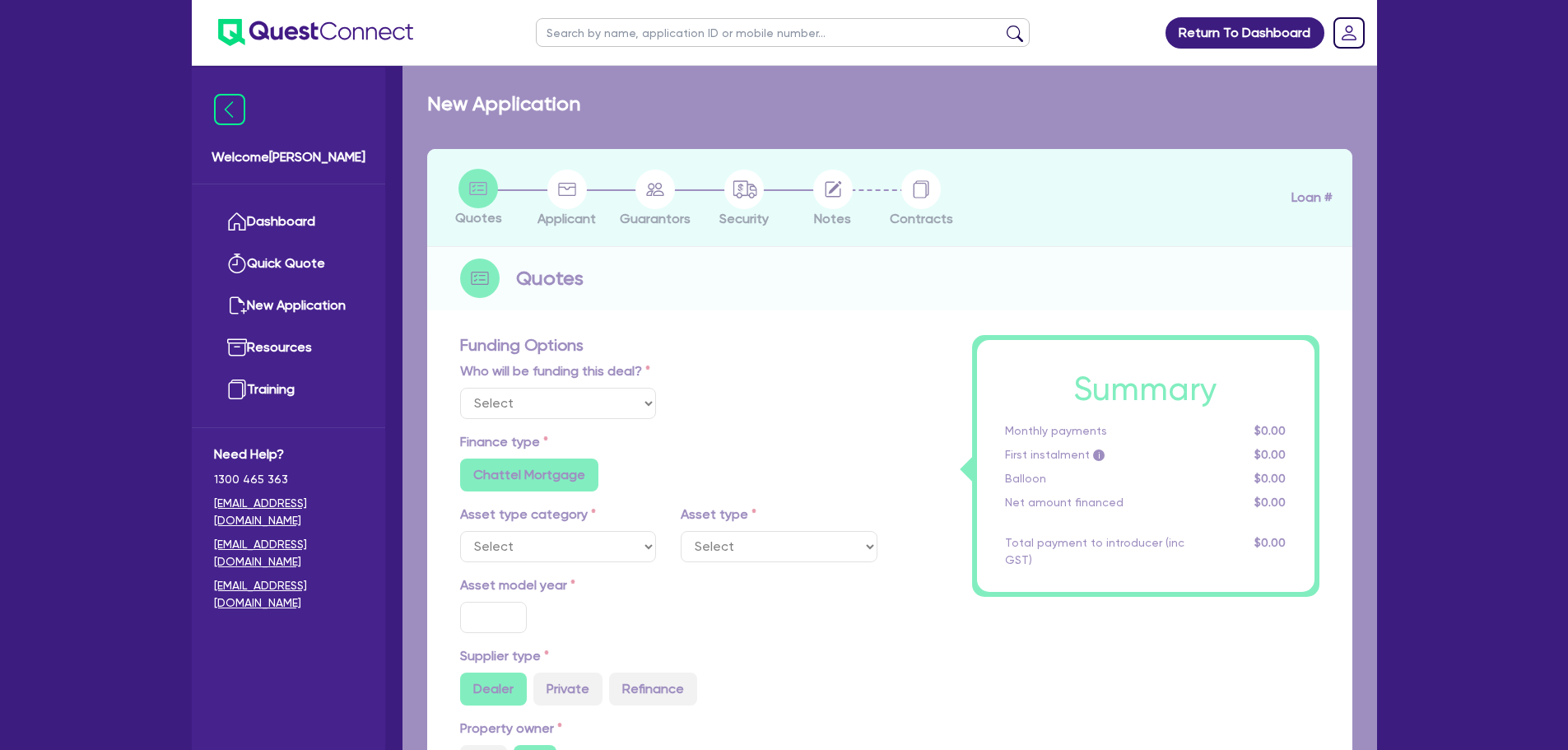
radio input "true"
type input "17.95"
type input "550"
select select "TRAILERS"
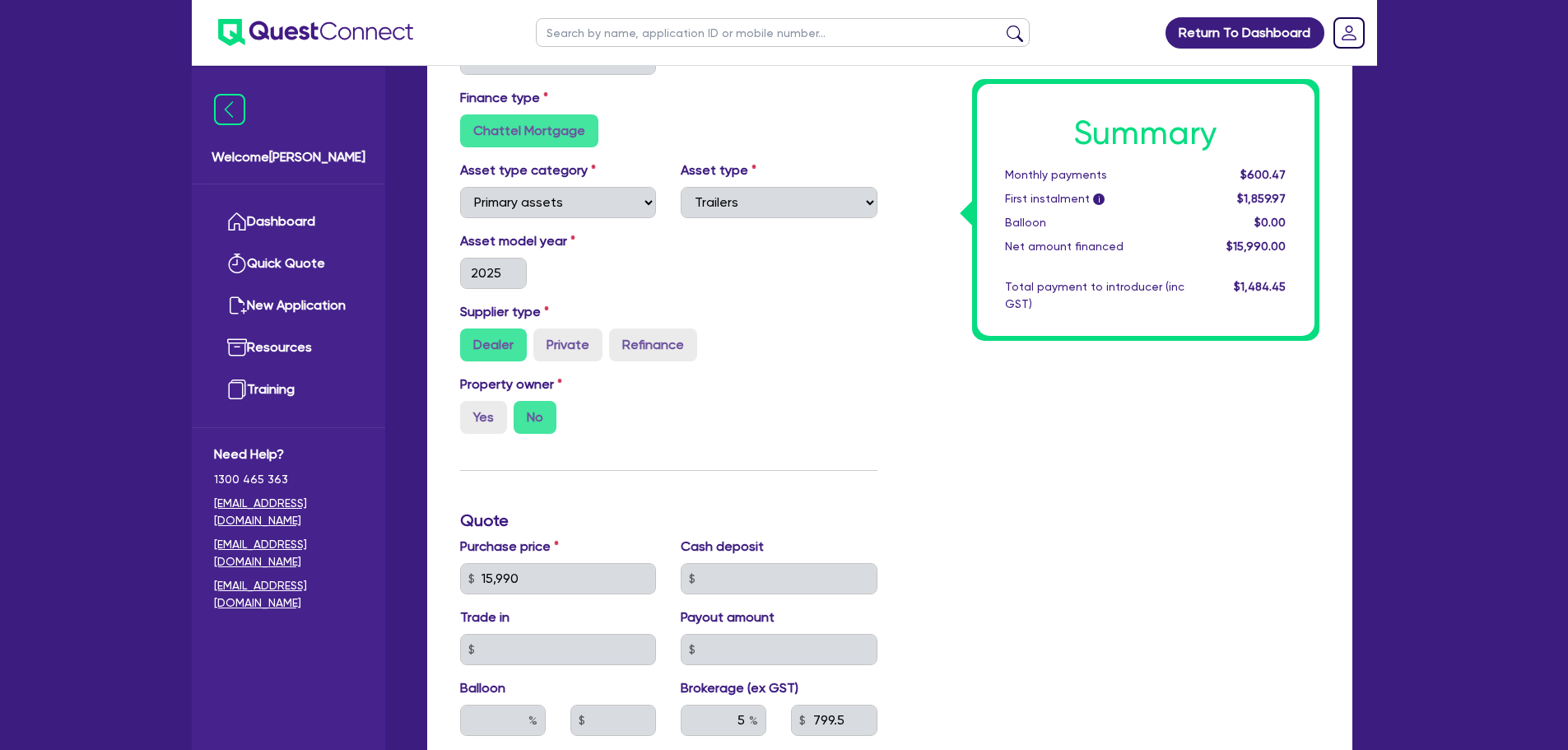
scroll to position [247, 0]
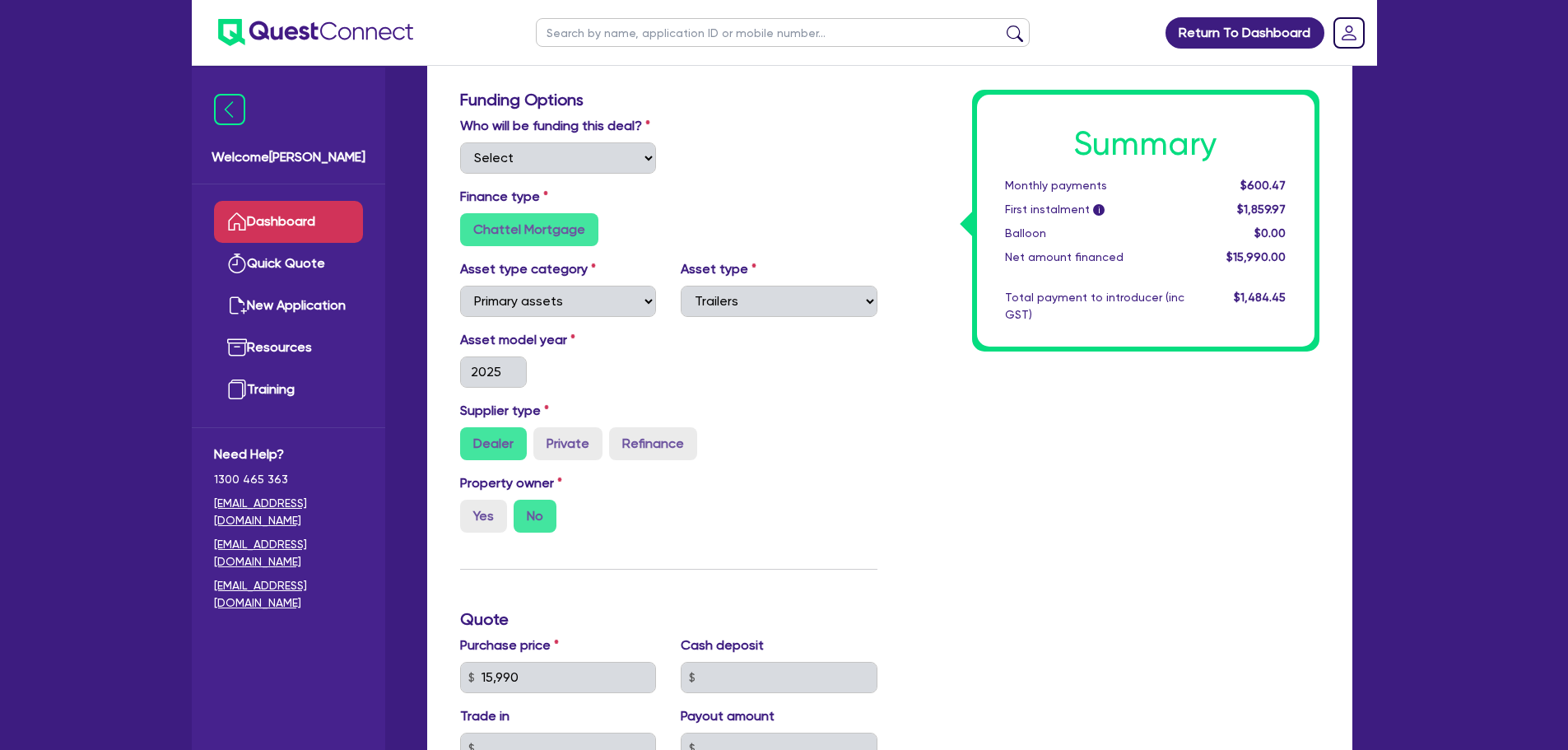
click at [283, 221] on link "Dashboard" at bounding box center [288, 221] width 149 height 42
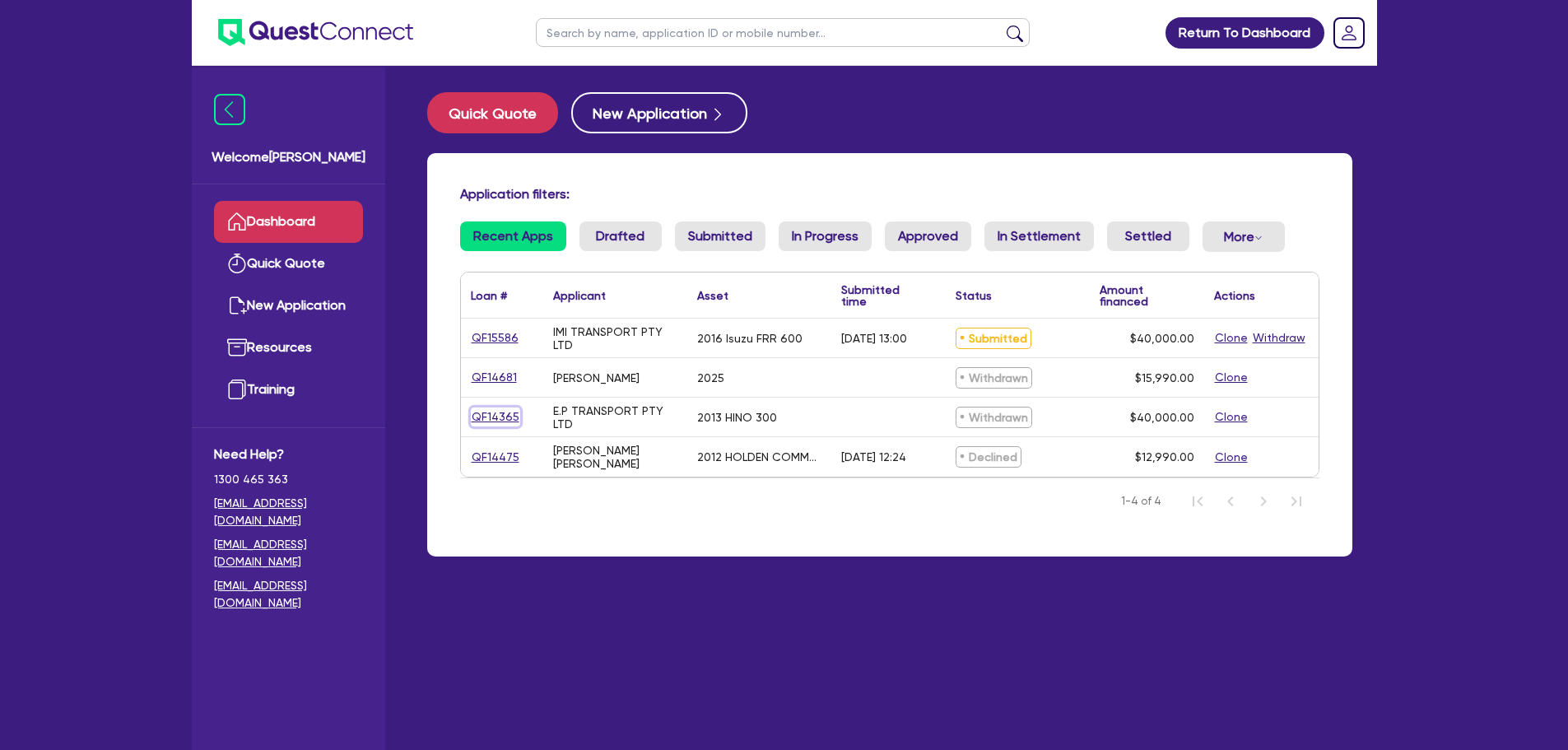
click at [500, 413] on link "QF14365" at bounding box center [495, 417] width 49 height 19
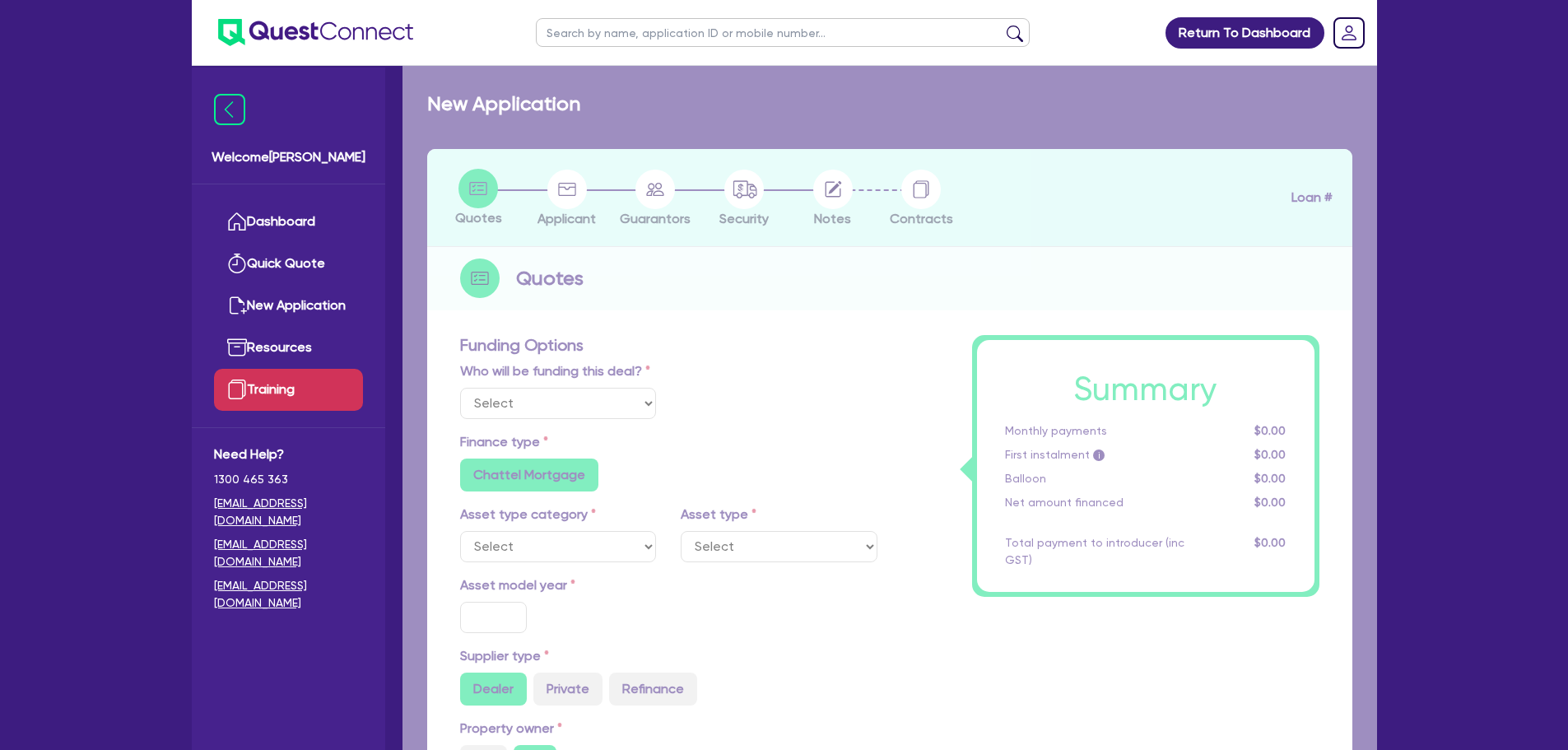
select select "Quest Finance - Own Book"
select select "PRIMARY_ASSETS"
type input "2013"
radio input "false"
radio input "true"
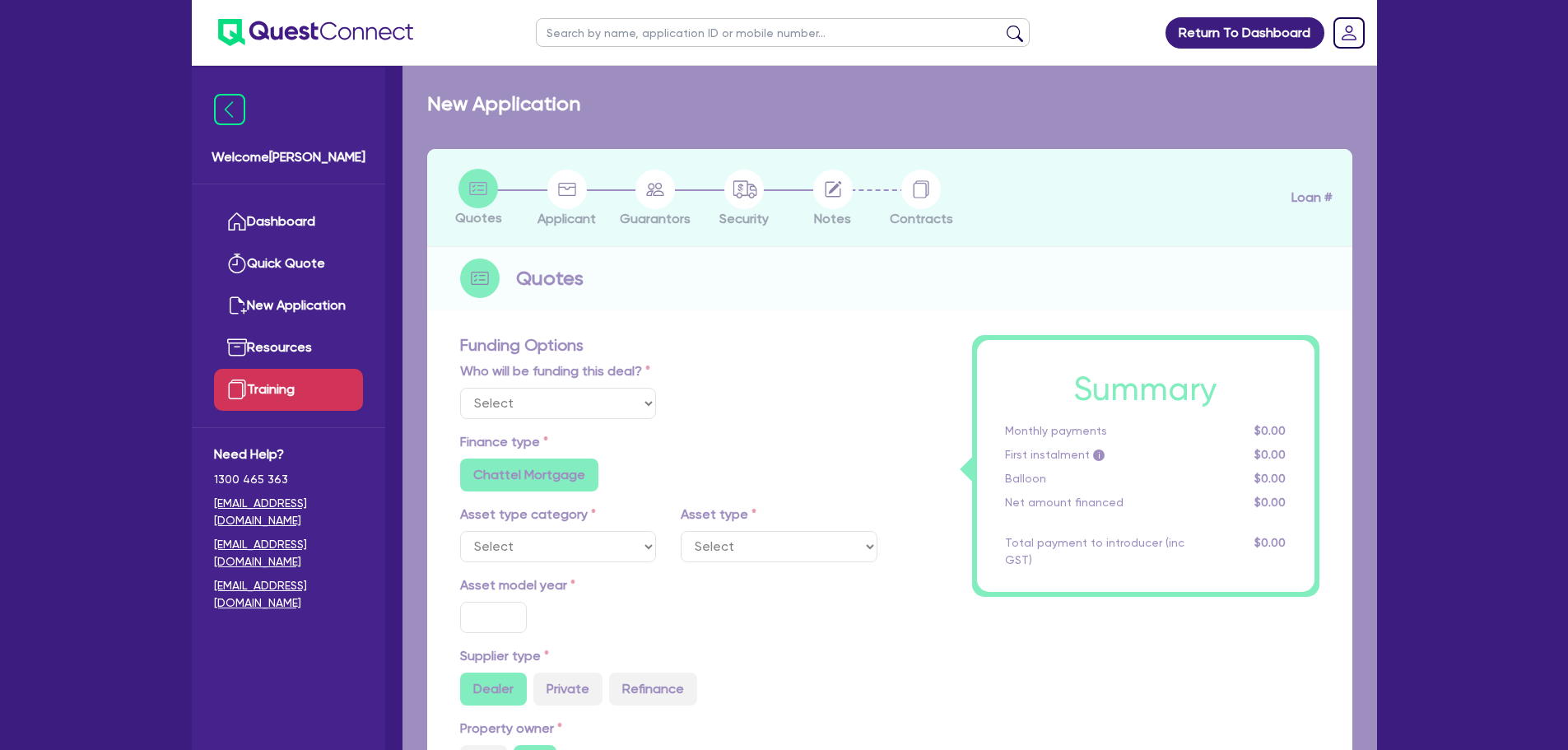
type input "44,000"
type input "4,000"
type input "17.5"
type input "990"
select select "HEAVY_TRUCKS"
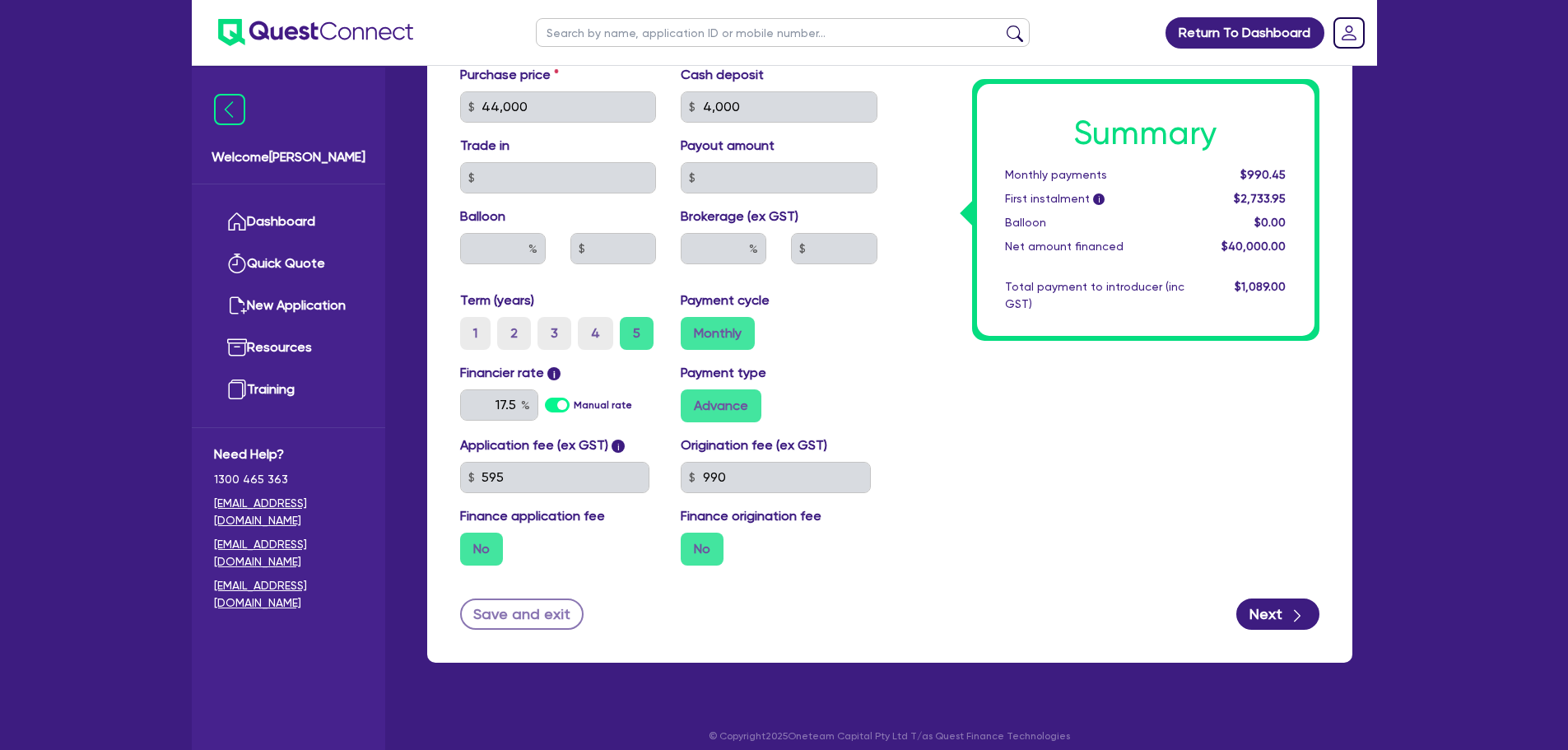
scroll to position [823, 0]
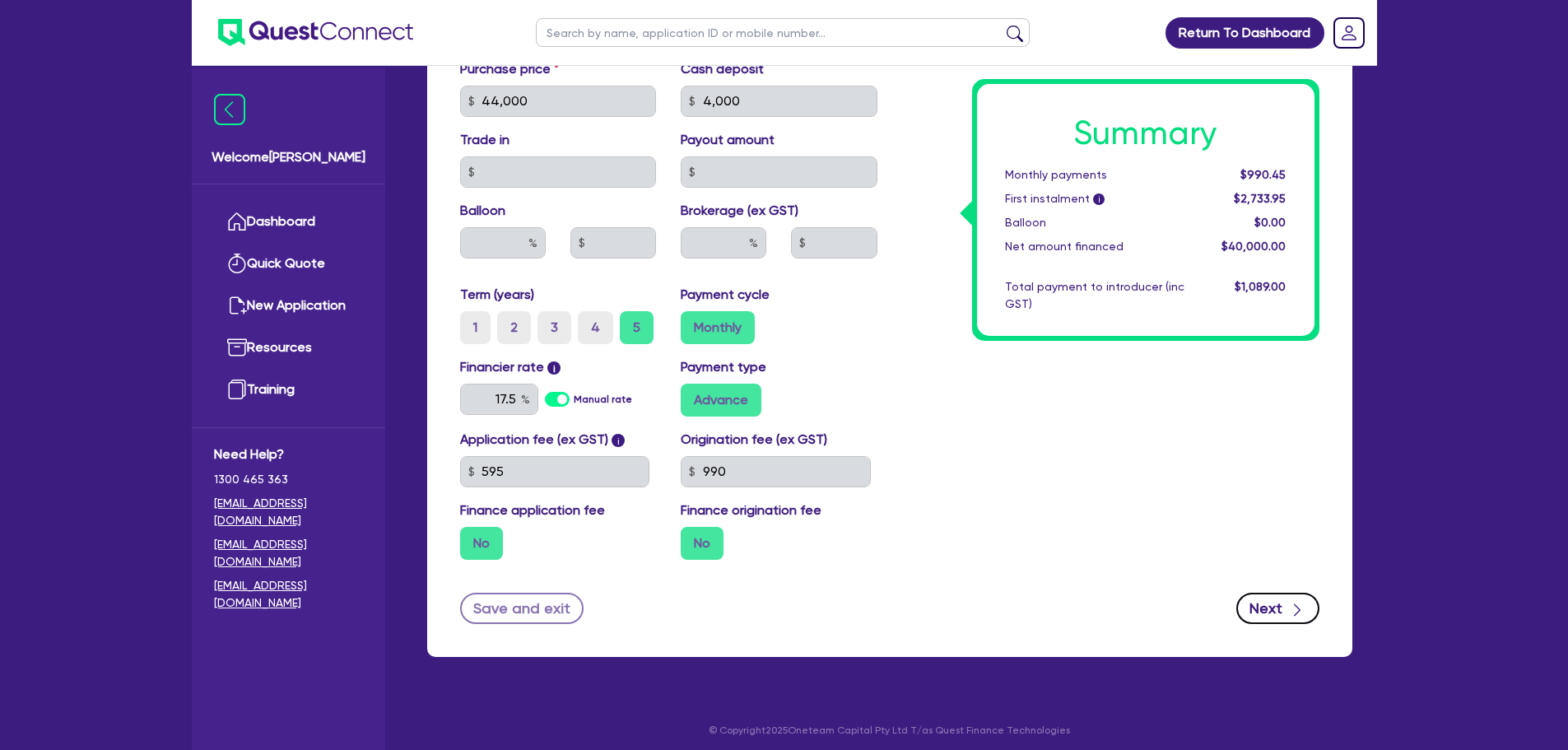
click at [1281, 618] on button "Next" at bounding box center [1277, 608] width 83 height 31
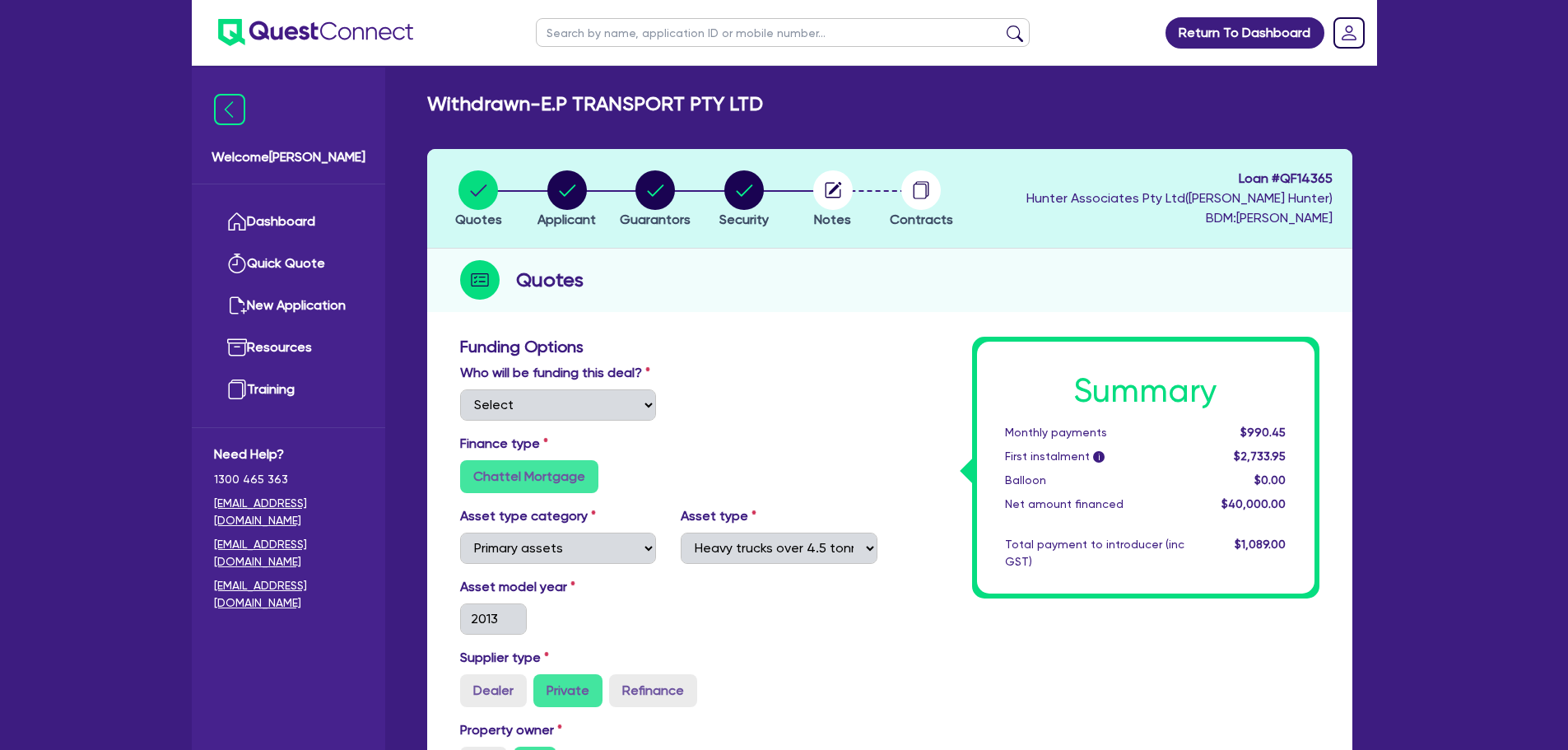
select select "COMPANY"
select select "TRANSPORT_WAREHOUSING"
select select "PASSENGERS_FREIGHT_TRANSPORT"
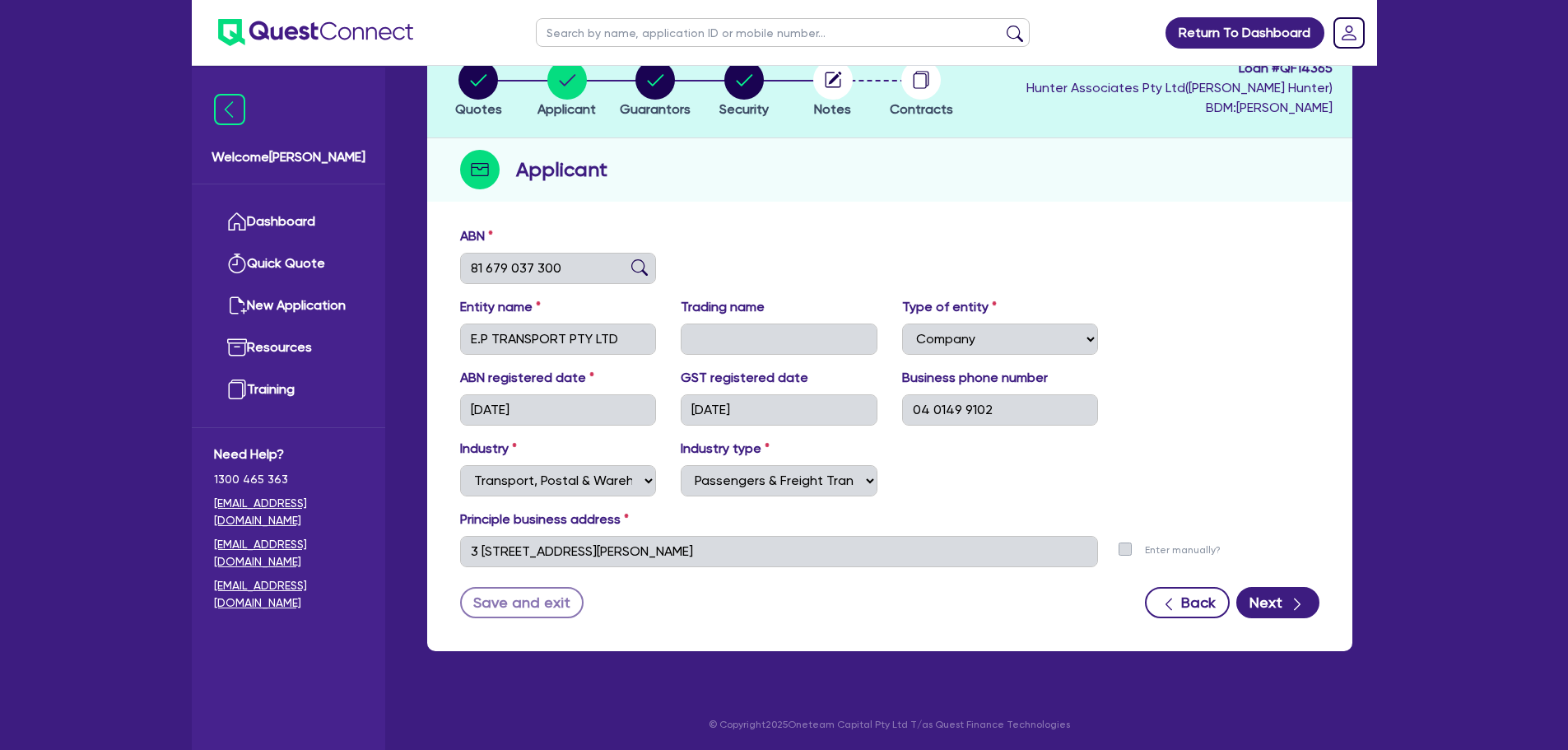
scroll to position [112, 0]
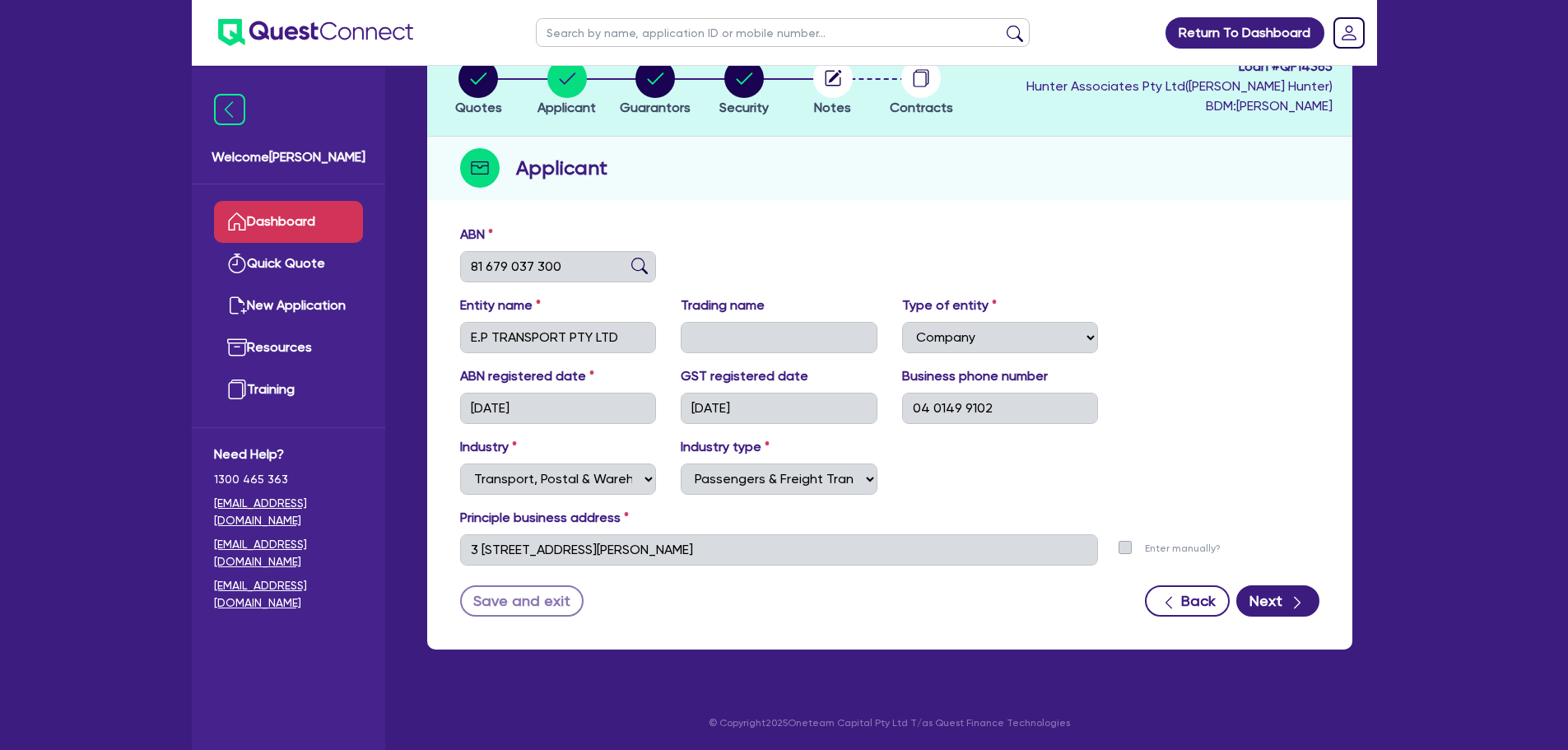
click at [280, 221] on link "Dashboard" at bounding box center [288, 221] width 149 height 42
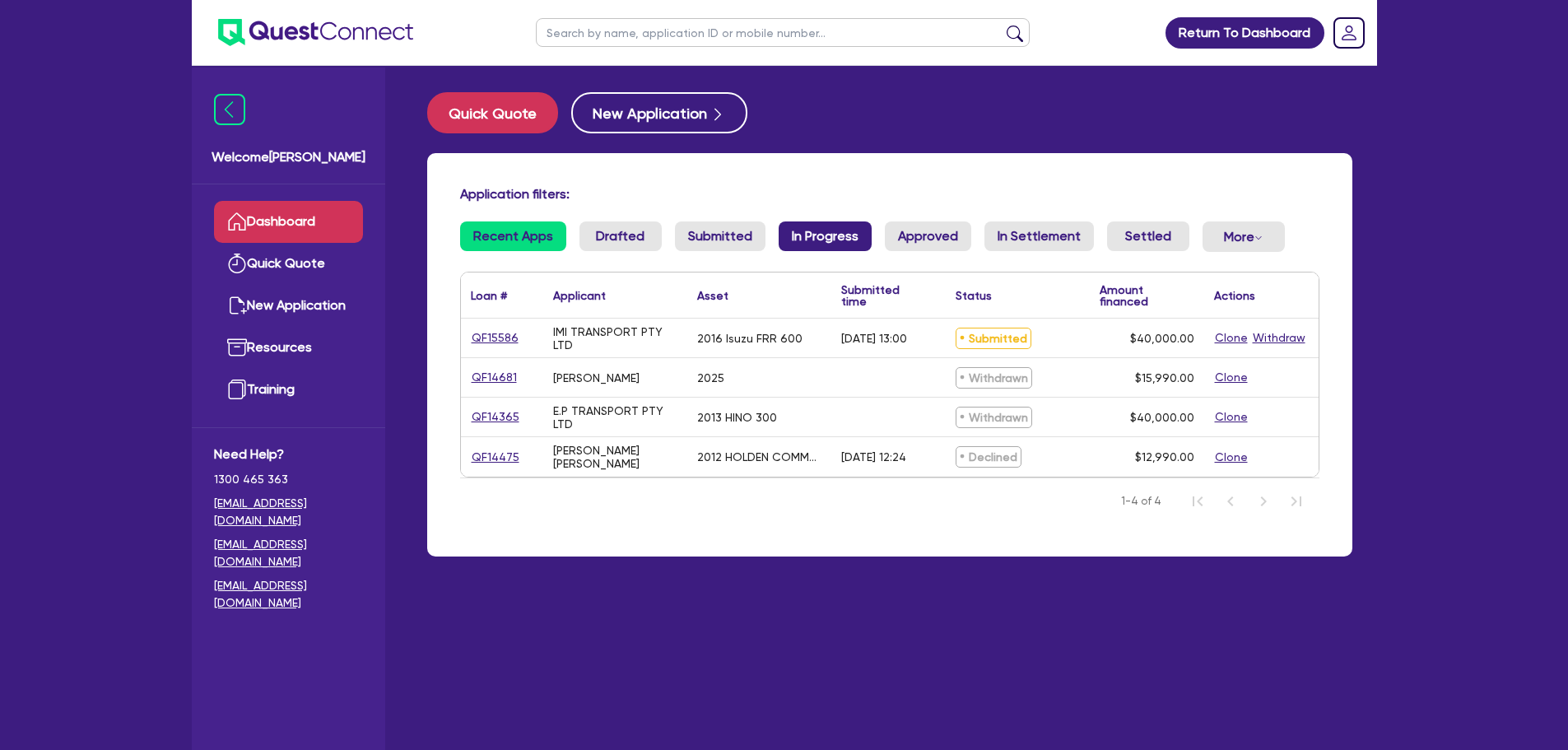
click at [804, 234] on link "In Progress" at bounding box center [824, 236] width 93 height 30
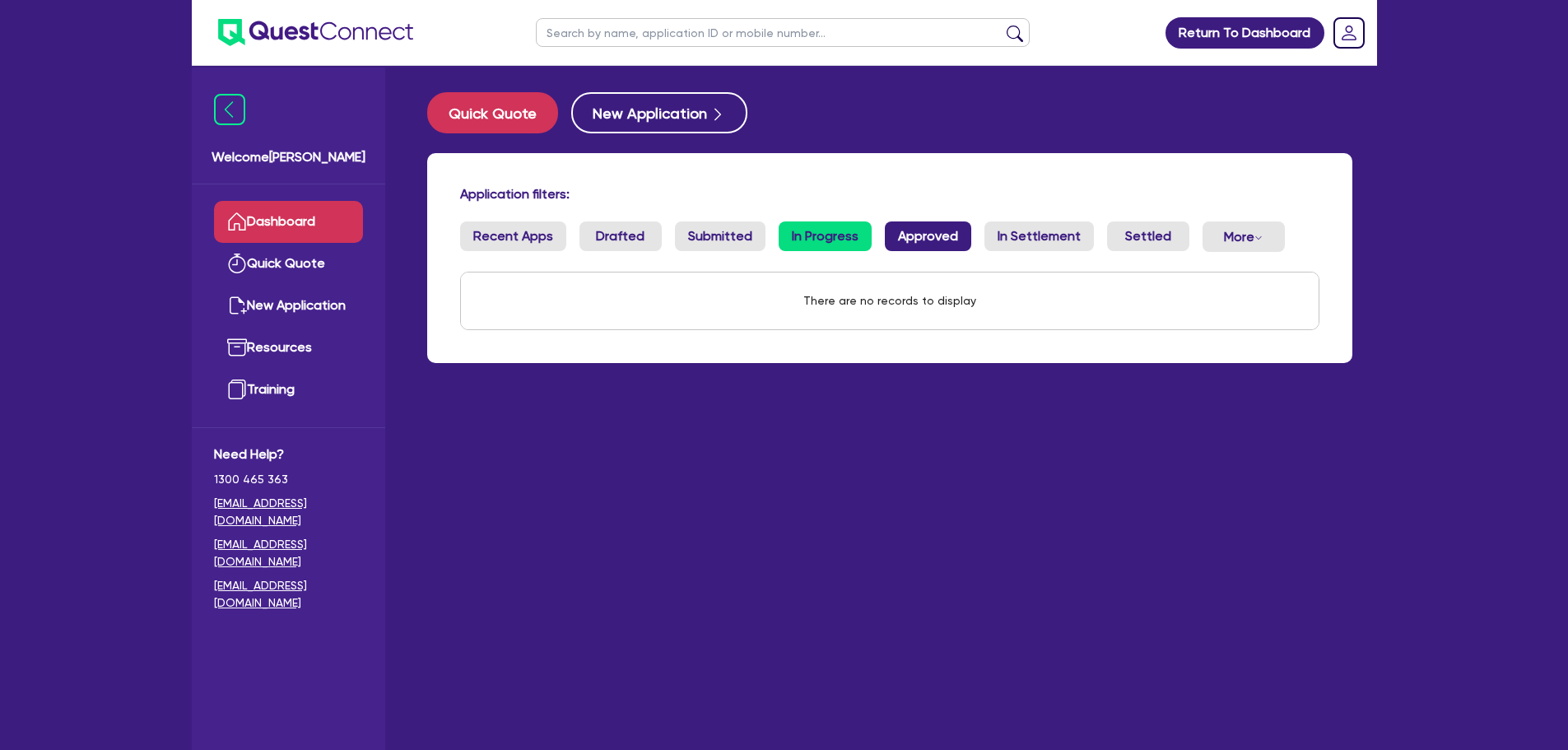
click at [920, 234] on link "Approved" at bounding box center [928, 236] width 87 height 30
click at [1030, 240] on link "In Settlement" at bounding box center [1039, 236] width 110 height 30
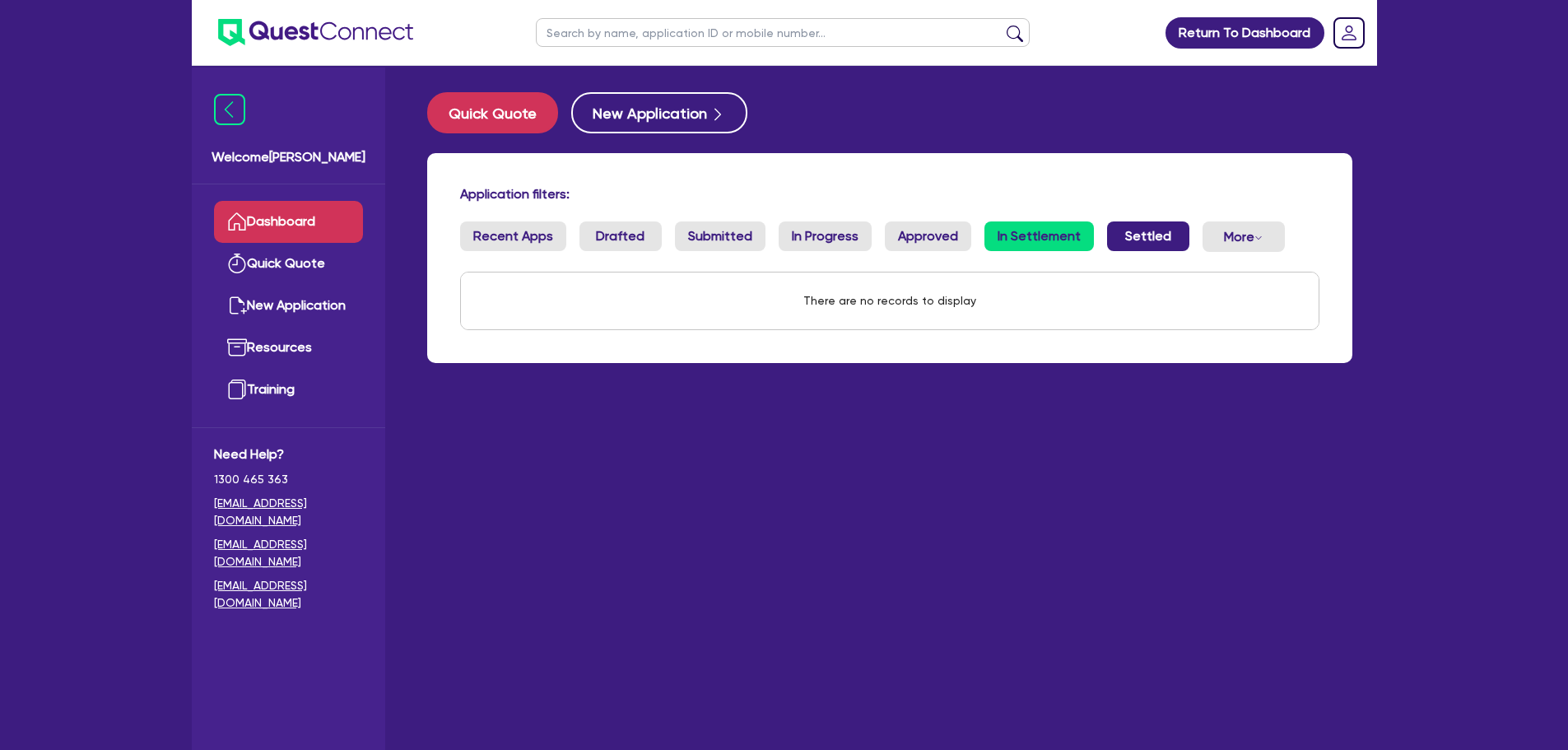
click at [1140, 240] on link "Settled" at bounding box center [1147, 236] width 82 height 30
click at [1245, 240] on button "More Withdrawn Declined" at bounding box center [1243, 236] width 82 height 31
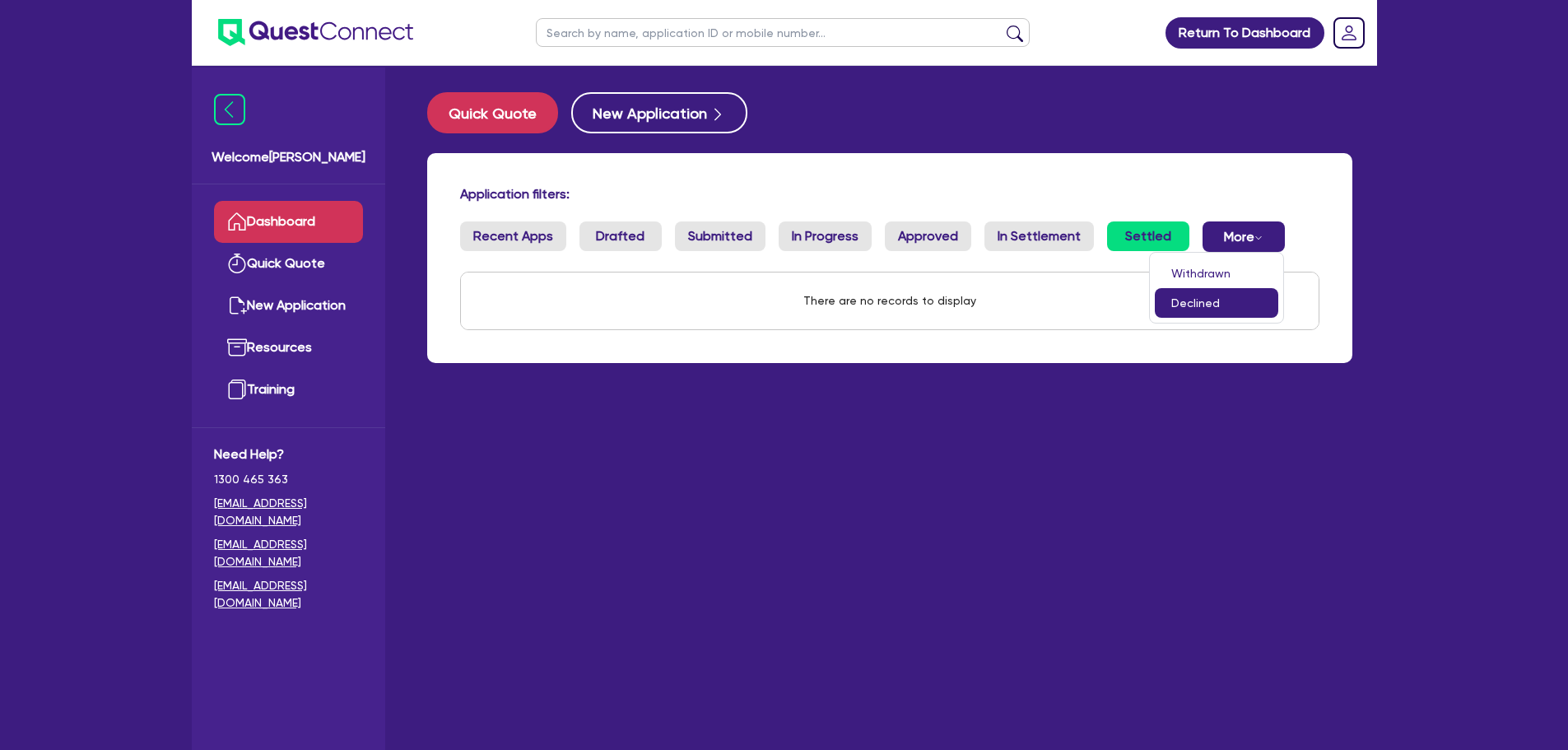
click at [1173, 315] on link "Declined" at bounding box center [1216, 303] width 123 height 30
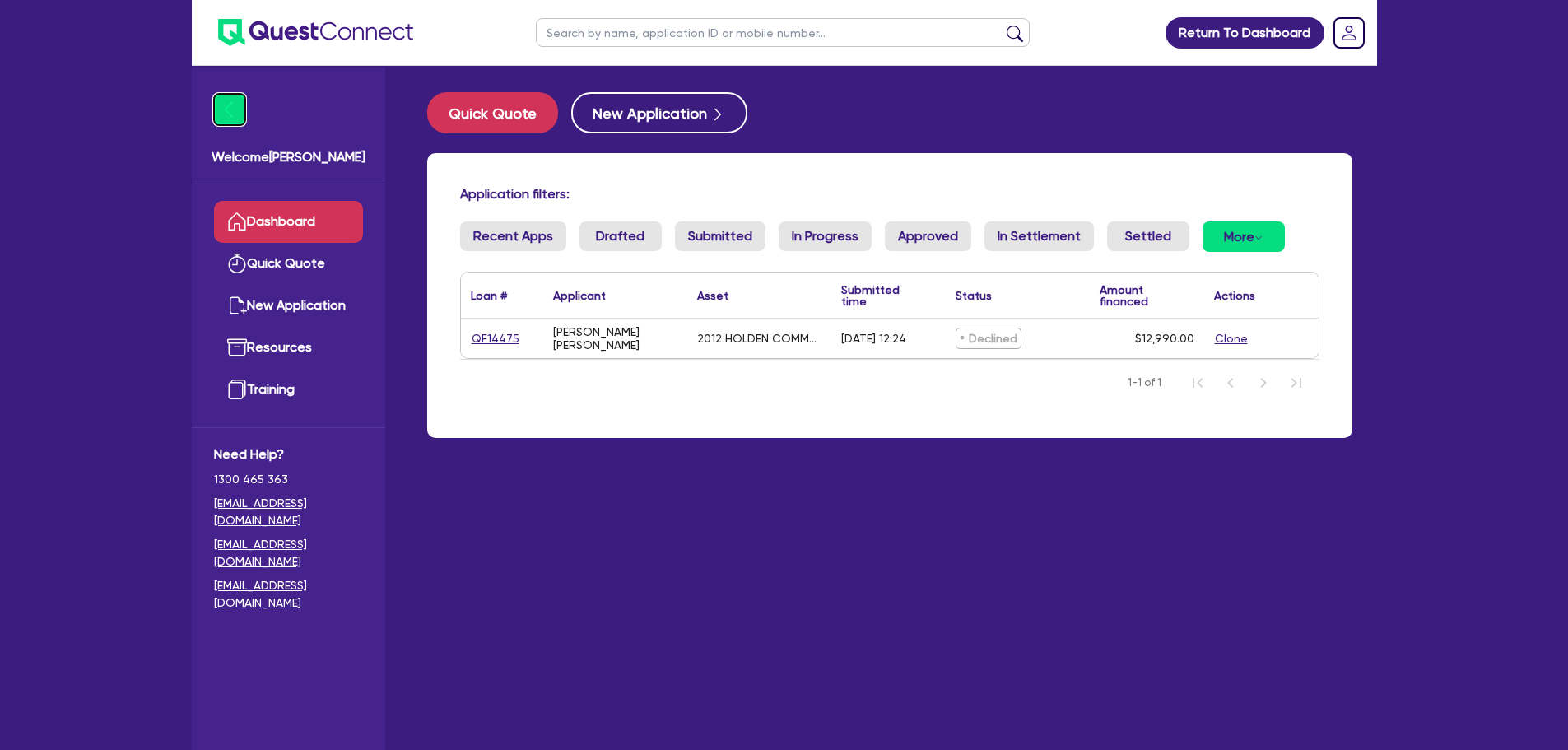
click at [229, 111] on img at bounding box center [229, 109] width 31 height 31
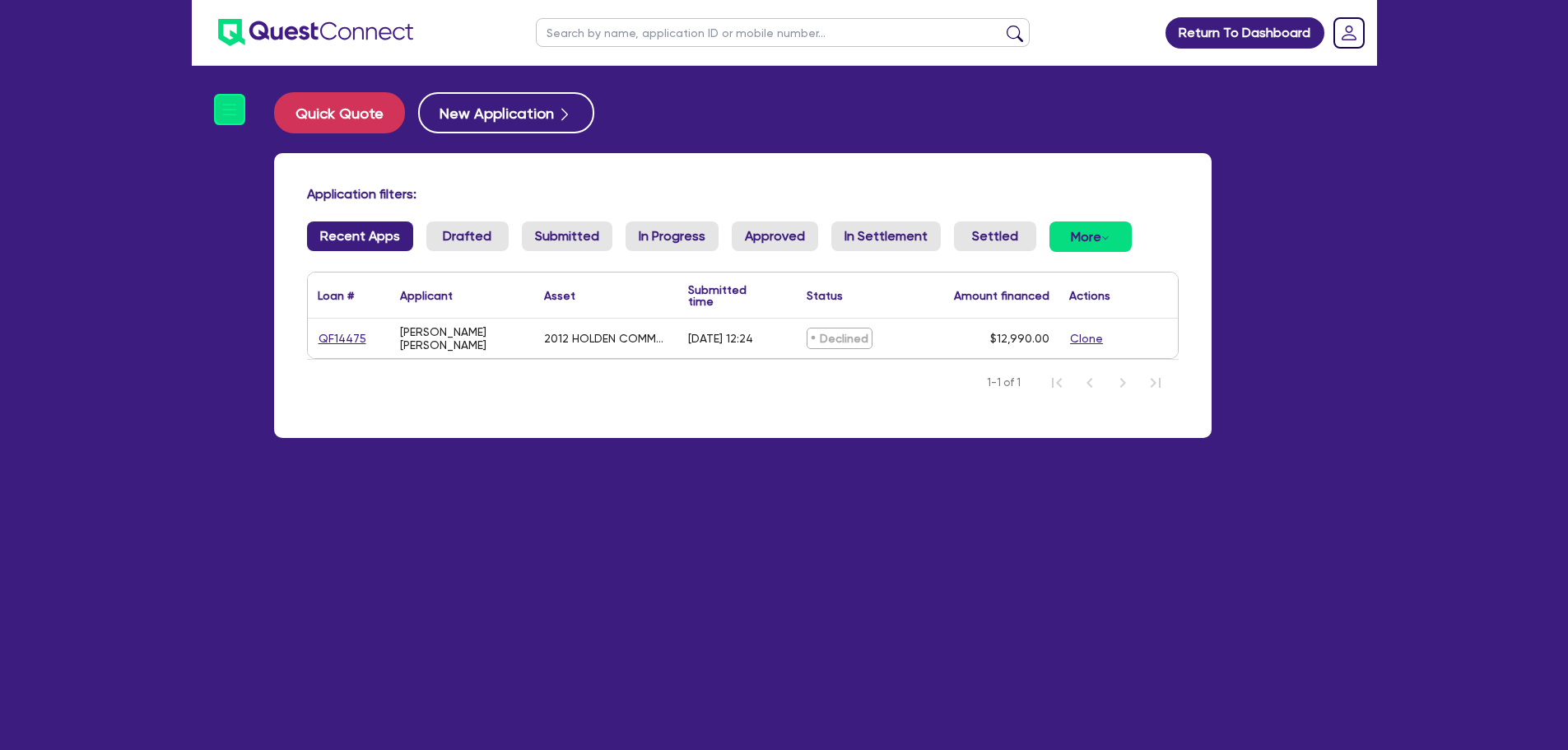
click at [364, 243] on link "Recent Apps" at bounding box center [359, 236] width 106 height 30
